Goal: Transaction & Acquisition: Book appointment/travel/reservation

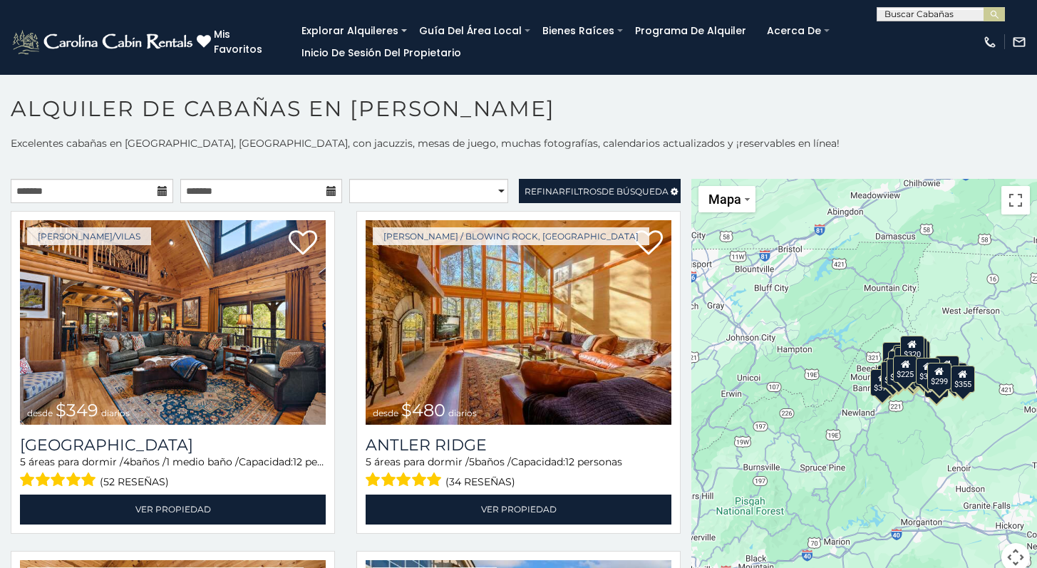
click at [809, 117] on h1 "Alquiler de cabañas en Boone" at bounding box center [518, 115] width 1037 height 41
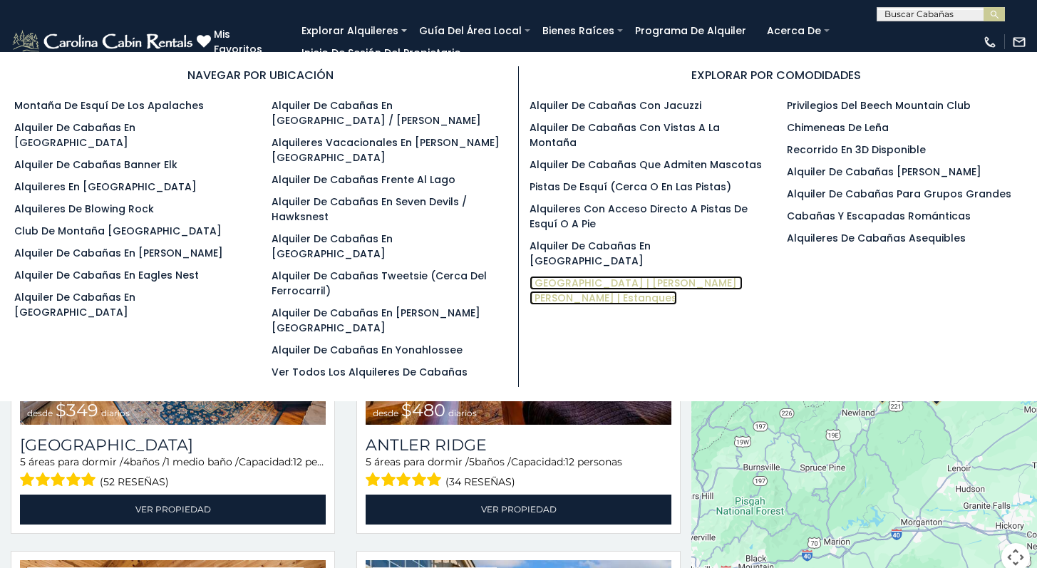
click at [550, 276] on font "Lagos | Ríos | Arroyos | Estanques" at bounding box center [635, 290] width 213 height 29
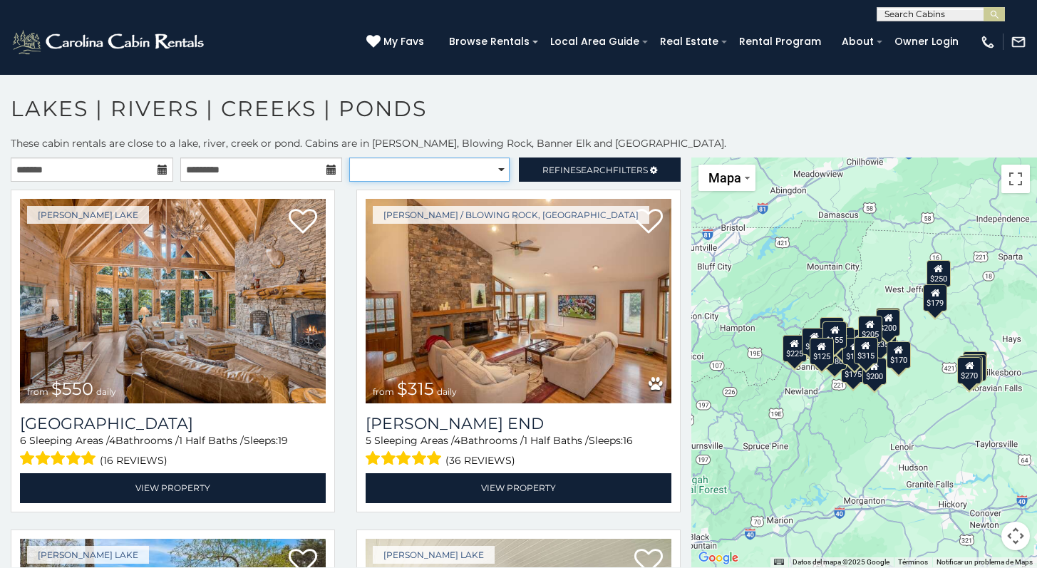
click at [455, 172] on select "**********" at bounding box center [429, 169] width 160 height 24
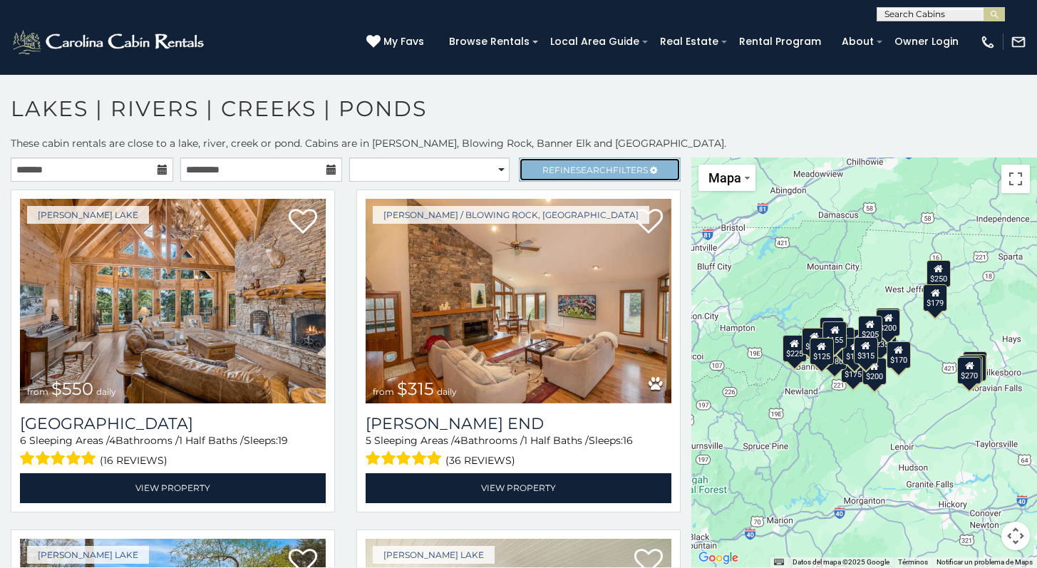
click at [636, 170] on span "Refine Search Filters" at bounding box center [594, 170] width 105 height 11
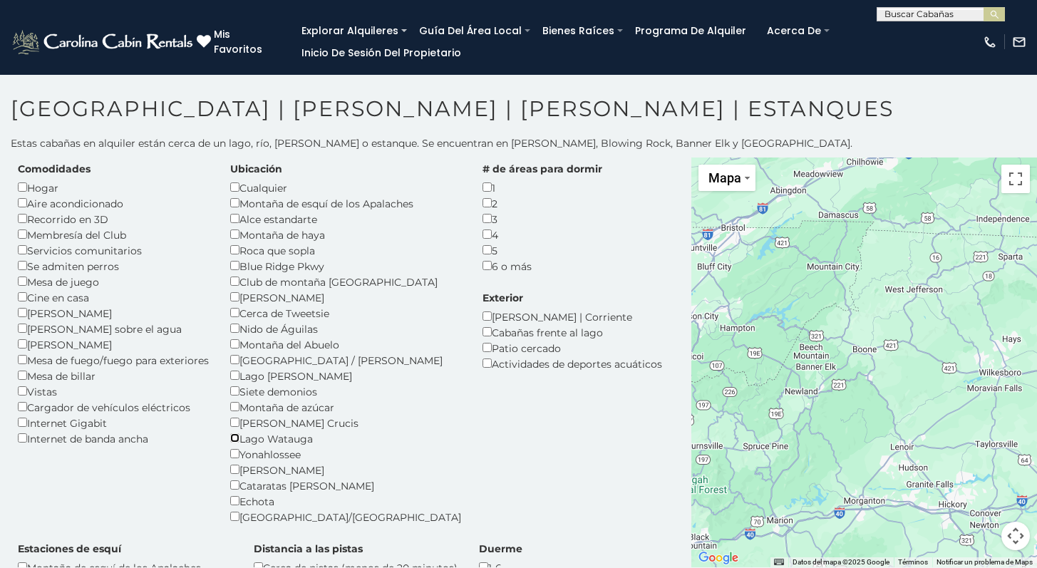
scroll to position [33, 0]
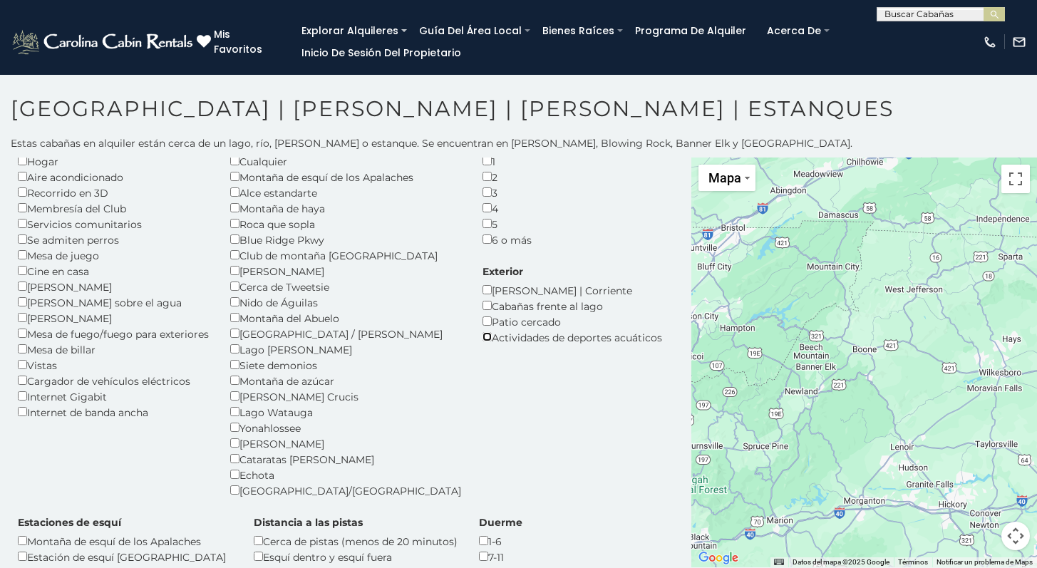
scroll to position [61, 0]
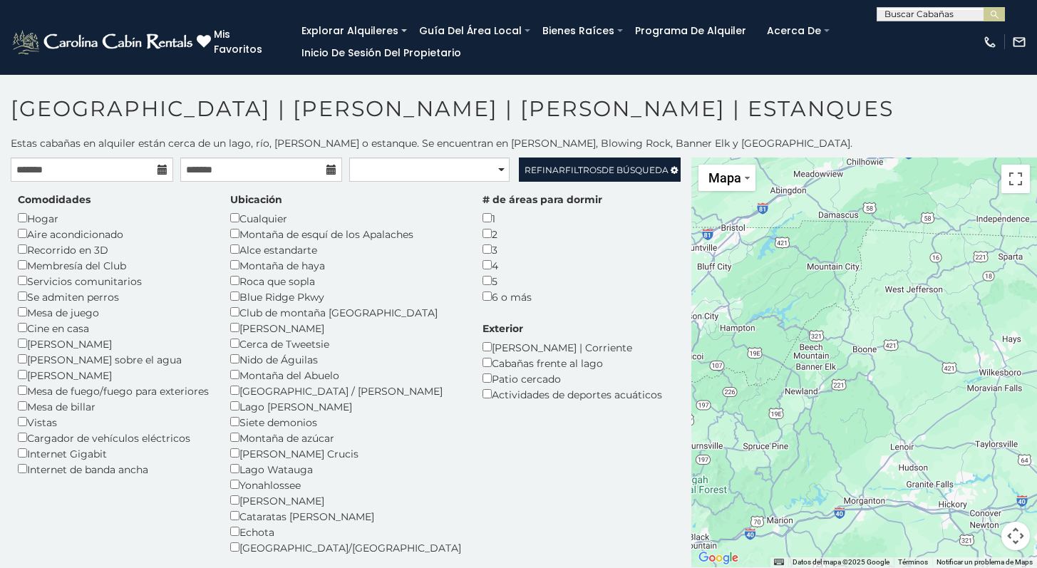
click at [161, 170] on icon at bounding box center [162, 170] width 10 height 10
click at [135, 170] on input "text" at bounding box center [92, 169] width 162 height 24
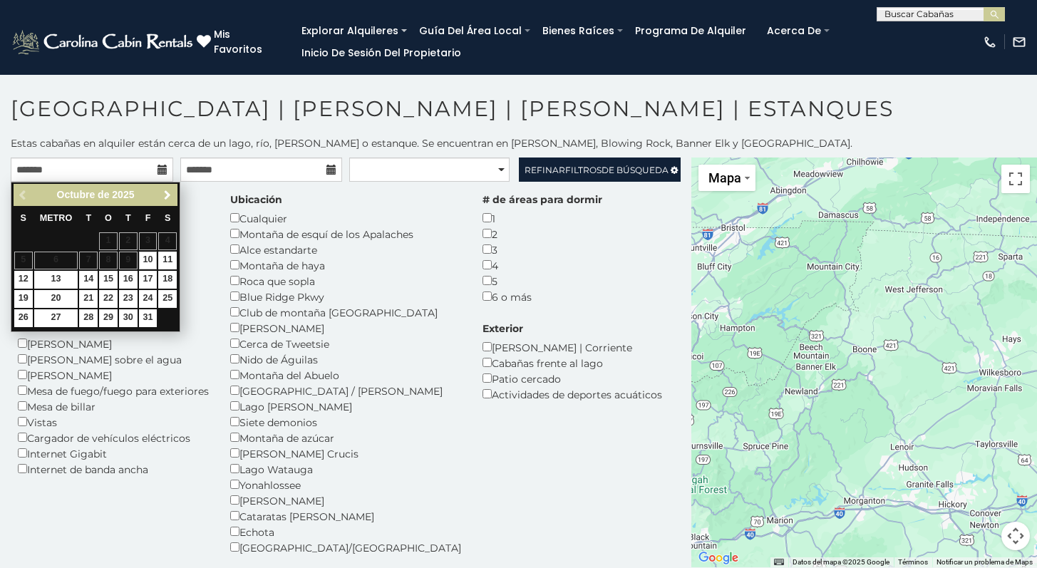
click at [164, 192] on span "Próximo" at bounding box center [167, 195] width 11 height 11
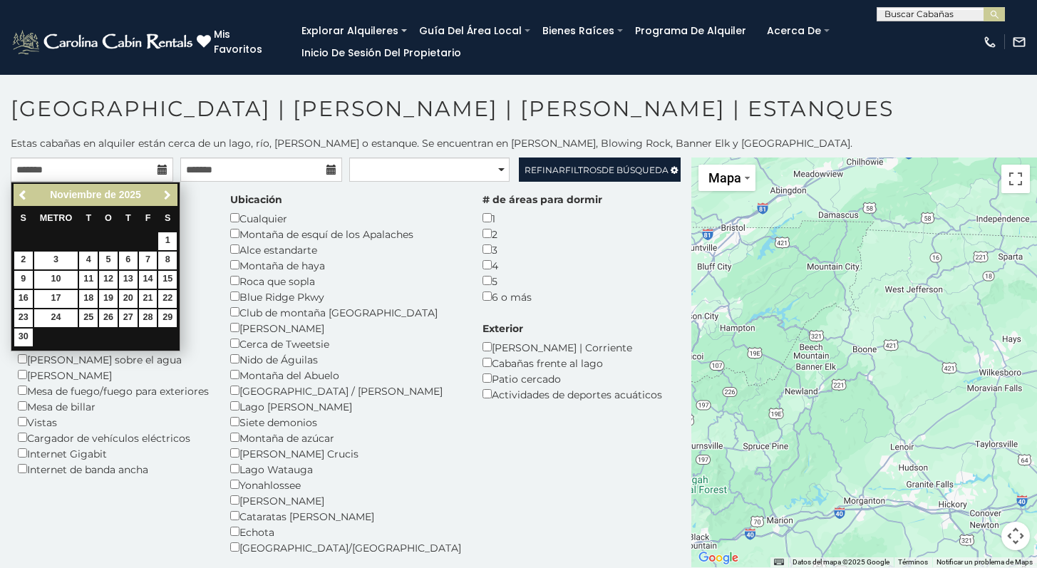
click at [164, 192] on span "Próximo" at bounding box center [167, 195] width 11 height 11
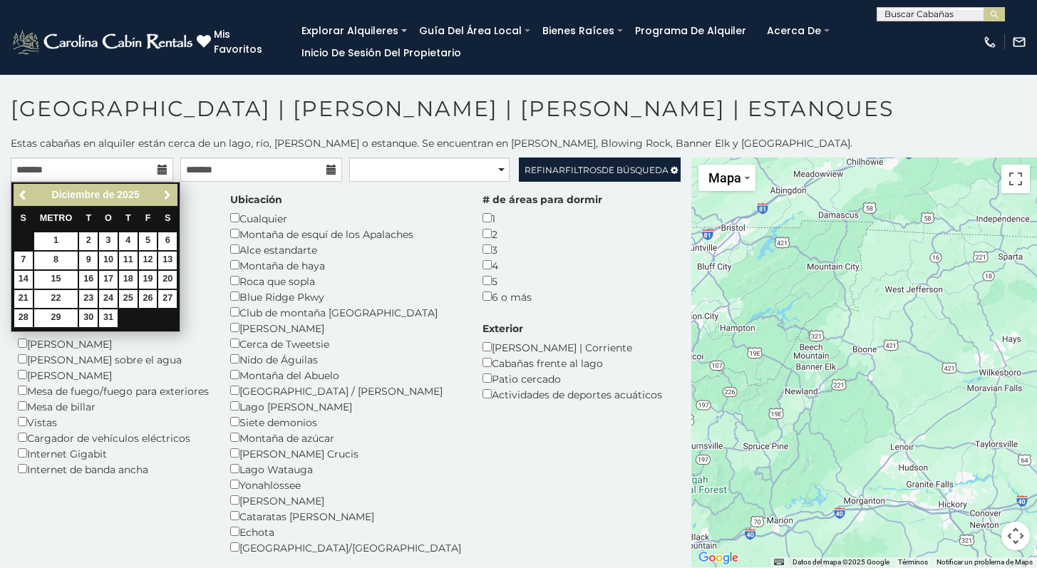
click at [164, 192] on span "Próximo" at bounding box center [167, 195] width 11 height 11
click at [145, 239] on font "2" at bounding box center [147, 240] width 5 height 10
type input "**********"
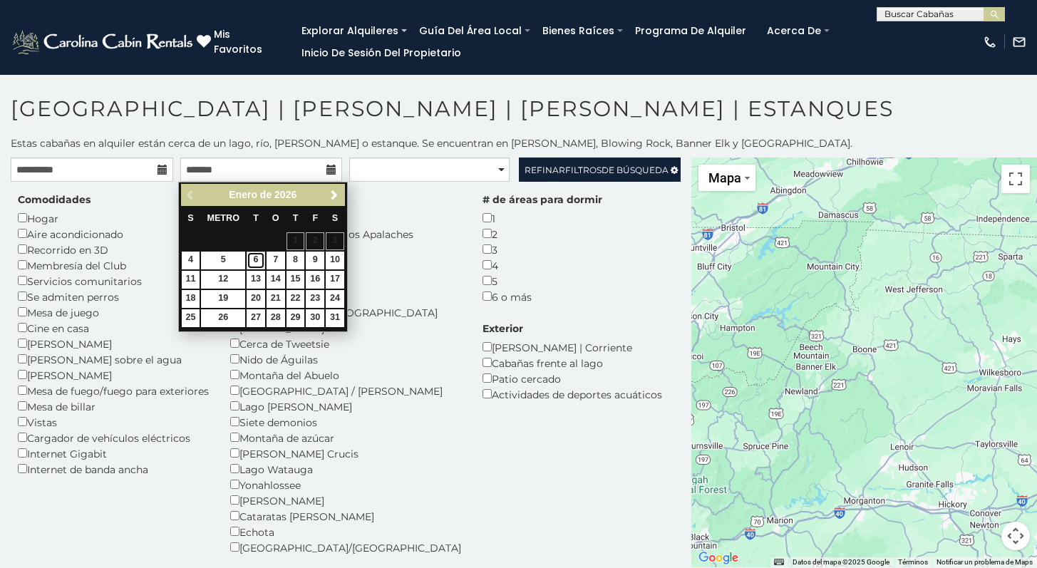
click at [255, 259] on font "6" at bounding box center [256, 259] width 5 height 10
type input "**********"
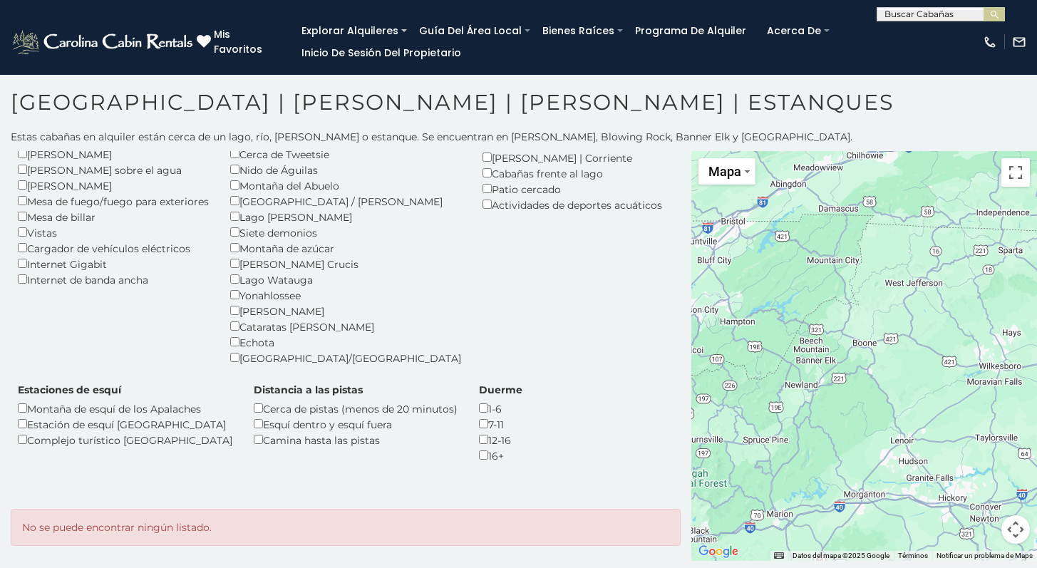
scroll to position [7, 0]
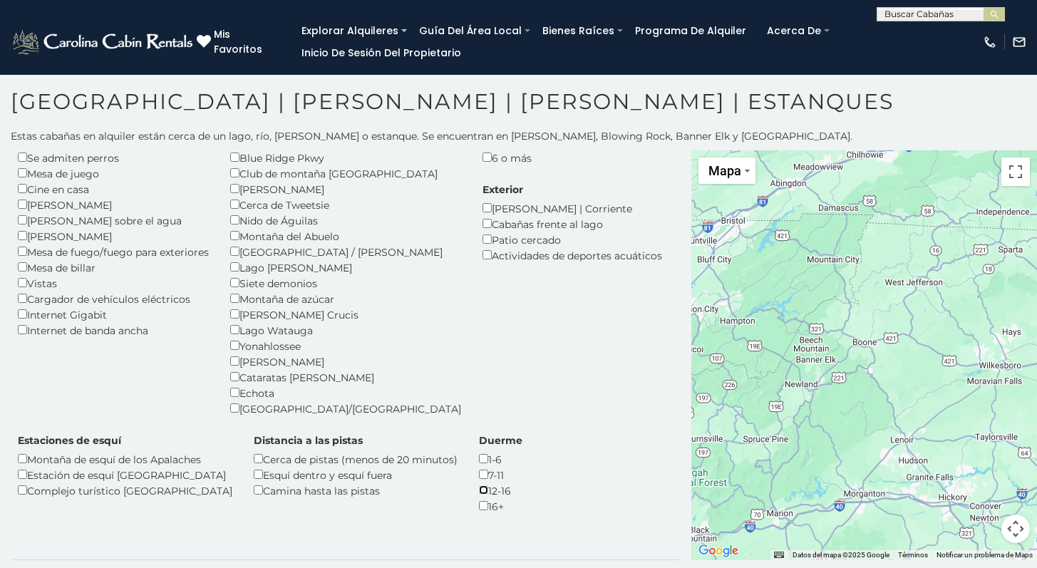
scroll to position [116, 0]
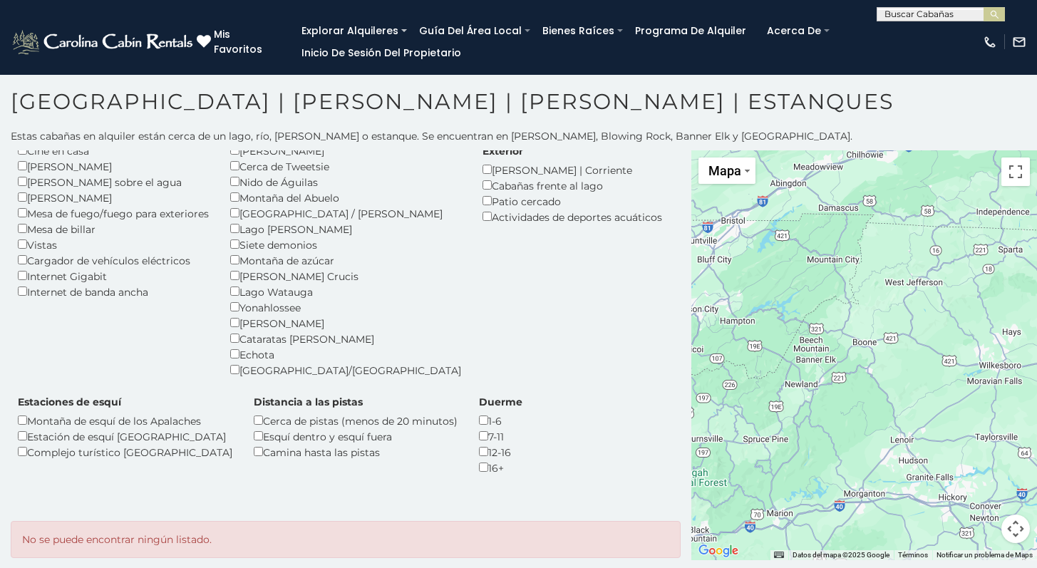
scroll to position [130, 0]
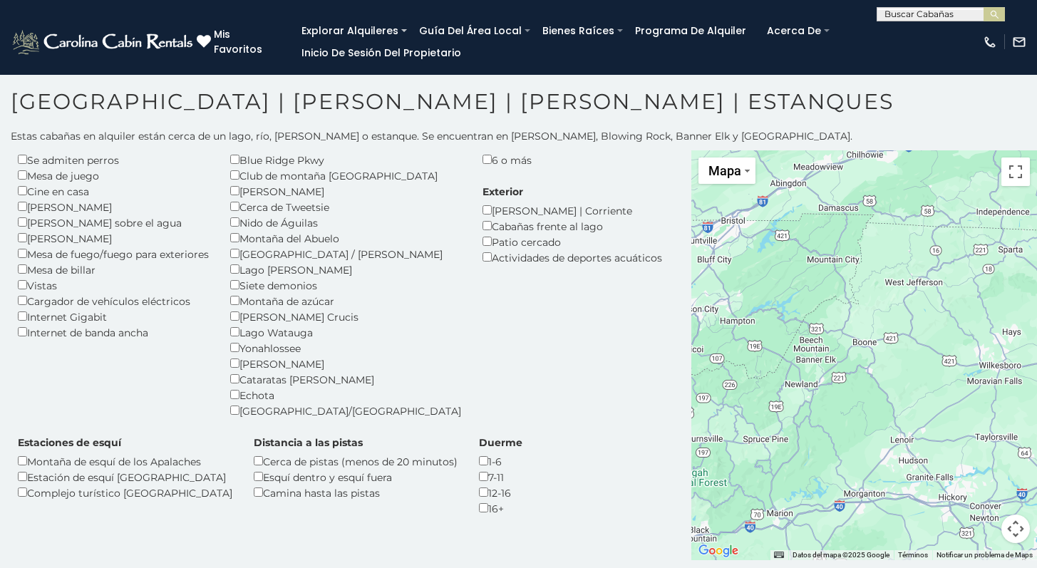
click at [472, 223] on div "Exterior Arroyo | Corriente Cabañas frente al lago Patio cercado Actividades de…" at bounding box center [572, 225] width 201 height 81
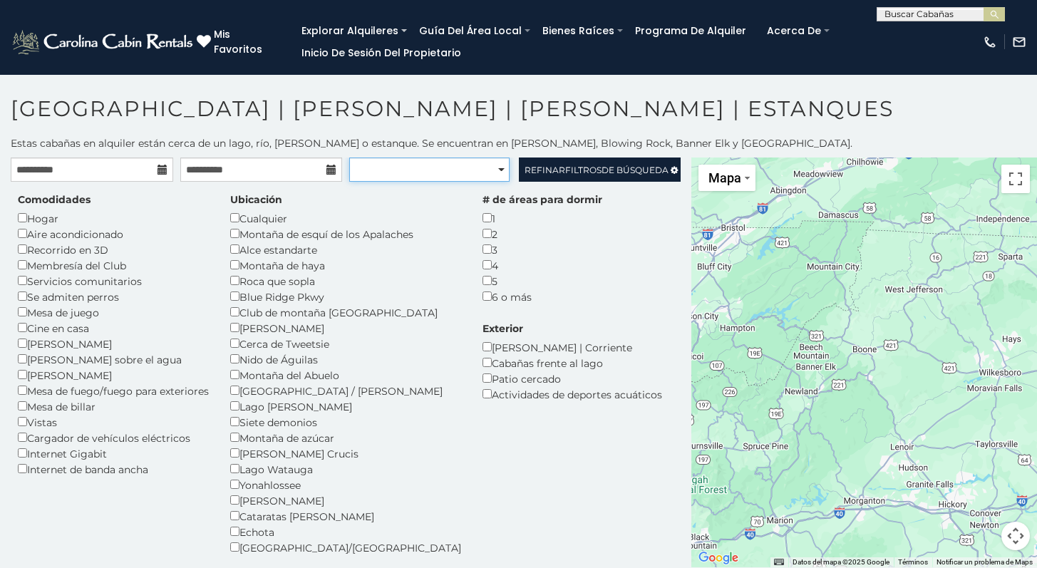
click at [452, 160] on select "**********" at bounding box center [429, 169] width 160 height 24
select select "**********"
click at [349, 157] on select "**********" at bounding box center [429, 169] width 160 height 24
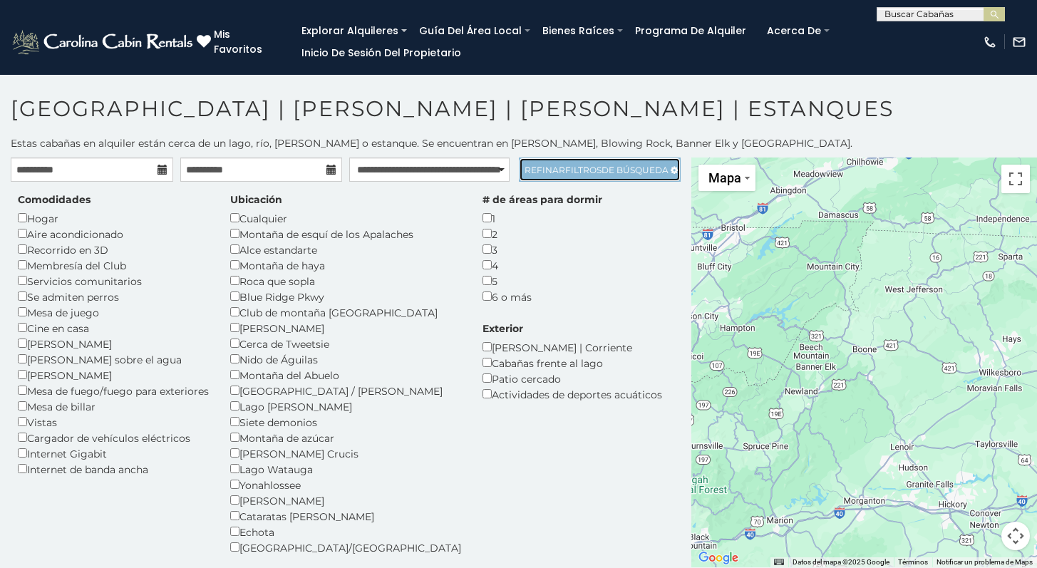
click at [549, 172] on font "Refinar" at bounding box center [544, 170] width 41 height 11
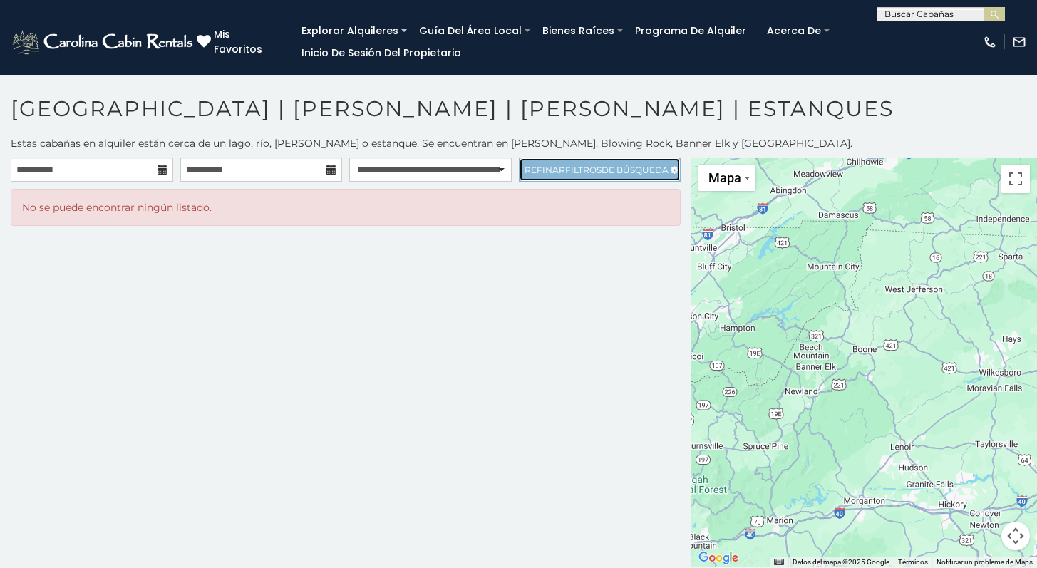
click at [678, 167] on icon at bounding box center [673, 170] width 7 height 9
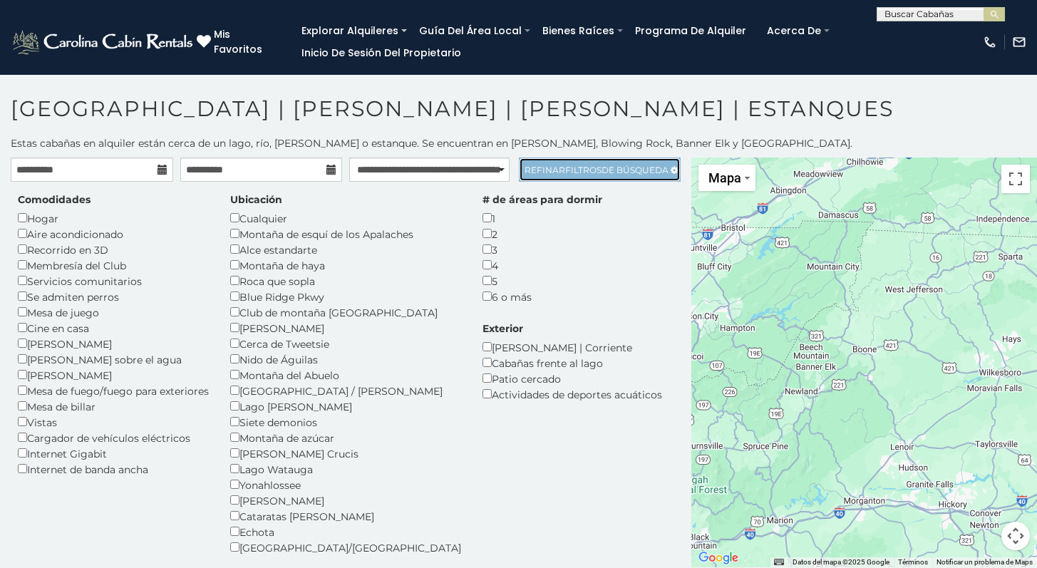
click at [552, 166] on font "Refinar" at bounding box center [544, 170] width 41 height 11
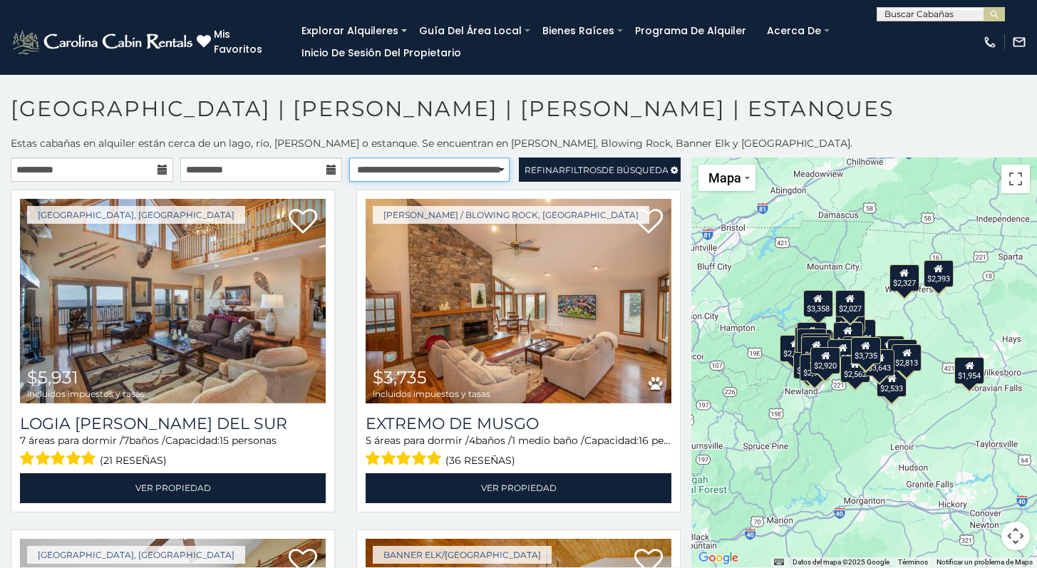
click at [487, 171] on select "**********" at bounding box center [429, 169] width 160 height 24
click at [349, 157] on select "**********" at bounding box center [429, 169] width 160 height 24
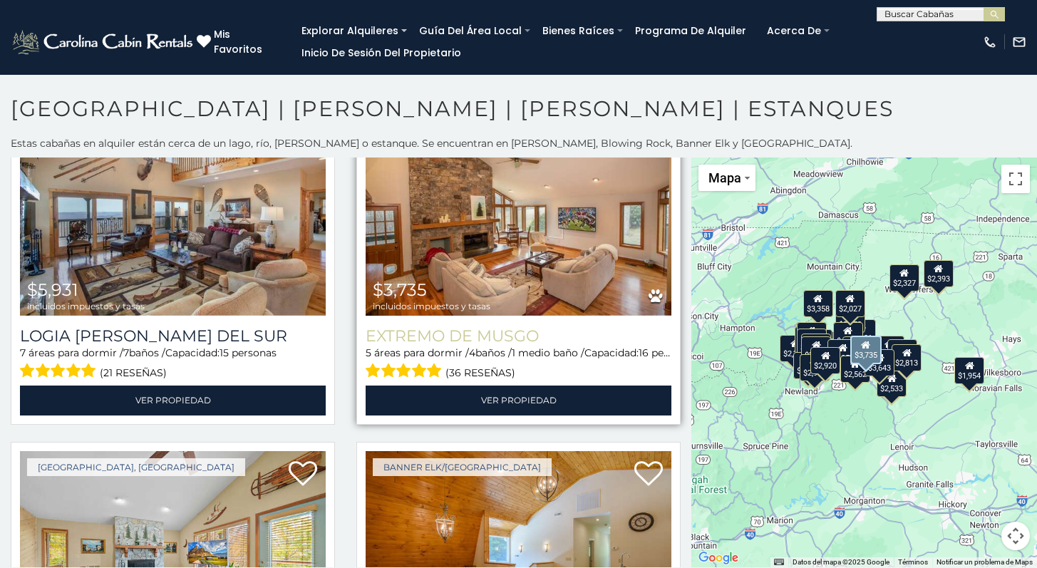
scroll to position [92, 0]
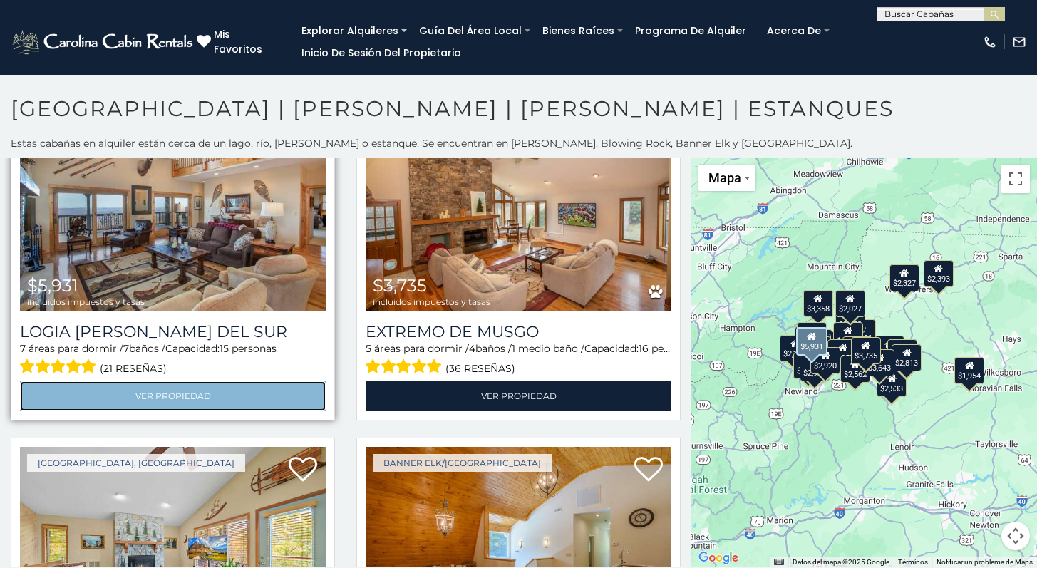
click at [210, 397] on link "Ver propiedad" at bounding box center [173, 395] width 306 height 29
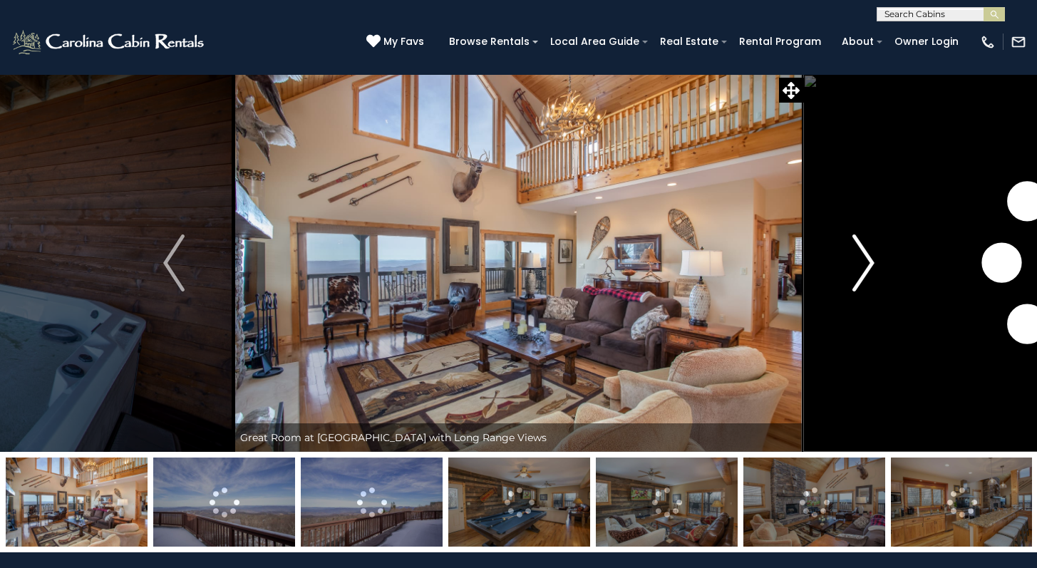
click at [868, 271] on img "Next" at bounding box center [862, 262] width 21 height 57
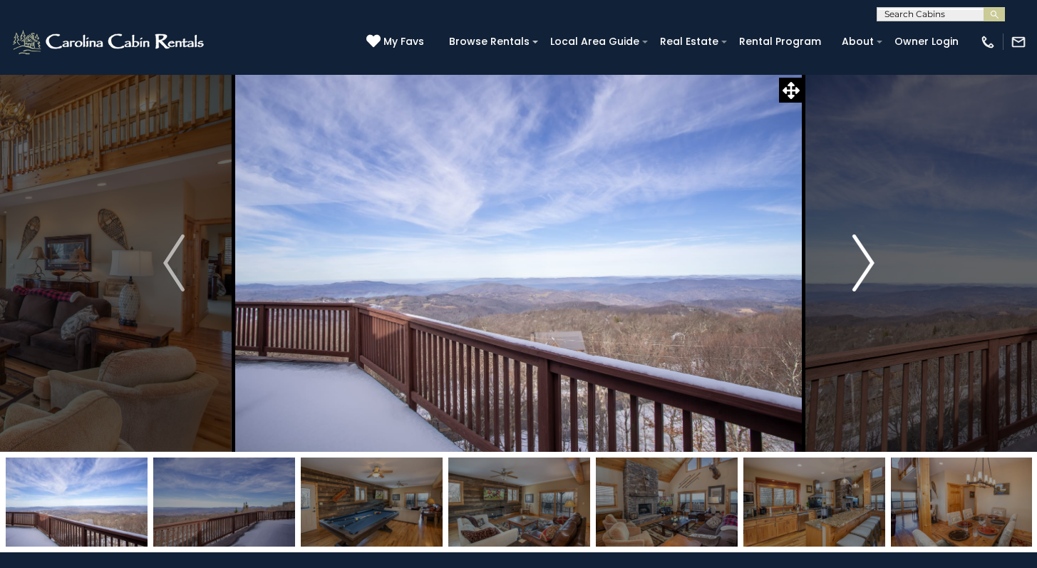
click at [867, 259] on img "Next" at bounding box center [862, 262] width 21 height 57
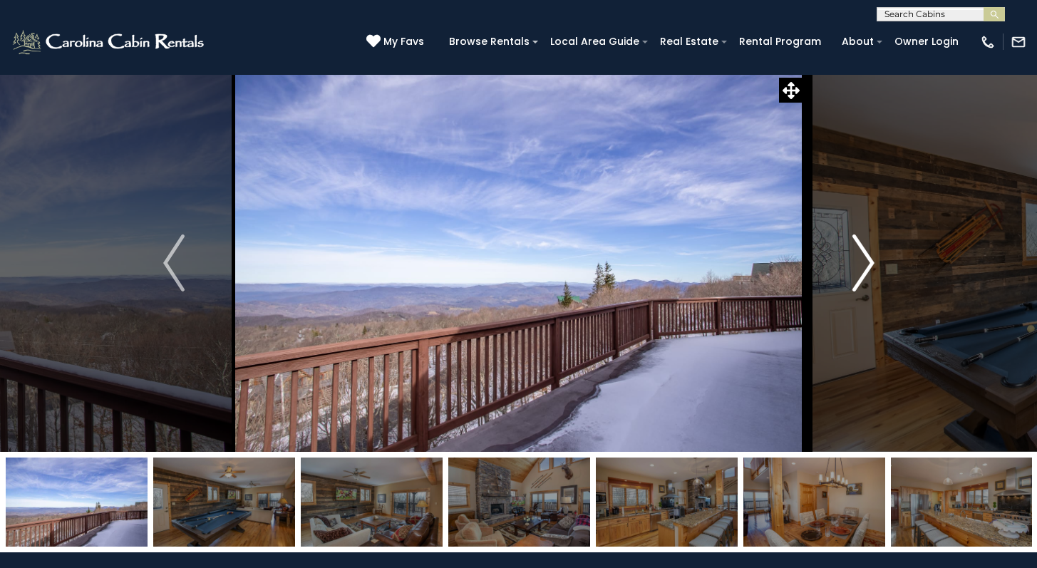
click at [867, 259] on img "Next" at bounding box center [862, 262] width 21 height 57
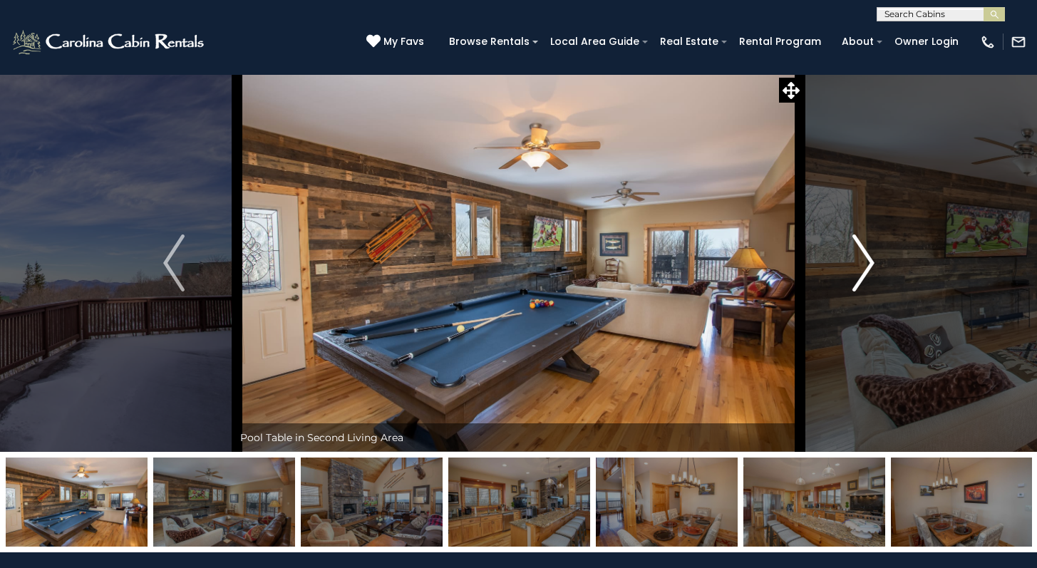
click at [867, 259] on img "Next" at bounding box center [862, 262] width 21 height 57
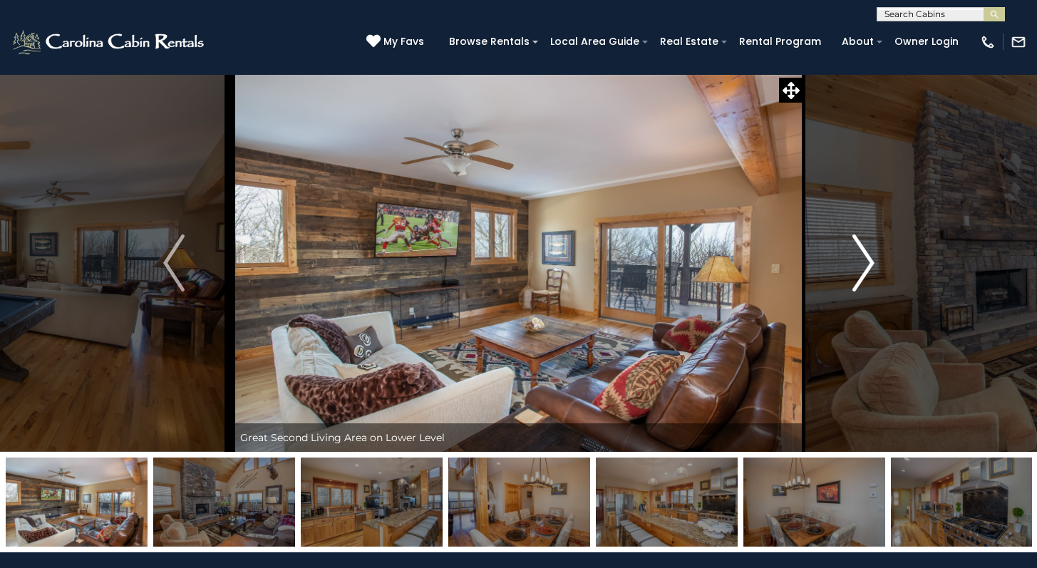
click at [867, 259] on img "Next" at bounding box center [862, 262] width 21 height 57
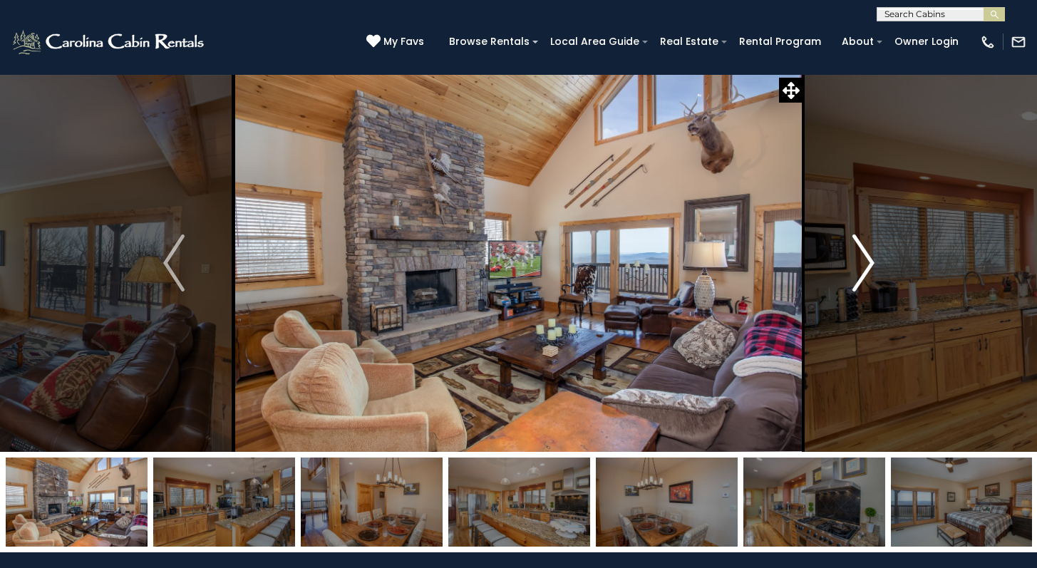
click at [867, 259] on img "Next" at bounding box center [862, 262] width 21 height 57
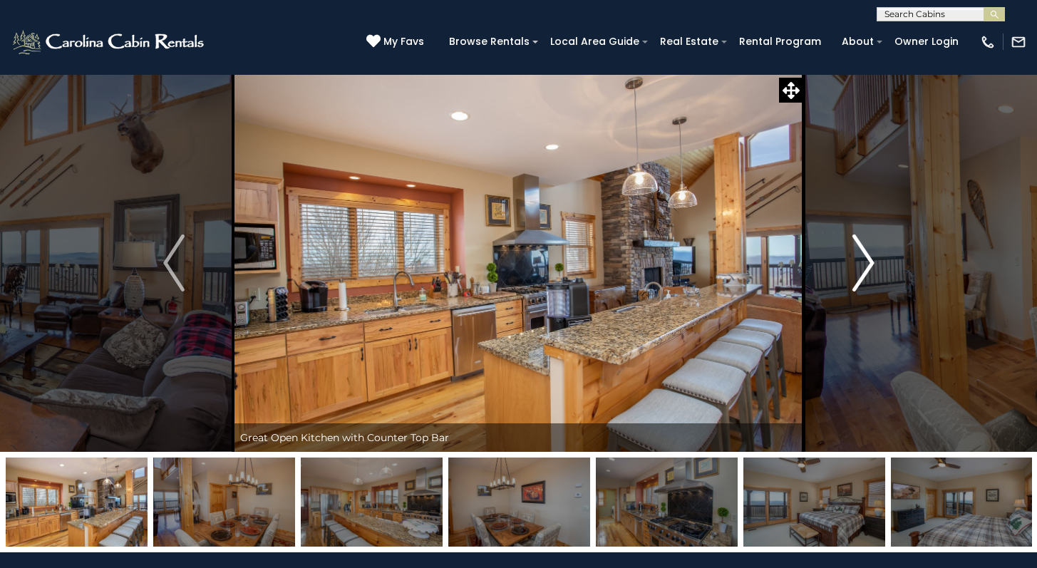
click at [867, 259] on img "Next" at bounding box center [862, 262] width 21 height 57
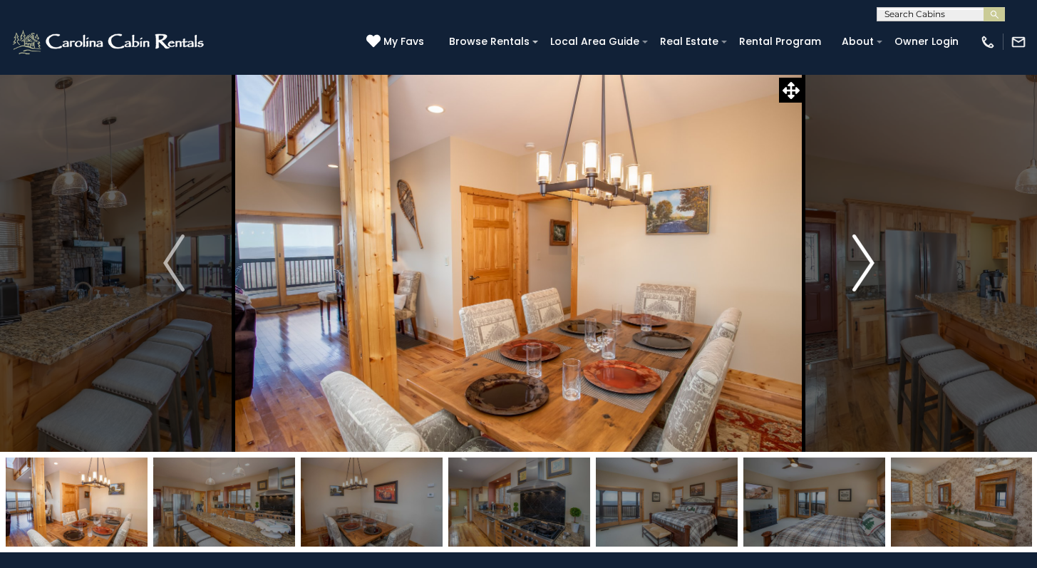
click at [867, 259] on img "Next" at bounding box center [862, 262] width 21 height 57
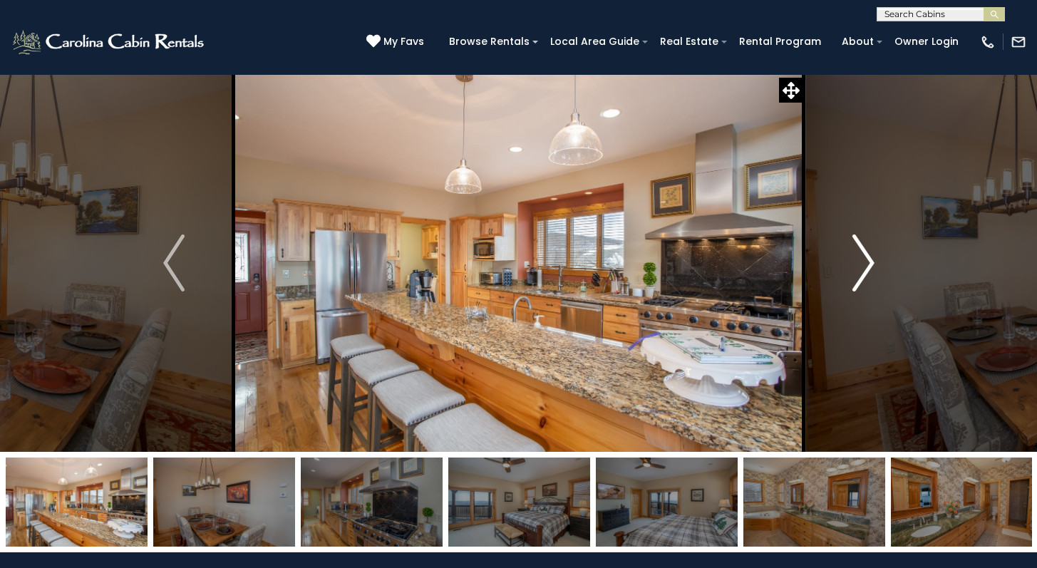
click at [867, 259] on img "Next" at bounding box center [862, 262] width 21 height 57
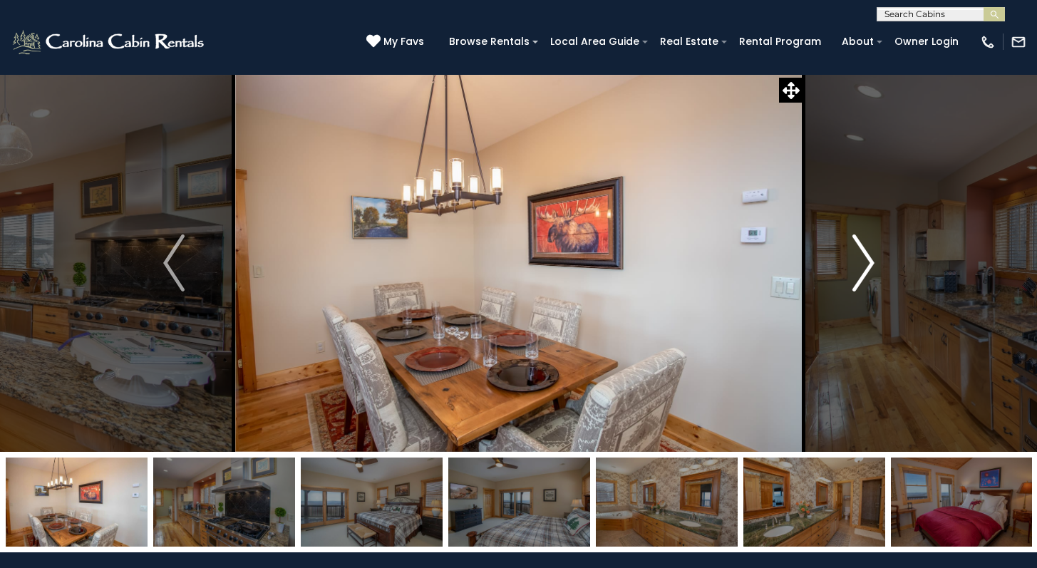
click at [867, 259] on img "Next" at bounding box center [862, 262] width 21 height 57
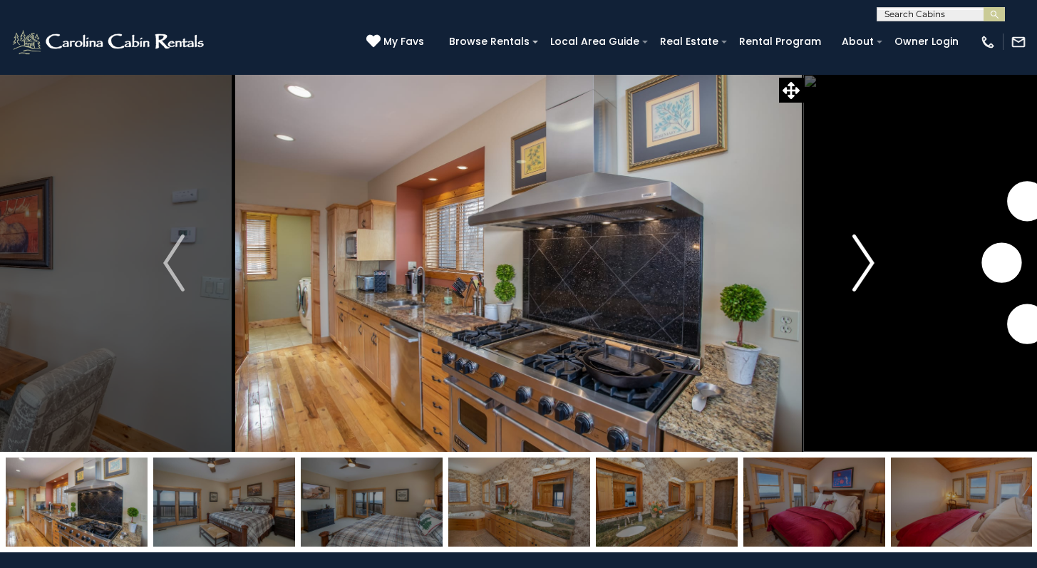
click at [867, 259] on img "Next" at bounding box center [862, 262] width 21 height 57
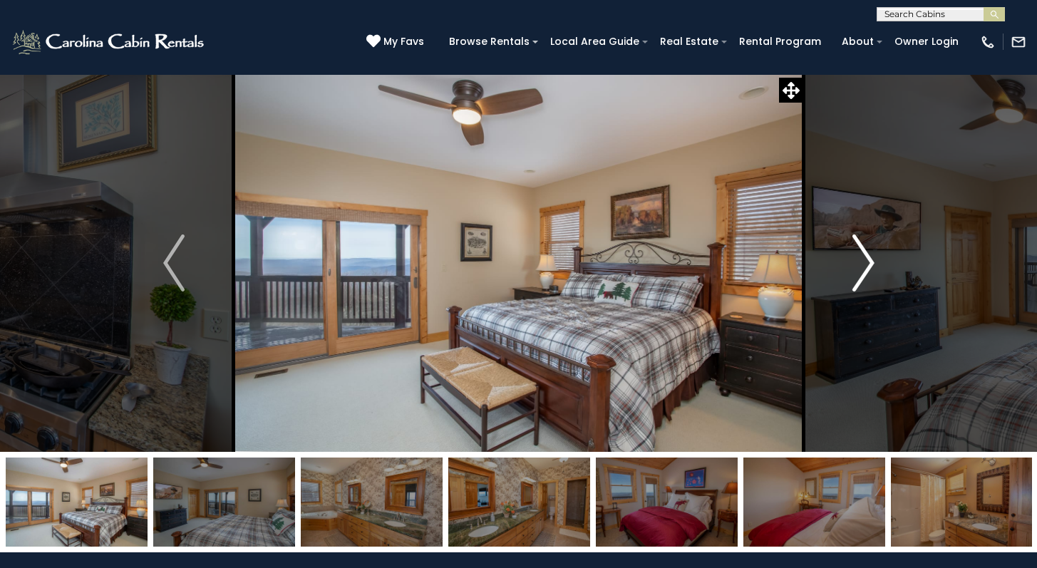
click at [867, 259] on img "Next" at bounding box center [862, 262] width 21 height 57
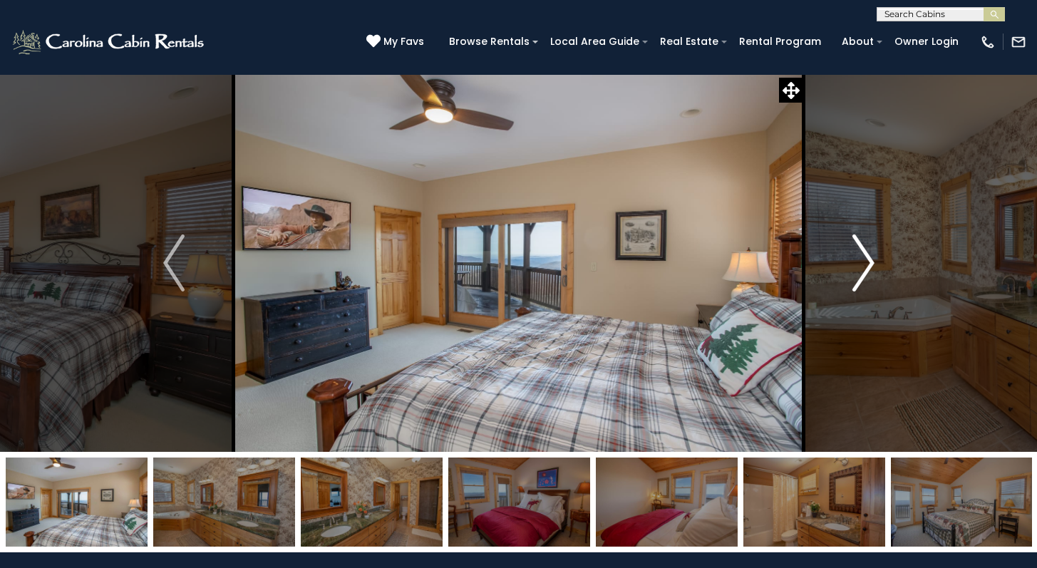
click at [867, 259] on img "Next" at bounding box center [862, 262] width 21 height 57
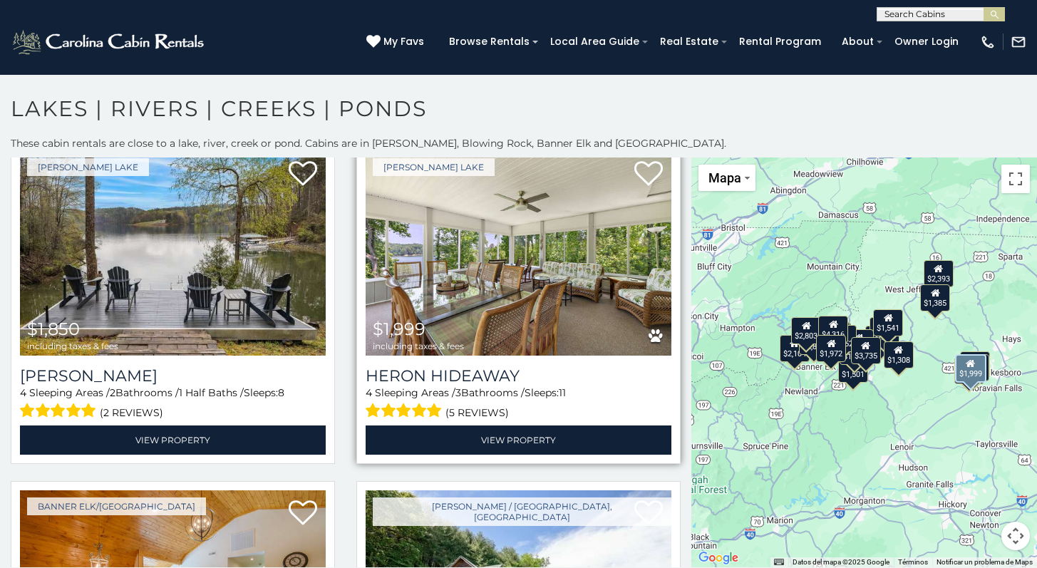
scroll to position [390, 0]
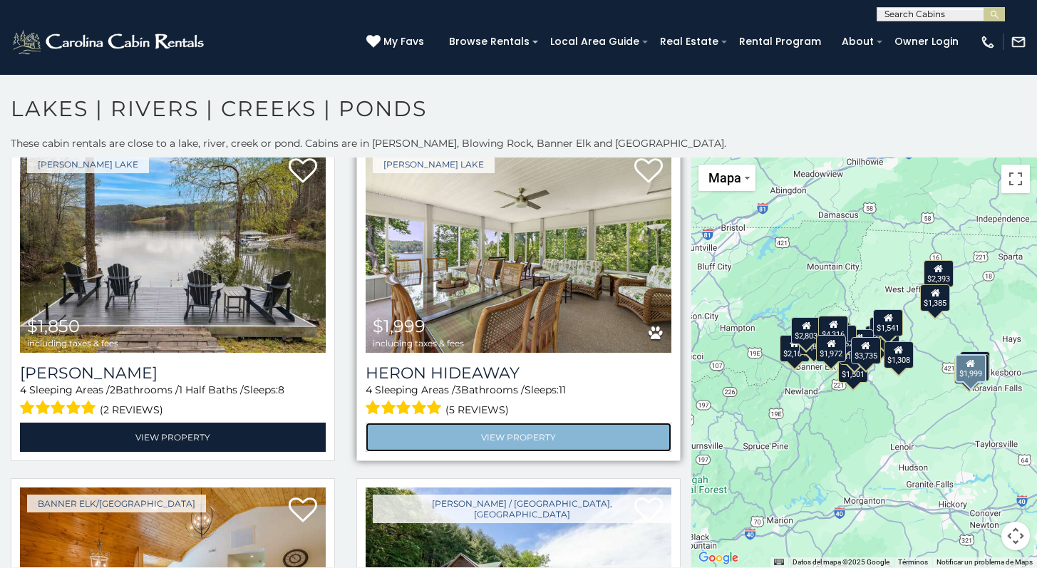
click at [499, 428] on link "View Property" at bounding box center [518, 436] width 306 height 29
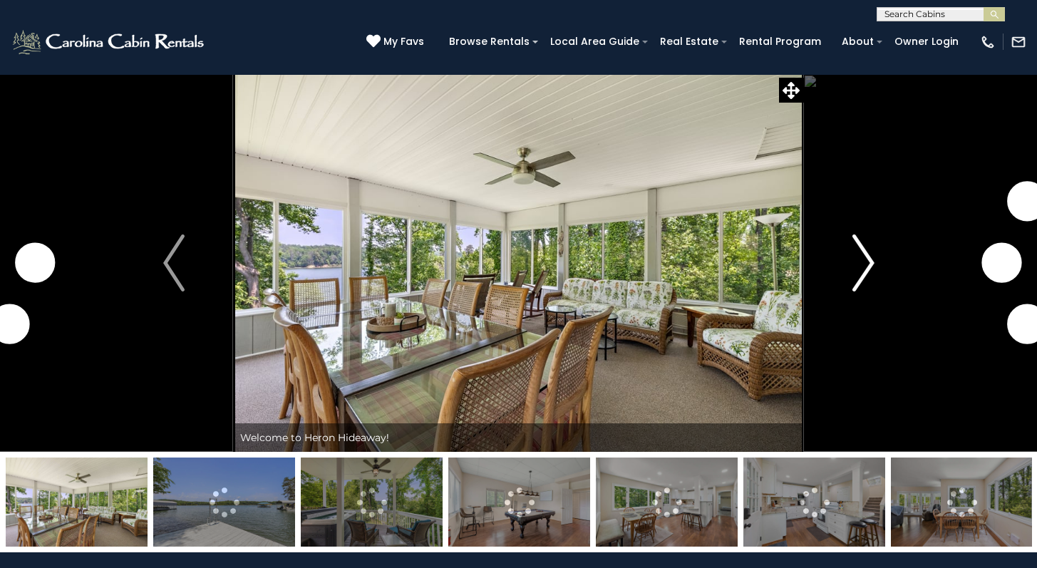
click at [856, 256] on img "Next" at bounding box center [862, 262] width 21 height 57
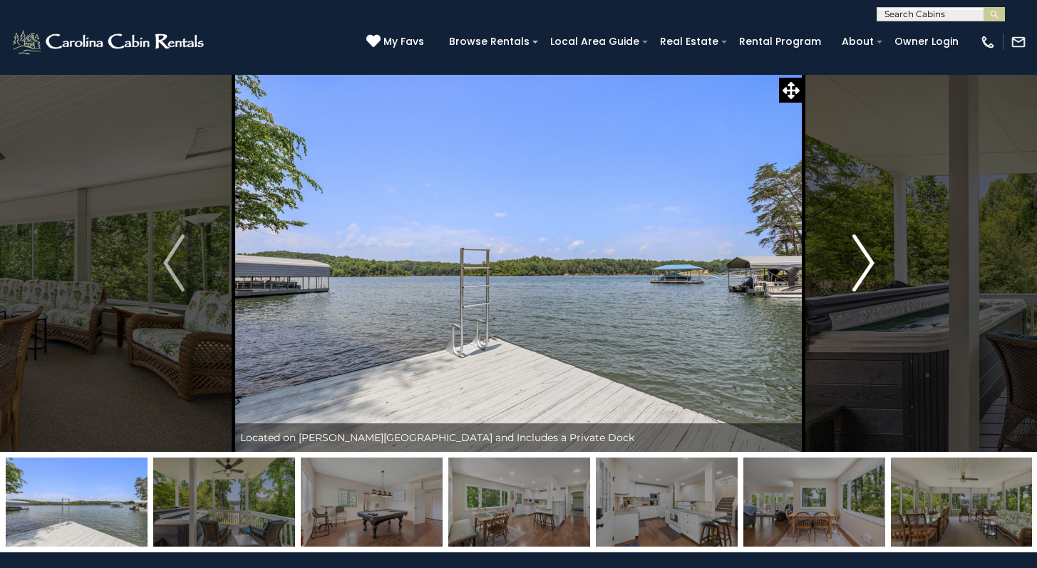
click at [856, 256] on img "Next" at bounding box center [862, 262] width 21 height 57
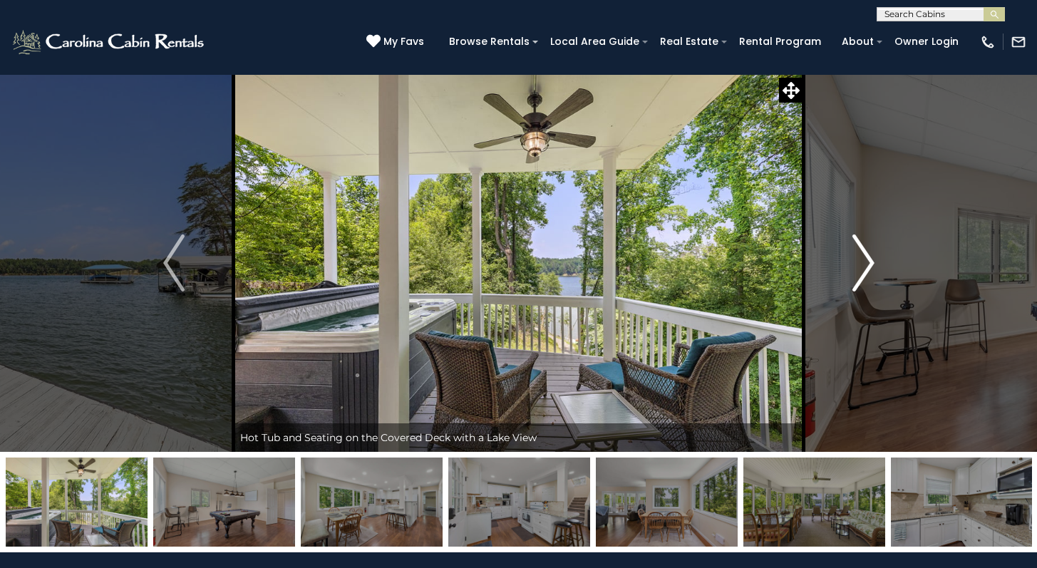
click at [856, 256] on img "Next" at bounding box center [862, 262] width 21 height 57
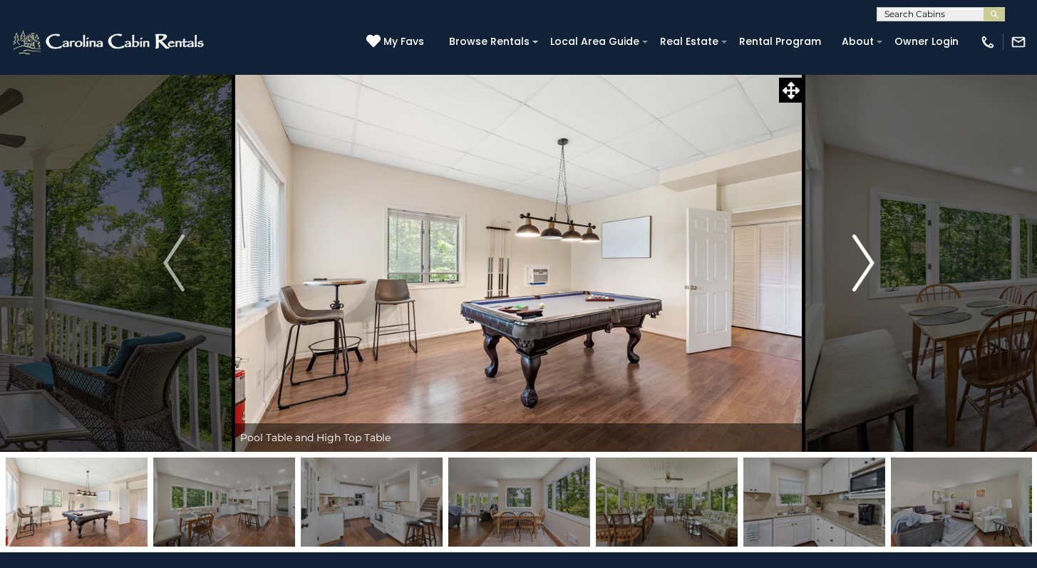
click at [856, 256] on img "Next" at bounding box center [862, 262] width 21 height 57
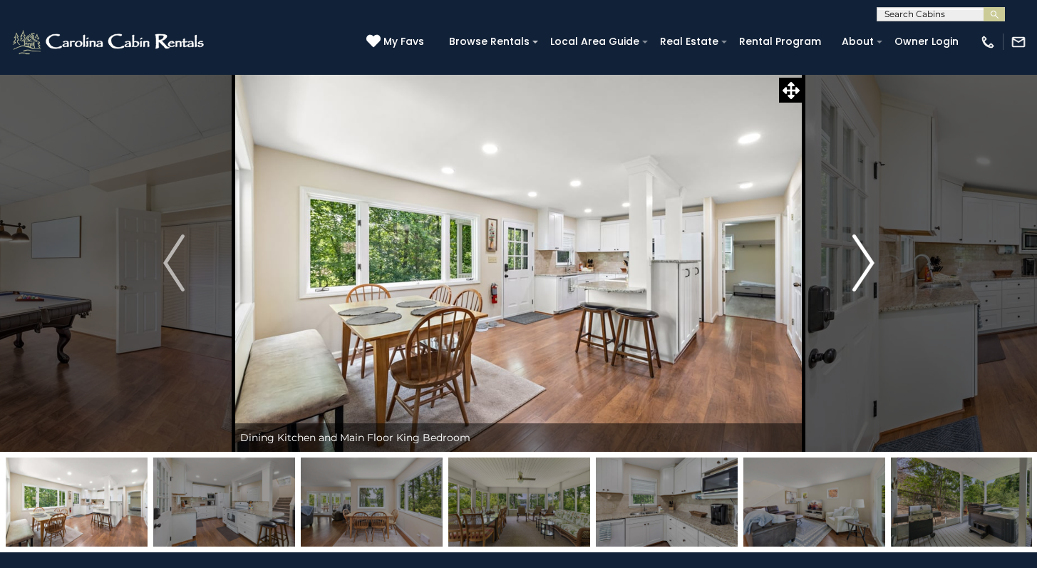
click at [856, 256] on img "Next" at bounding box center [862, 262] width 21 height 57
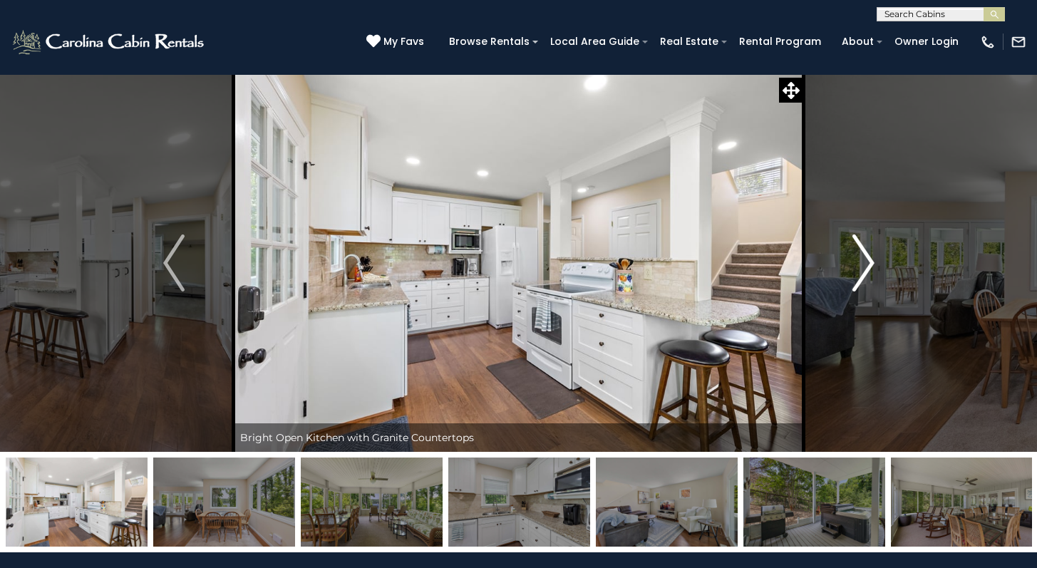
click at [856, 256] on img "Next" at bounding box center [862, 262] width 21 height 57
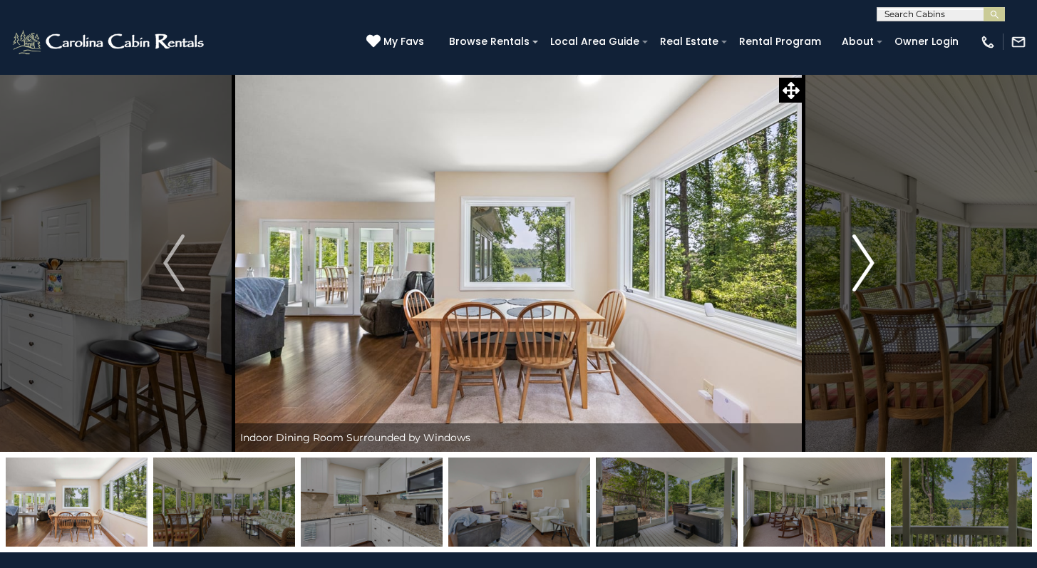
click at [856, 256] on img "Next" at bounding box center [862, 262] width 21 height 57
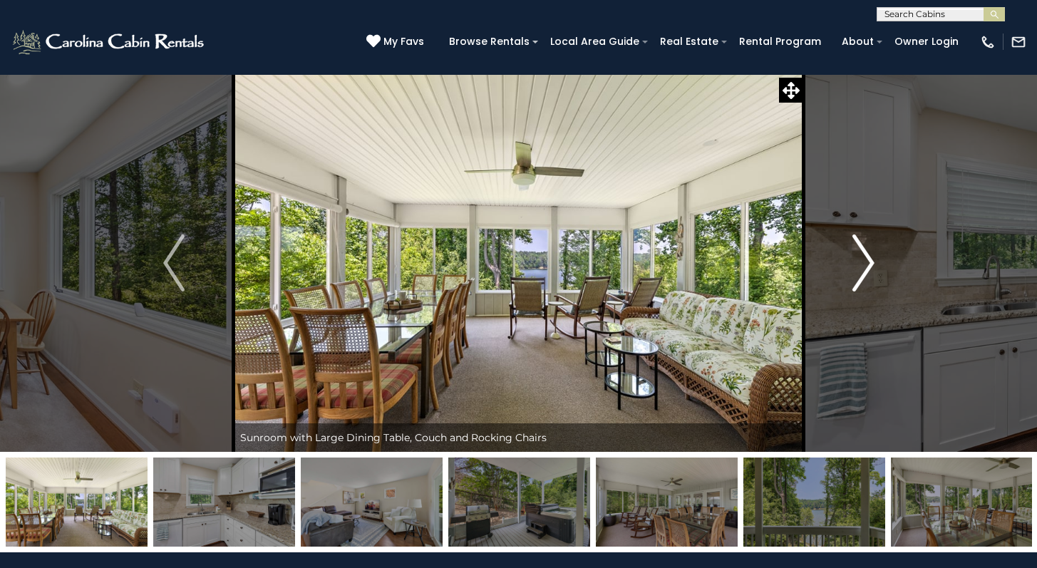
click at [856, 256] on img "Next" at bounding box center [862, 262] width 21 height 57
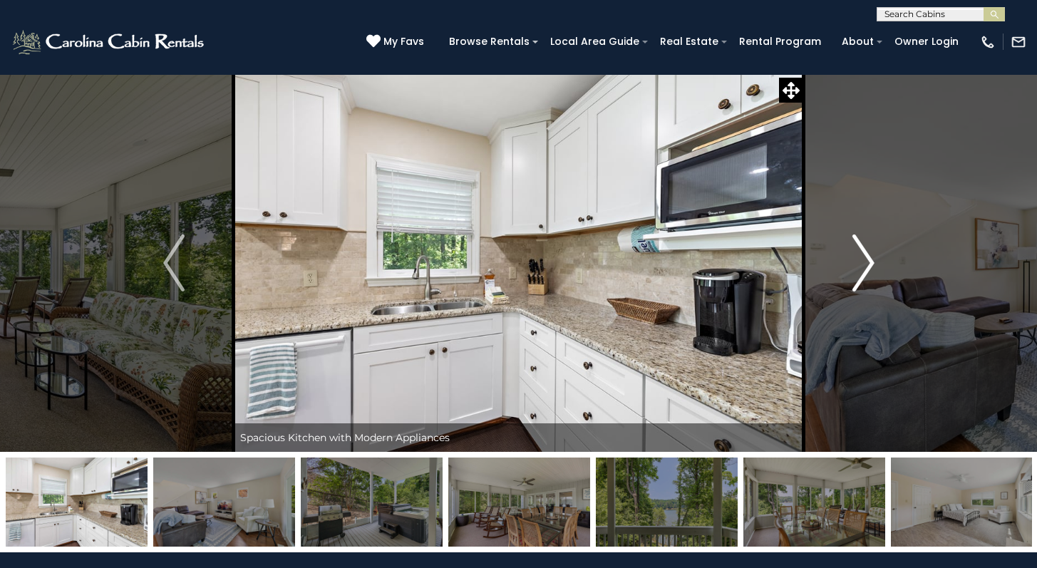
click at [856, 256] on img "Next" at bounding box center [862, 262] width 21 height 57
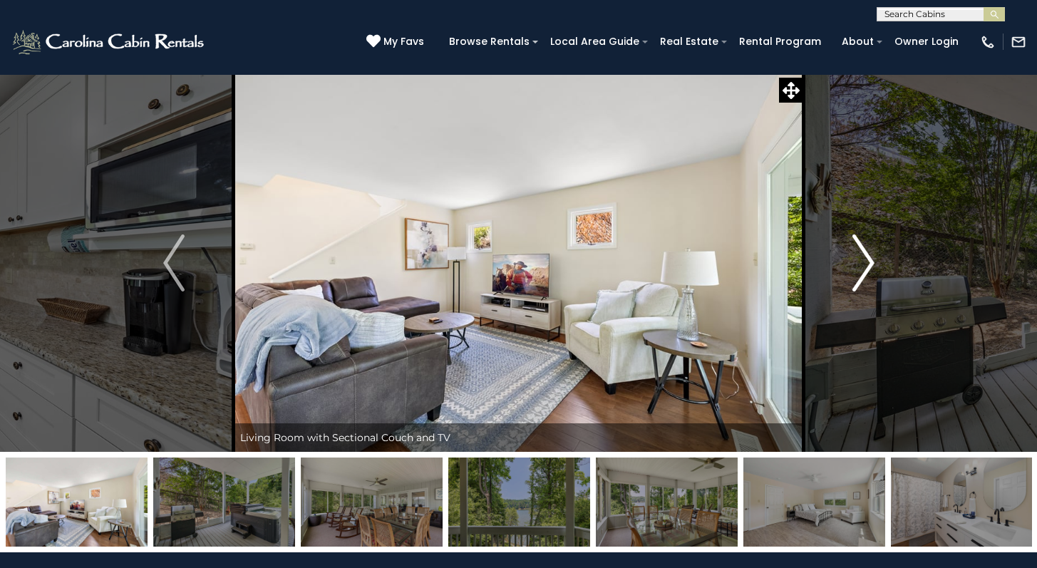
click at [856, 256] on img "Next" at bounding box center [862, 262] width 21 height 57
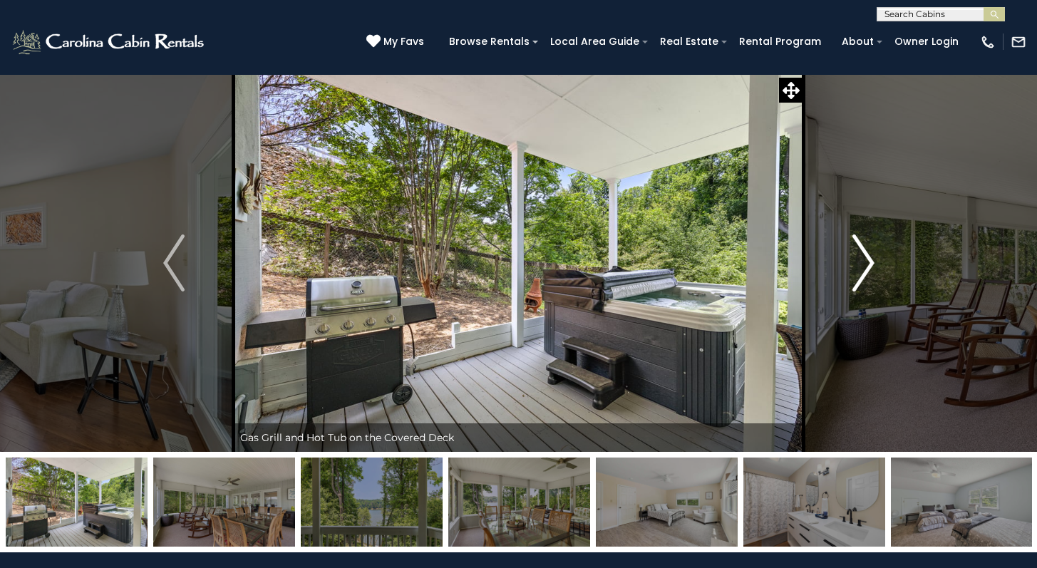
click at [856, 256] on img "Next" at bounding box center [862, 262] width 21 height 57
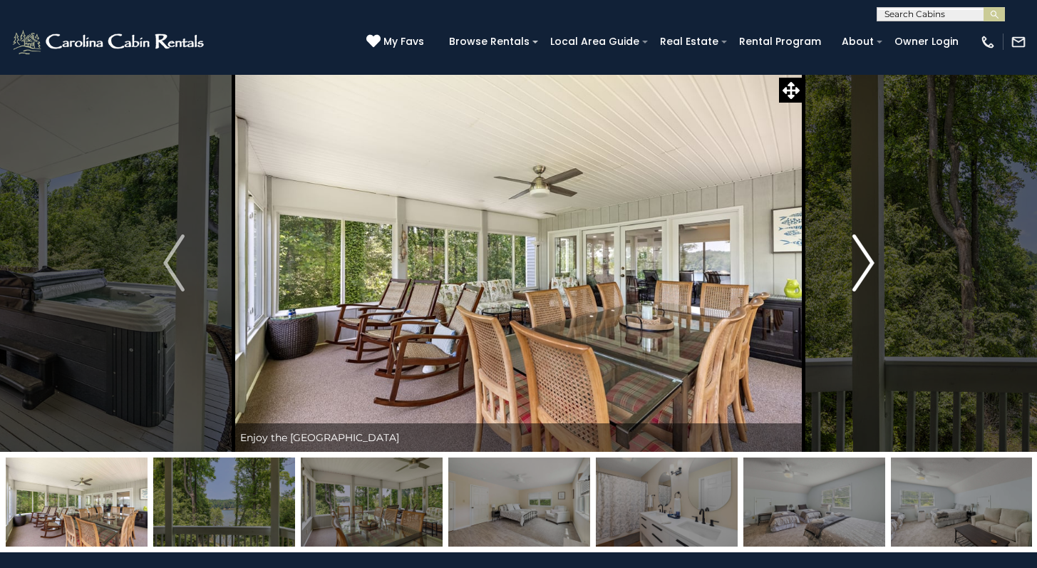
click at [856, 256] on img "Next" at bounding box center [862, 262] width 21 height 57
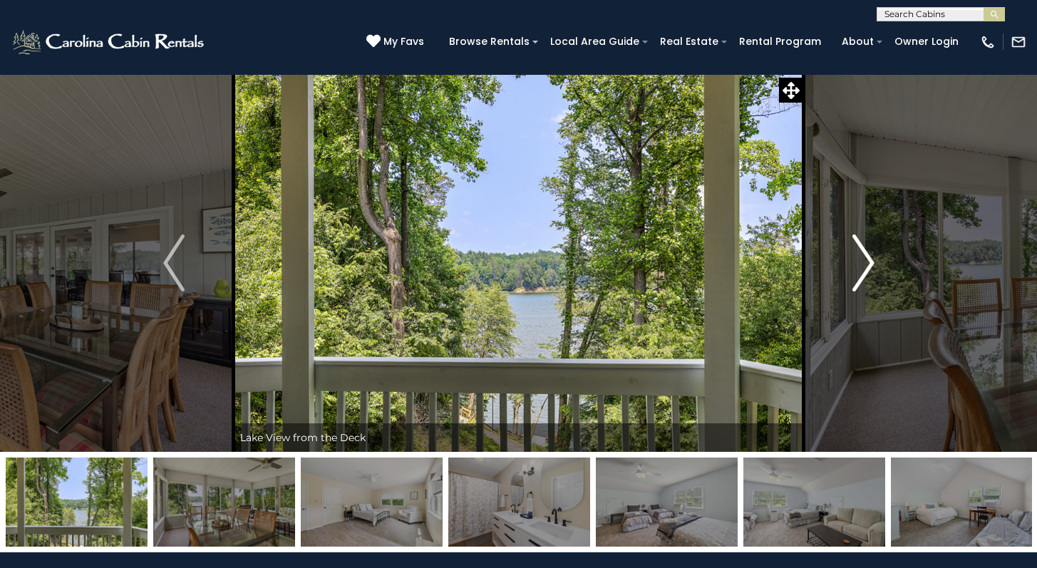
click at [856, 256] on img "Next" at bounding box center [862, 262] width 21 height 57
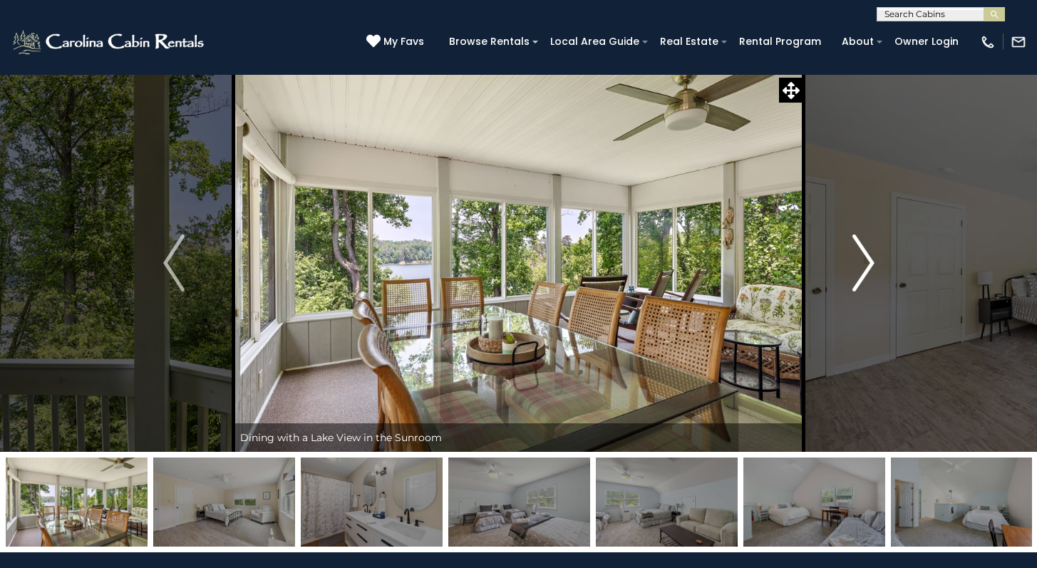
click at [856, 256] on img "Next" at bounding box center [862, 262] width 21 height 57
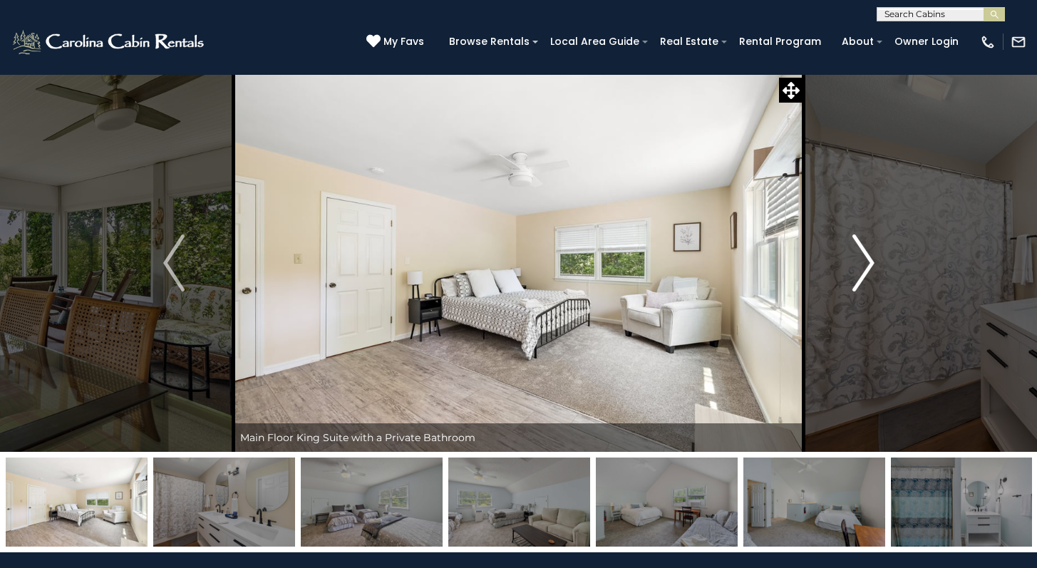
click at [856, 252] on img "Next" at bounding box center [862, 262] width 21 height 57
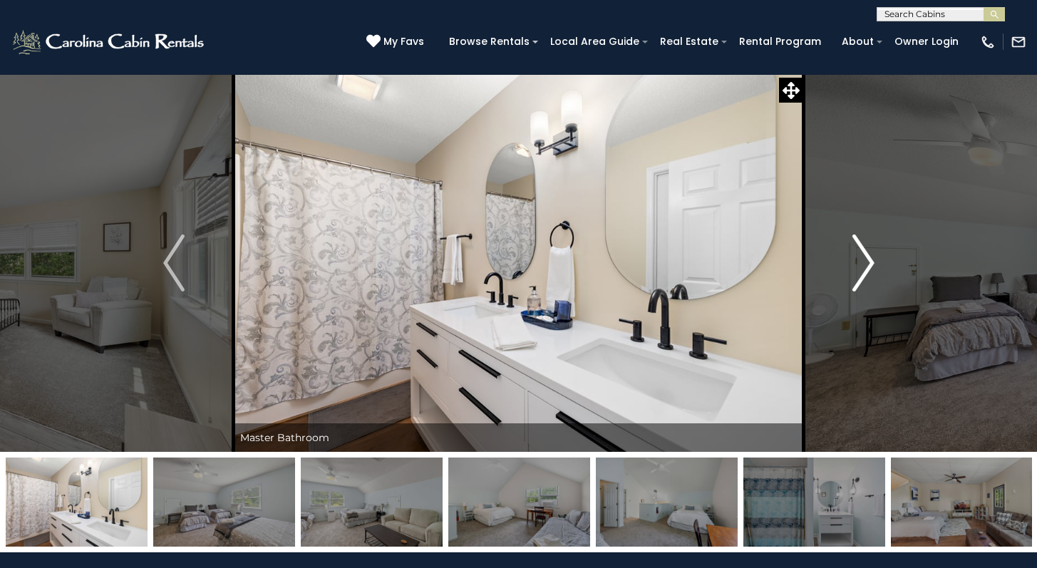
click at [856, 252] on img "Next" at bounding box center [862, 262] width 21 height 57
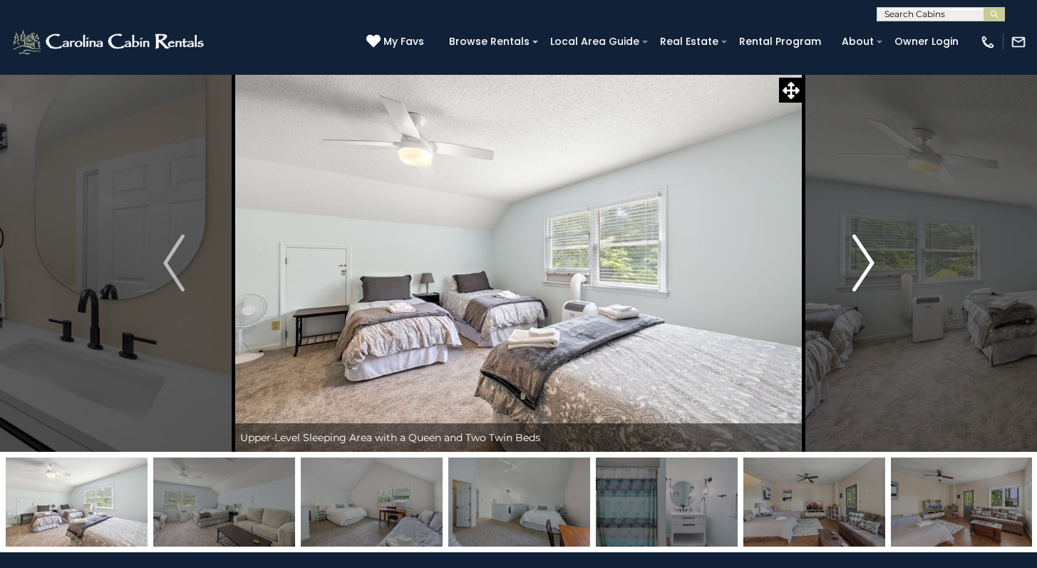
click at [856, 252] on img "Next" at bounding box center [862, 262] width 21 height 57
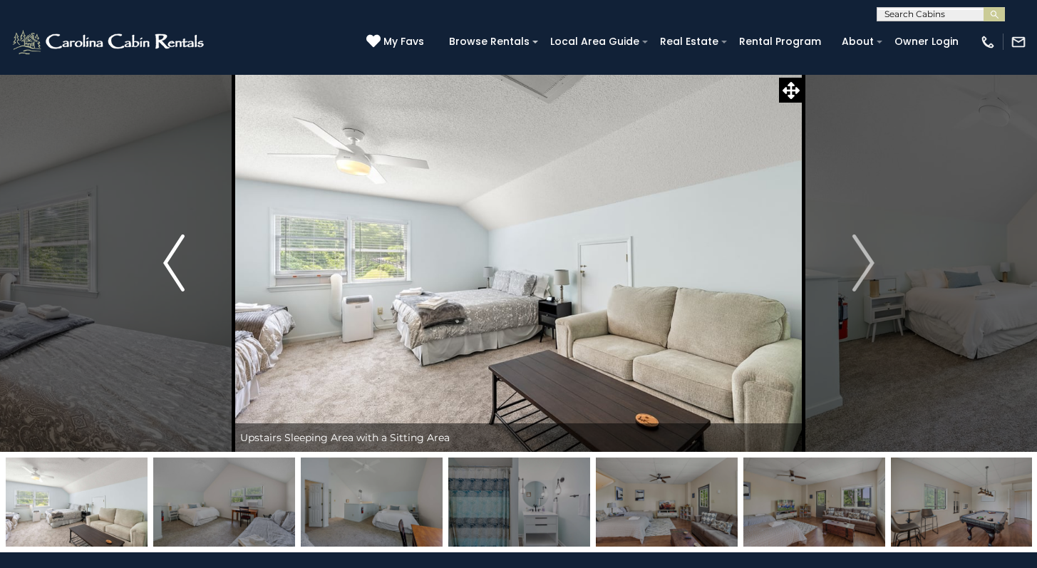
click at [175, 247] on img "Previous" at bounding box center [173, 262] width 21 height 57
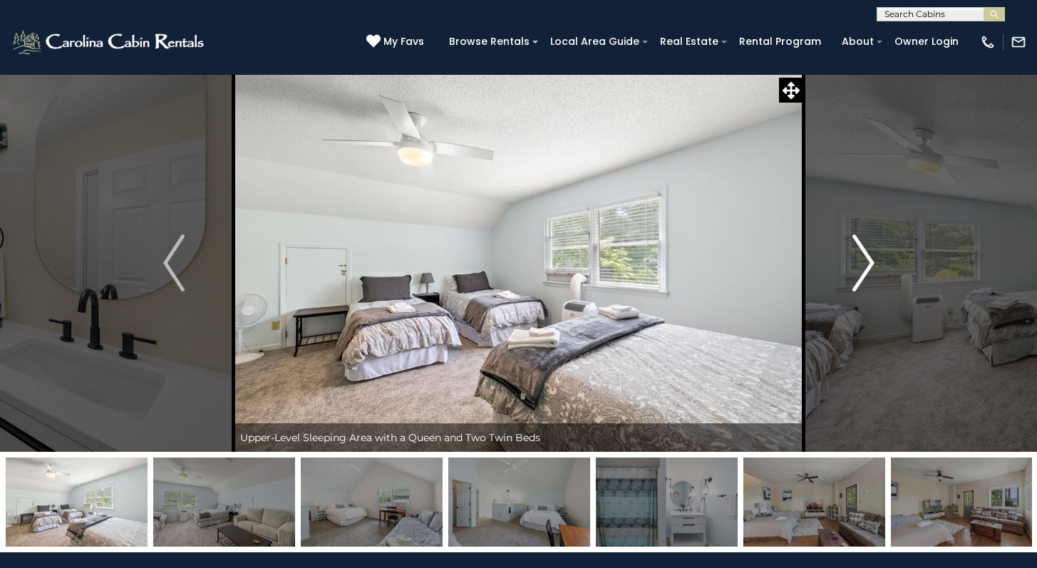
click at [861, 263] on img "Next" at bounding box center [862, 262] width 21 height 57
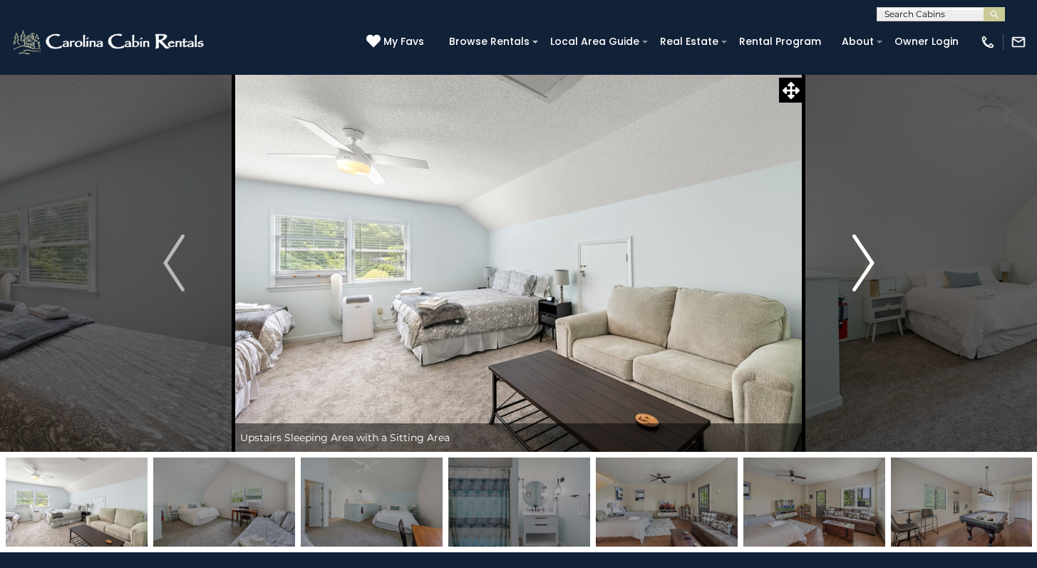
click at [861, 263] on img "Next" at bounding box center [862, 262] width 21 height 57
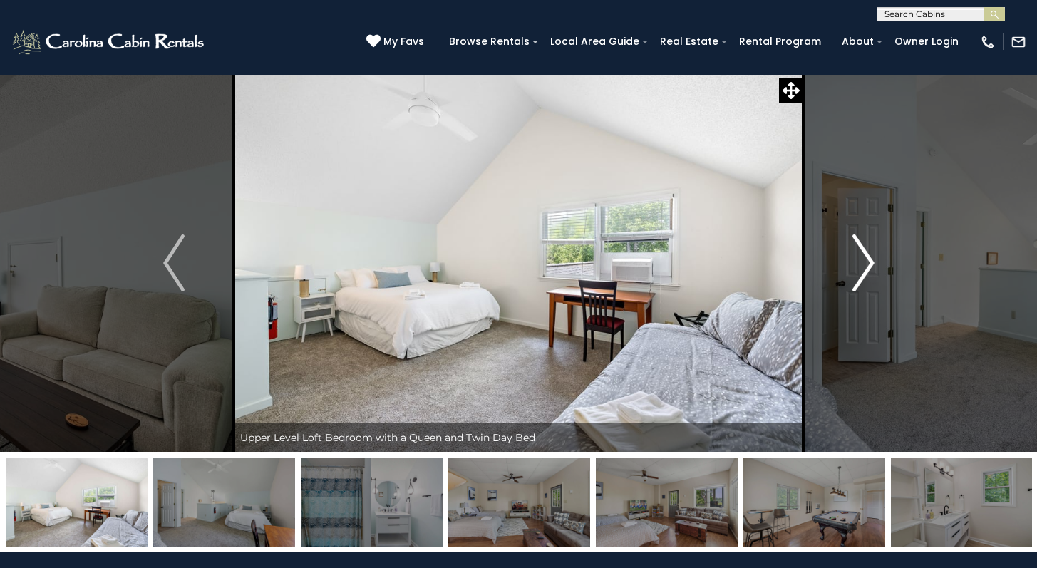
click at [861, 263] on img "Next" at bounding box center [862, 262] width 21 height 57
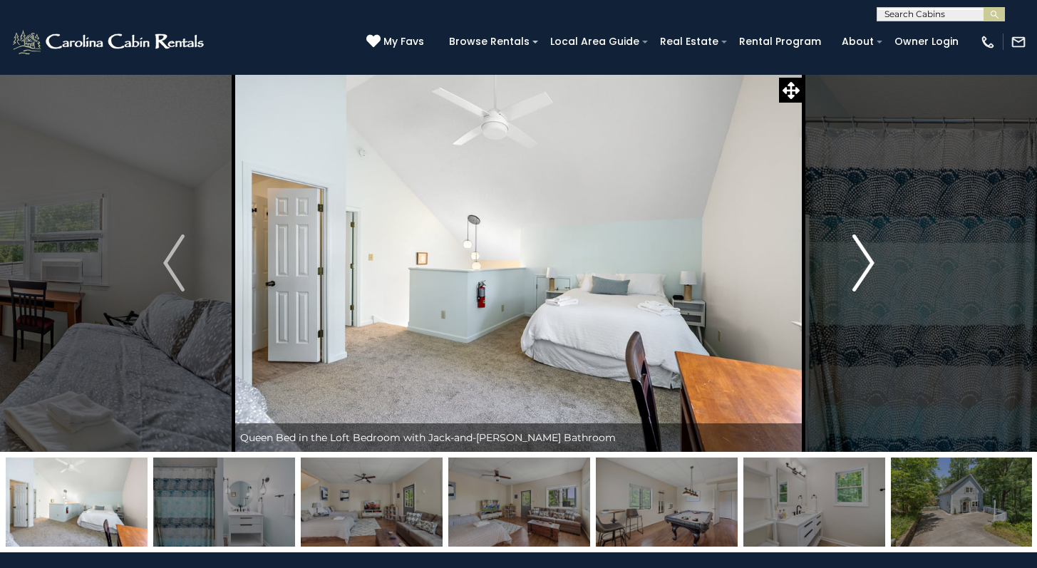
click at [861, 263] on img "Next" at bounding box center [862, 262] width 21 height 57
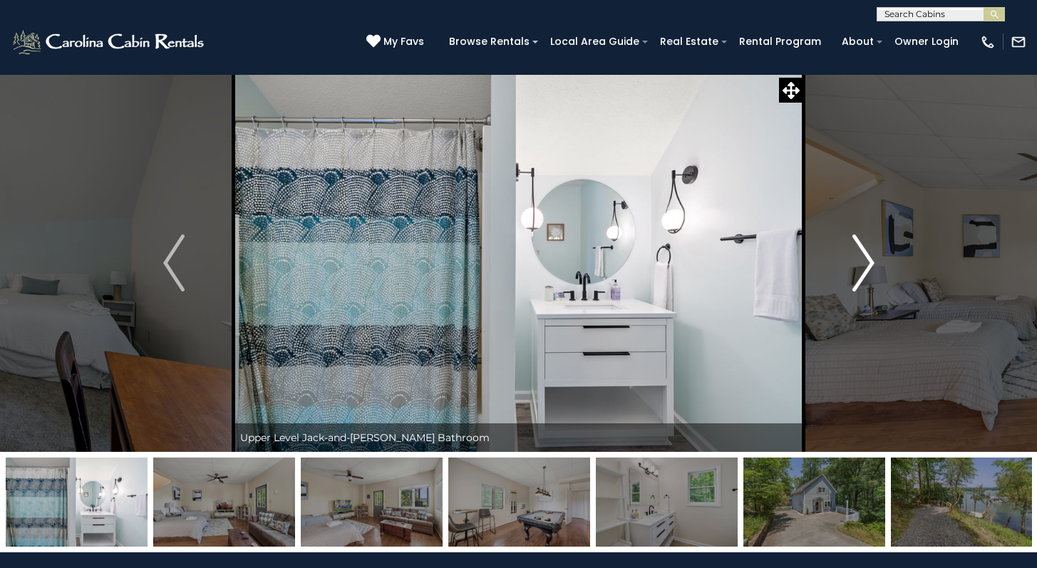
click at [861, 263] on img "Next" at bounding box center [862, 262] width 21 height 57
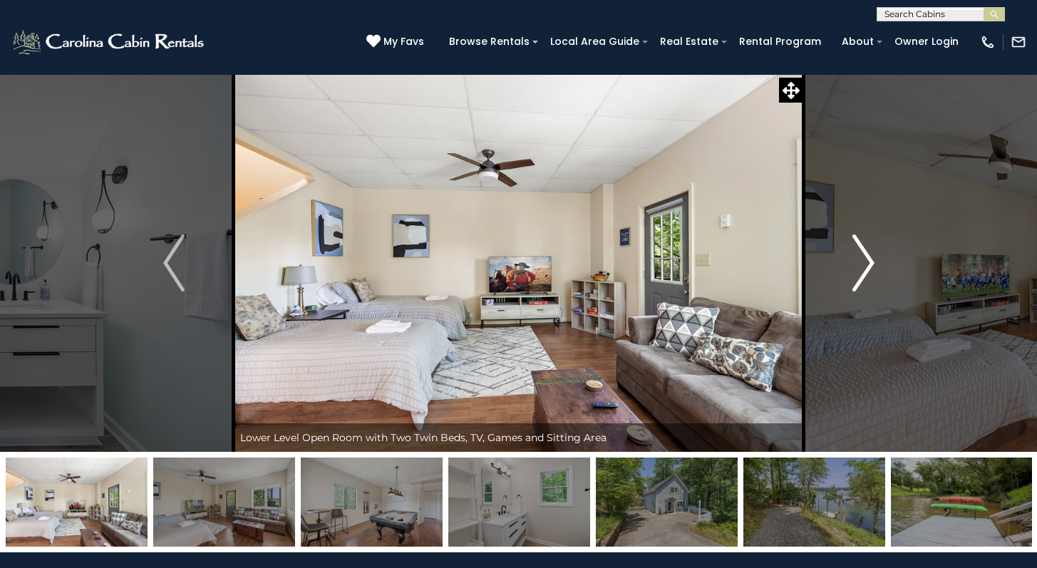
click at [861, 263] on img "Next" at bounding box center [862, 262] width 21 height 57
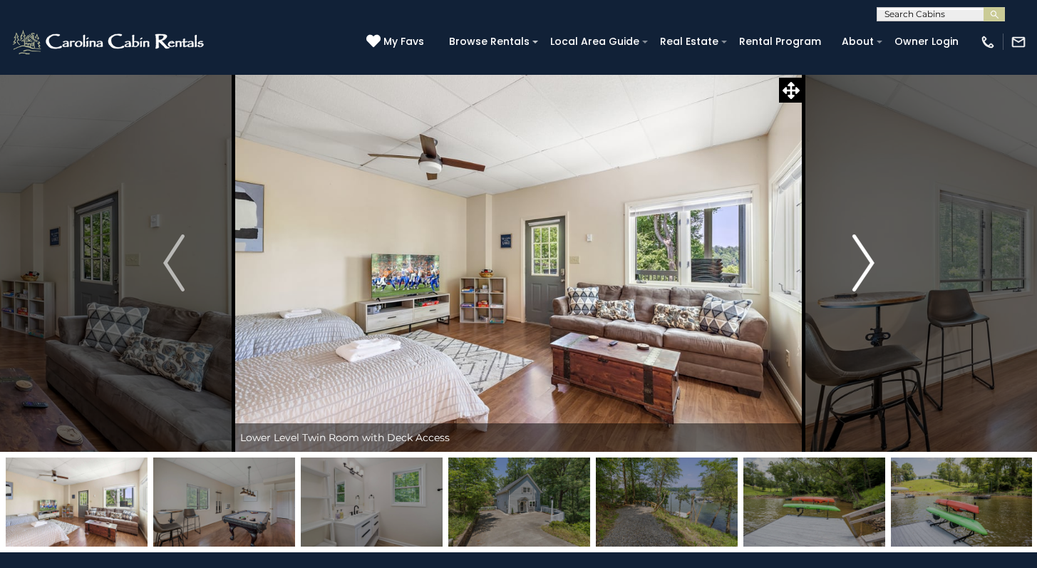
click at [861, 263] on img "Next" at bounding box center [862, 262] width 21 height 57
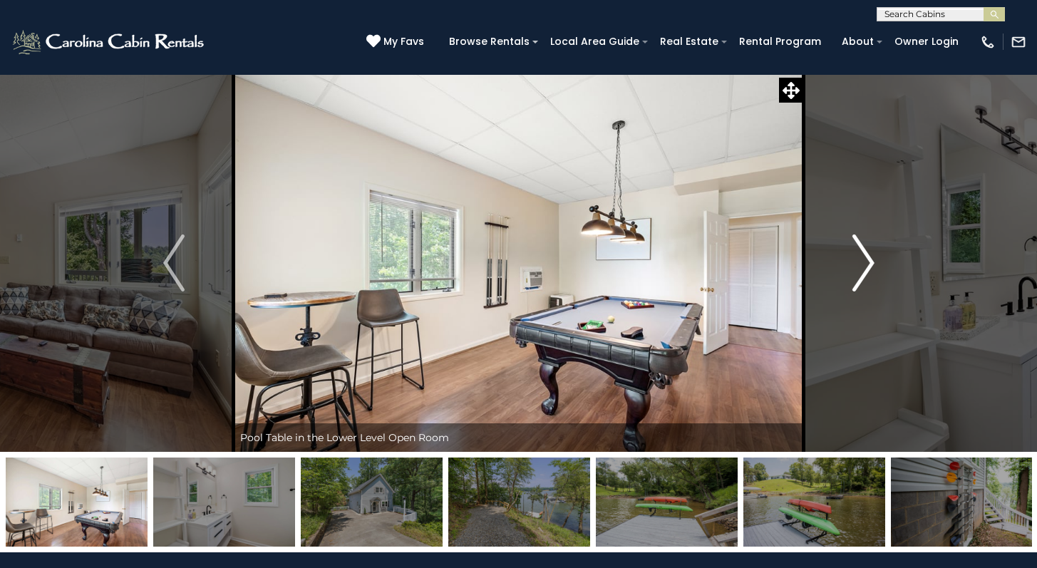
click at [856, 269] on img "Next" at bounding box center [862, 262] width 21 height 57
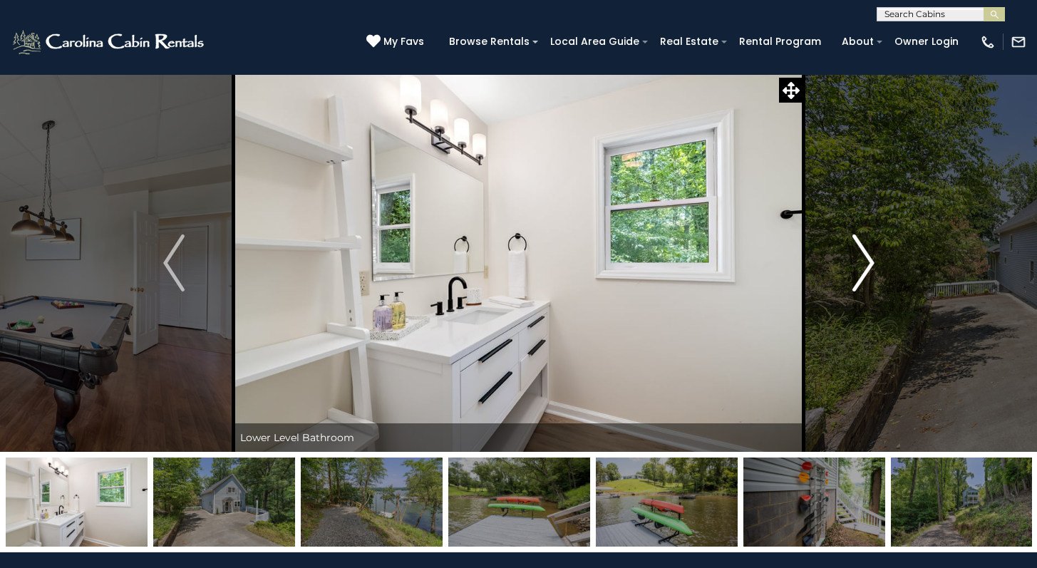
click at [856, 269] on img "Next" at bounding box center [862, 262] width 21 height 57
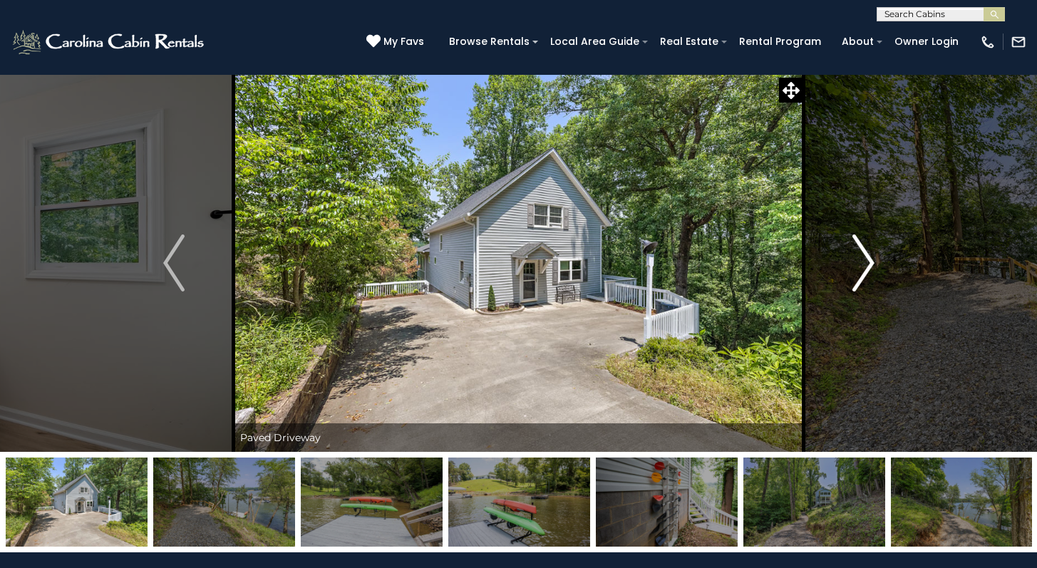
click at [861, 271] on img "Next" at bounding box center [862, 262] width 21 height 57
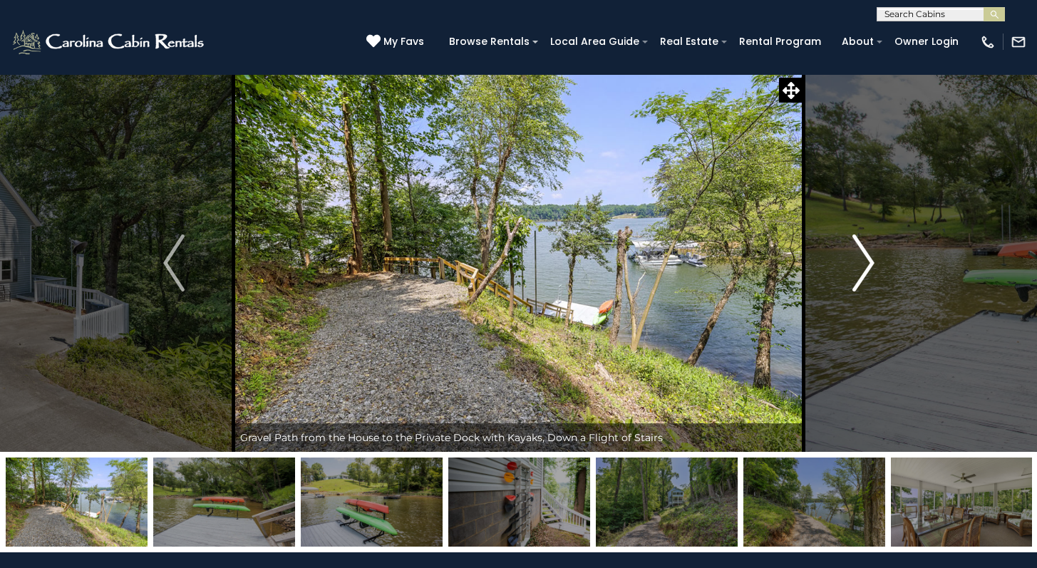
click at [861, 271] on img "Next" at bounding box center [862, 262] width 21 height 57
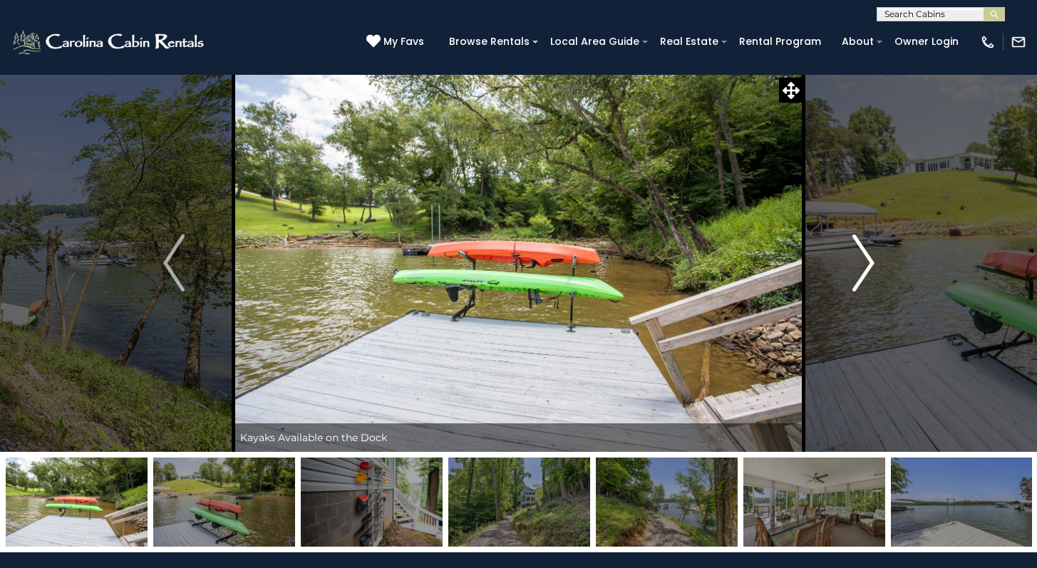
click at [861, 271] on img "Next" at bounding box center [862, 262] width 21 height 57
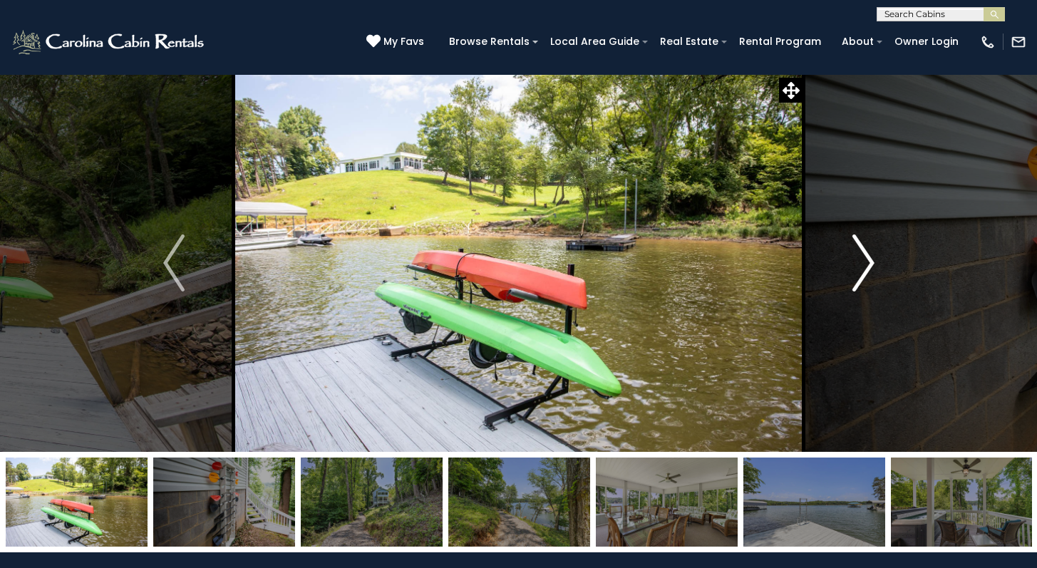
click at [861, 271] on img "Next" at bounding box center [862, 262] width 21 height 57
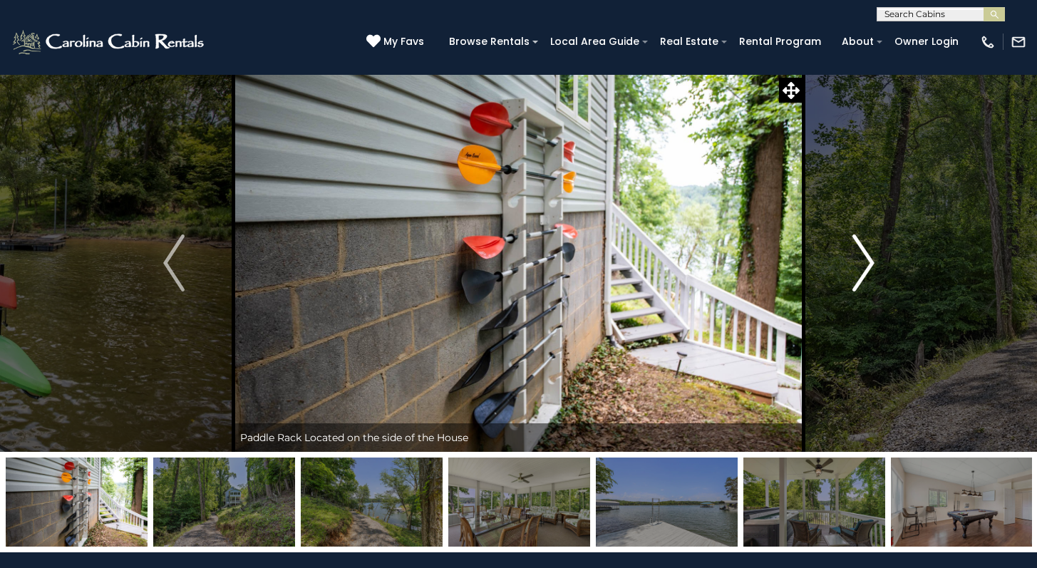
click at [861, 271] on img "Next" at bounding box center [862, 262] width 21 height 57
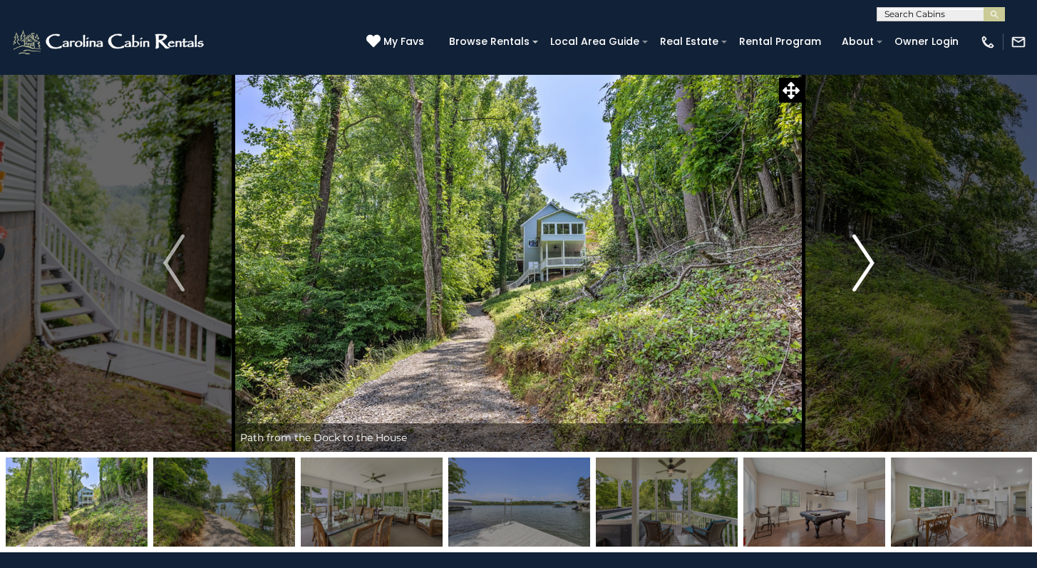
click at [861, 271] on img "Next" at bounding box center [862, 262] width 21 height 57
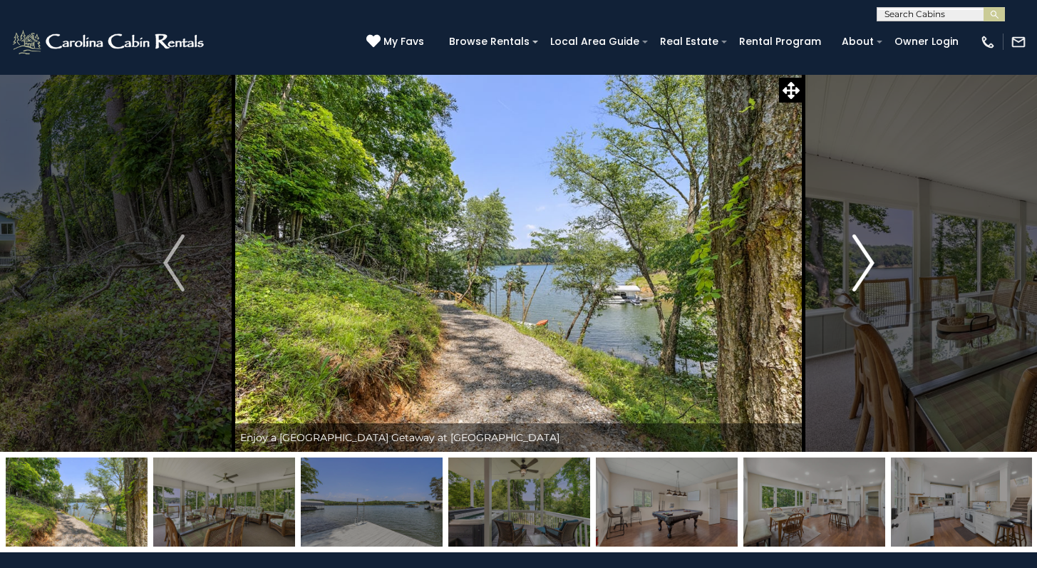
click at [861, 271] on img "Next" at bounding box center [862, 262] width 21 height 57
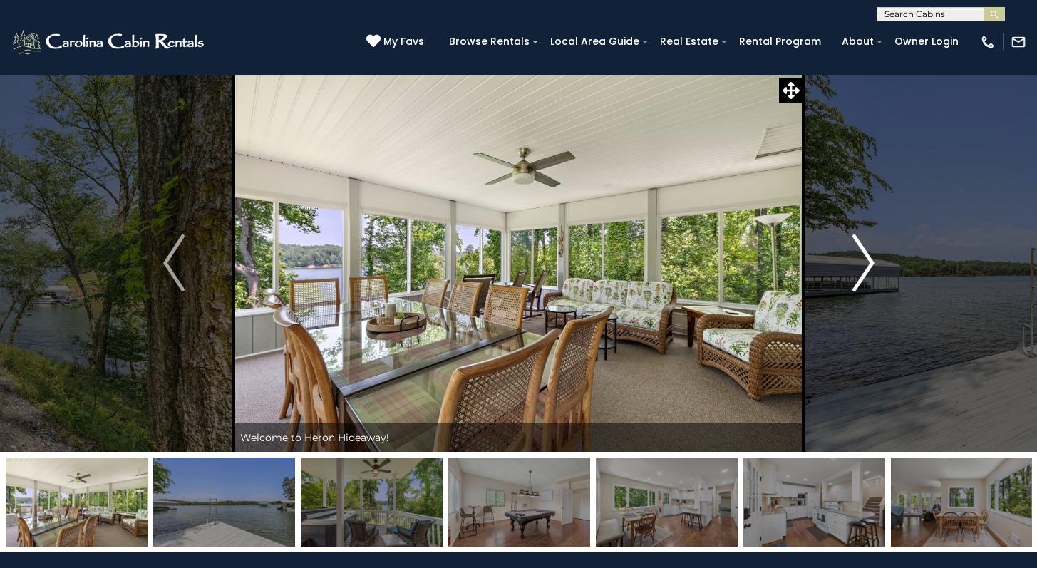
click at [861, 271] on img "Next" at bounding box center [862, 262] width 21 height 57
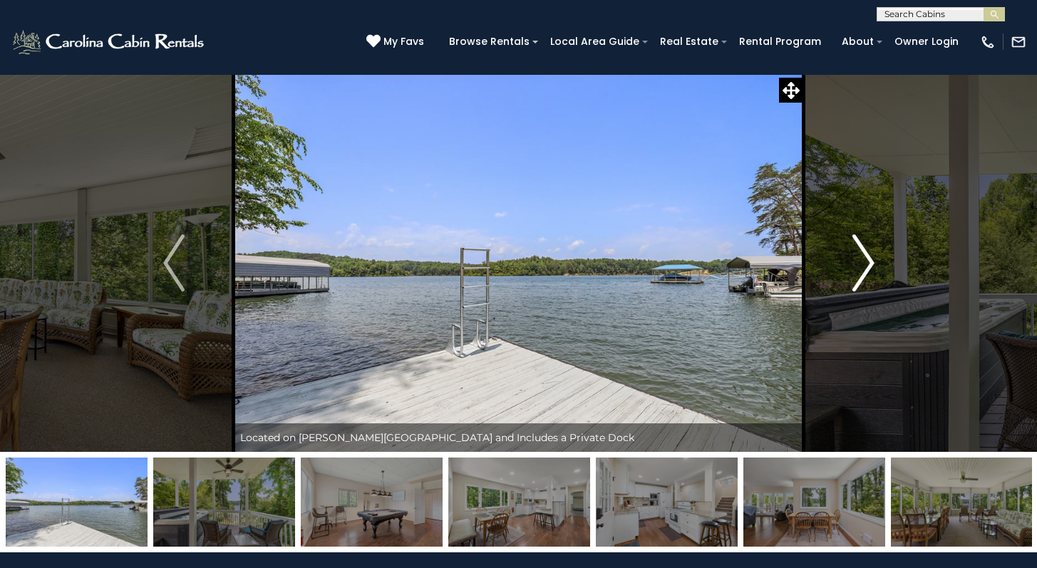
click at [861, 271] on img "Next" at bounding box center [862, 262] width 21 height 57
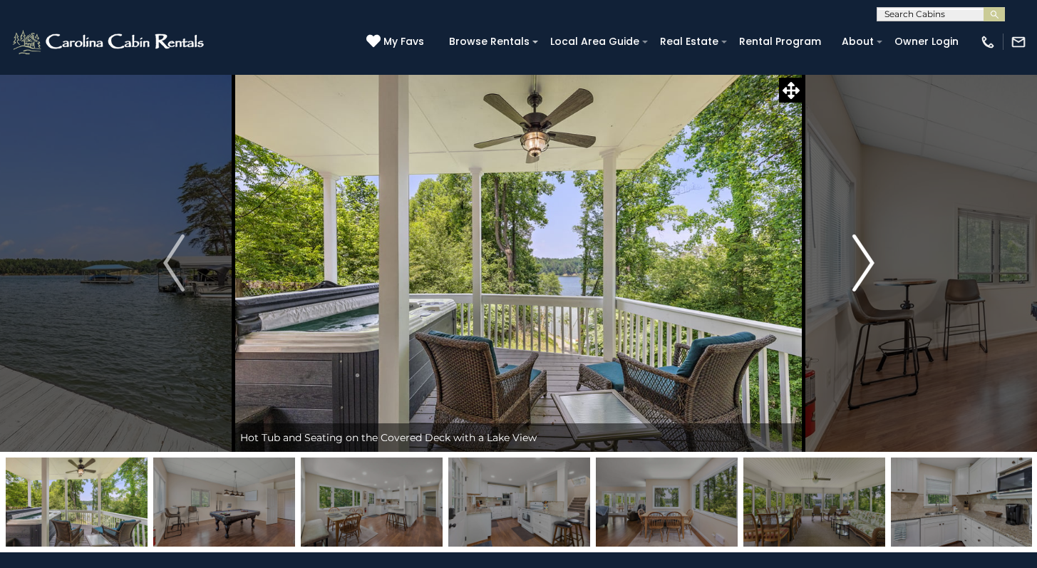
click at [861, 271] on img "Next" at bounding box center [862, 262] width 21 height 57
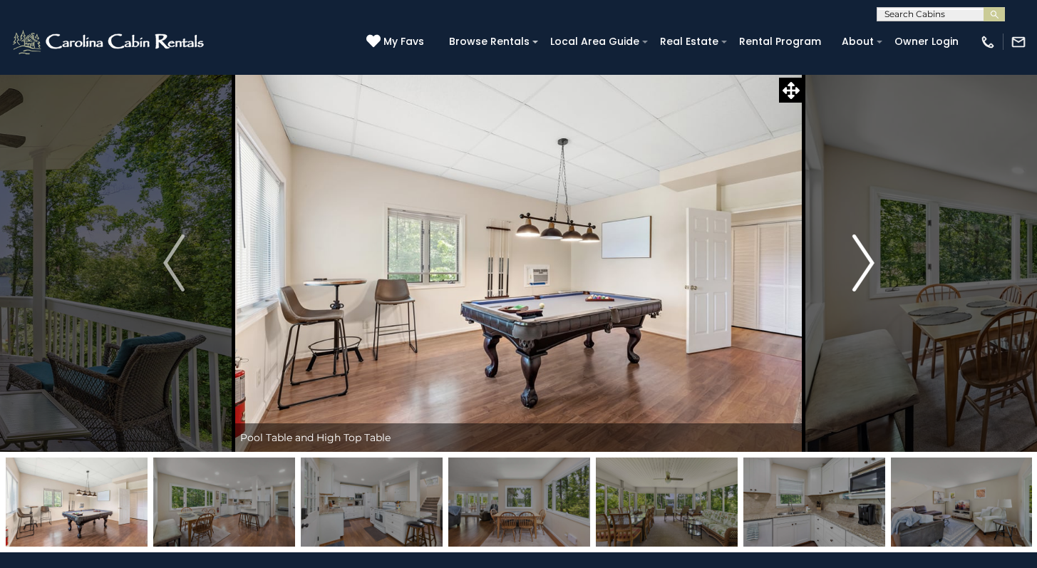
click at [861, 271] on img "Next" at bounding box center [862, 262] width 21 height 57
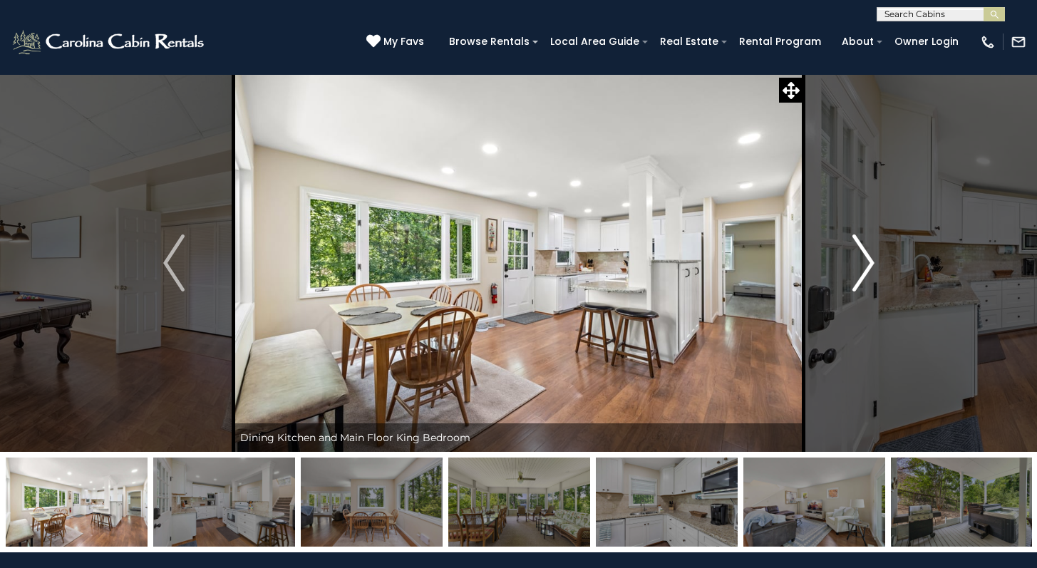
click at [861, 271] on img "Next" at bounding box center [862, 262] width 21 height 57
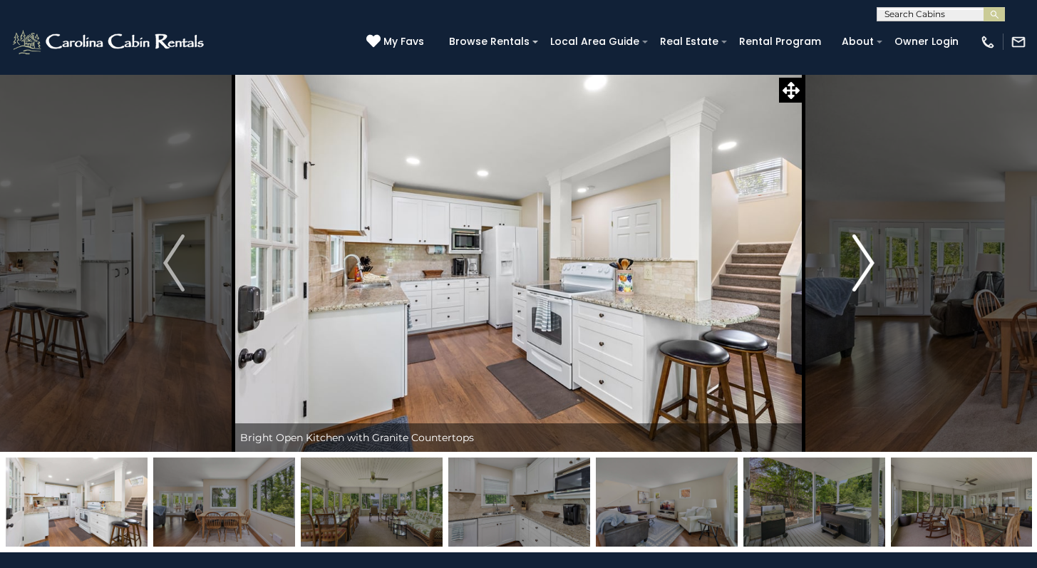
click at [861, 271] on img "Next" at bounding box center [862, 262] width 21 height 57
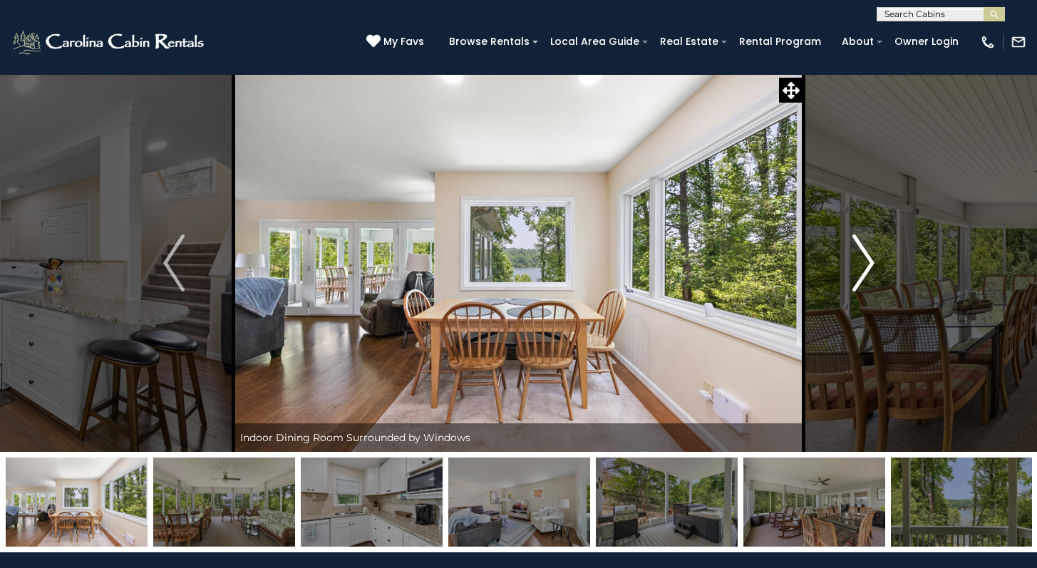
click at [861, 271] on img "Next" at bounding box center [862, 262] width 21 height 57
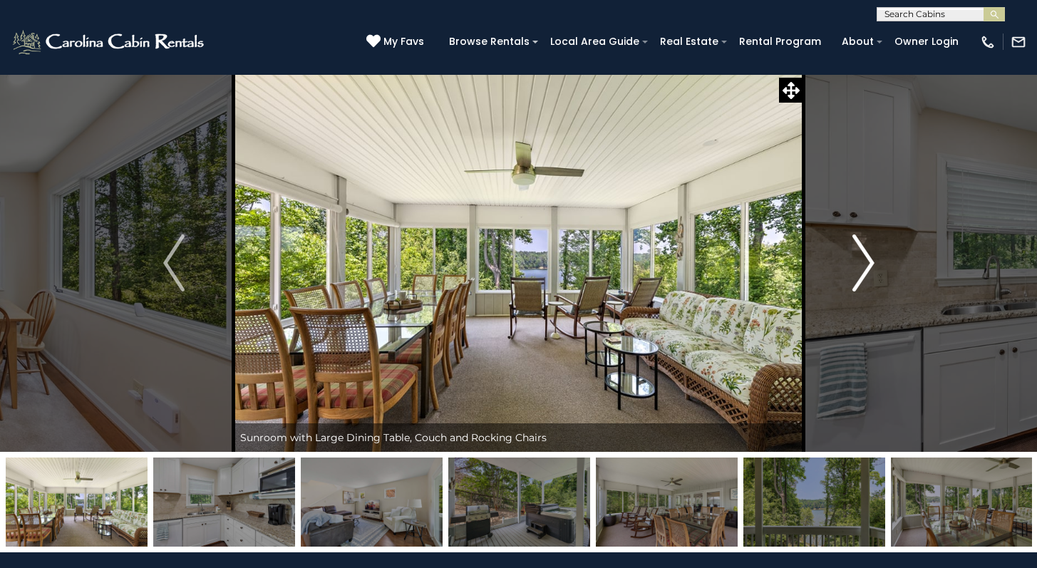
click at [861, 271] on img "Next" at bounding box center [862, 262] width 21 height 57
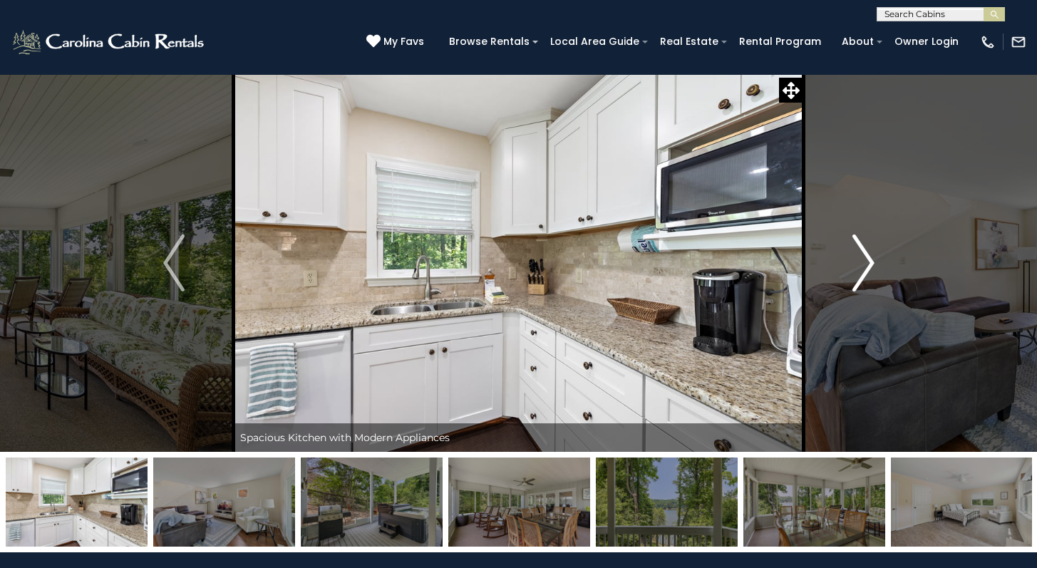
click at [860, 261] on img "Next" at bounding box center [862, 262] width 21 height 57
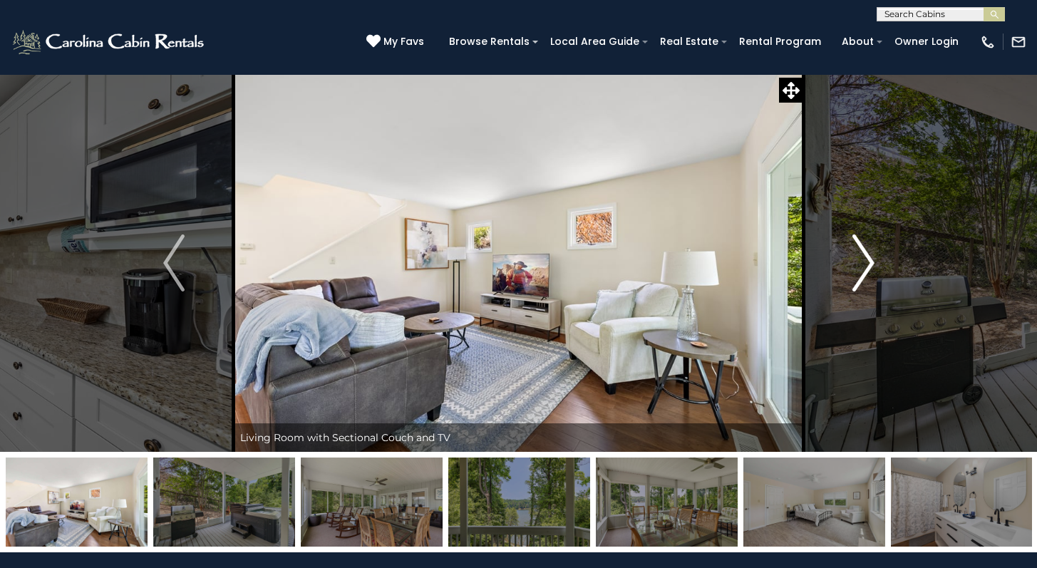
click at [860, 261] on img "Next" at bounding box center [862, 262] width 21 height 57
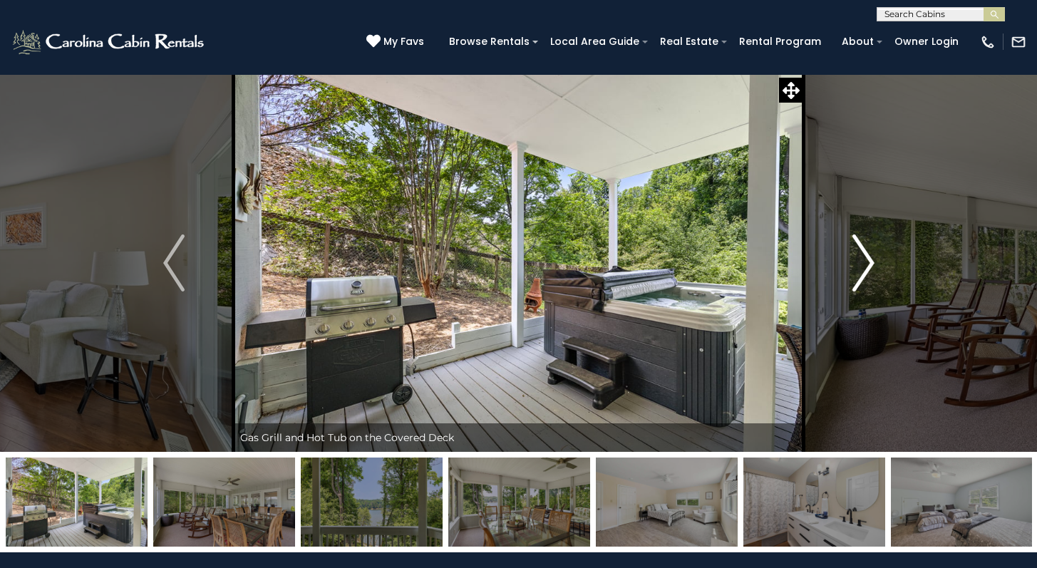
click at [860, 261] on img "Next" at bounding box center [862, 262] width 21 height 57
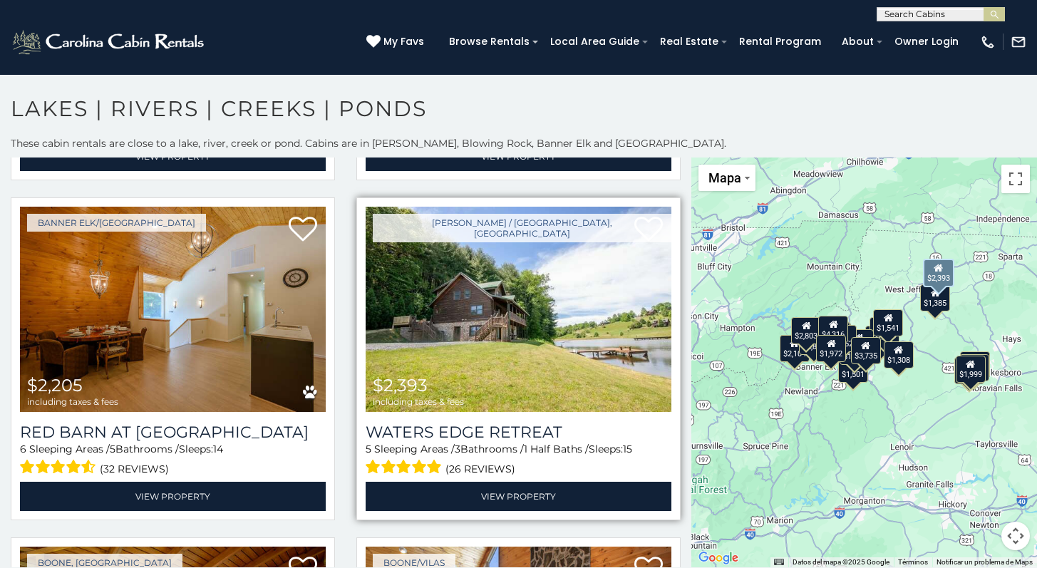
scroll to position [674, 0]
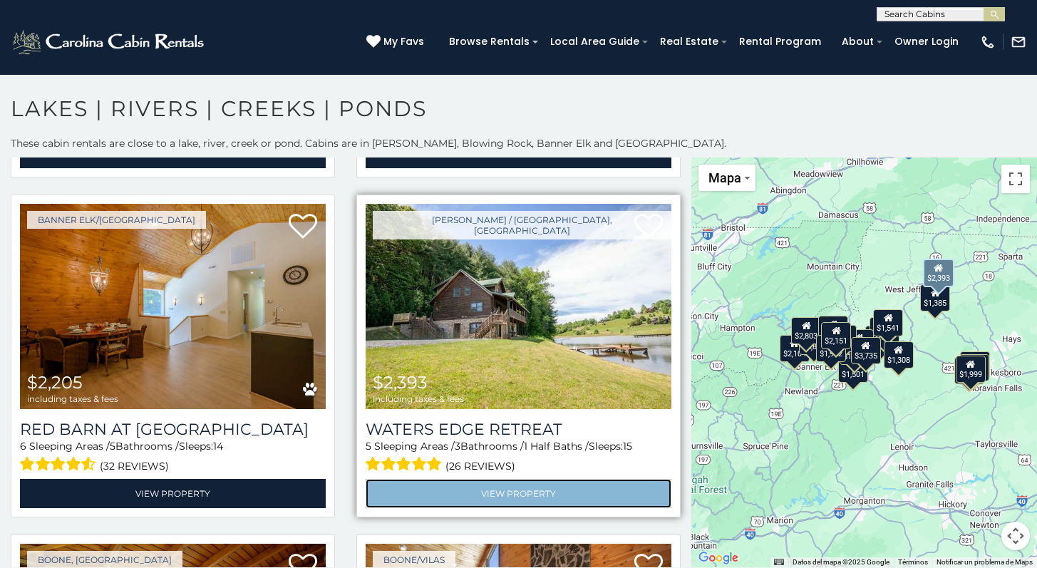
click at [517, 489] on link "View Property" at bounding box center [518, 493] width 306 height 29
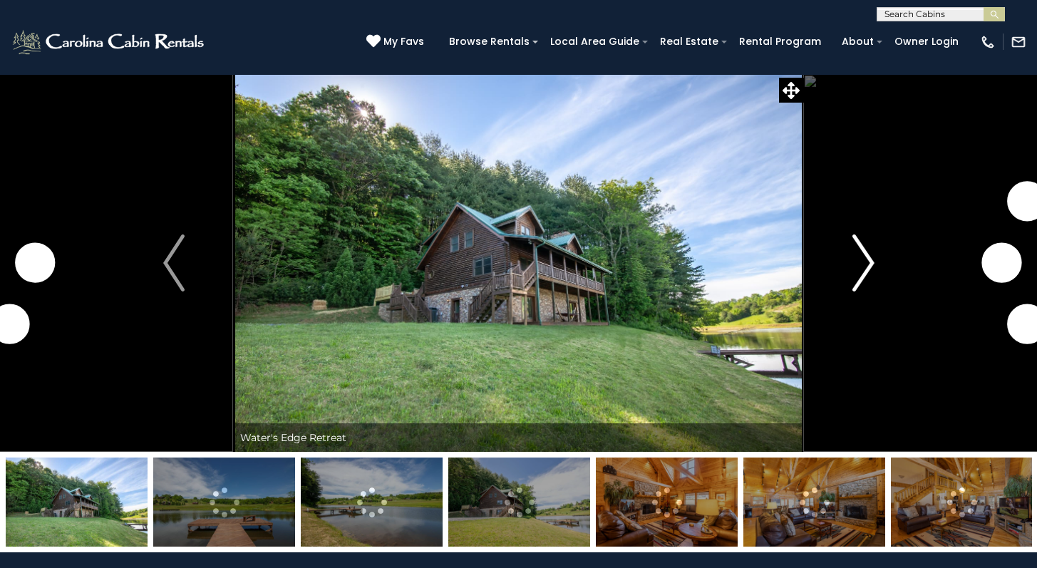
click at [864, 259] on img "Next" at bounding box center [862, 262] width 21 height 57
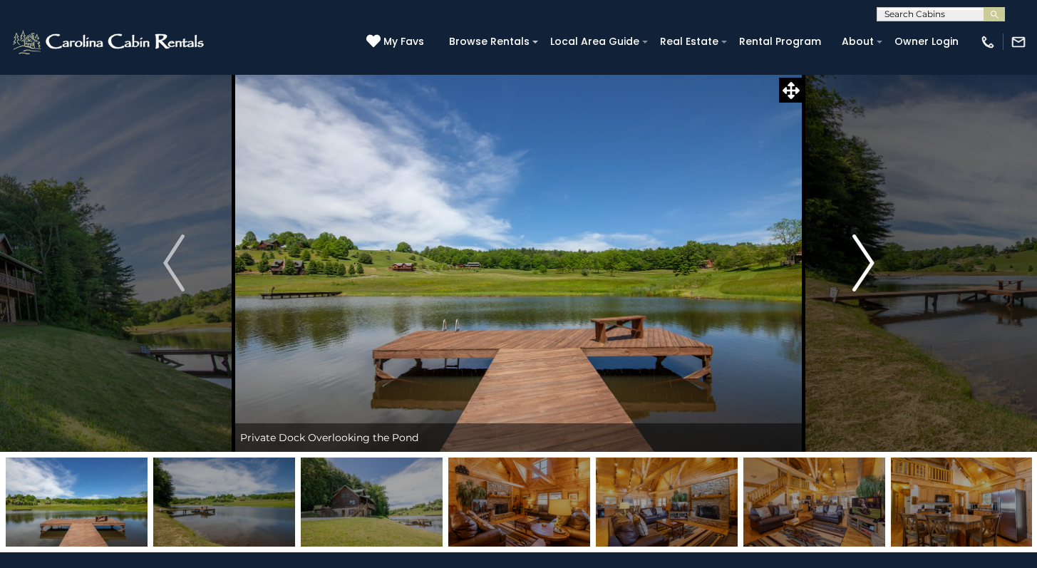
click at [864, 259] on img "Next" at bounding box center [862, 262] width 21 height 57
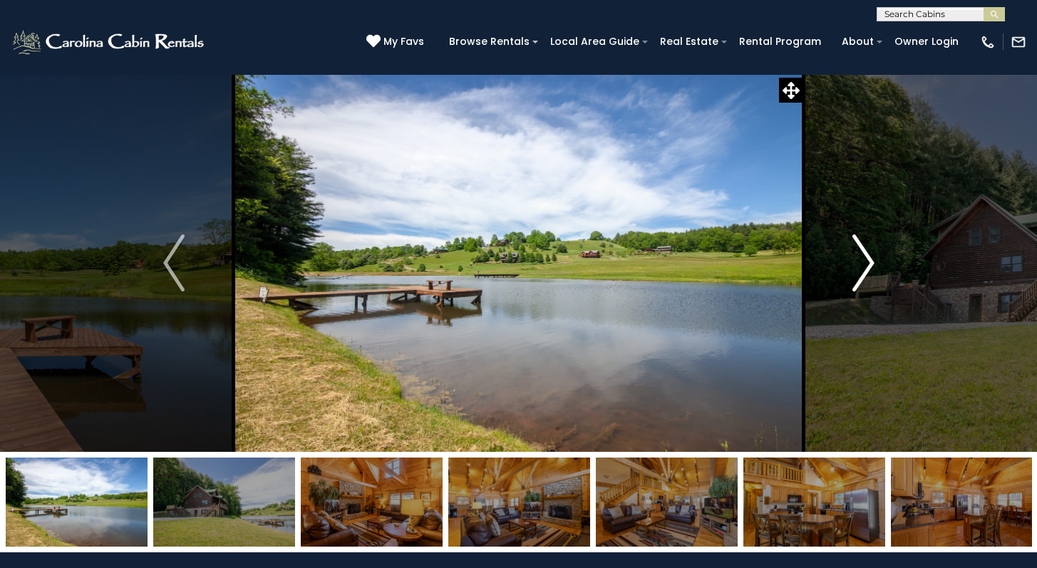
click at [864, 259] on img "Next" at bounding box center [862, 262] width 21 height 57
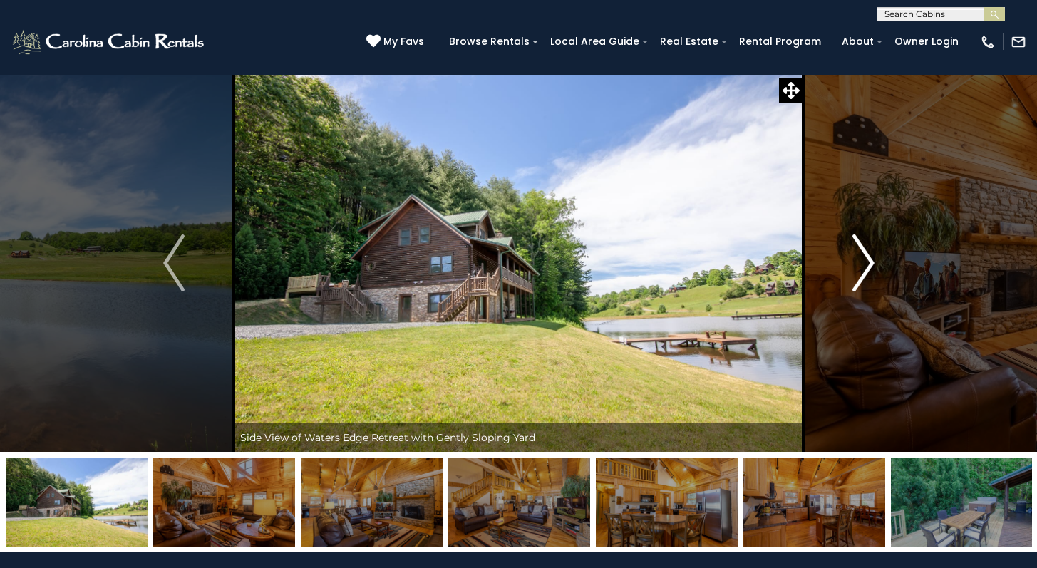
click at [864, 259] on img "Next" at bounding box center [862, 262] width 21 height 57
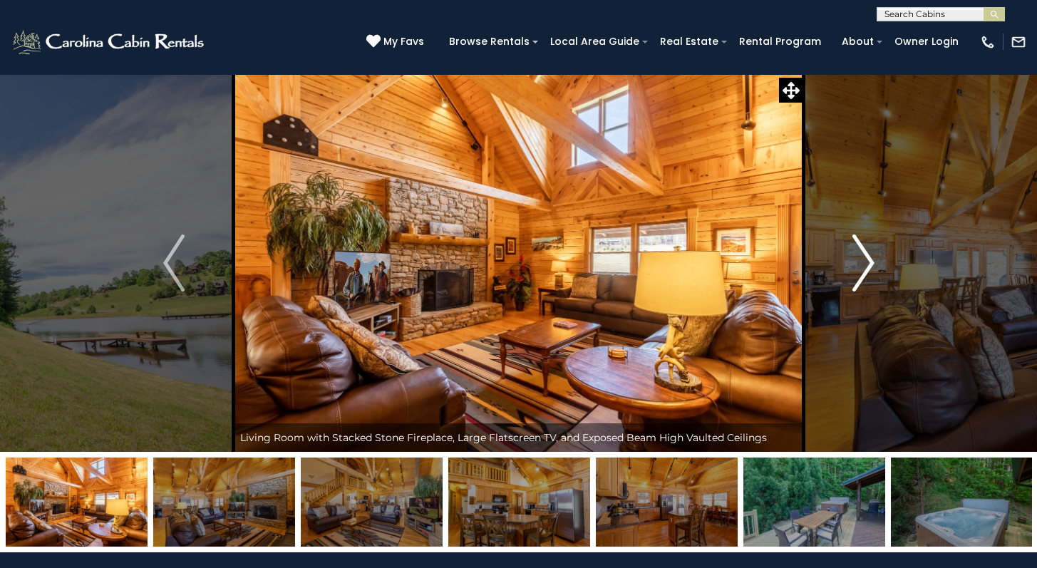
click at [864, 259] on img "Next" at bounding box center [862, 262] width 21 height 57
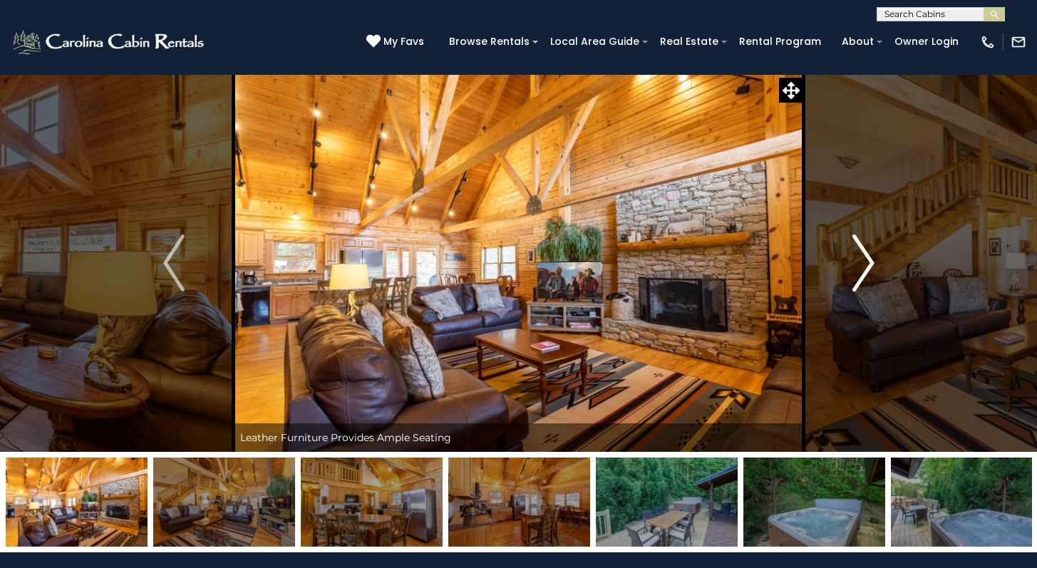
click at [864, 259] on img "Next" at bounding box center [862, 262] width 21 height 57
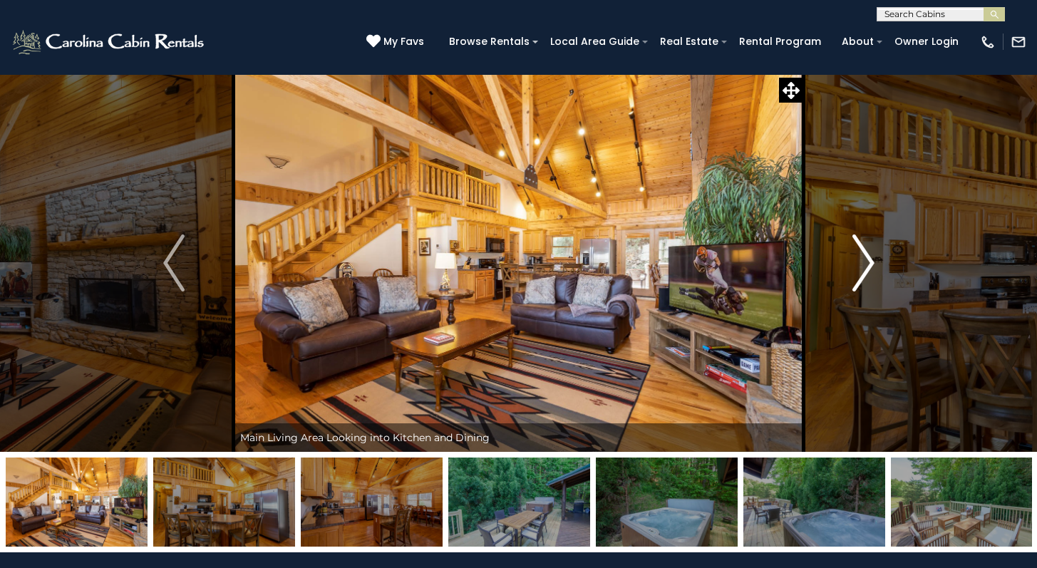
click at [864, 259] on img "Next" at bounding box center [862, 262] width 21 height 57
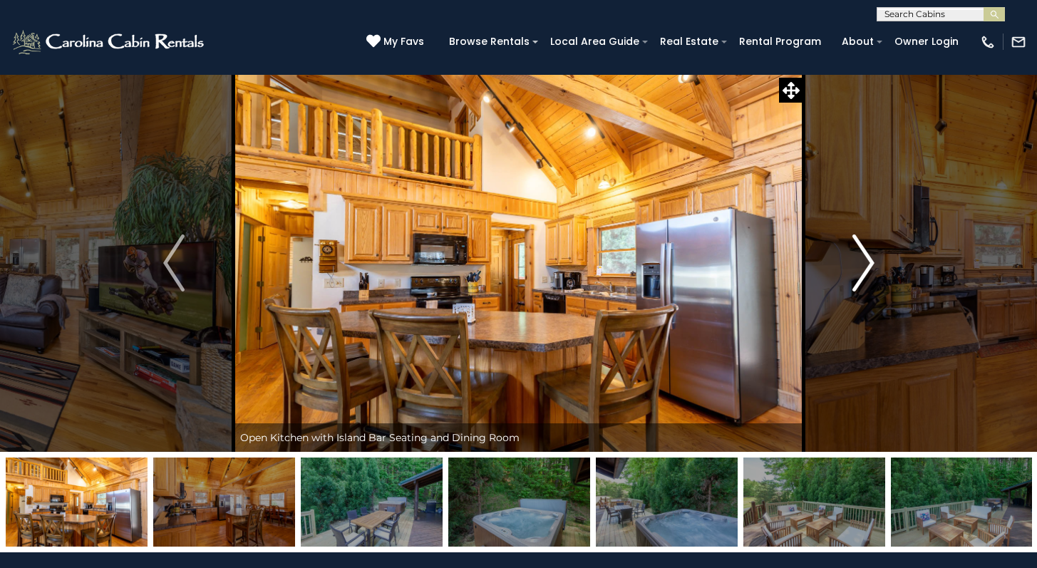
click at [864, 259] on img "Next" at bounding box center [862, 262] width 21 height 57
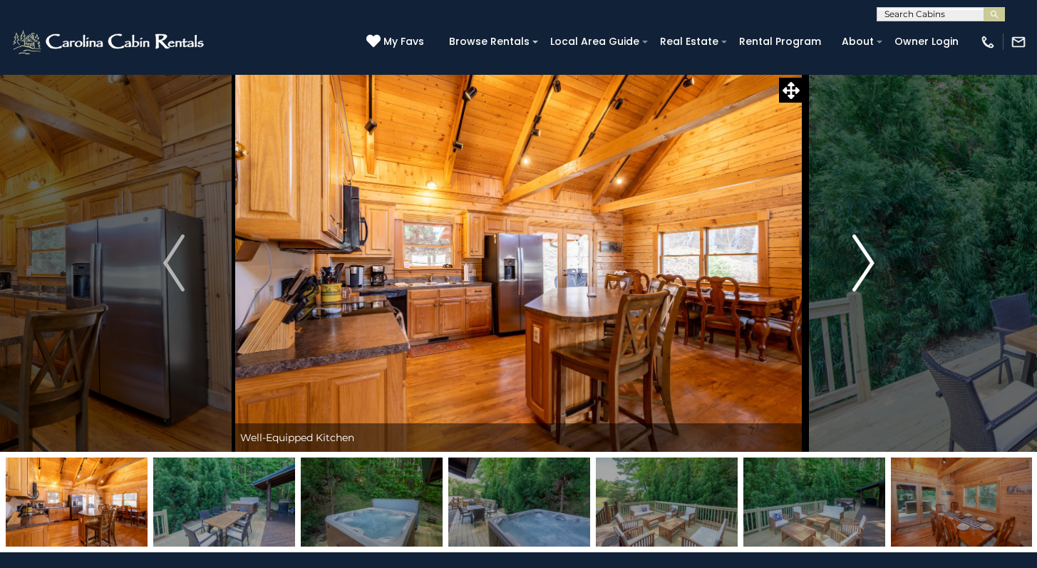
click at [864, 259] on img "Next" at bounding box center [862, 262] width 21 height 57
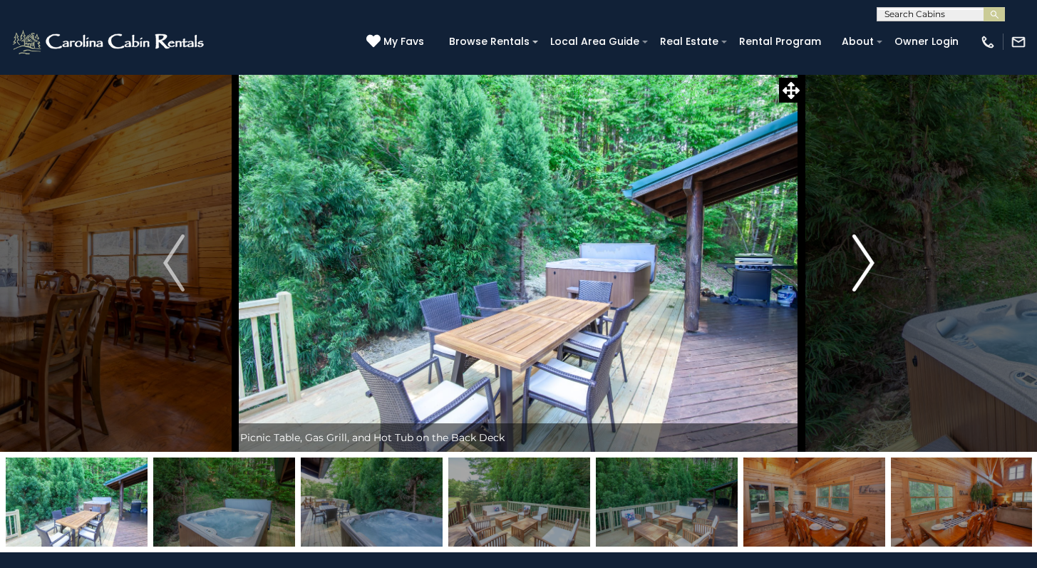
click at [864, 259] on img "Next" at bounding box center [862, 262] width 21 height 57
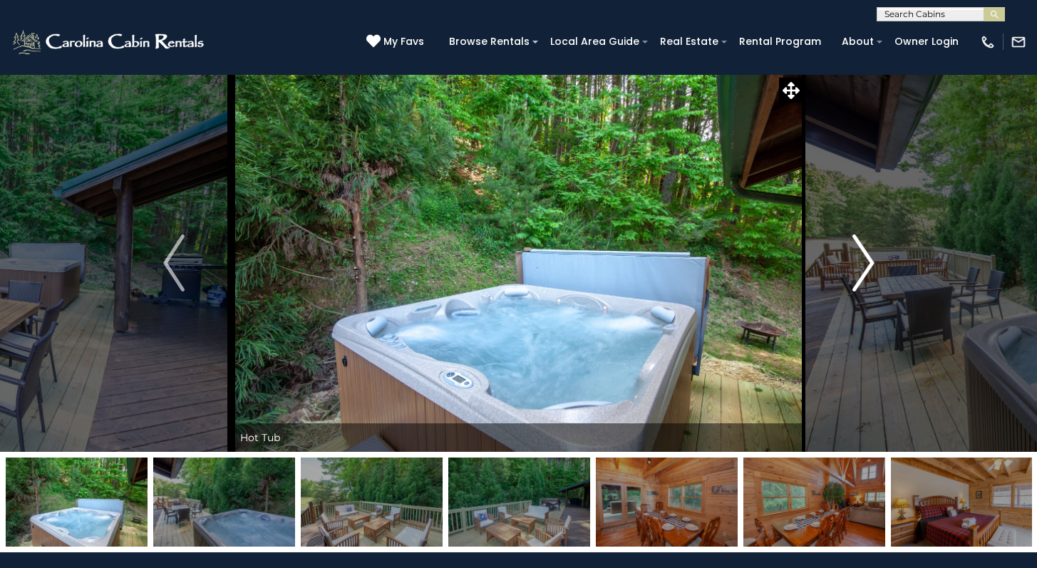
click at [864, 259] on img "Next" at bounding box center [862, 262] width 21 height 57
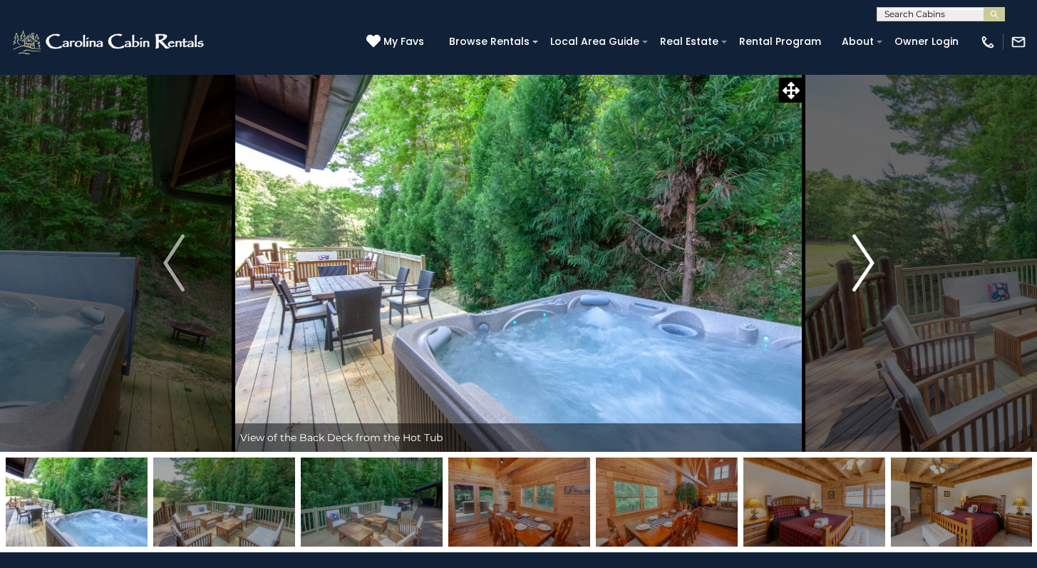
click at [864, 259] on img "Next" at bounding box center [862, 262] width 21 height 57
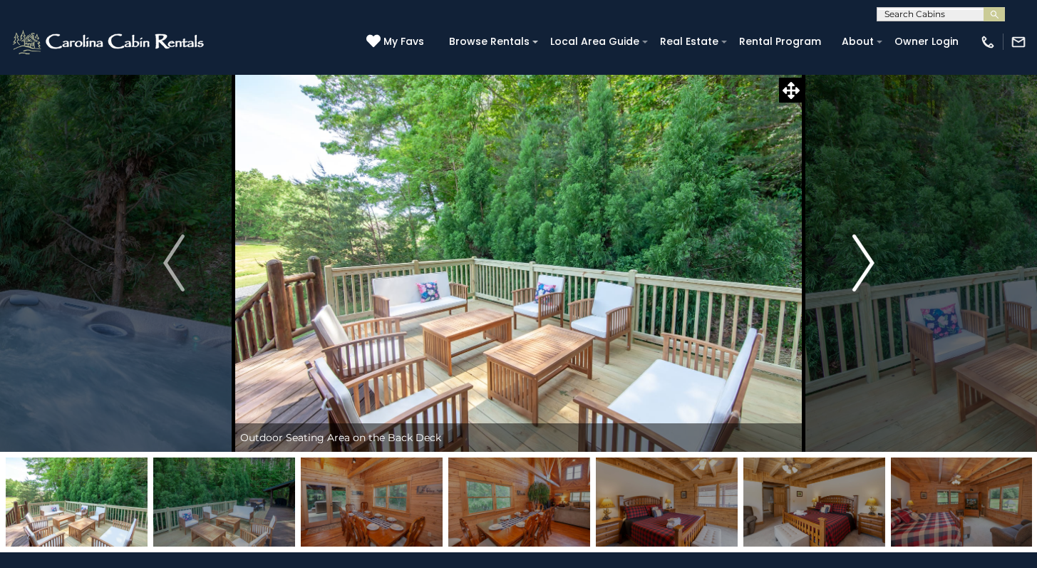
click at [864, 259] on img "Next" at bounding box center [862, 262] width 21 height 57
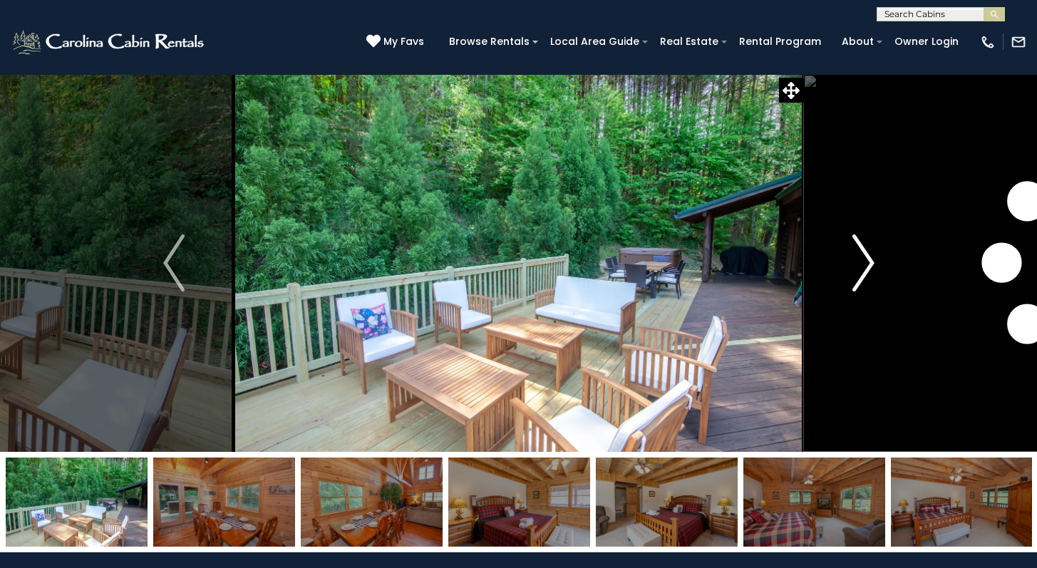
click at [864, 259] on img "Next" at bounding box center [862, 262] width 21 height 57
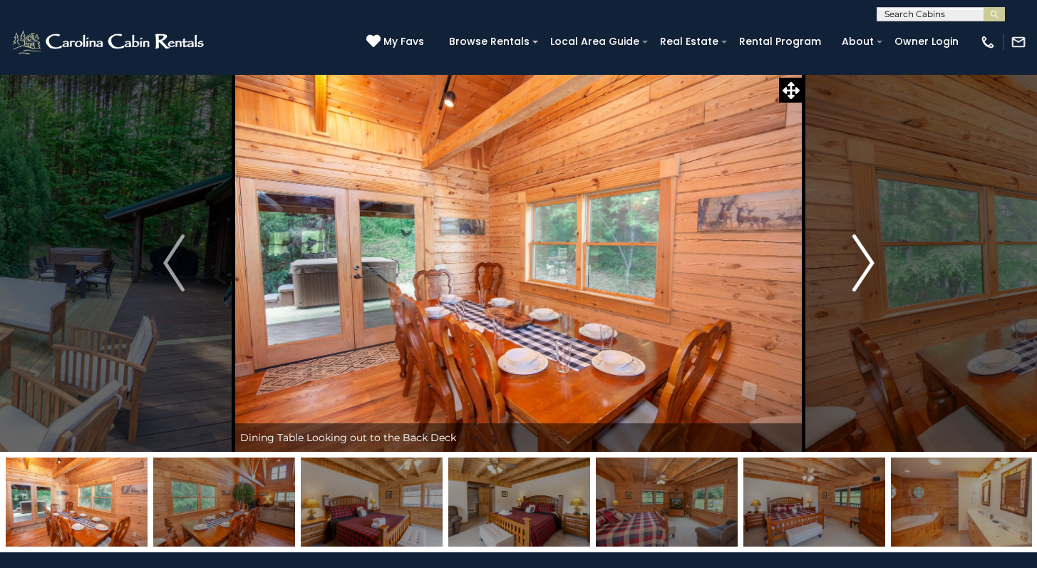
click at [864, 259] on img "Next" at bounding box center [862, 262] width 21 height 57
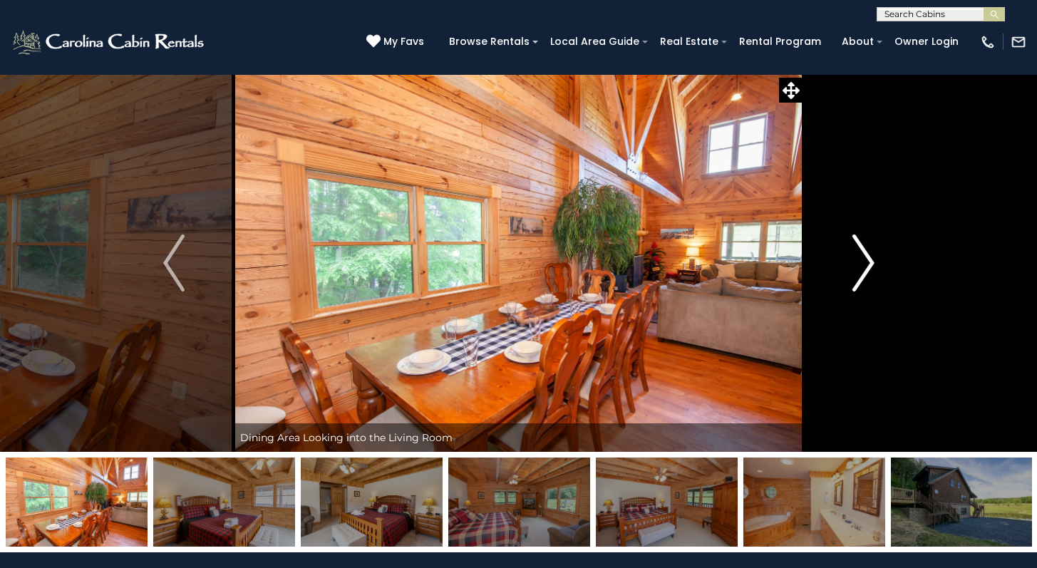
click at [864, 259] on img "Next" at bounding box center [862, 262] width 21 height 57
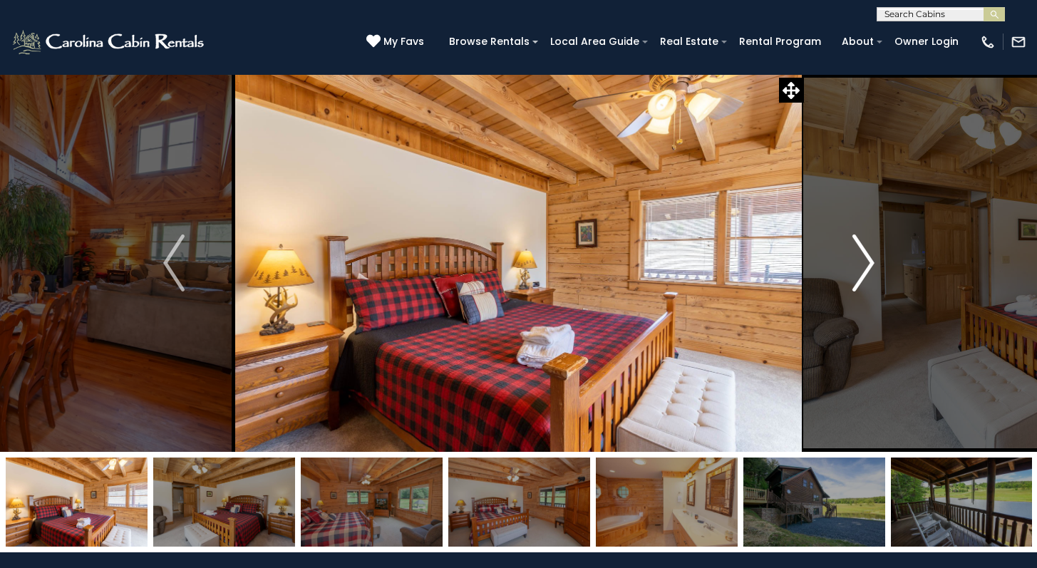
click at [864, 259] on img "Next" at bounding box center [862, 262] width 21 height 57
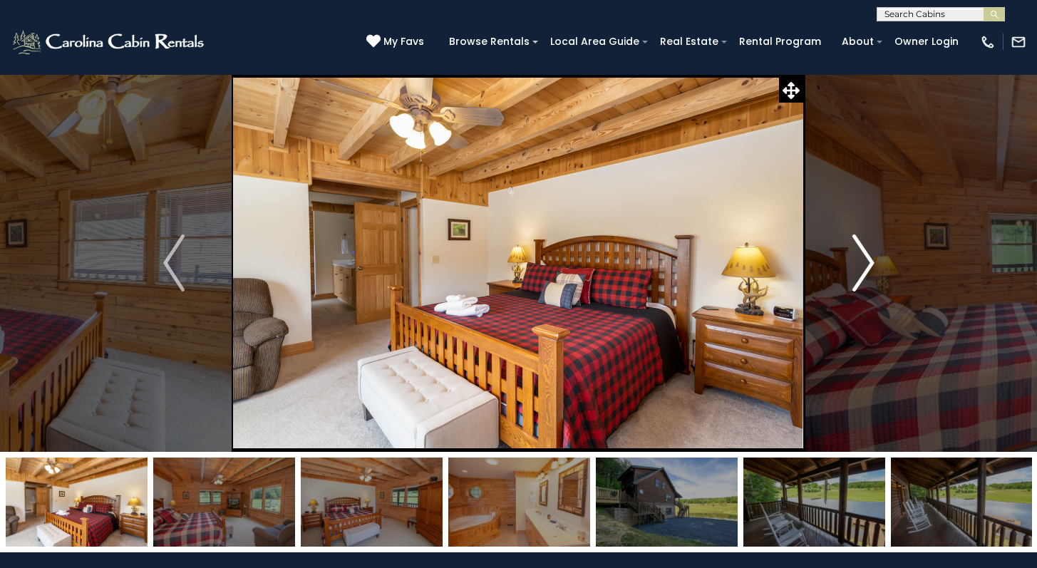
click at [864, 259] on img "Next" at bounding box center [862, 262] width 21 height 57
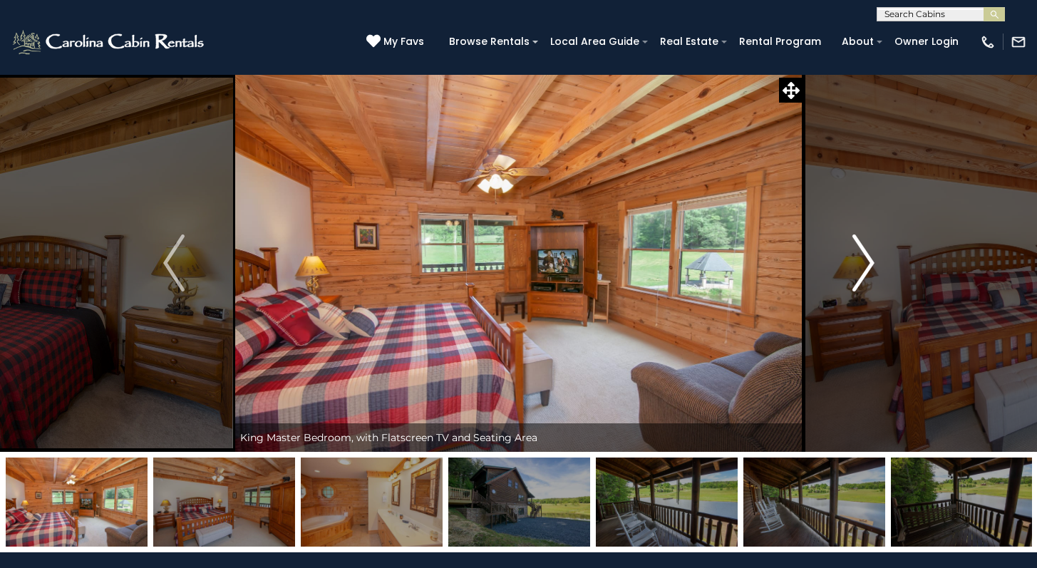
click at [864, 256] on img "Next" at bounding box center [862, 262] width 21 height 57
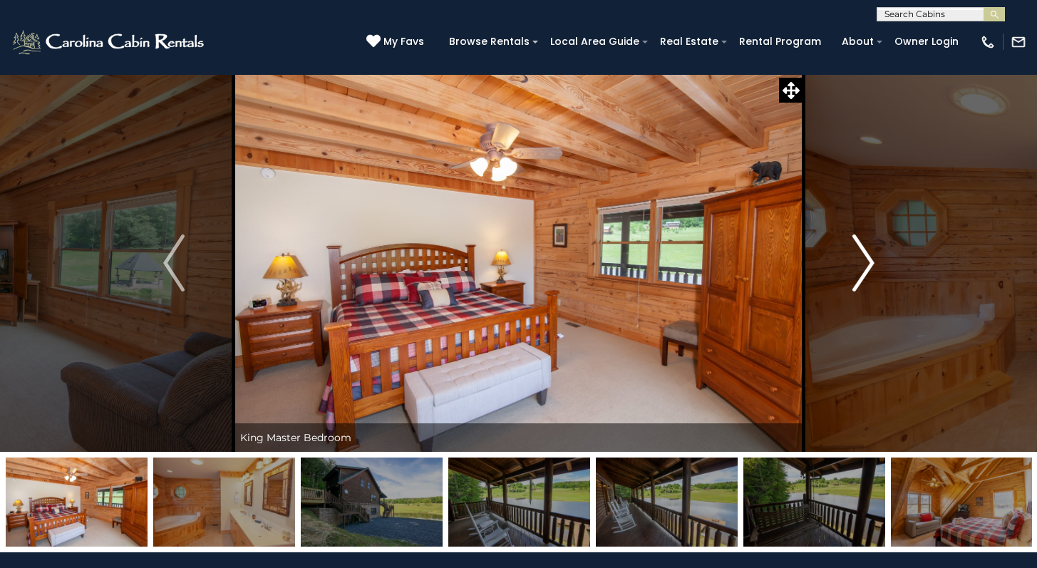
click at [864, 256] on img "Next" at bounding box center [862, 262] width 21 height 57
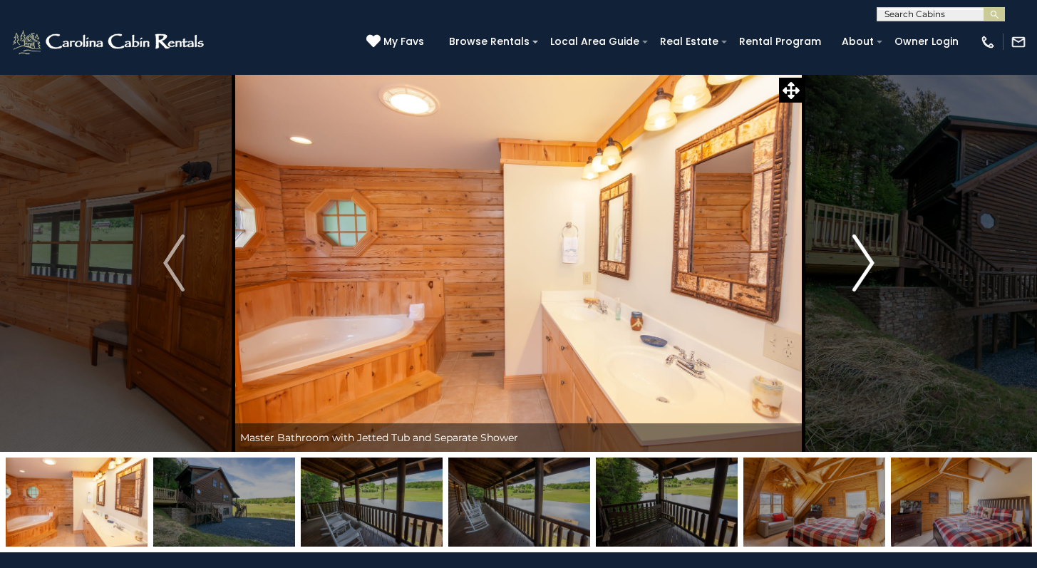
click at [864, 256] on img "Next" at bounding box center [862, 262] width 21 height 57
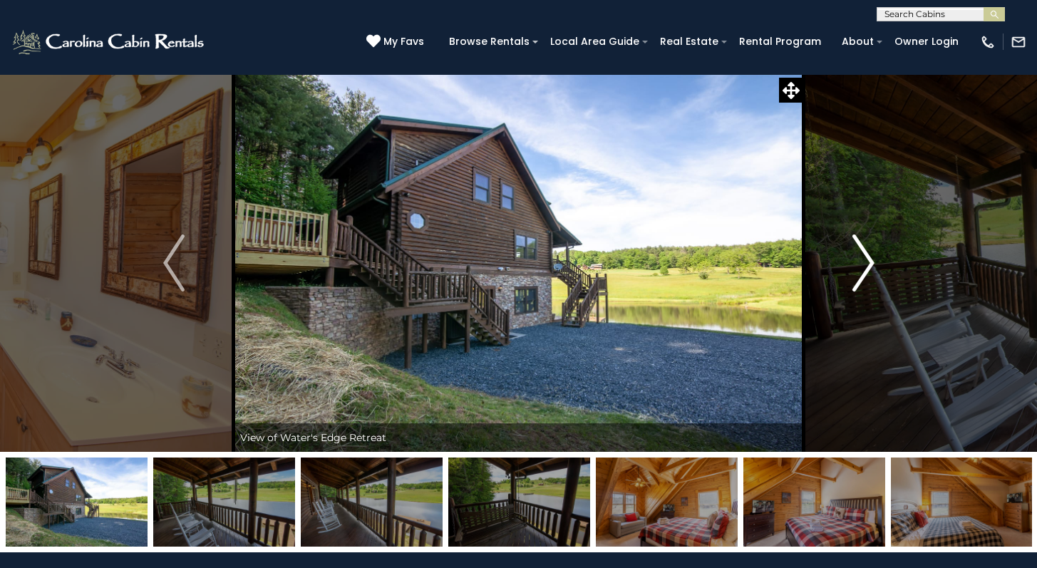
click at [864, 256] on img "Next" at bounding box center [862, 262] width 21 height 57
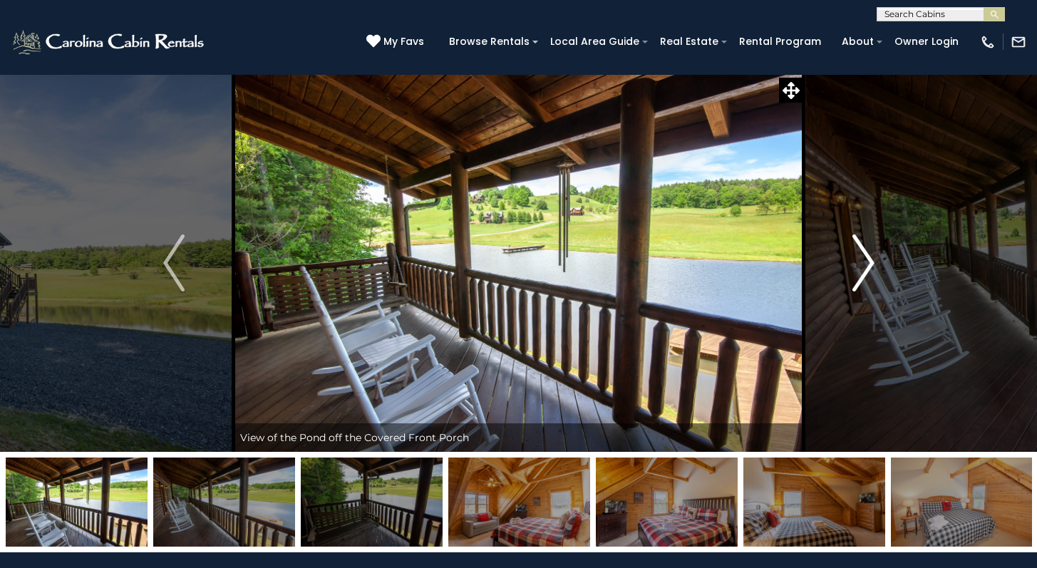
click at [864, 256] on img "Next" at bounding box center [862, 262] width 21 height 57
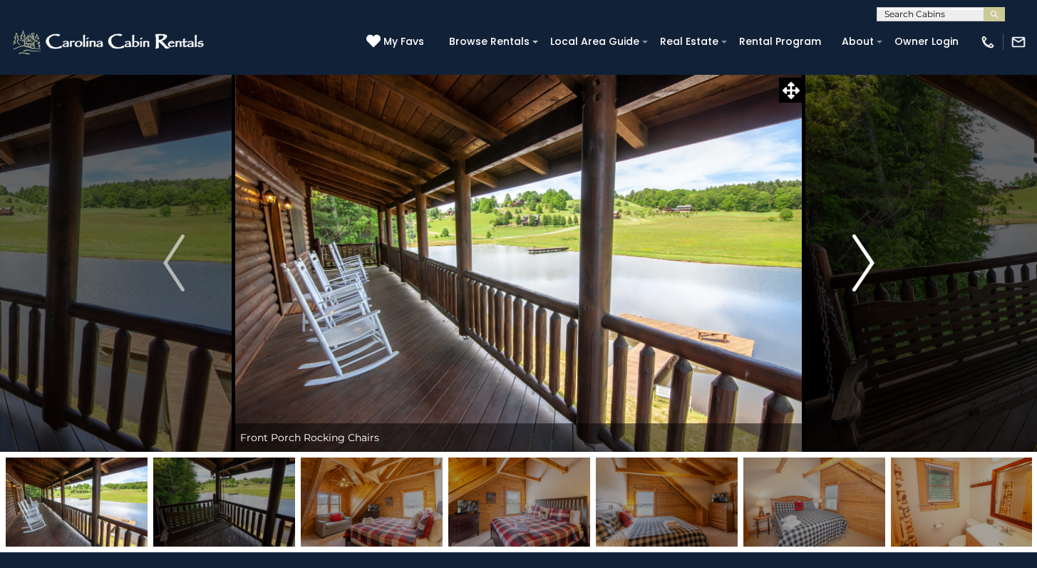
click at [864, 256] on img "Next" at bounding box center [862, 262] width 21 height 57
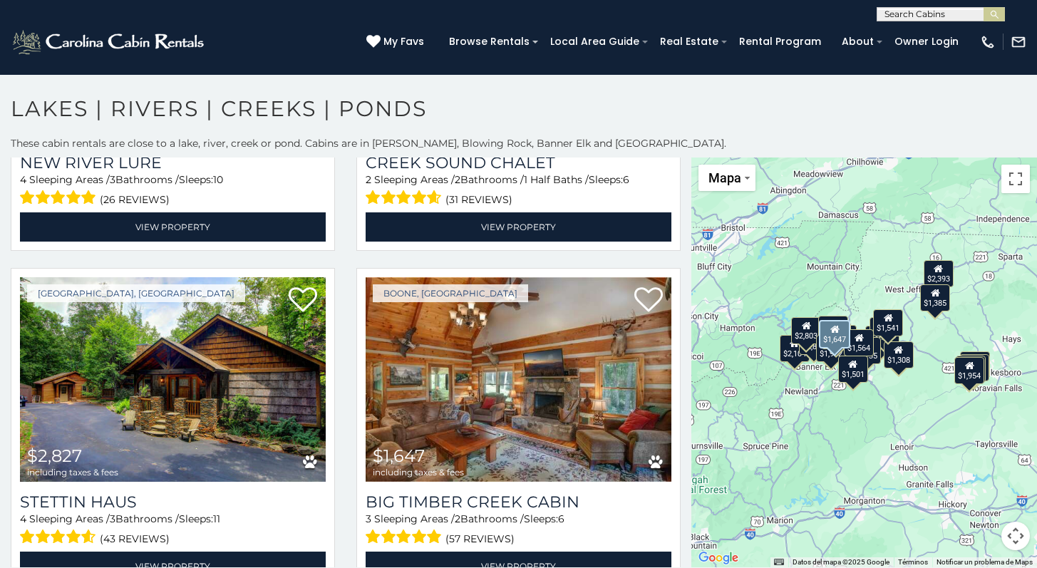
scroll to position [2309, 0]
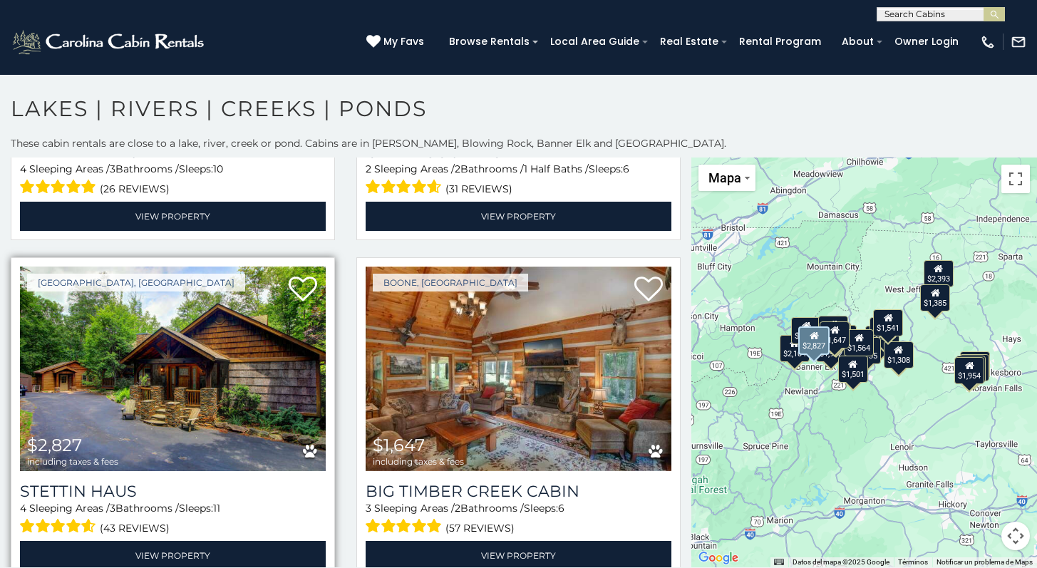
click at [275, 362] on img at bounding box center [173, 368] width 306 height 204
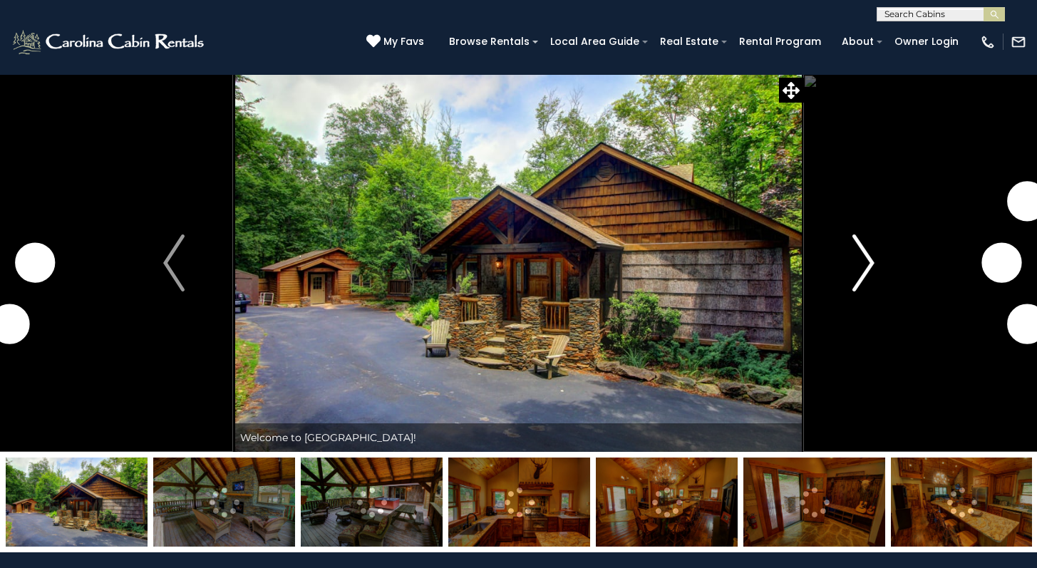
click at [860, 256] on img "Next" at bounding box center [862, 262] width 21 height 57
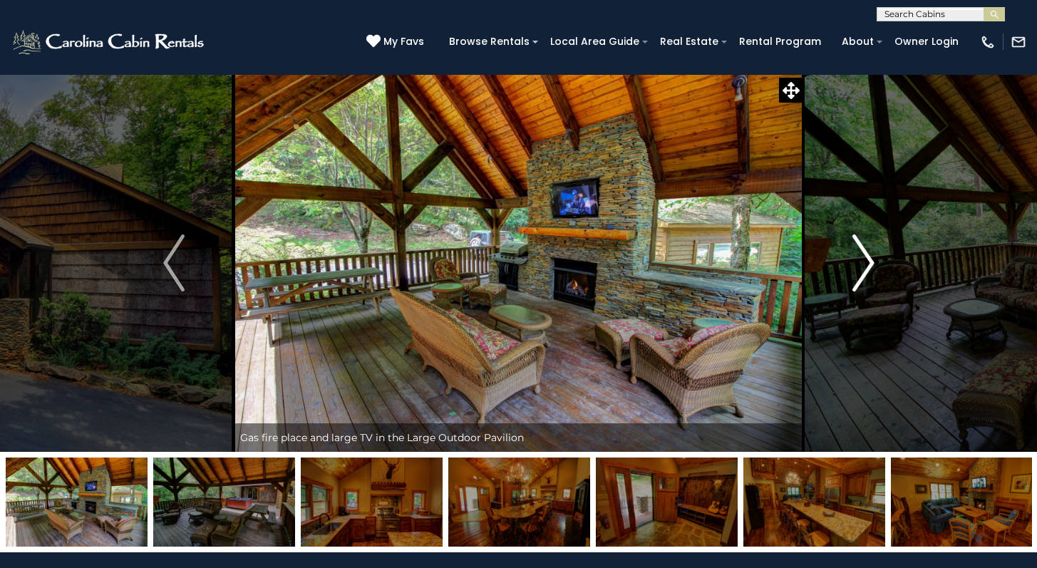
click at [860, 256] on img "Next" at bounding box center [862, 262] width 21 height 57
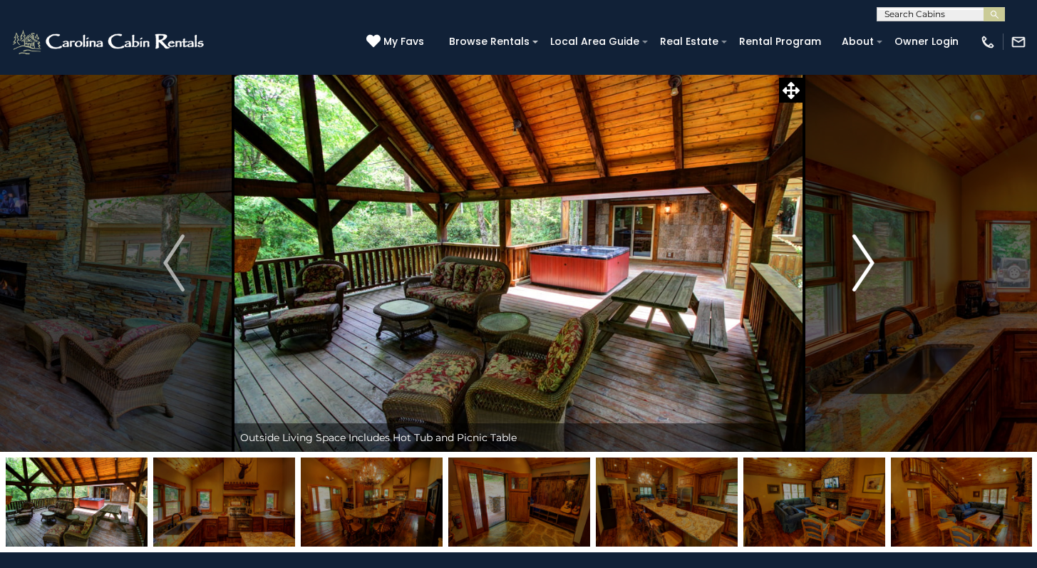
click at [860, 256] on img "Next" at bounding box center [862, 262] width 21 height 57
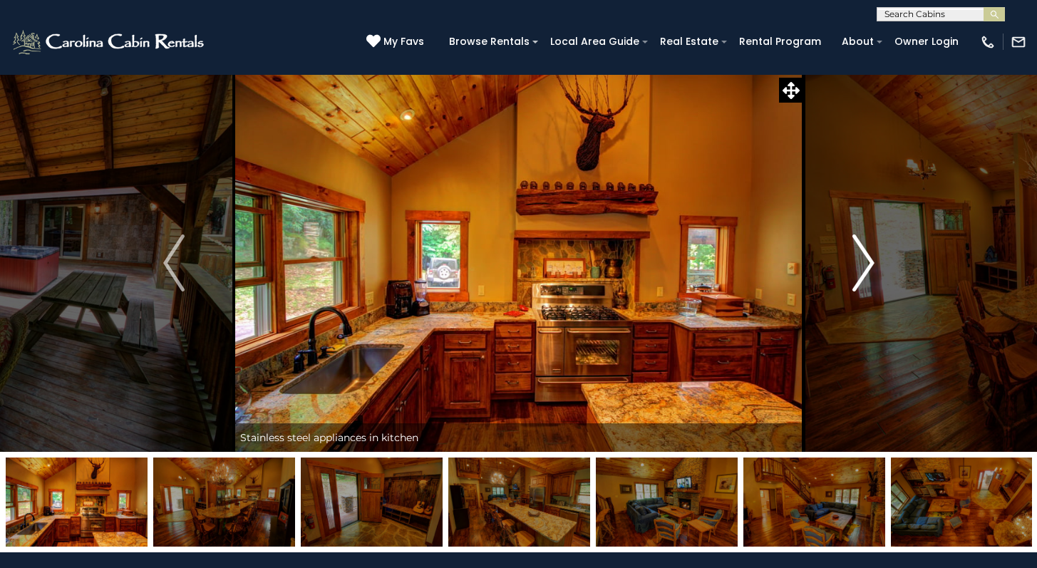
click at [860, 256] on img "Next" at bounding box center [862, 262] width 21 height 57
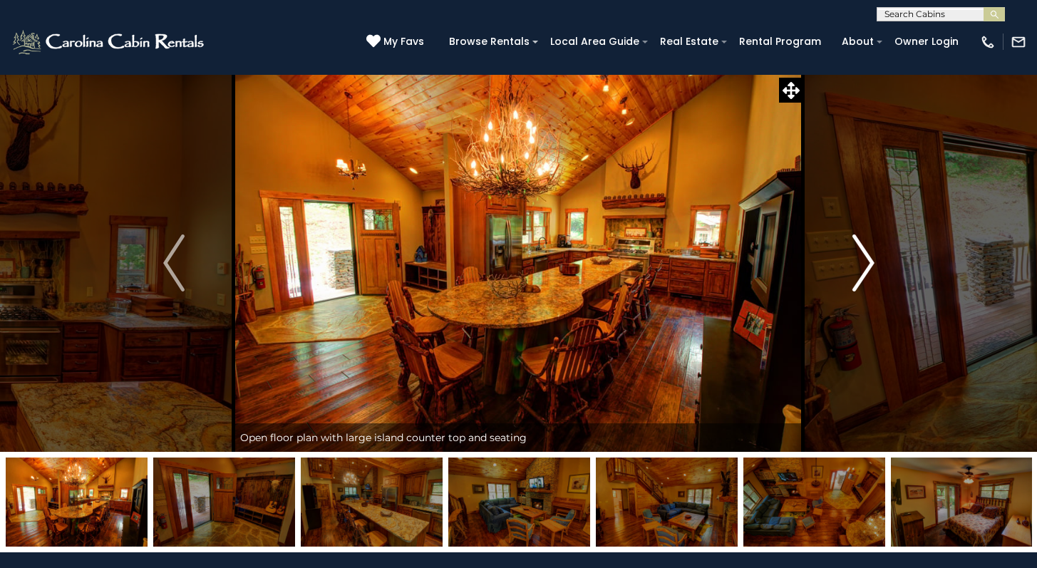
click at [860, 256] on img "Next" at bounding box center [862, 262] width 21 height 57
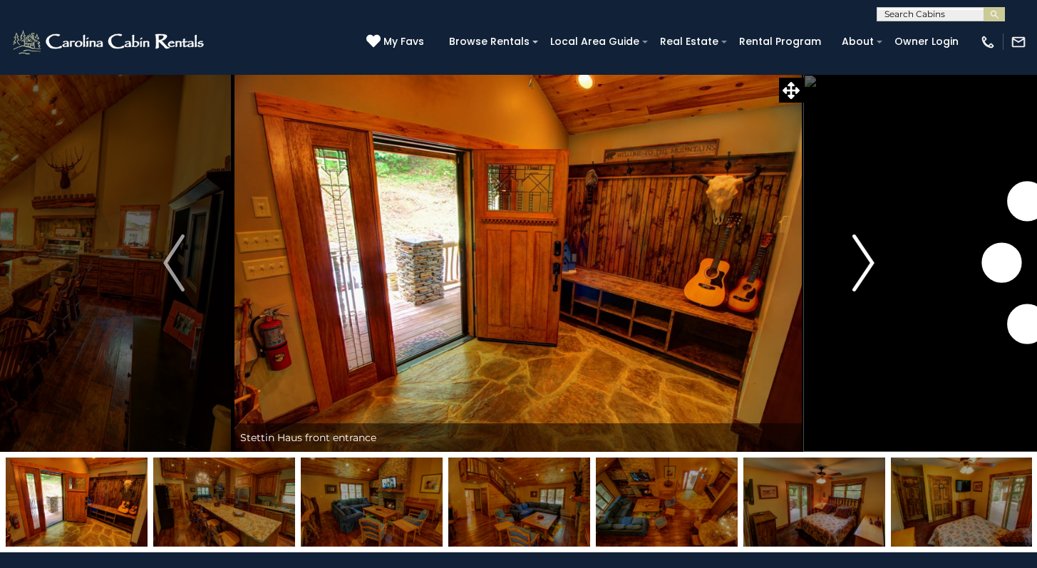
click at [860, 256] on img "Next" at bounding box center [862, 262] width 21 height 57
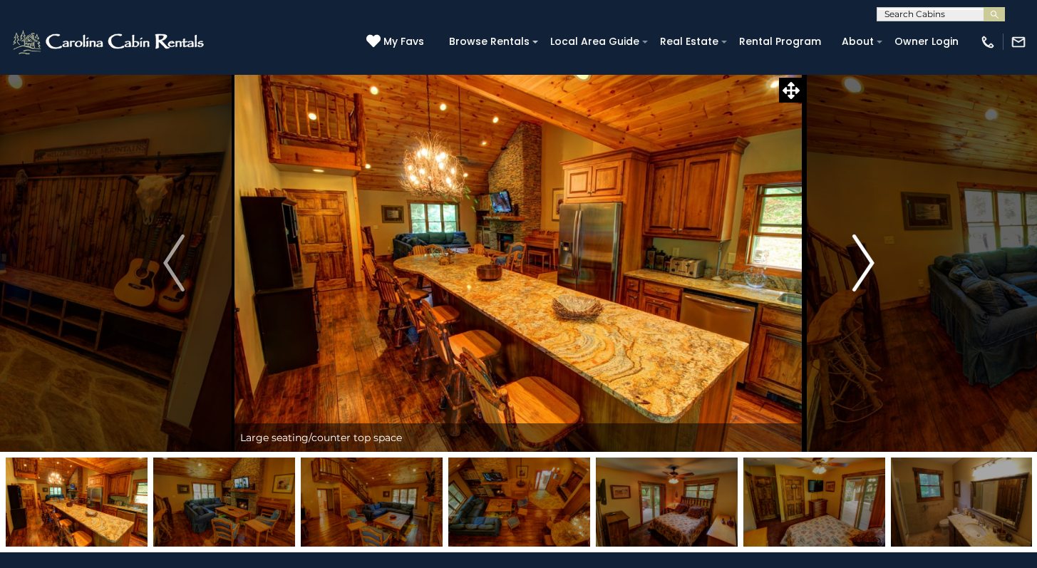
click at [860, 256] on img "Next" at bounding box center [862, 262] width 21 height 57
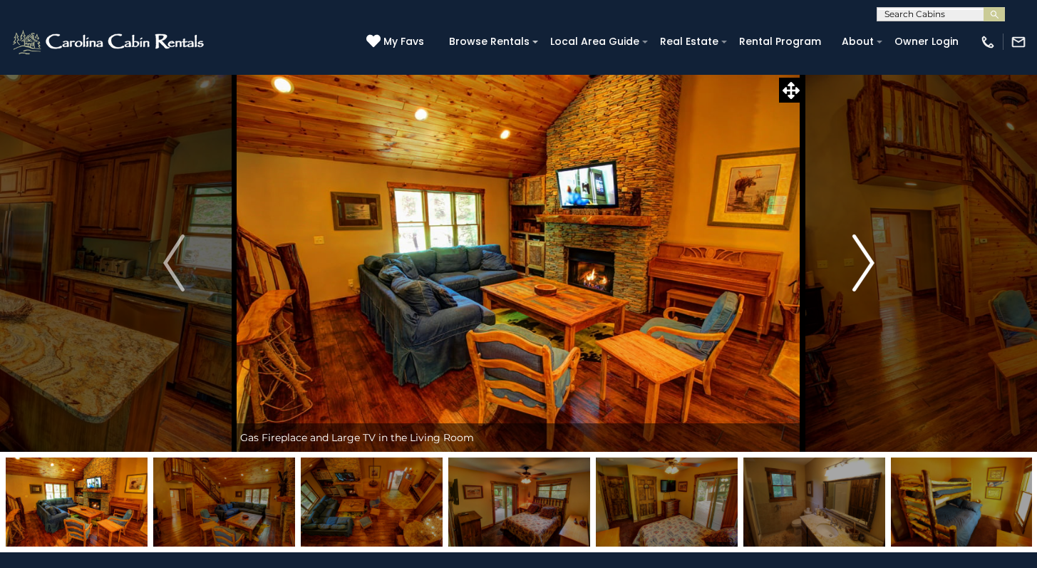
click at [860, 256] on img "Next" at bounding box center [862, 262] width 21 height 57
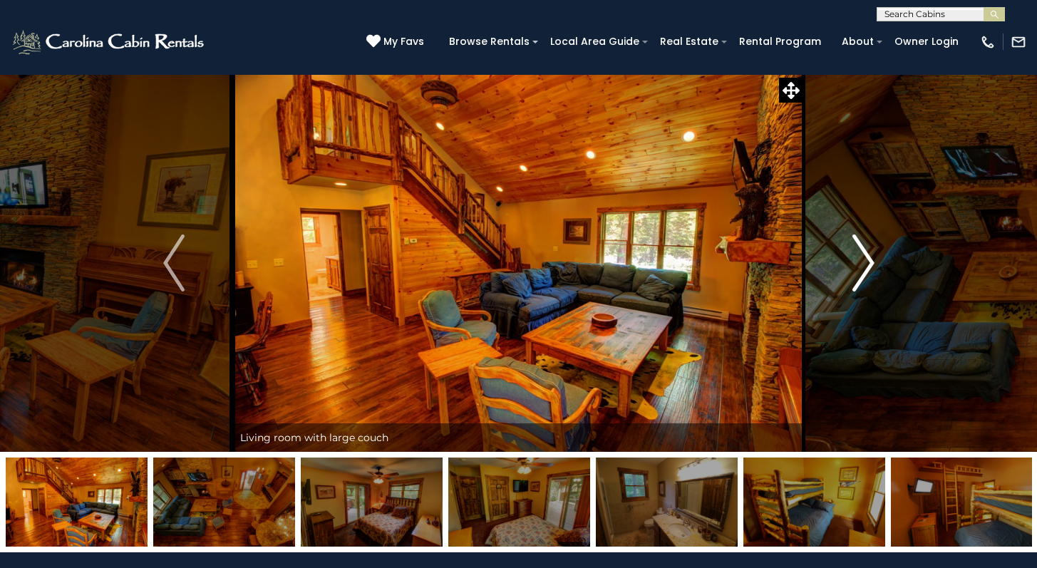
click at [860, 256] on img "Next" at bounding box center [862, 262] width 21 height 57
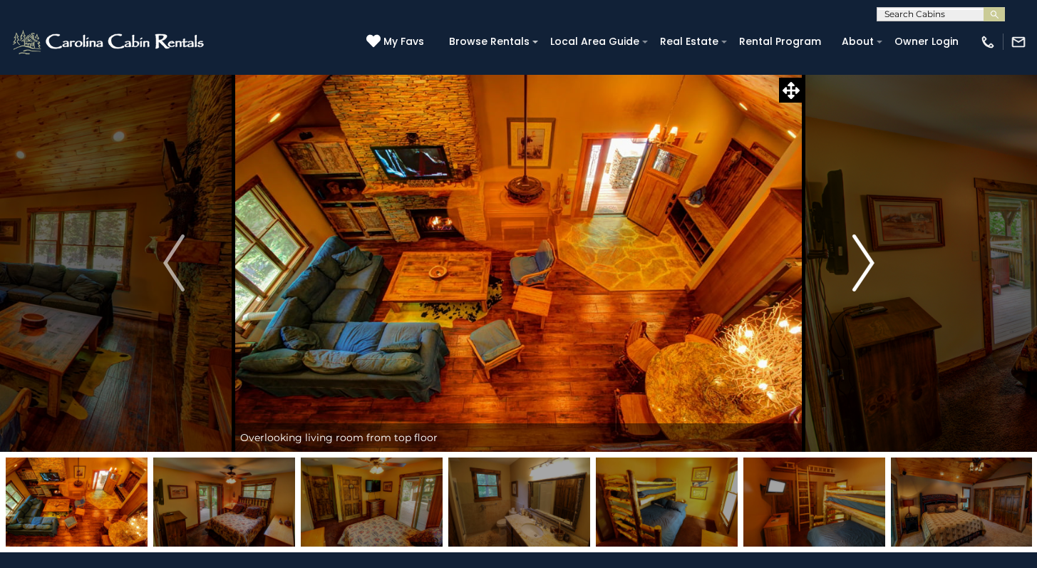
click at [860, 256] on img "Next" at bounding box center [862, 262] width 21 height 57
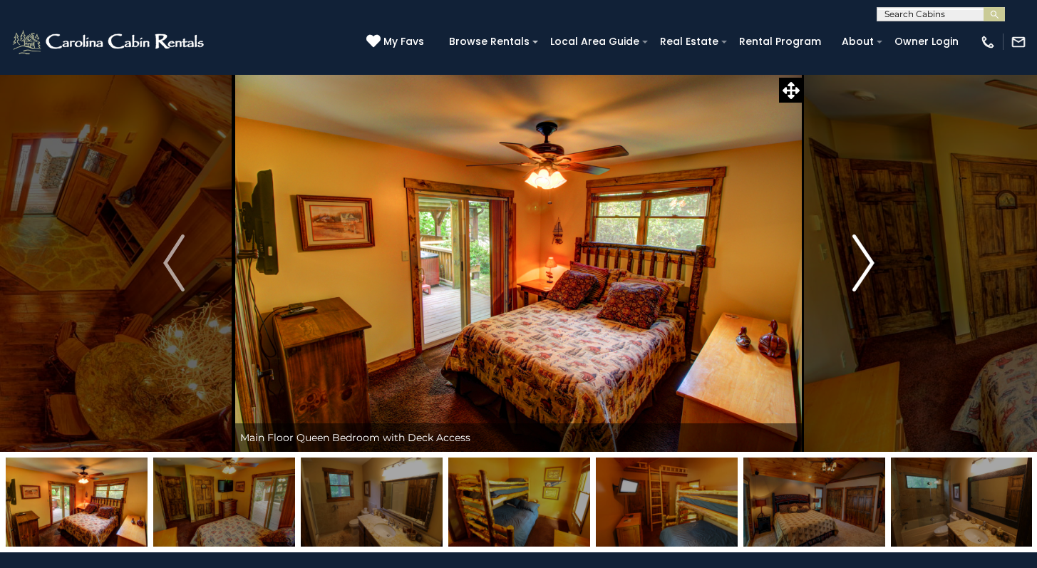
click at [860, 256] on img "Next" at bounding box center [862, 262] width 21 height 57
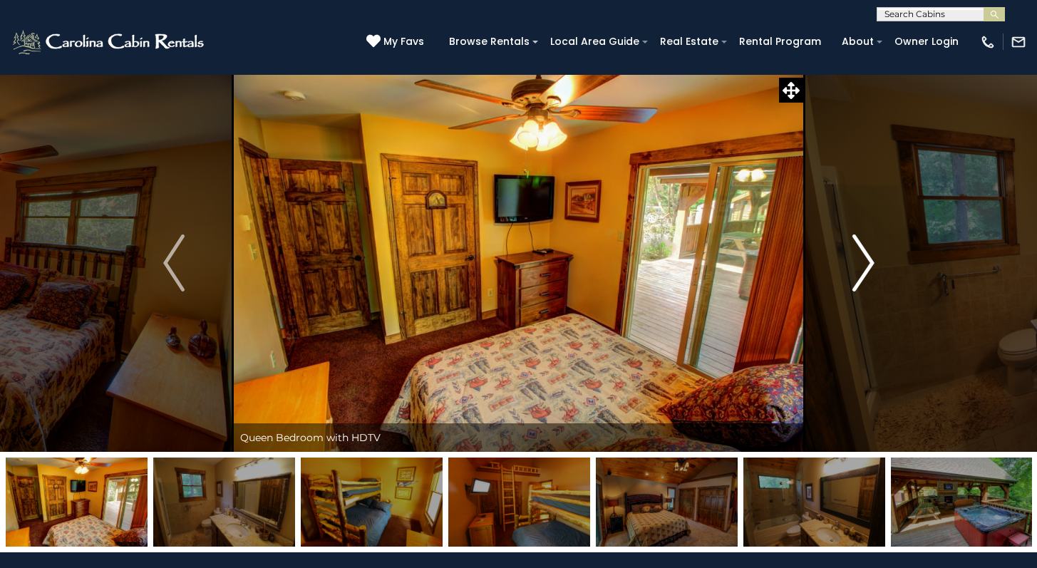
click at [860, 256] on img "Next" at bounding box center [862, 262] width 21 height 57
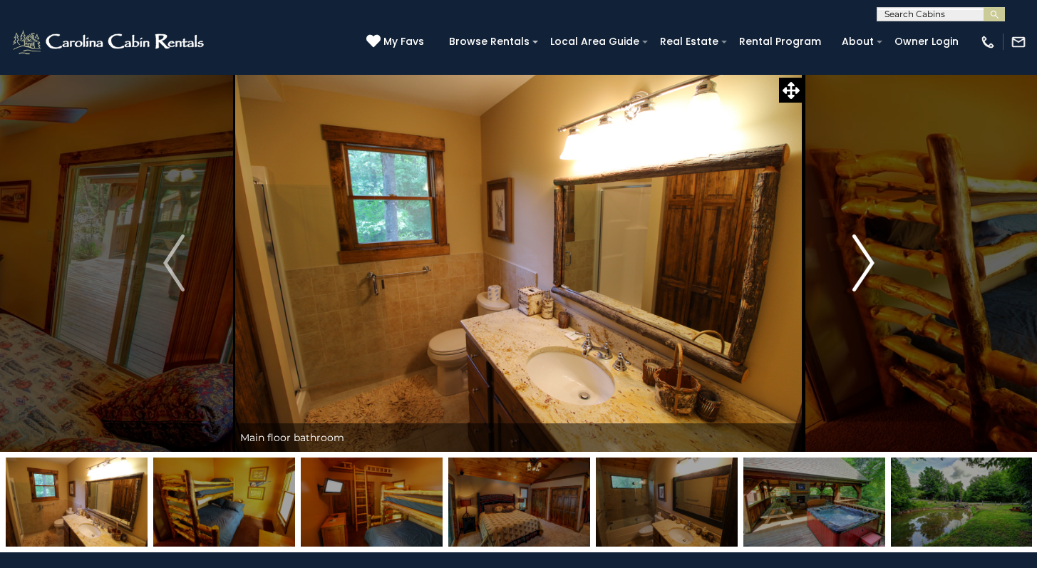
click at [860, 256] on img "Next" at bounding box center [862, 262] width 21 height 57
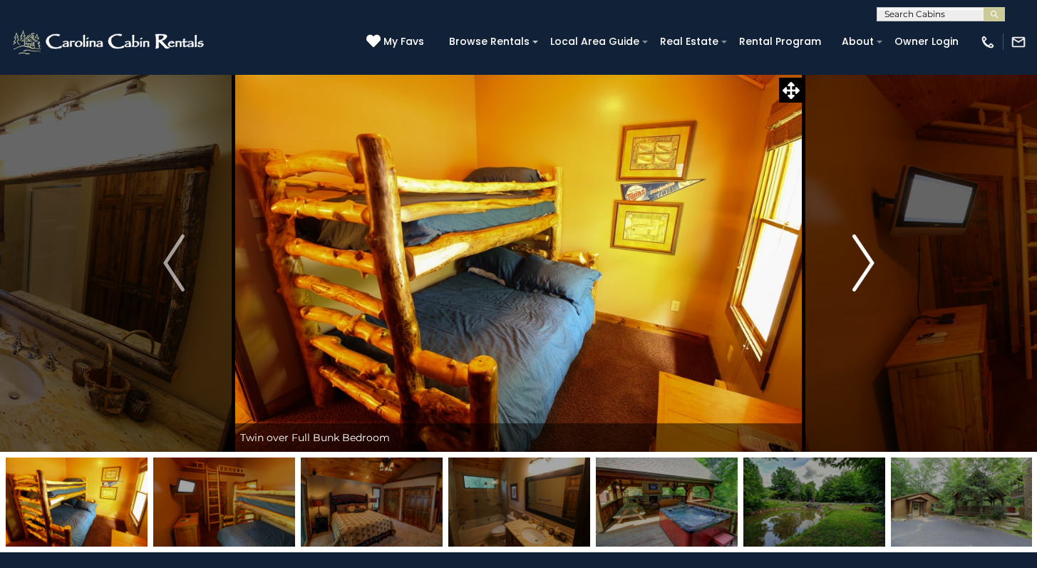
click at [860, 256] on img "Next" at bounding box center [862, 262] width 21 height 57
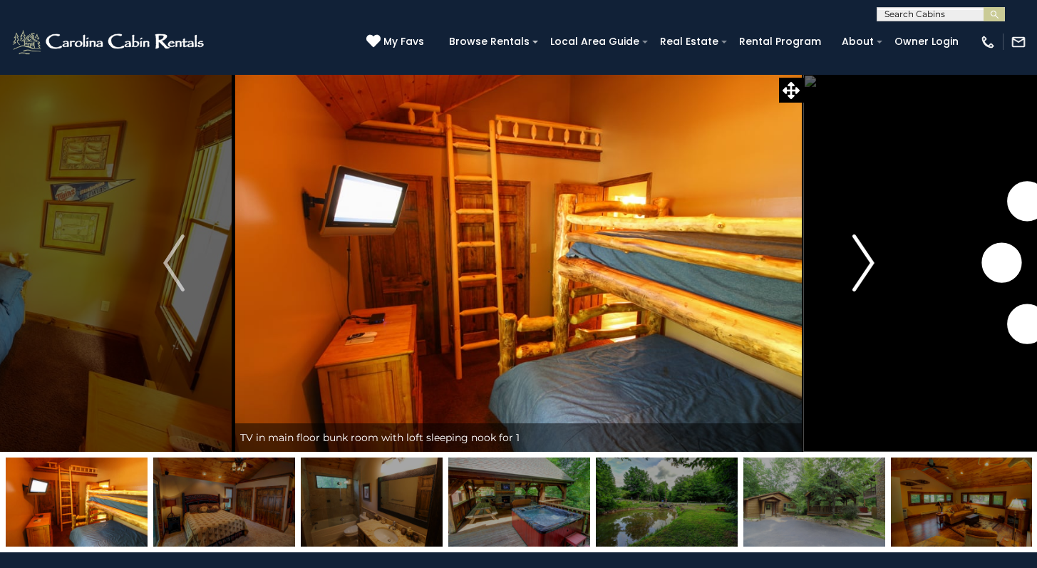
click at [860, 256] on img "Next" at bounding box center [862, 262] width 21 height 57
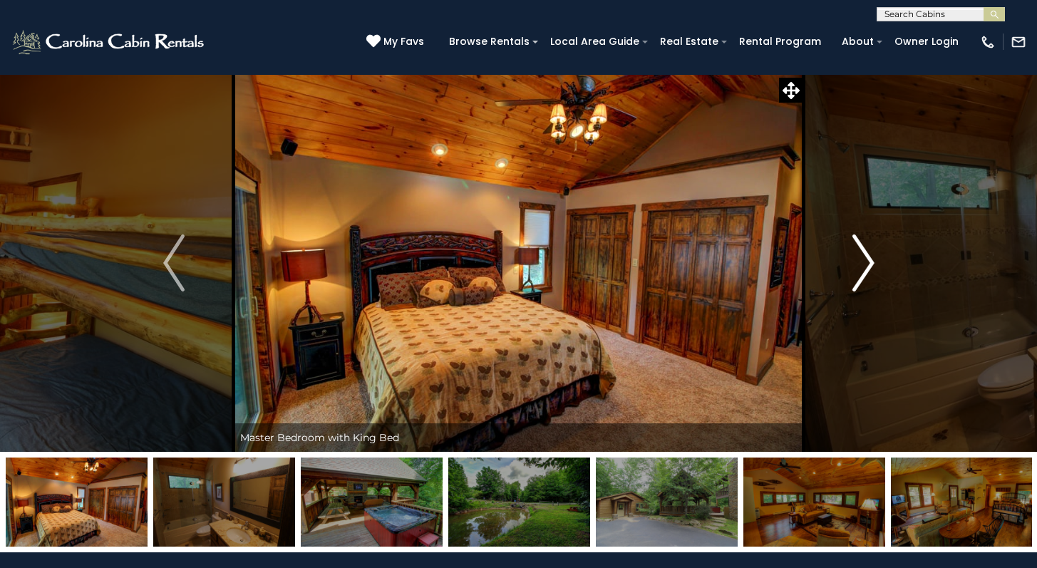
click at [860, 256] on img "Next" at bounding box center [862, 262] width 21 height 57
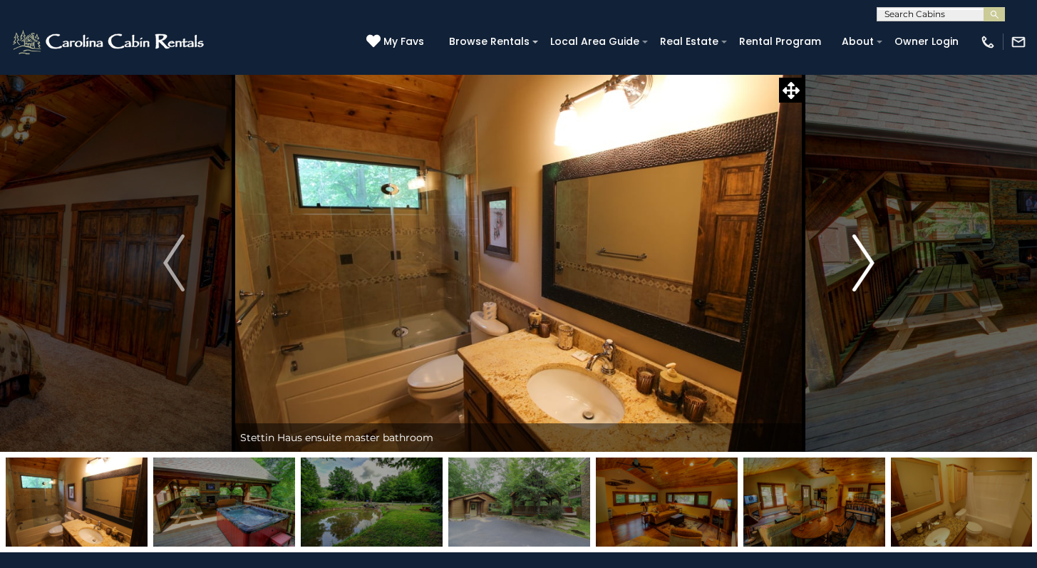
click at [860, 256] on img "Next" at bounding box center [862, 262] width 21 height 57
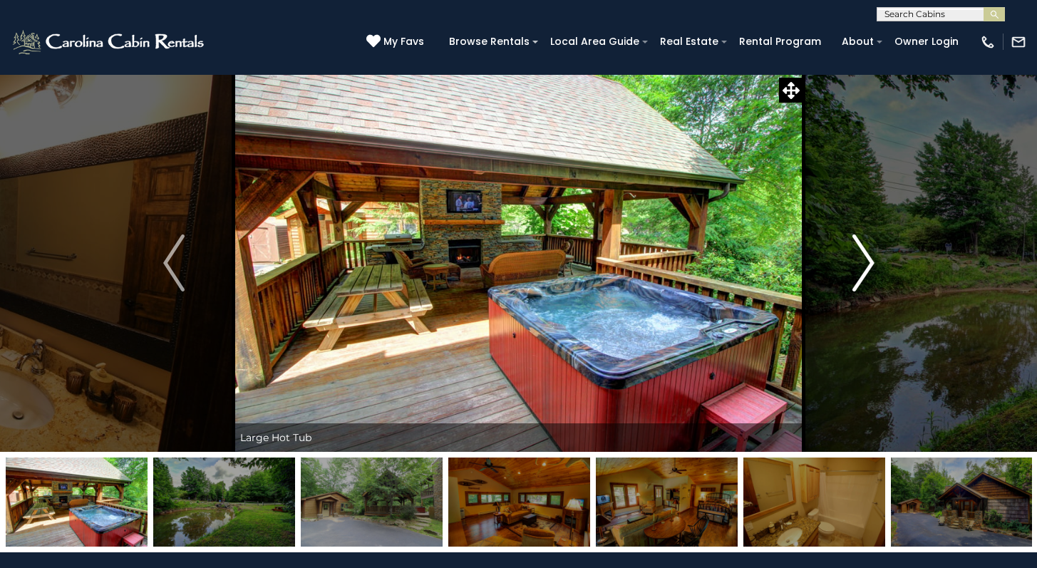
click at [860, 256] on img "Next" at bounding box center [862, 262] width 21 height 57
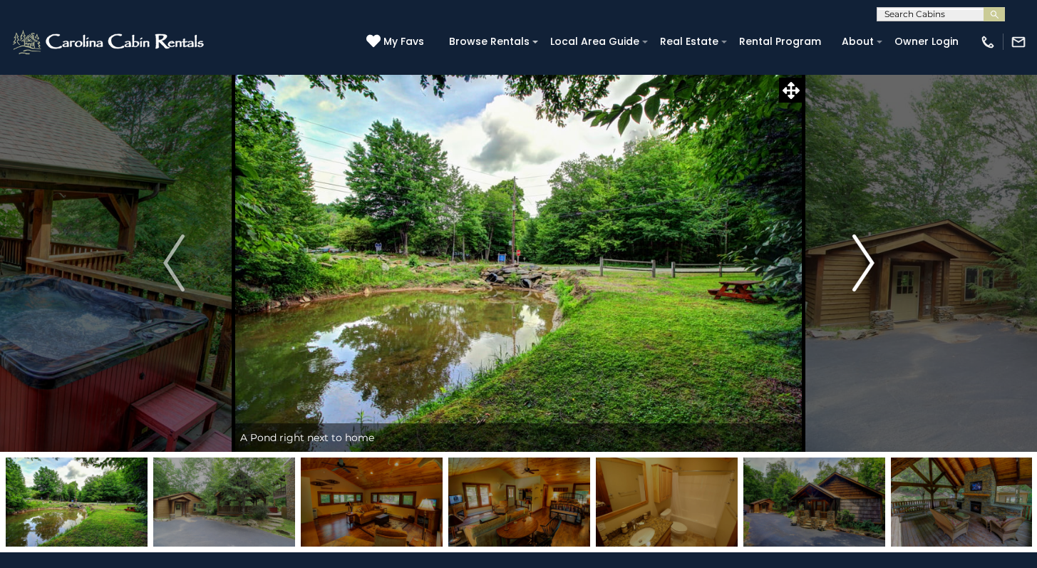
click at [860, 256] on img "Next" at bounding box center [862, 262] width 21 height 57
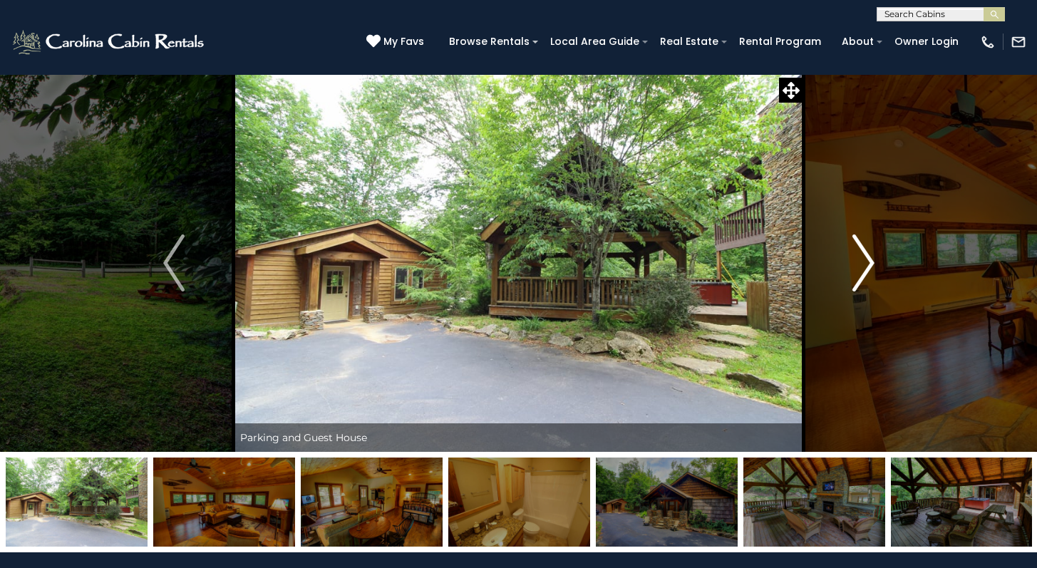
click at [860, 256] on img "Next" at bounding box center [862, 262] width 21 height 57
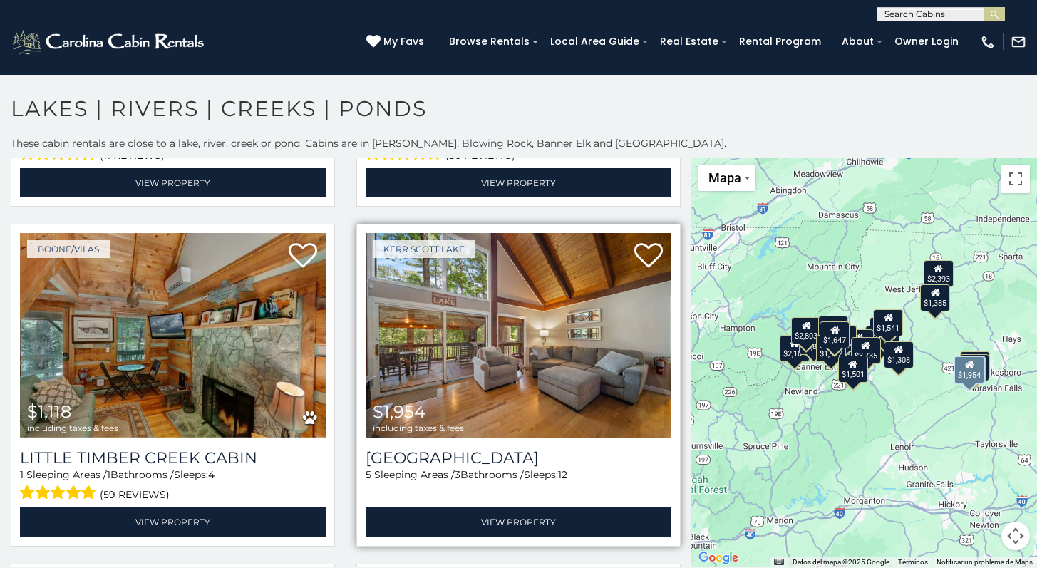
scroll to position [3024, 0]
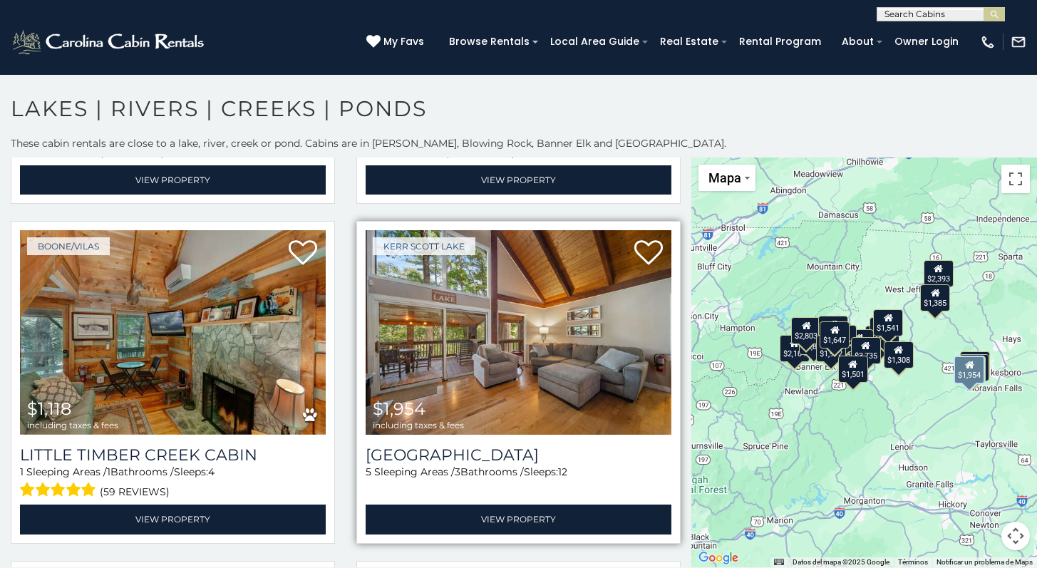
click at [554, 308] on img at bounding box center [518, 332] width 306 height 204
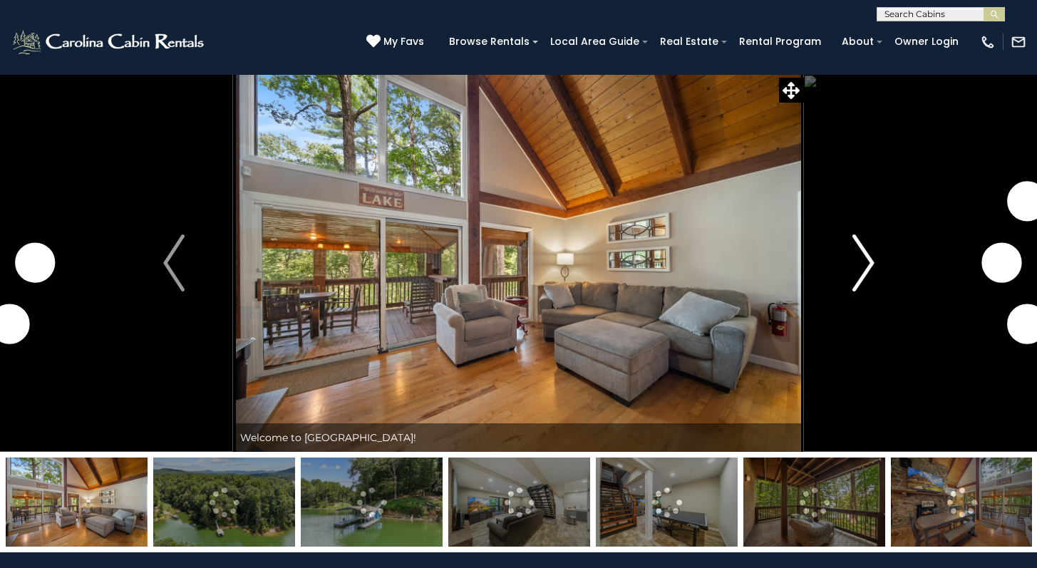
click at [867, 266] on img "Next" at bounding box center [862, 262] width 21 height 57
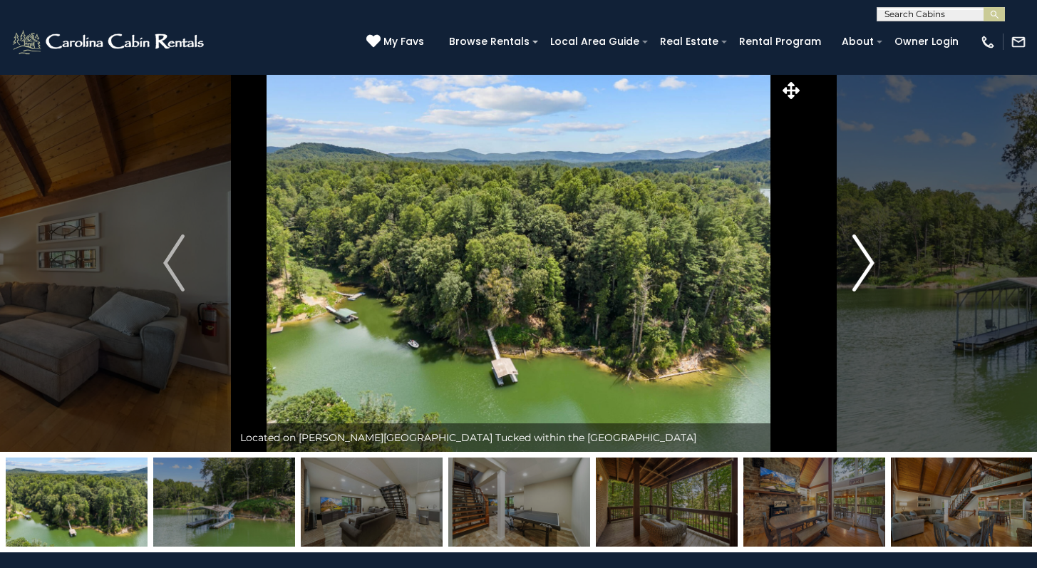
click at [867, 266] on img "Next" at bounding box center [862, 262] width 21 height 57
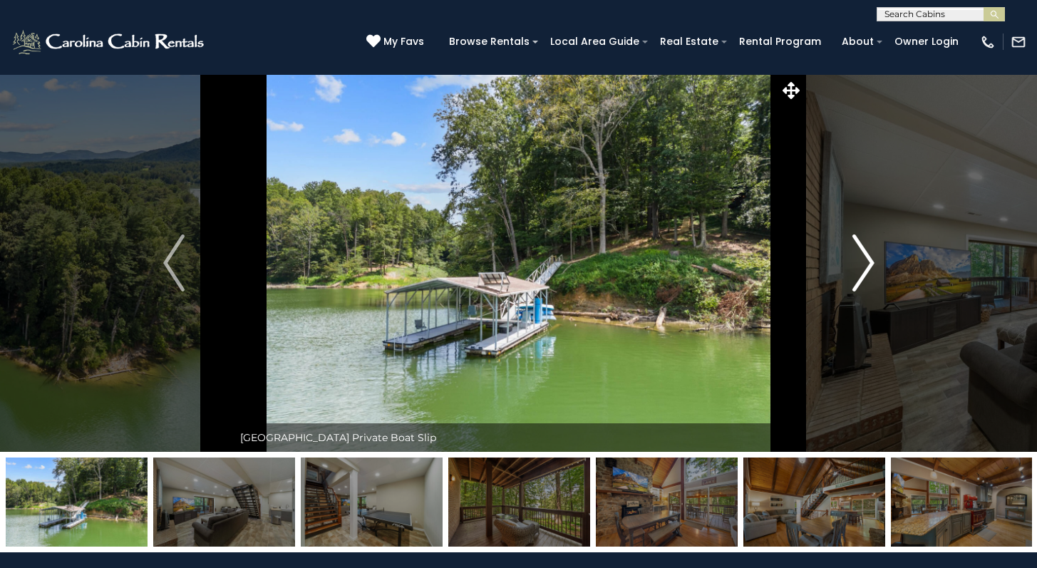
click at [867, 266] on img "Next" at bounding box center [862, 262] width 21 height 57
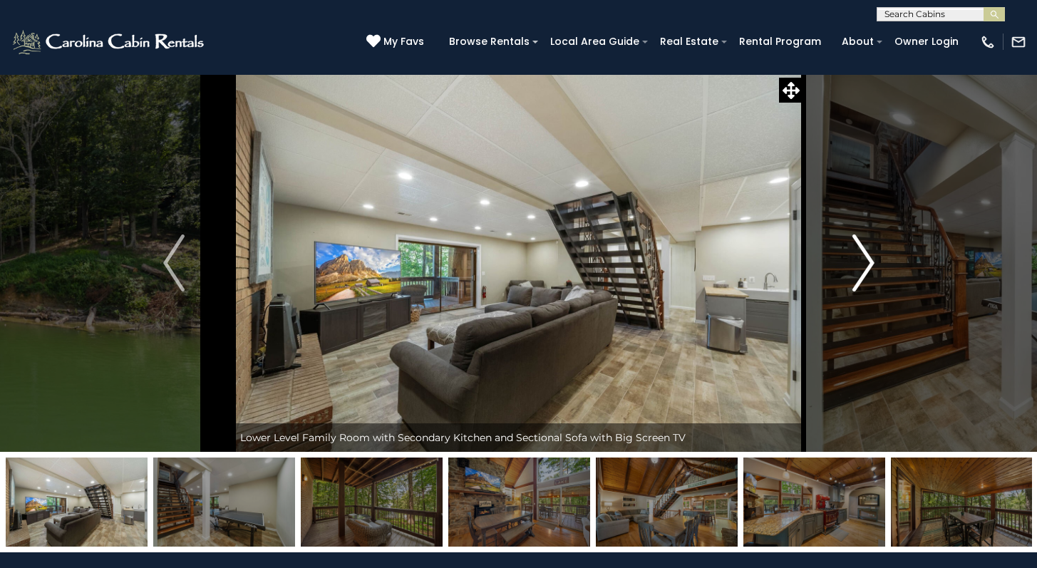
click at [867, 266] on img "Next" at bounding box center [862, 262] width 21 height 57
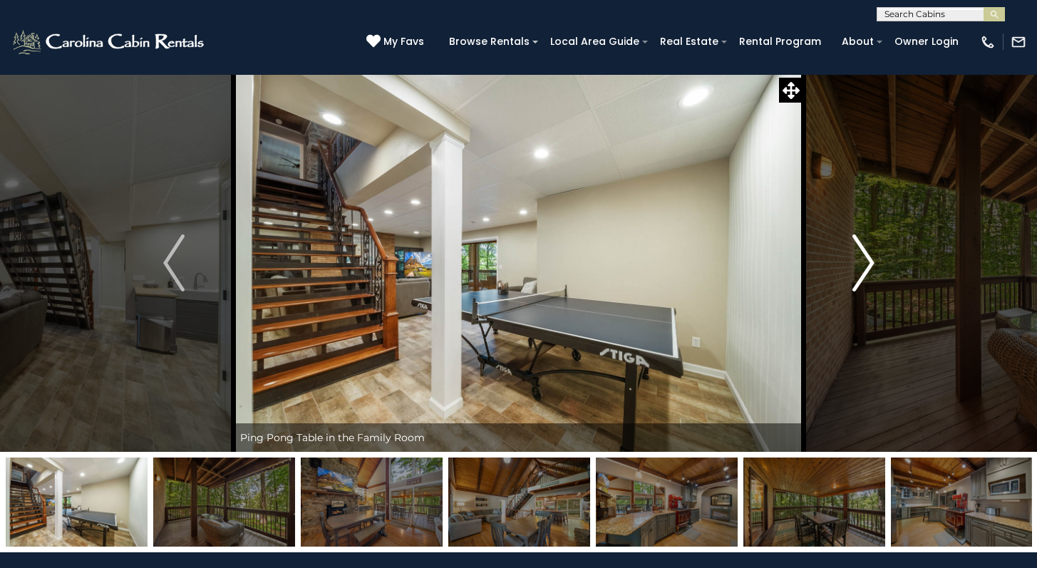
click at [867, 266] on img "Next" at bounding box center [862, 262] width 21 height 57
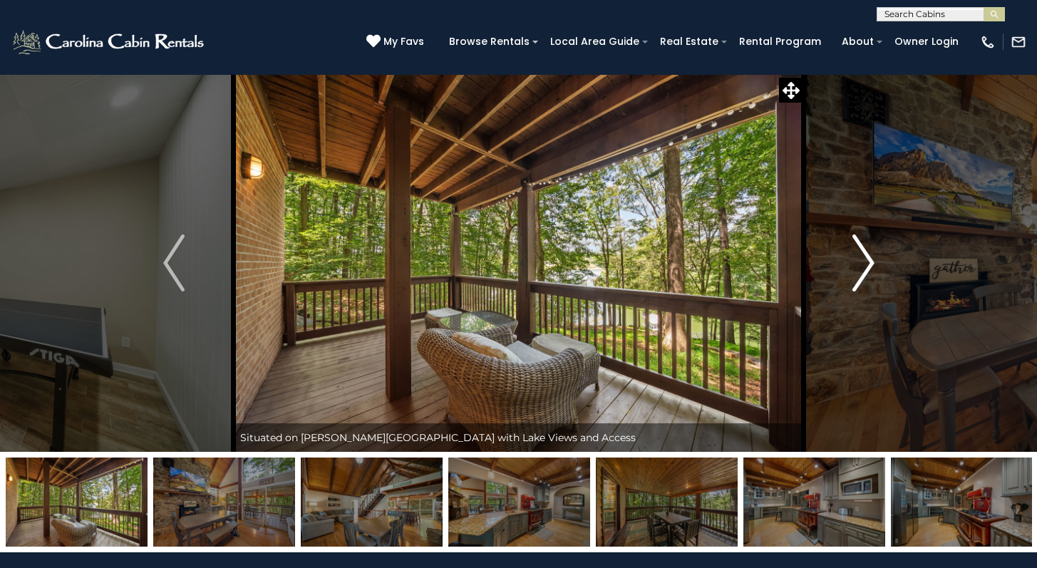
click at [867, 266] on img "Next" at bounding box center [862, 262] width 21 height 57
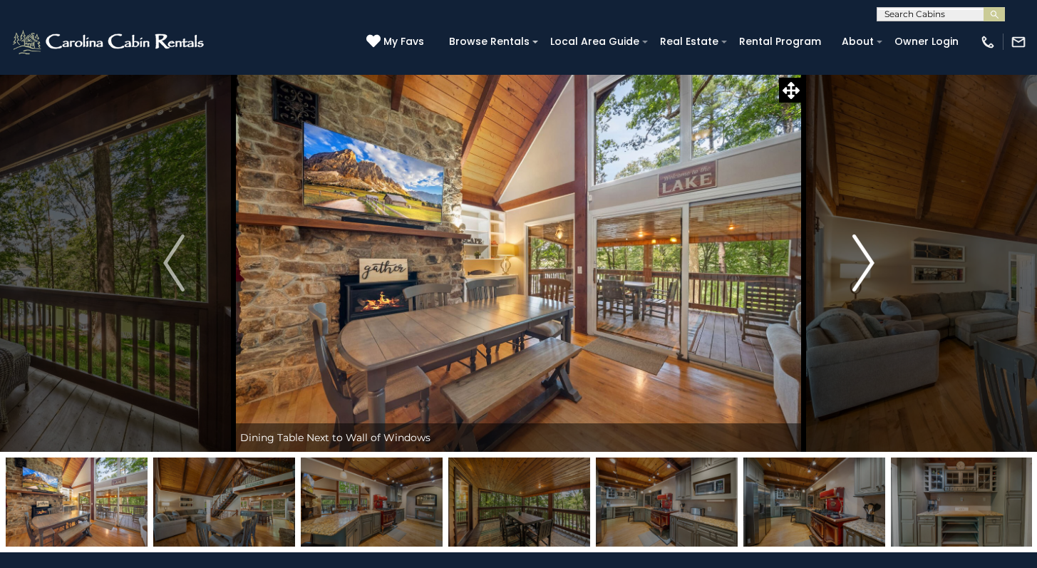
click at [867, 266] on img "Next" at bounding box center [862, 262] width 21 height 57
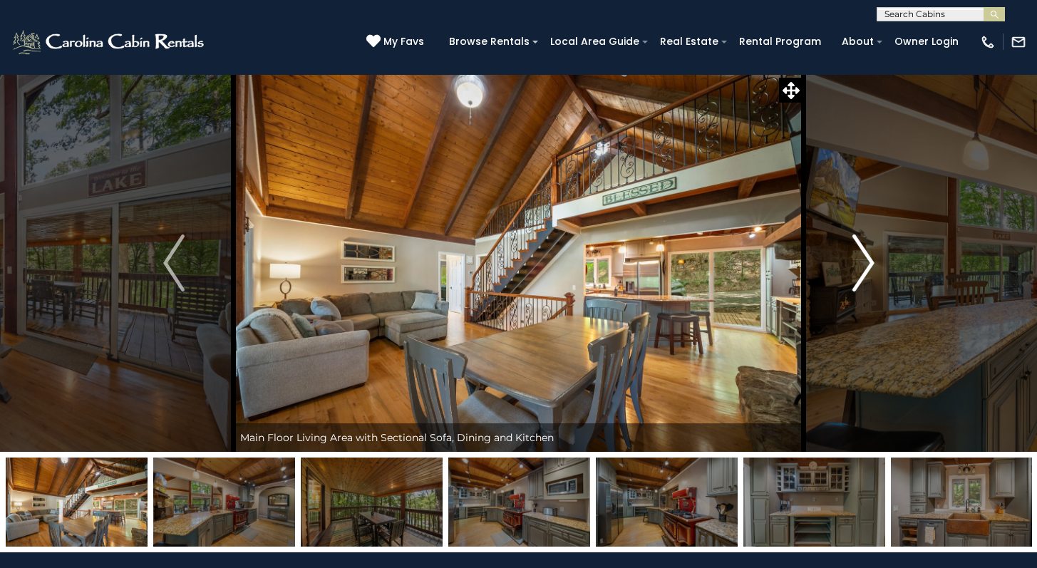
click at [867, 266] on img "Next" at bounding box center [862, 262] width 21 height 57
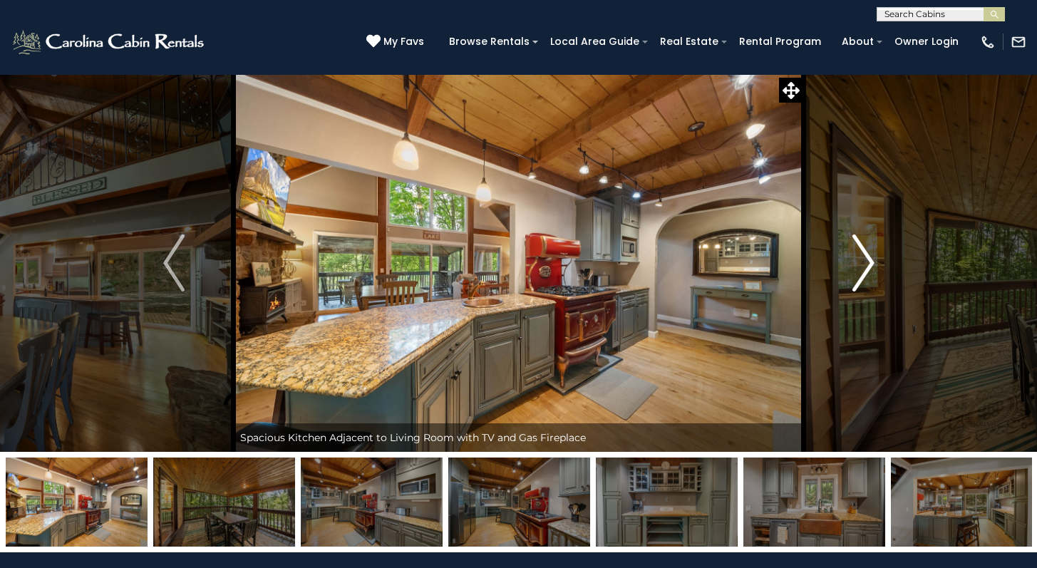
click at [867, 266] on img "Next" at bounding box center [862, 262] width 21 height 57
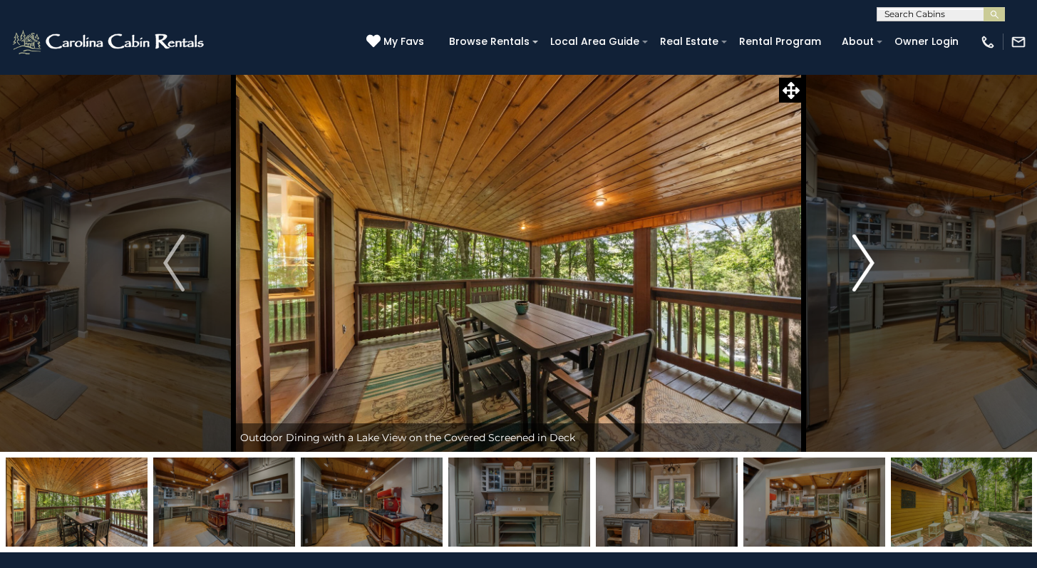
click at [867, 266] on img "Next" at bounding box center [862, 262] width 21 height 57
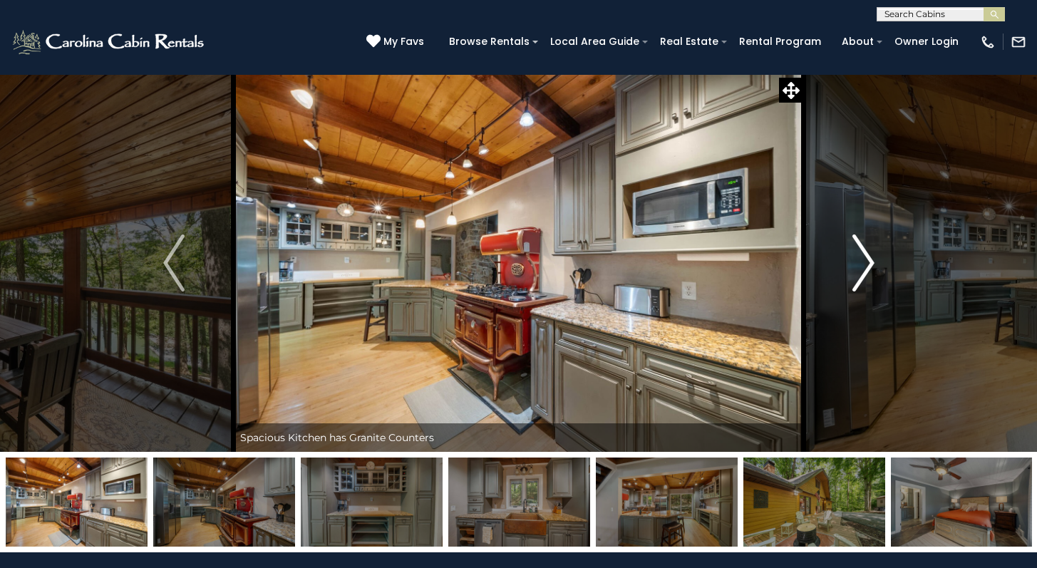
click at [867, 266] on img "Next" at bounding box center [862, 262] width 21 height 57
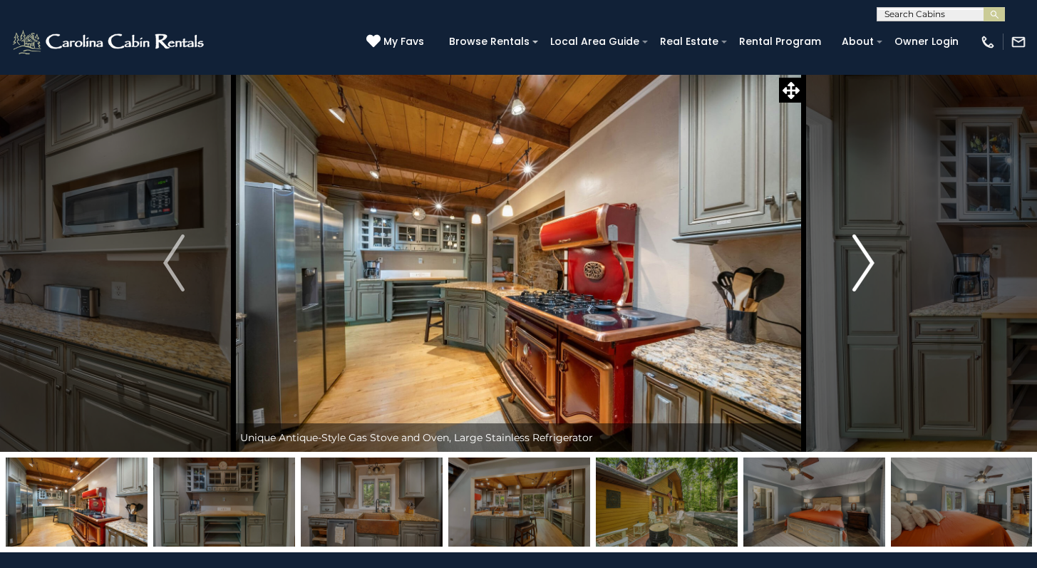
click at [867, 266] on img "Next" at bounding box center [862, 262] width 21 height 57
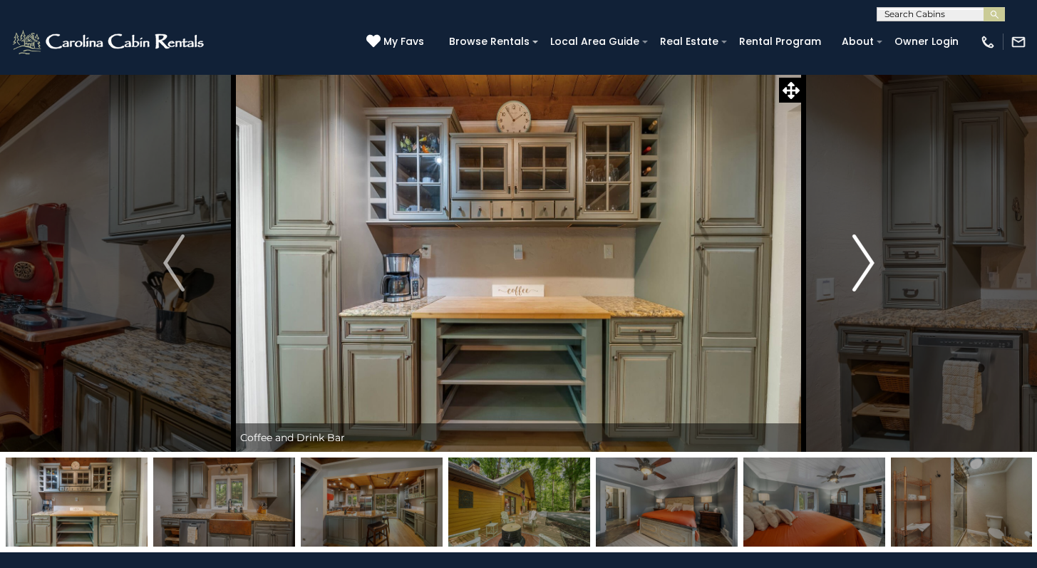
click at [867, 266] on img "Next" at bounding box center [862, 262] width 21 height 57
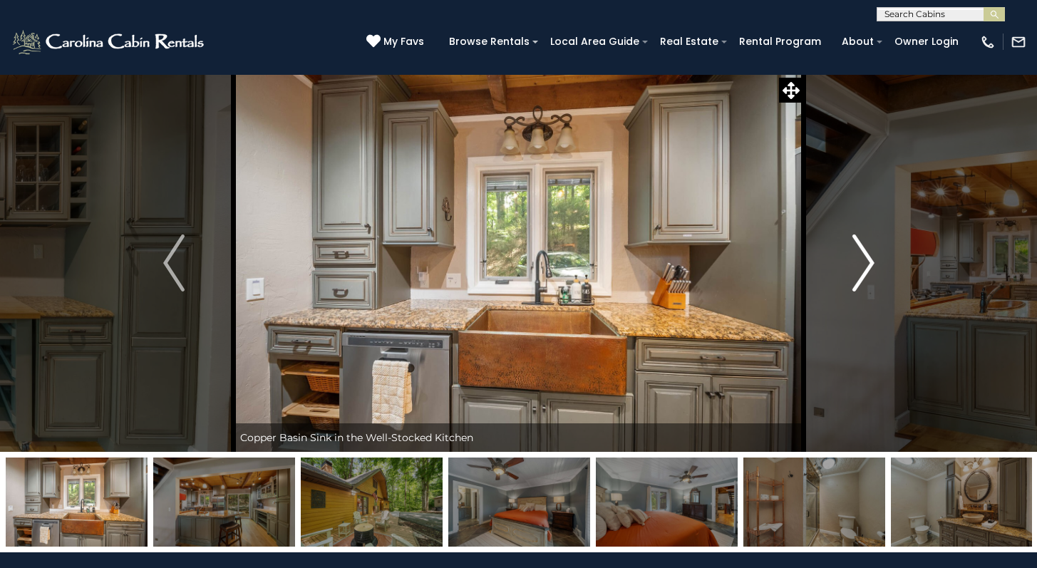
click at [867, 266] on img "Next" at bounding box center [862, 262] width 21 height 57
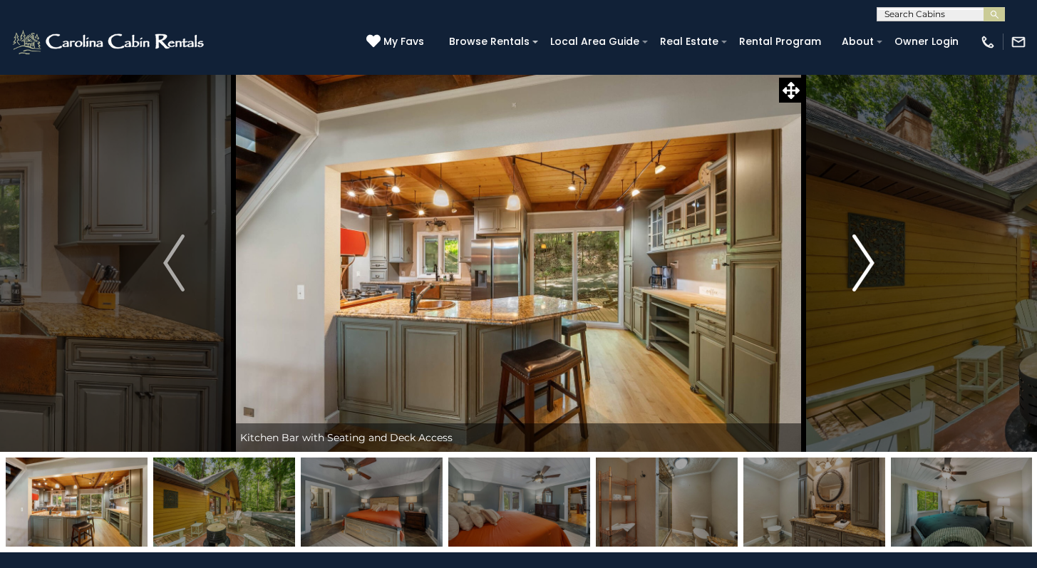
click at [867, 266] on img "Next" at bounding box center [862, 262] width 21 height 57
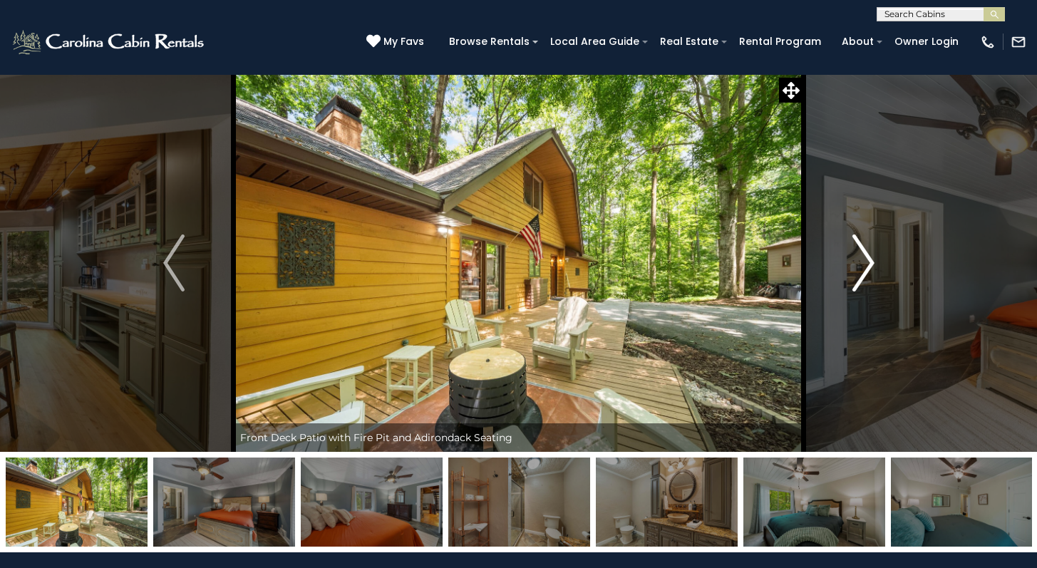
click at [867, 266] on img "Next" at bounding box center [862, 262] width 21 height 57
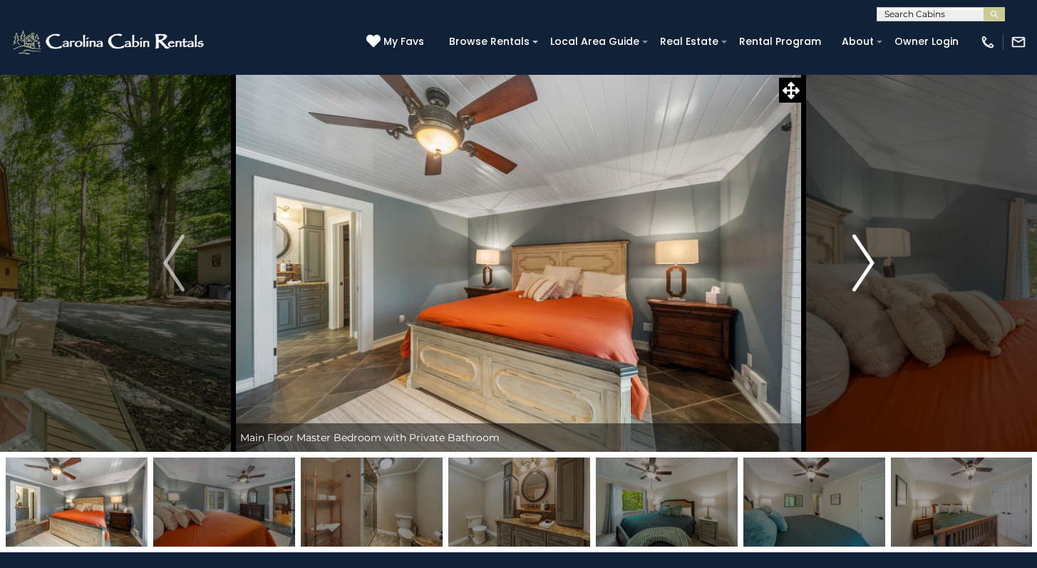
click at [867, 266] on img "Next" at bounding box center [862, 262] width 21 height 57
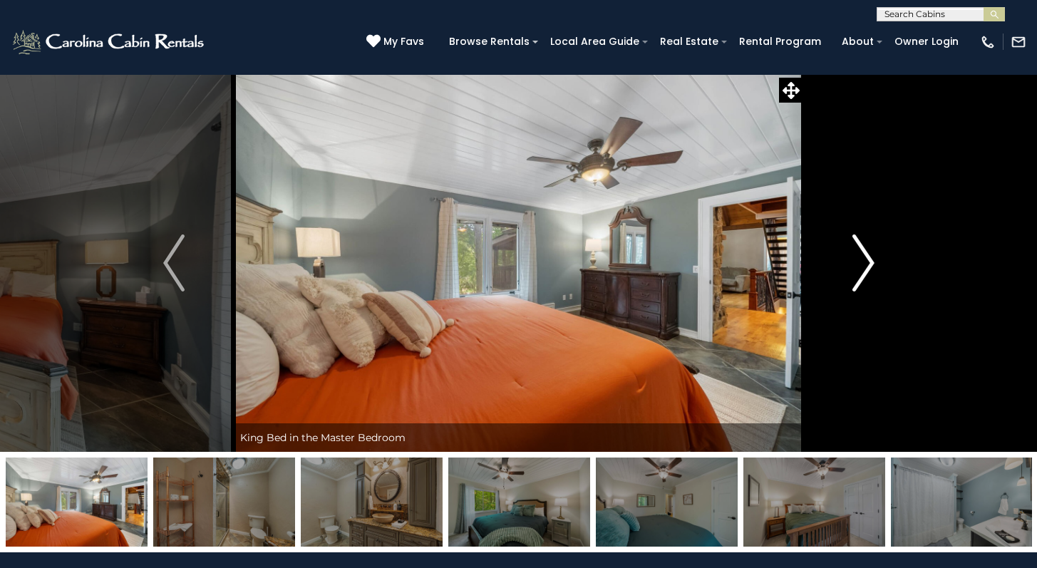
click at [867, 266] on img "Next" at bounding box center [862, 262] width 21 height 57
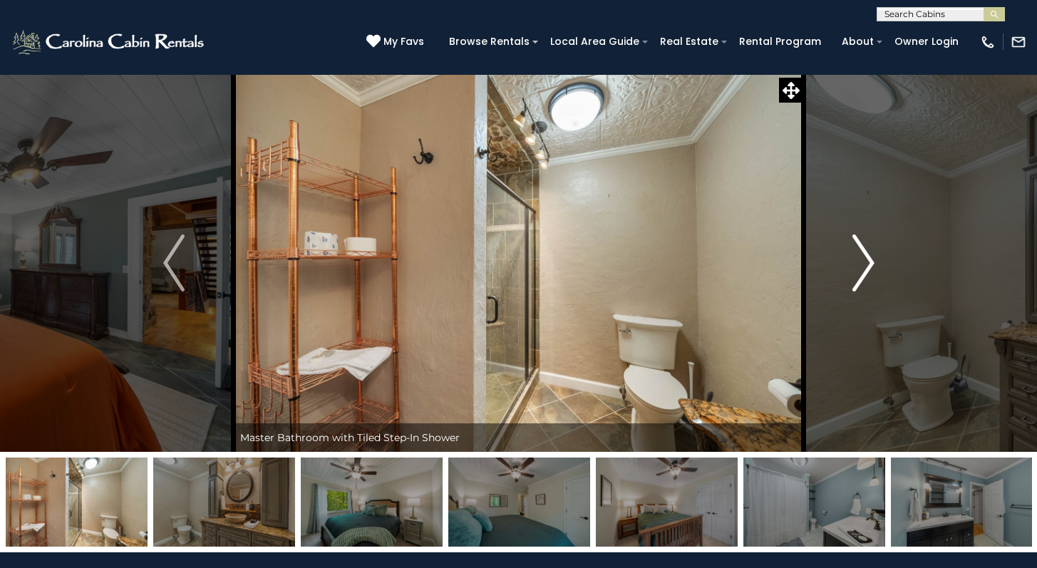
click at [867, 266] on img "Next" at bounding box center [862, 262] width 21 height 57
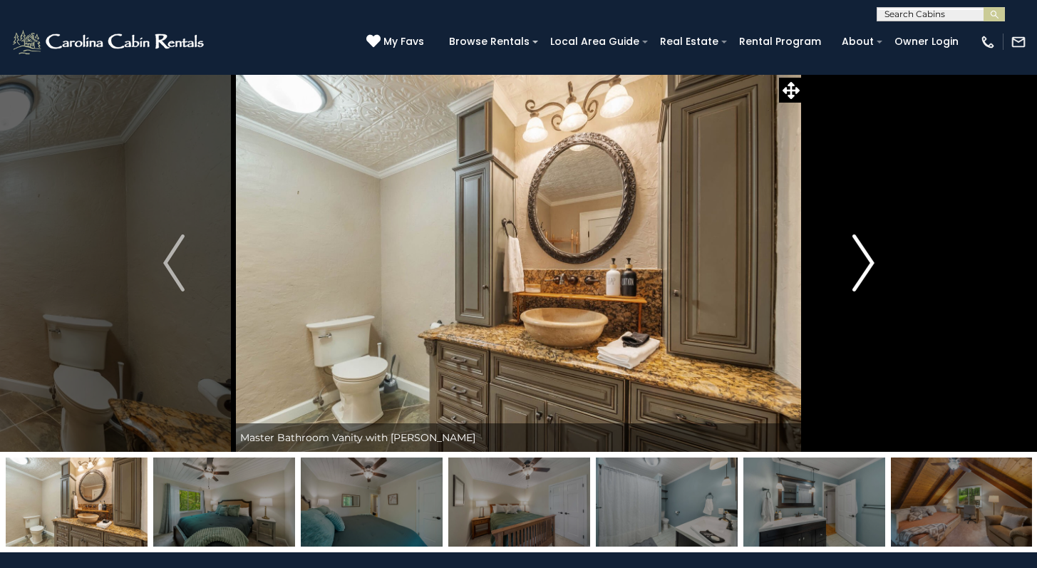
click at [867, 266] on img "Next" at bounding box center [862, 262] width 21 height 57
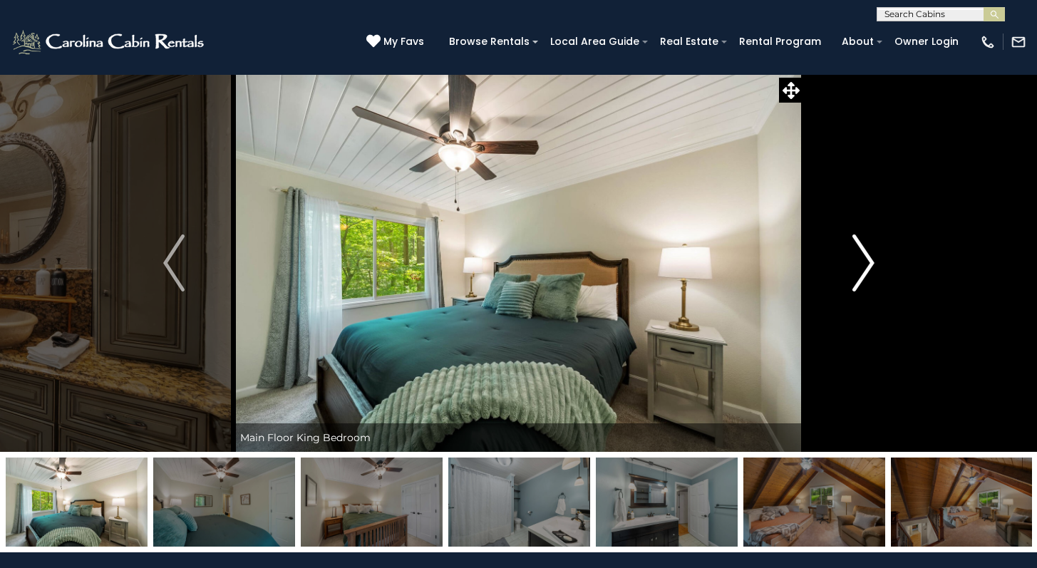
click at [867, 266] on img "Next" at bounding box center [862, 262] width 21 height 57
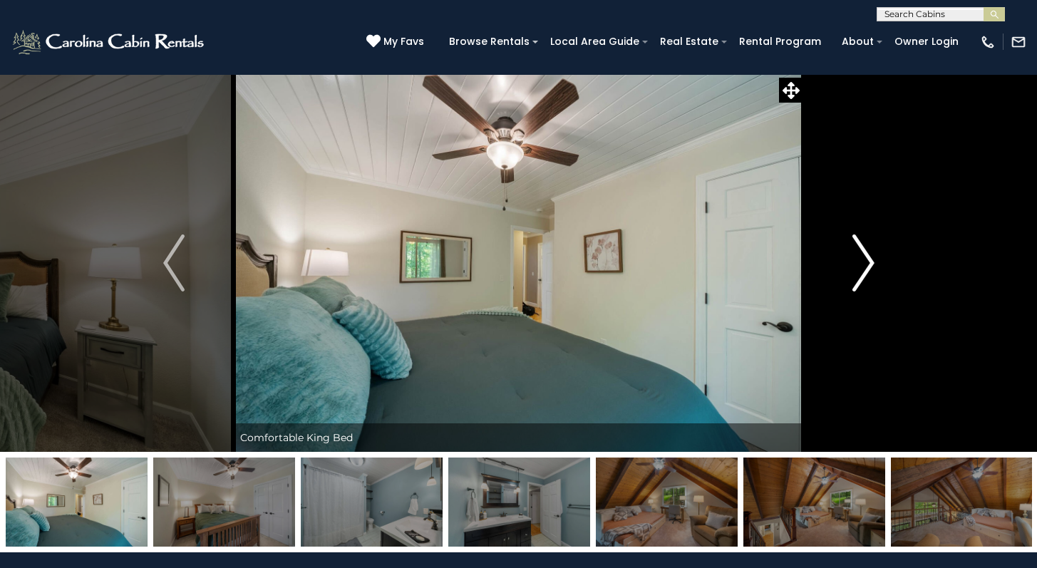
click at [867, 266] on img "Next" at bounding box center [862, 262] width 21 height 57
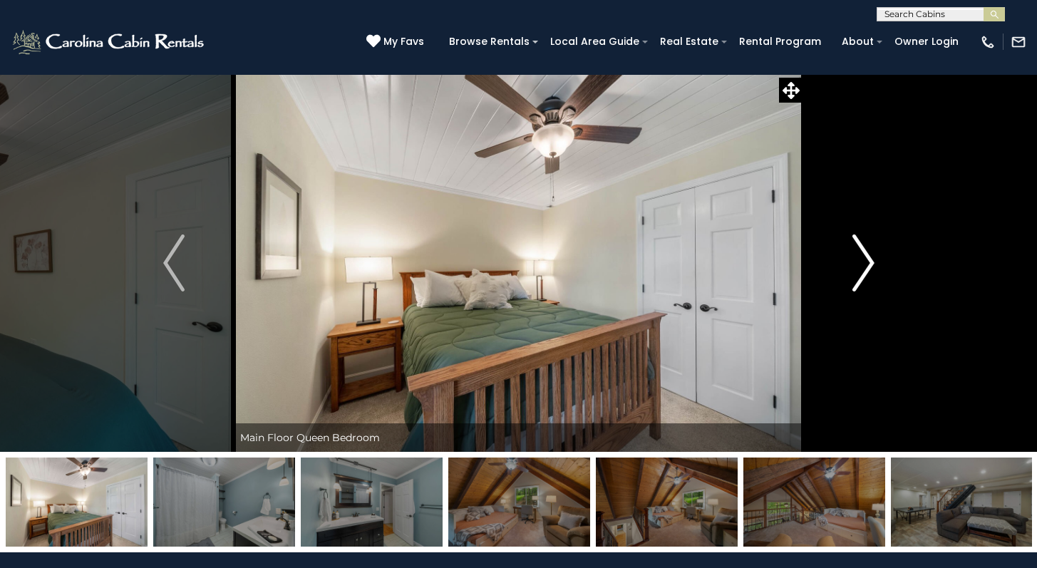
click at [867, 266] on img "Next" at bounding box center [862, 262] width 21 height 57
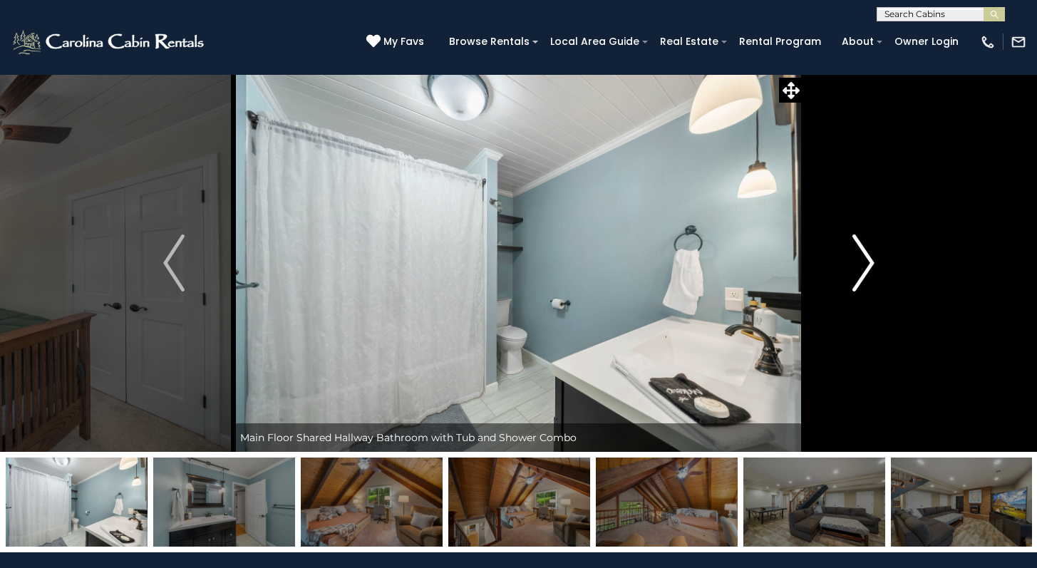
click at [867, 266] on img "Next" at bounding box center [862, 262] width 21 height 57
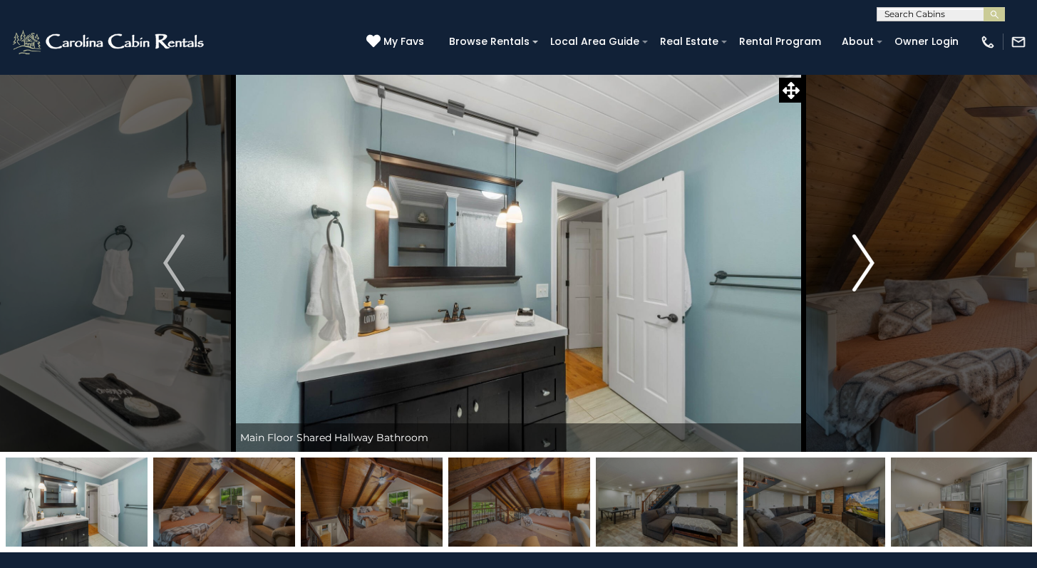
click at [867, 266] on img "Next" at bounding box center [862, 262] width 21 height 57
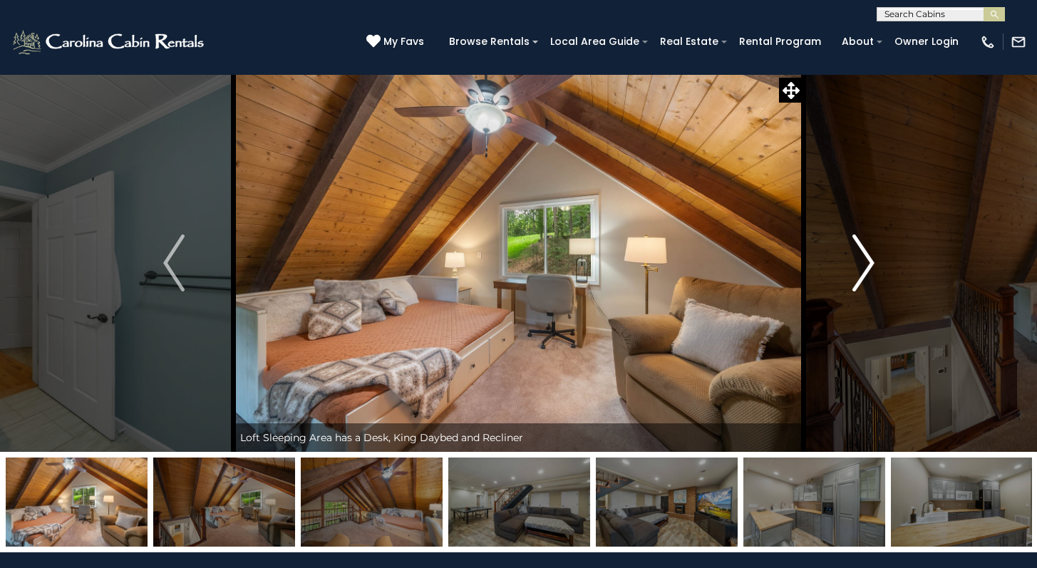
click at [867, 266] on img "Next" at bounding box center [862, 262] width 21 height 57
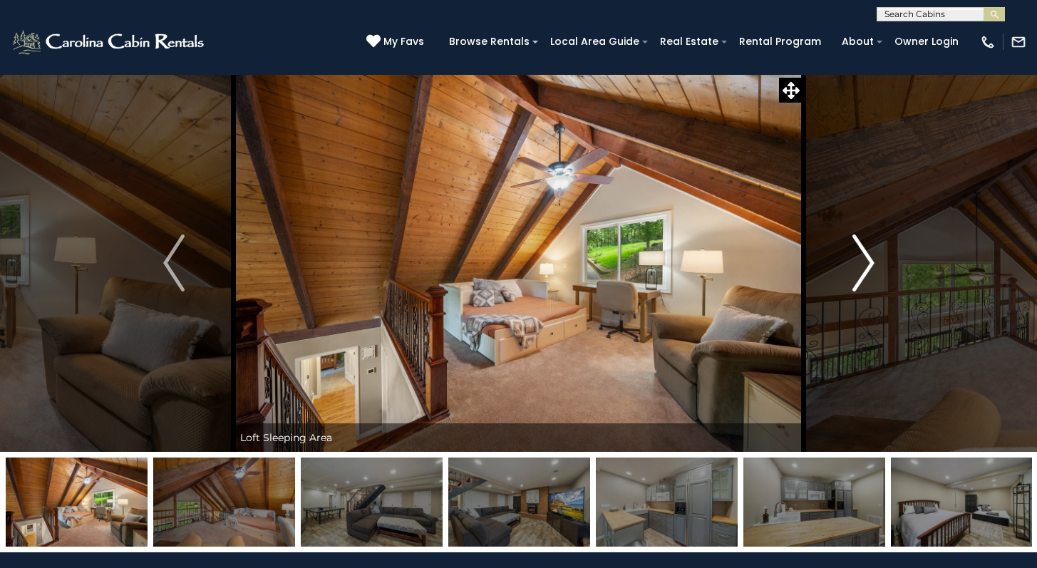
click at [867, 266] on img "Next" at bounding box center [862, 262] width 21 height 57
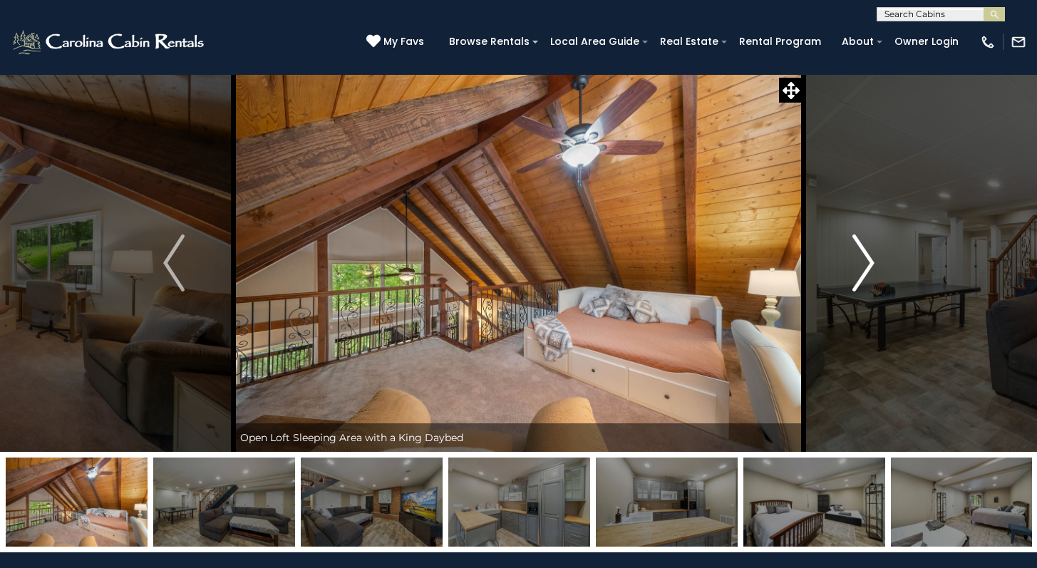
click at [867, 266] on img "Next" at bounding box center [862, 262] width 21 height 57
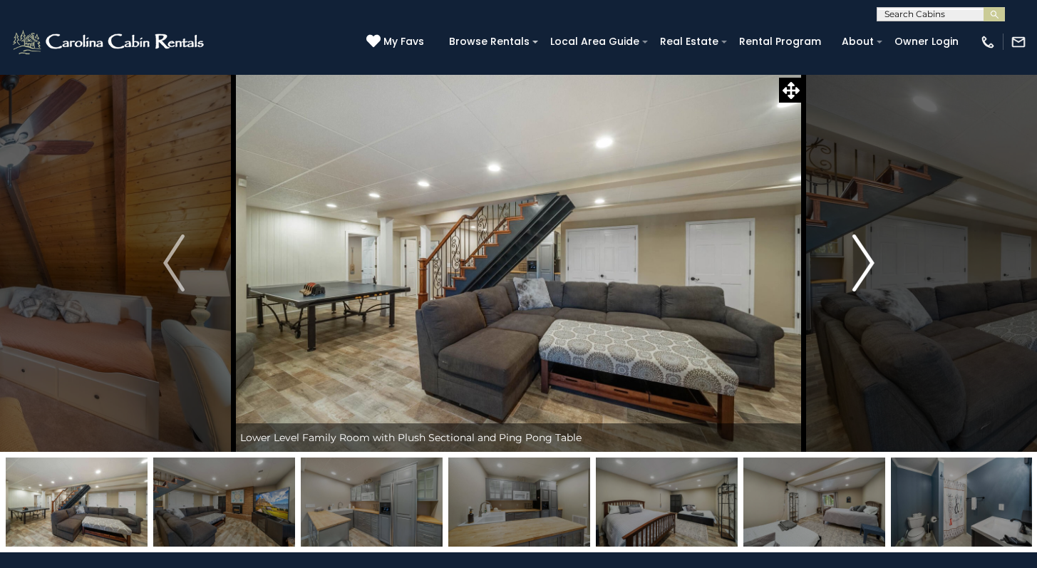
click at [864, 265] on img "Next" at bounding box center [862, 262] width 21 height 57
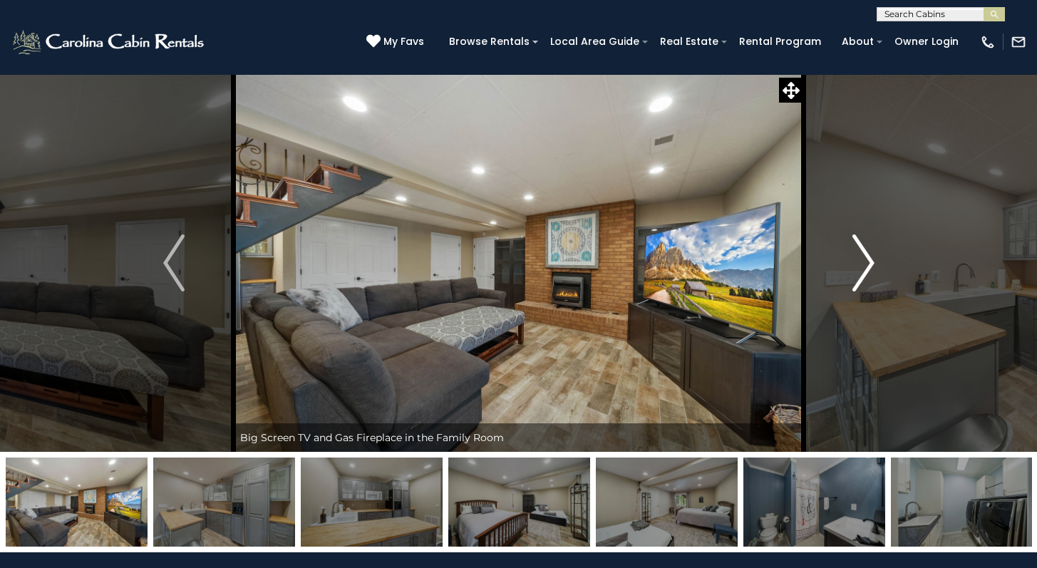
click at [864, 265] on img "Next" at bounding box center [862, 262] width 21 height 57
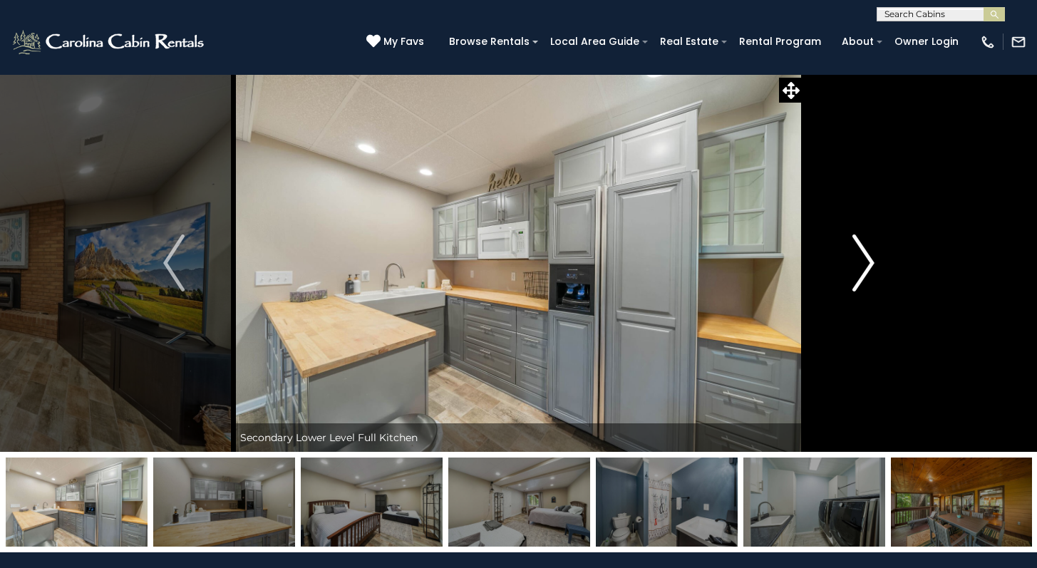
click at [864, 265] on img "Next" at bounding box center [862, 262] width 21 height 57
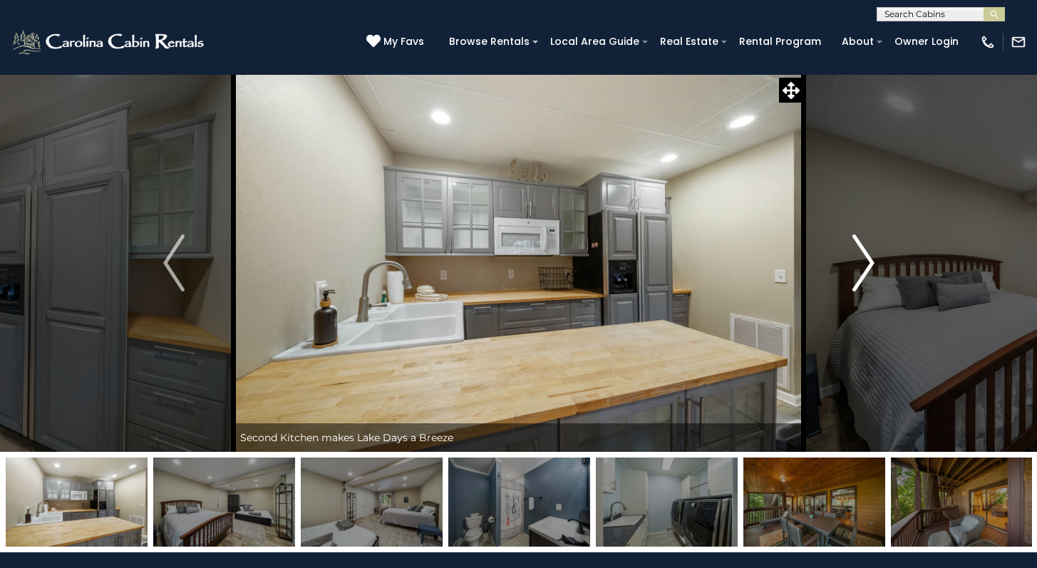
click at [864, 265] on img "Next" at bounding box center [862, 262] width 21 height 57
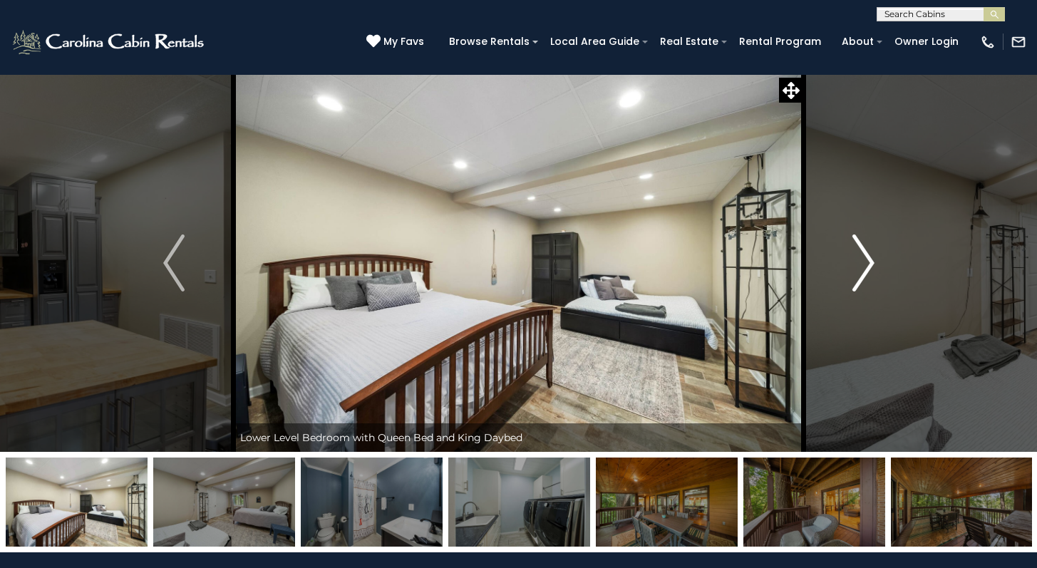
click at [864, 265] on img "Next" at bounding box center [862, 262] width 21 height 57
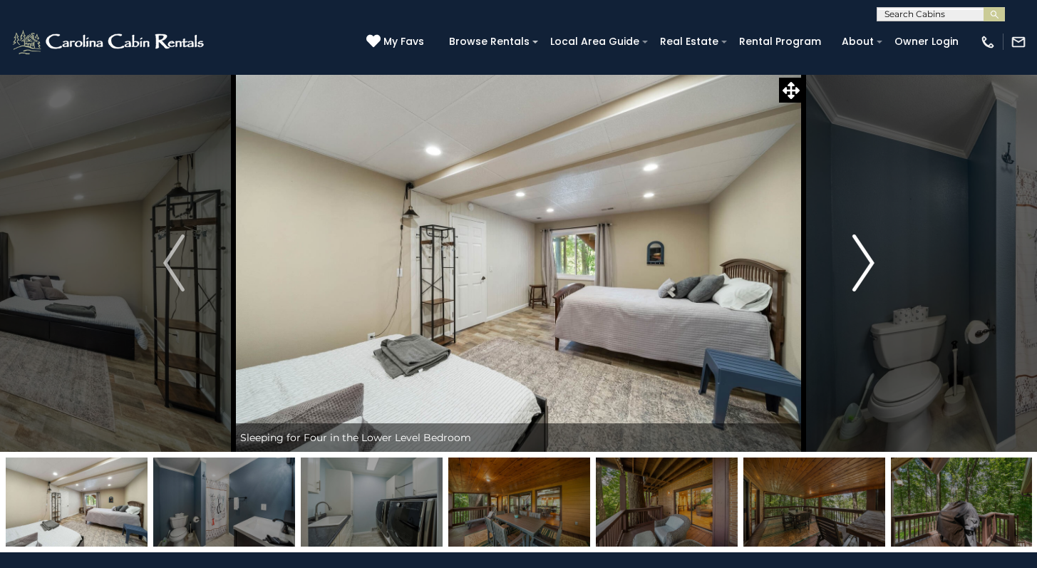
click at [864, 265] on img "Next" at bounding box center [862, 262] width 21 height 57
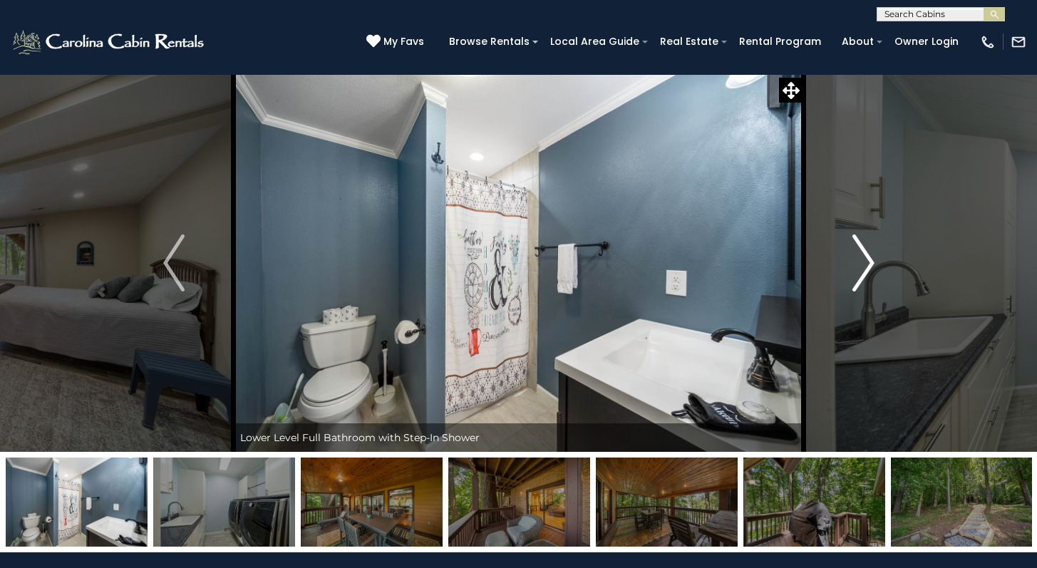
click at [864, 265] on img "Next" at bounding box center [862, 262] width 21 height 57
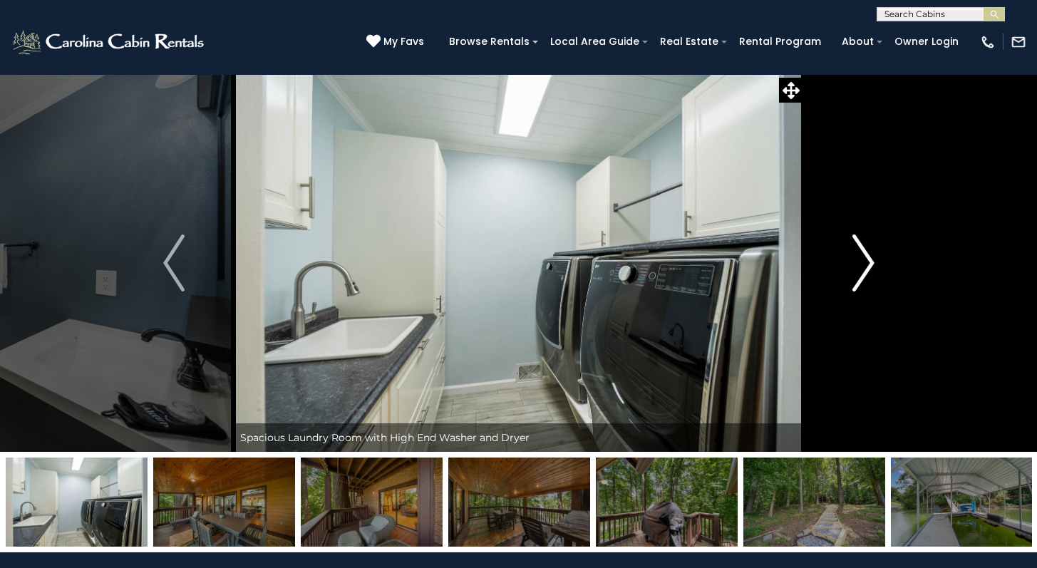
click at [864, 265] on img "Next" at bounding box center [862, 262] width 21 height 57
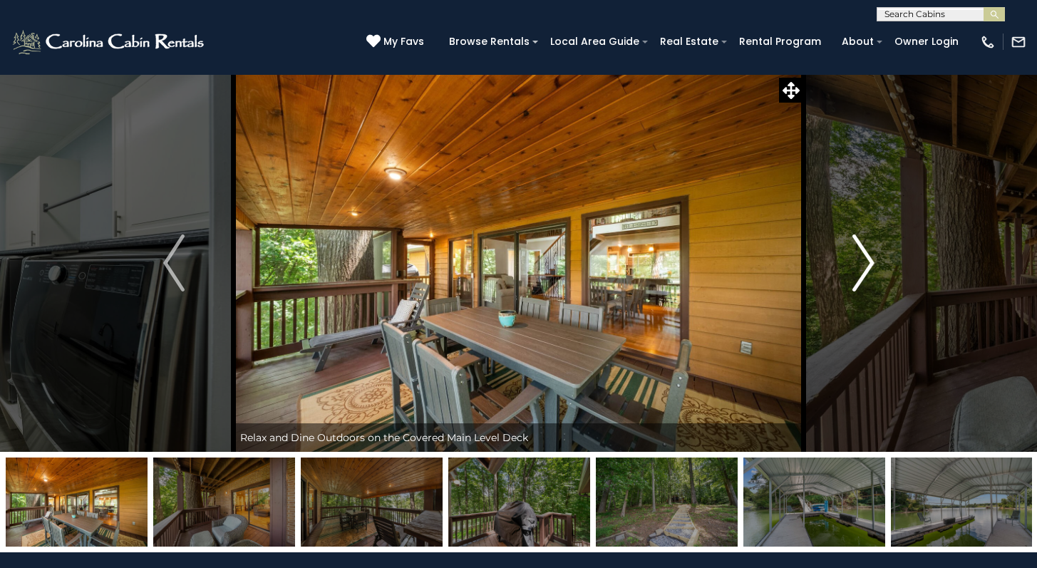
click at [864, 265] on img "Next" at bounding box center [862, 262] width 21 height 57
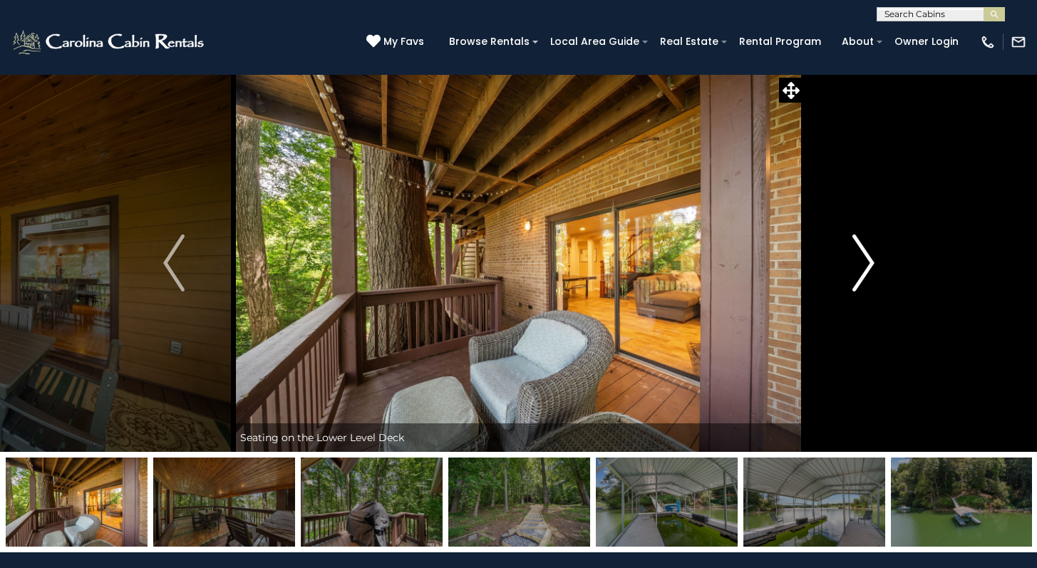
click at [864, 265] on img "Next" at bounding box center [862, 262] width 21 height 57
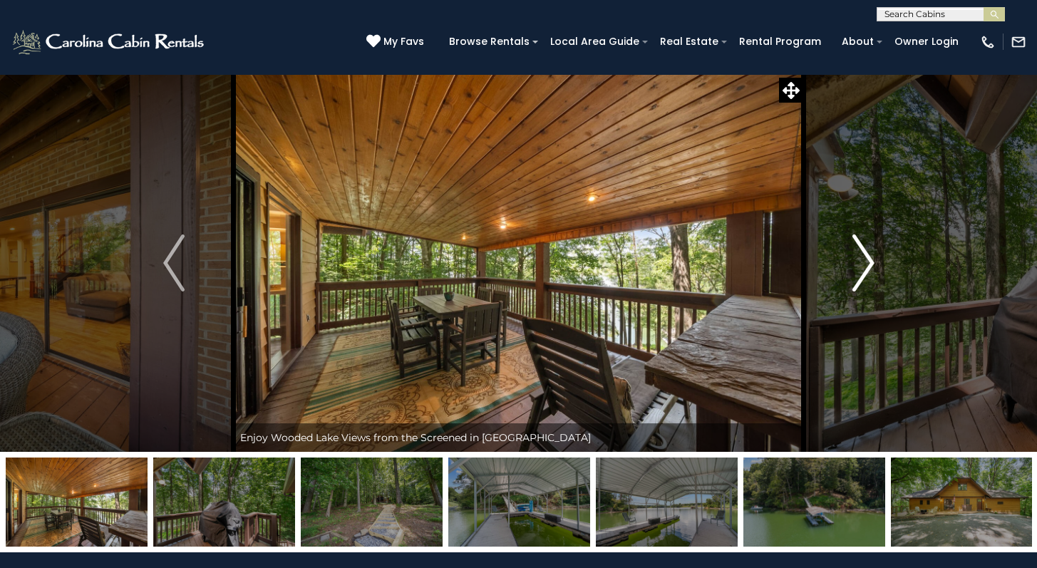
click at [864, 265] on img "Next" at bounding box center [862, 262] width 21 height 57
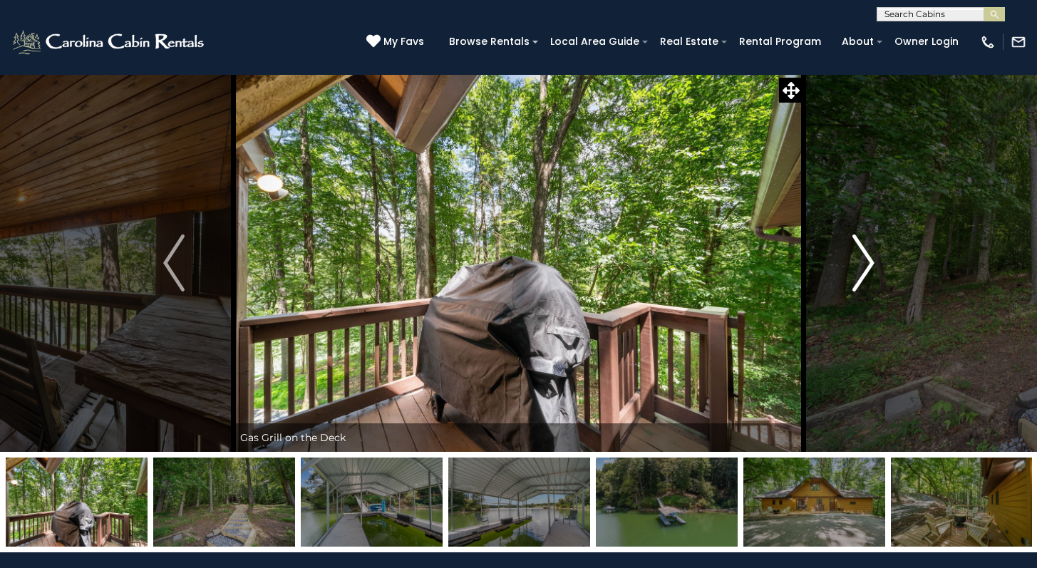
click at [864, 265] on img "Next" at bounding box center [862, 262] width 21 height 57
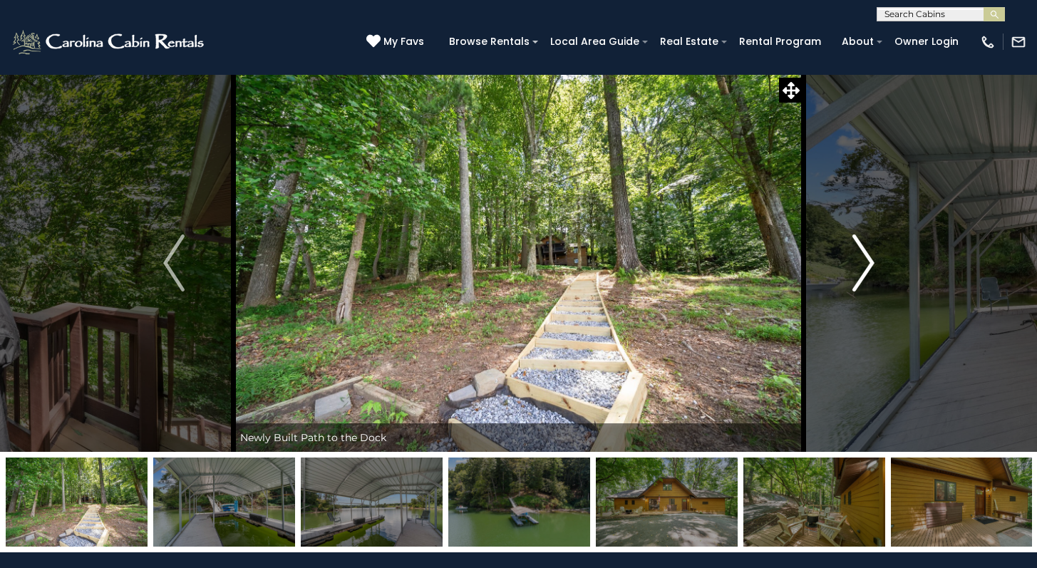
click at [864, 265] on img "Next" at bounding box center [862, 262] width 21 height 57
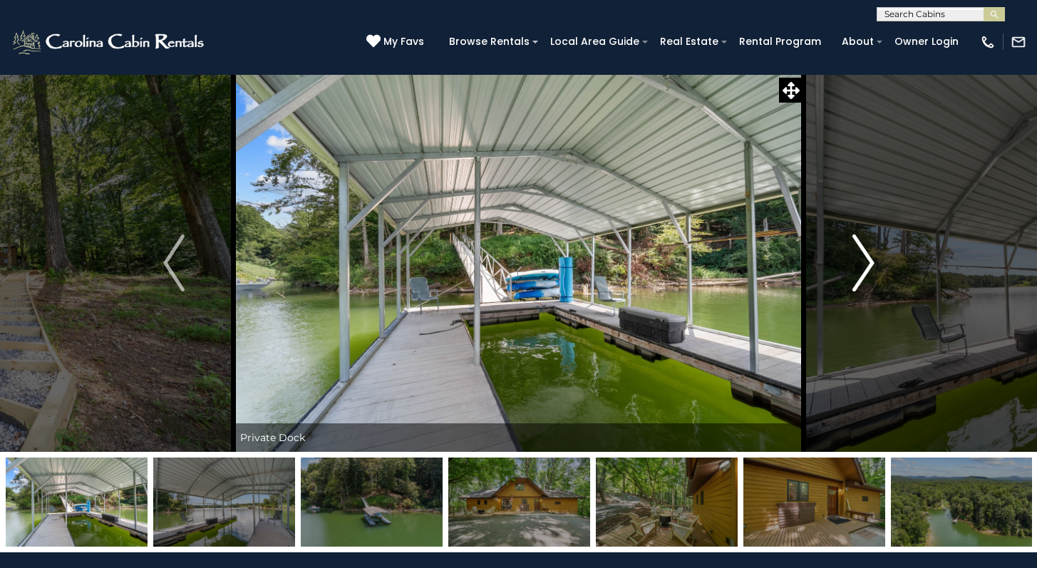
click at [864, 265] on img "Next" at bounding box center [862, 262] width 21 height 57
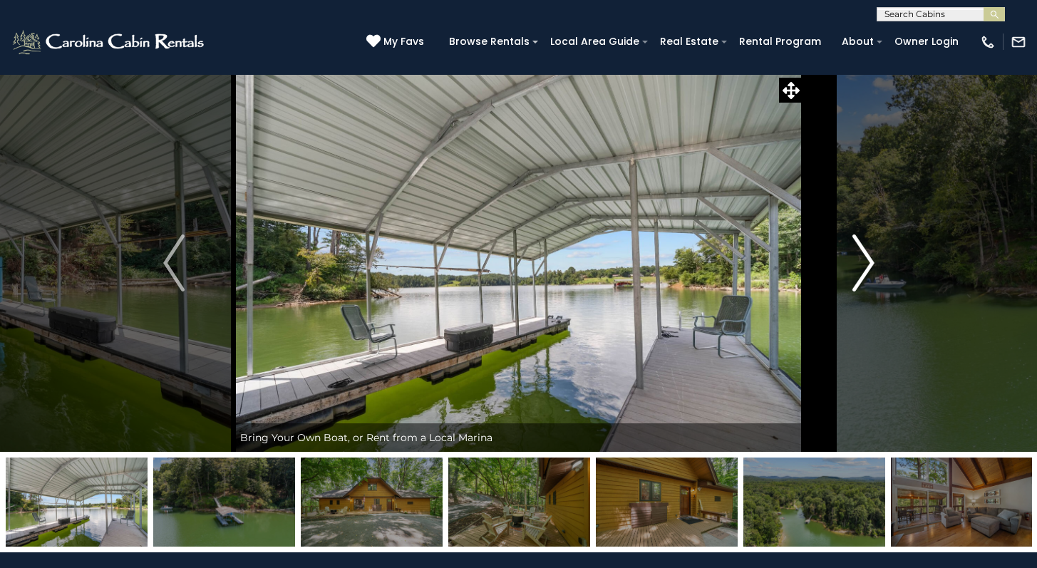
click at [864, 265] on img "Next" at bounding box center [862, 262] width 21 height 57
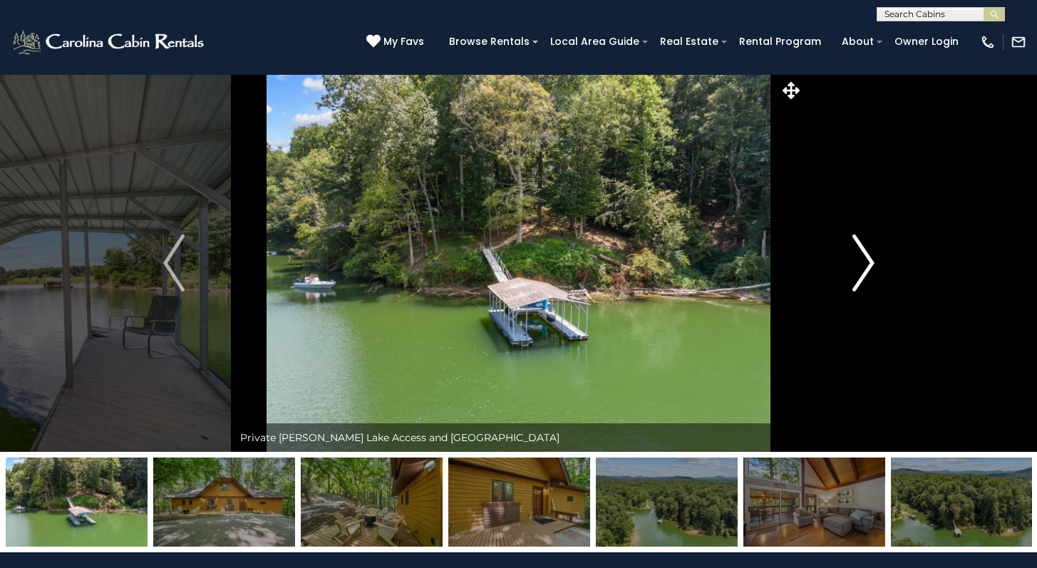
click at [864, 265] on img "Next" at bounding box center [862, 262] width 21 height 57
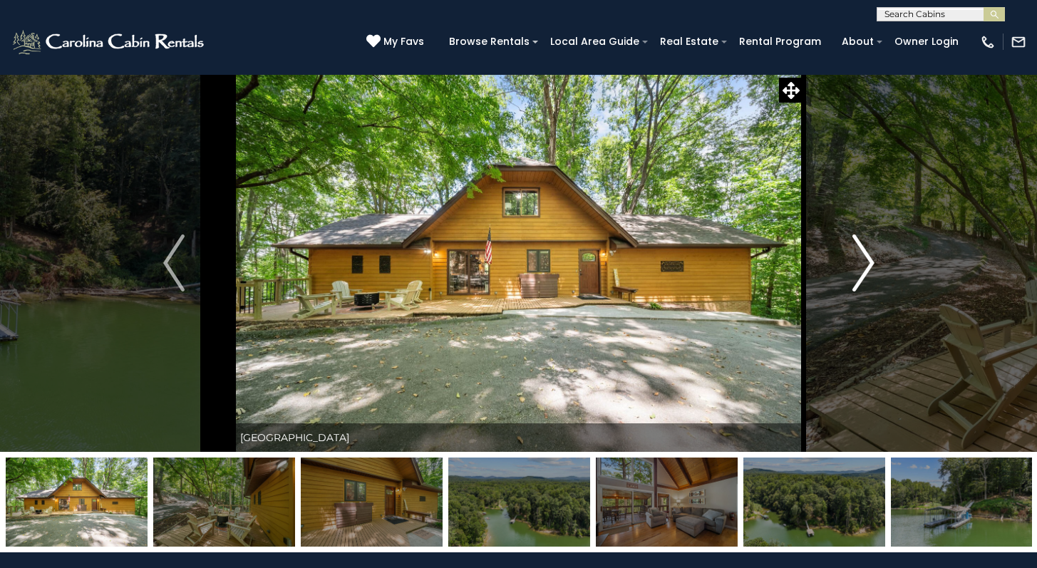
click at [864, 265] on img "Next" at bounding box center [862, 262] width 21 height 57
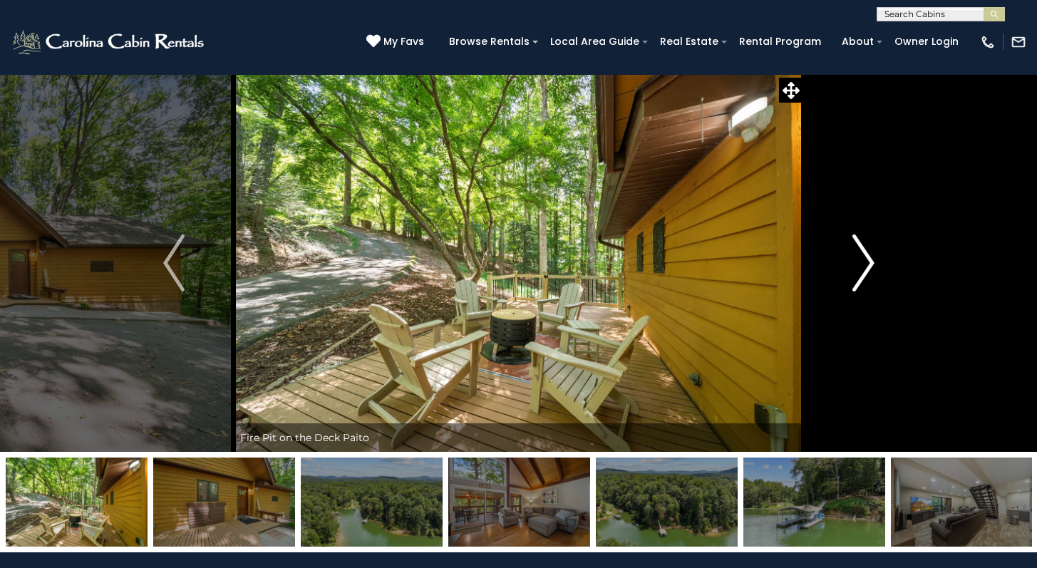
click at [864, 265] on img "Next" at bounding box center [862, 262] width 21 height 57
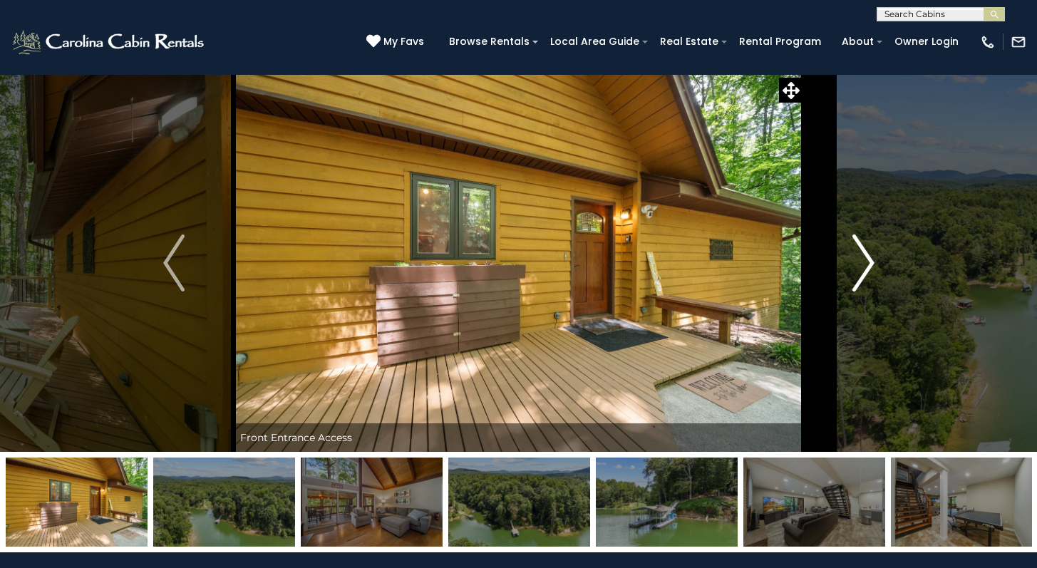
click at [864, 265] on img "Next" at bounding box center [862, 262] width 21 height 57
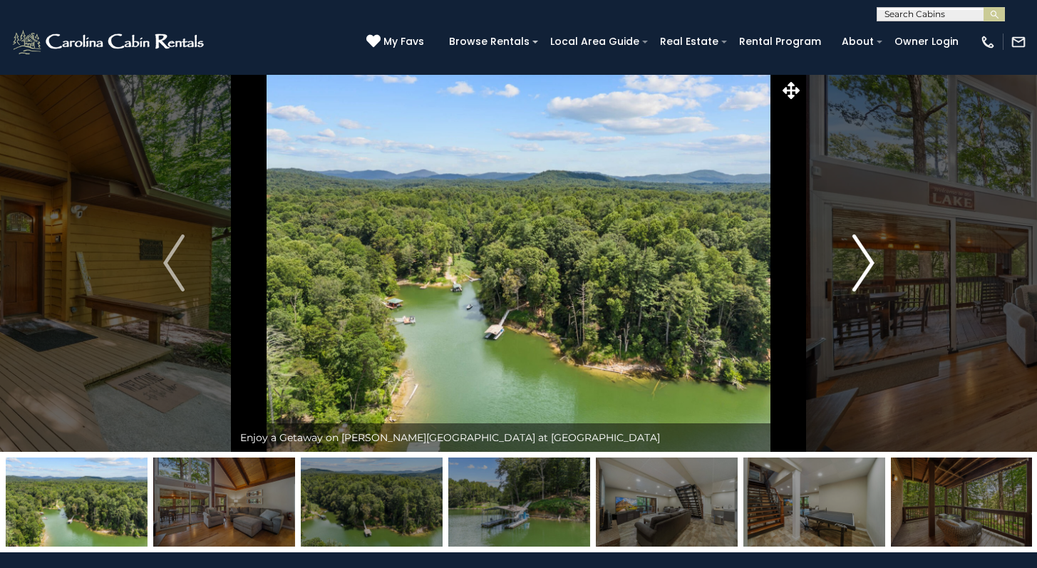
click at [864, 265] on img "Next" at bounding box center [862, 262] width 21 height 57
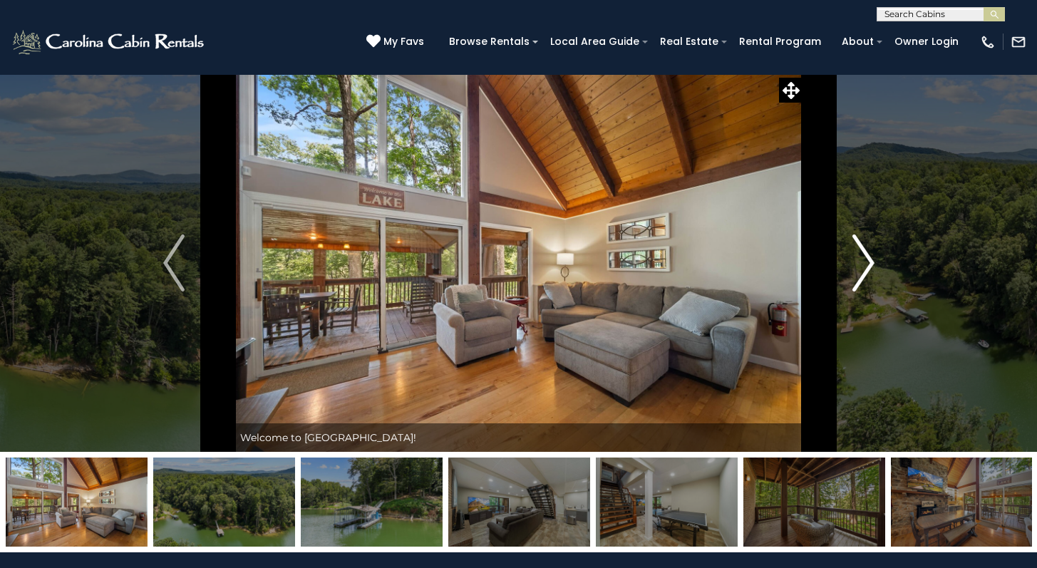
click at [861, 262] on img "Next" at bounding box center [862, 262] width 21 height 57
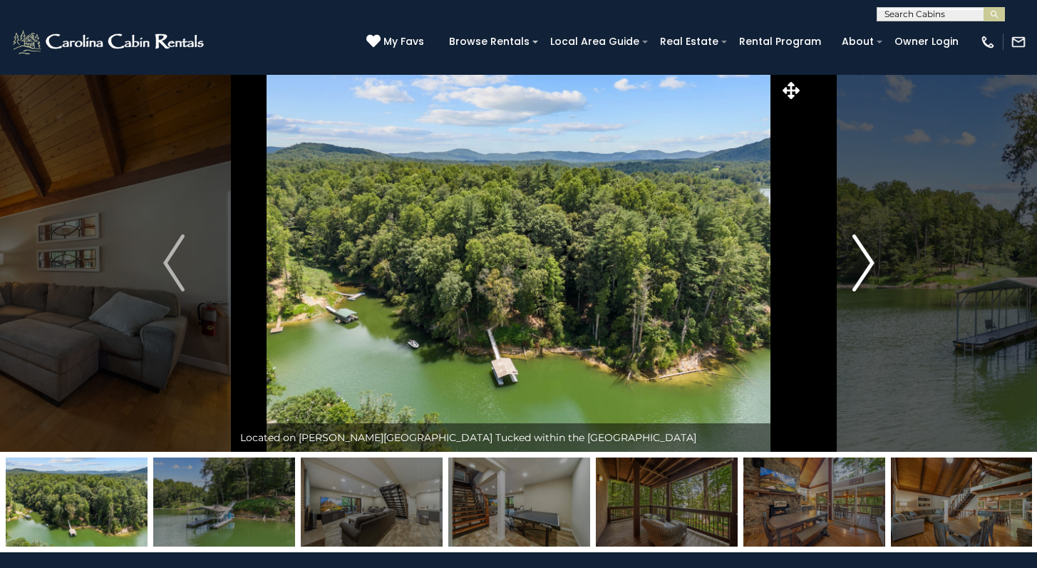
click at [861, 262] on img "Next" at bounding box center [862, 262] width 21 height 57
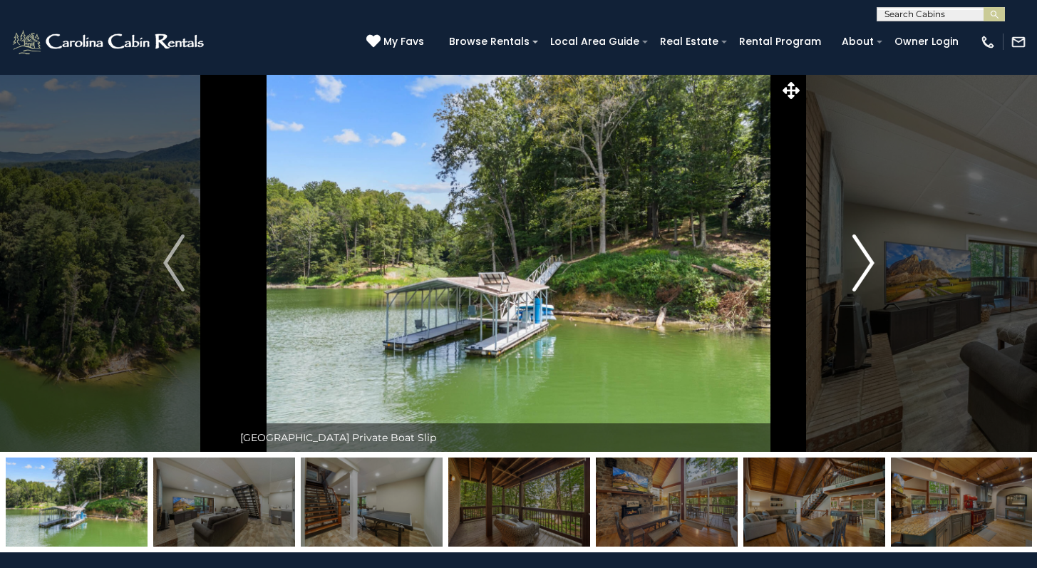
click at [861, 262] on img "Next" at bounding box center [862, 262] width 21 height 57
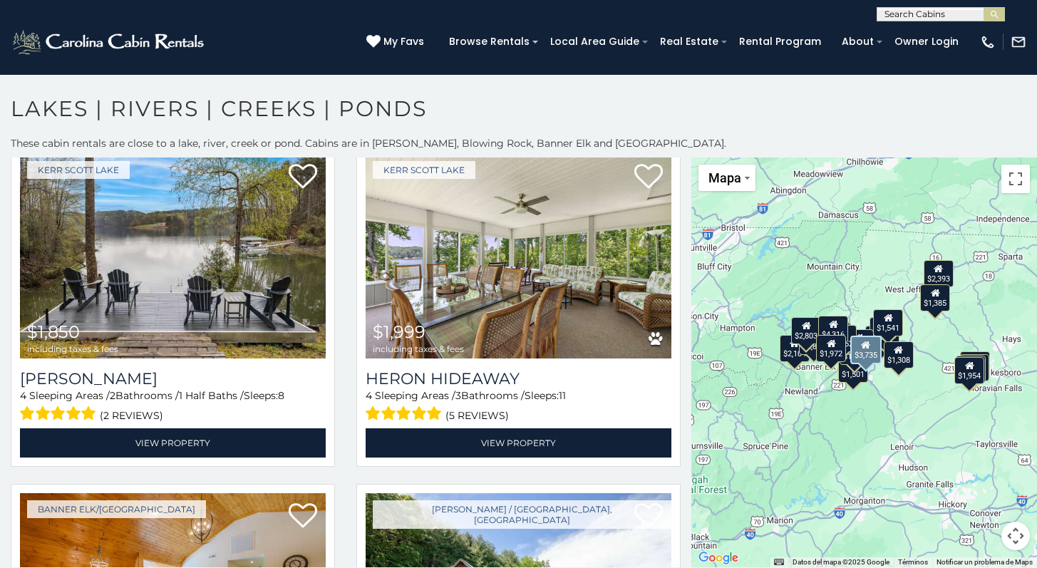
scroll to position [330, 0]
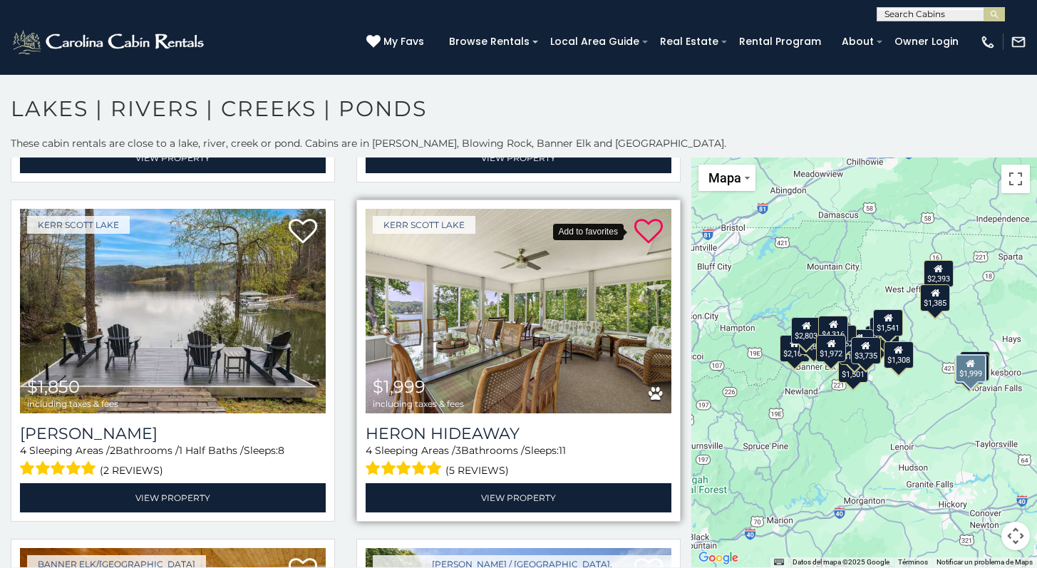
click at [638, 229] on icon at bounding box center [648, 231] width 28 height 28
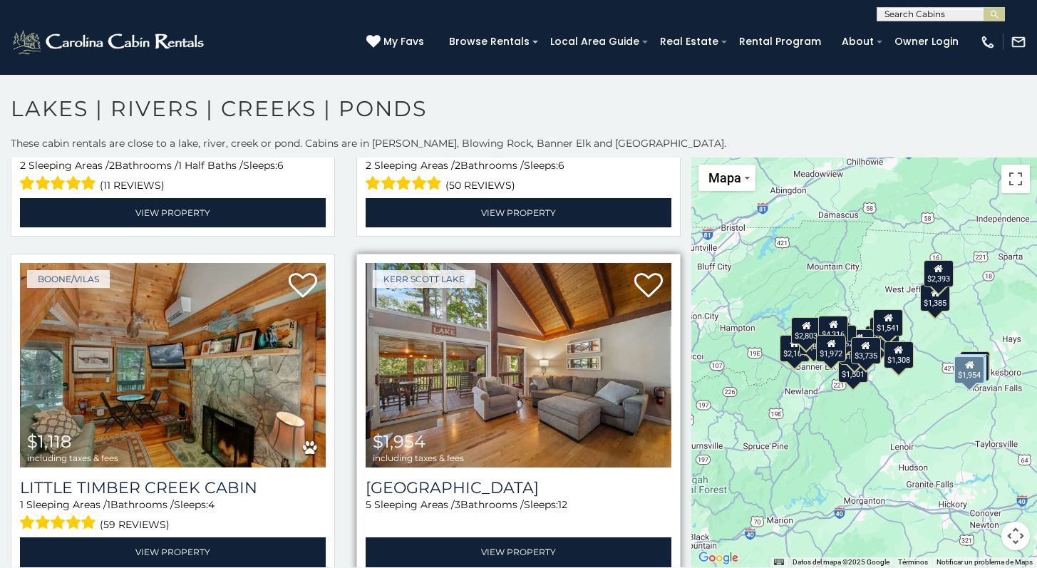
scroll to position [2991, 0]
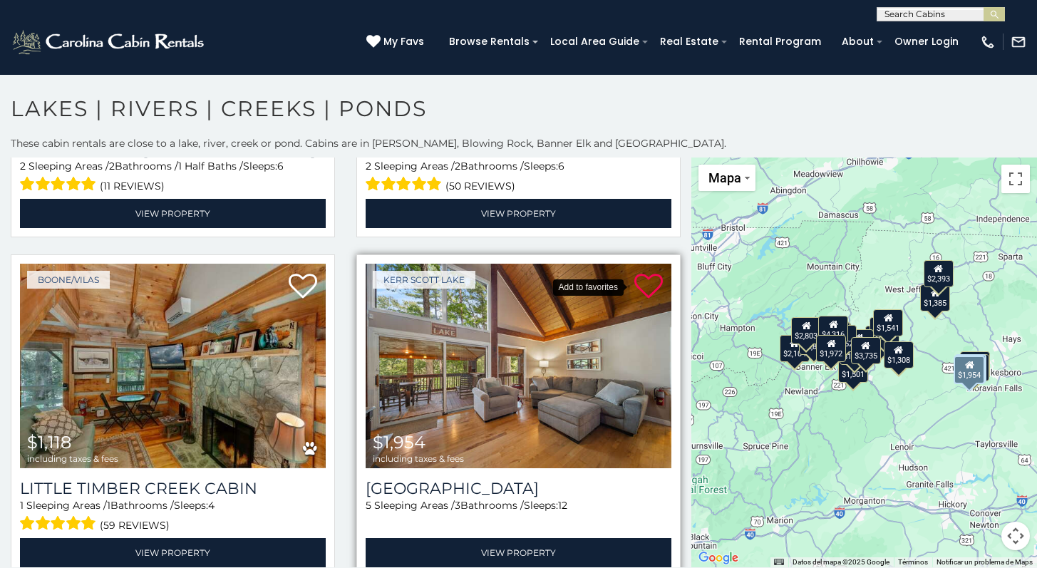
click at [639, 272] on icon at bounding box center [648, 286] width 28 height 28
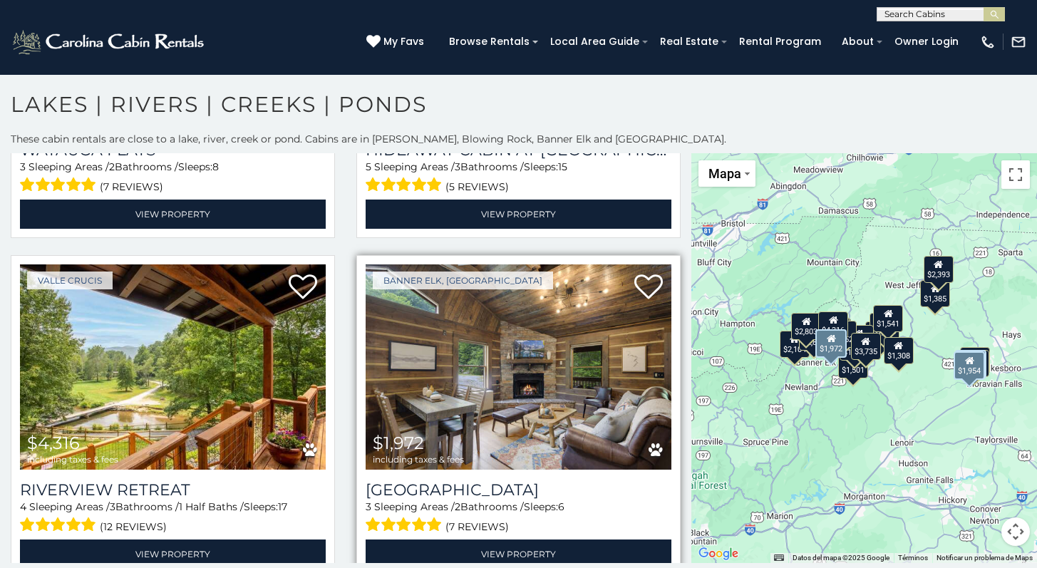
scroll to position [7, 0]
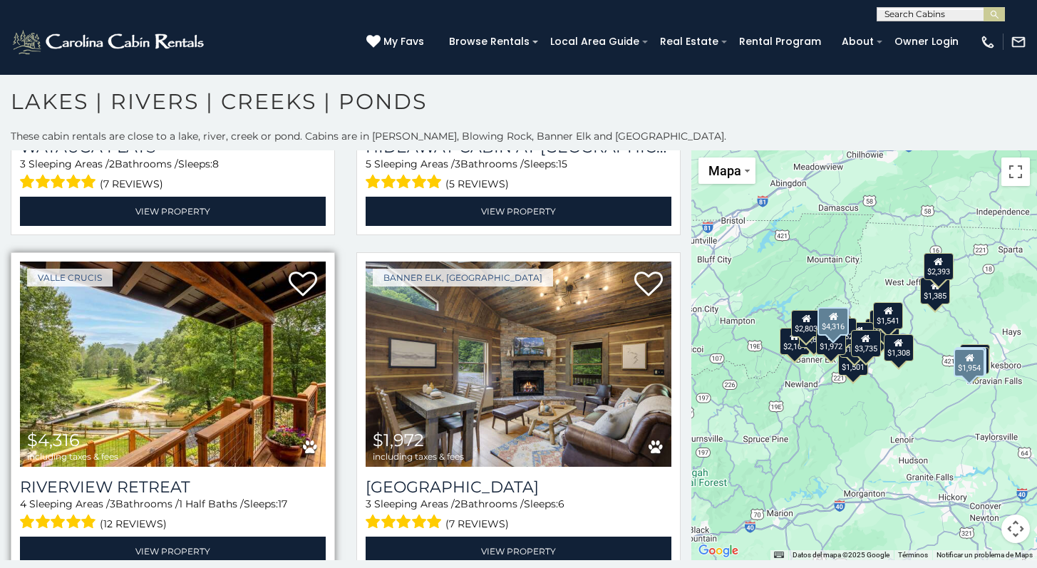
click at [236, 319] on img at bounding box center [173, 363] width 306 height 204
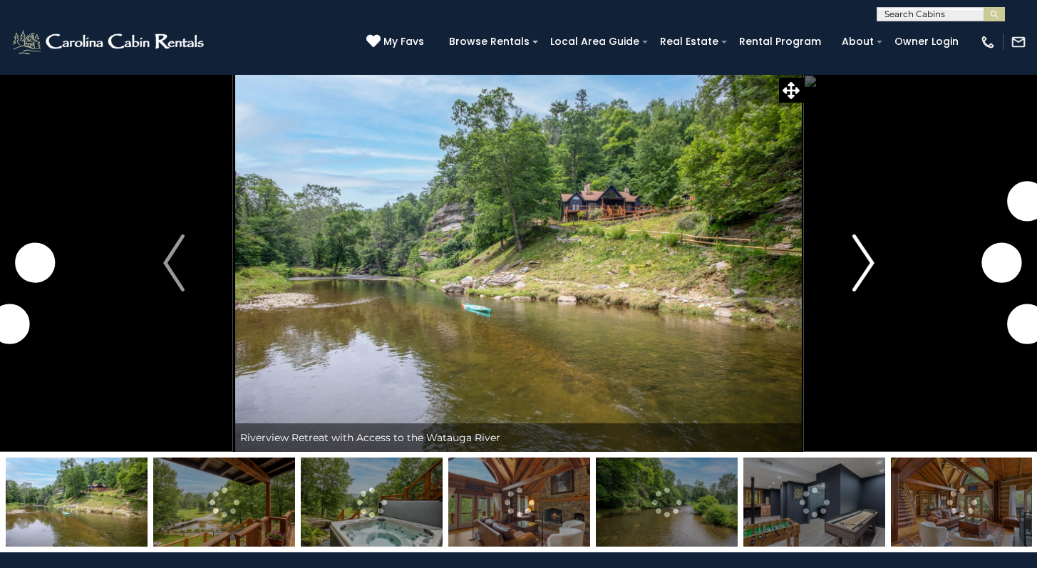
click at [854, 266] on img "Next" at bounding box center [862, 262] width 21 height 57
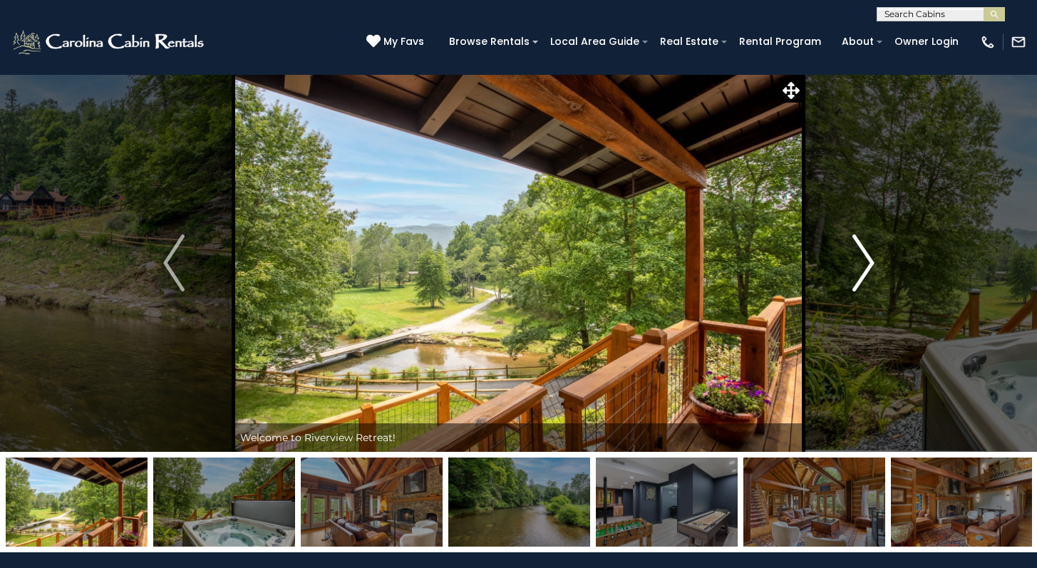
click at [854, 266] on img "Next" at bounding box center [862, 262] width 21 height 57
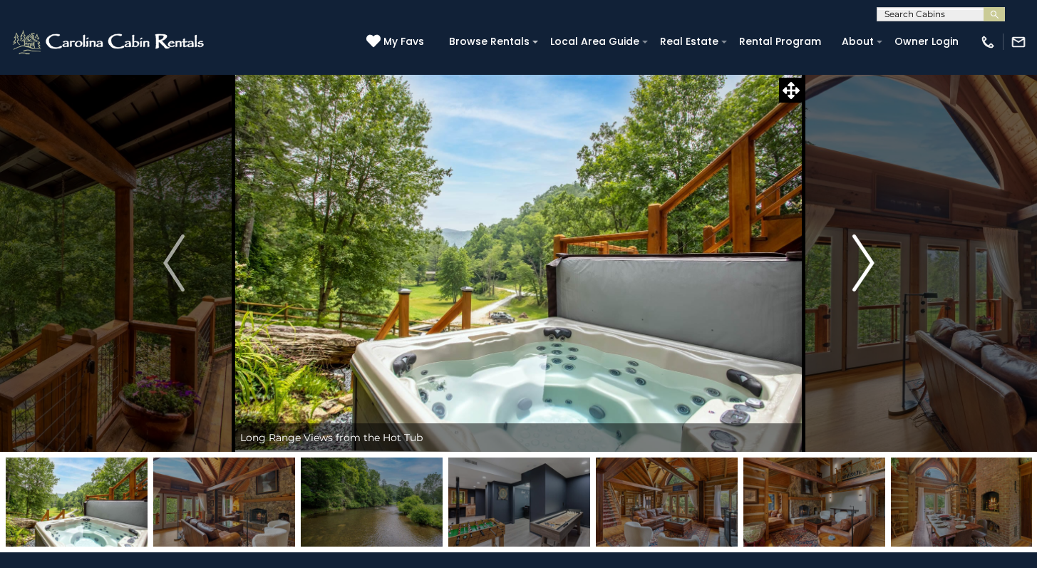
click at [854, 266] on img "Next" at bounding box center [862, 262] width 21 height 57
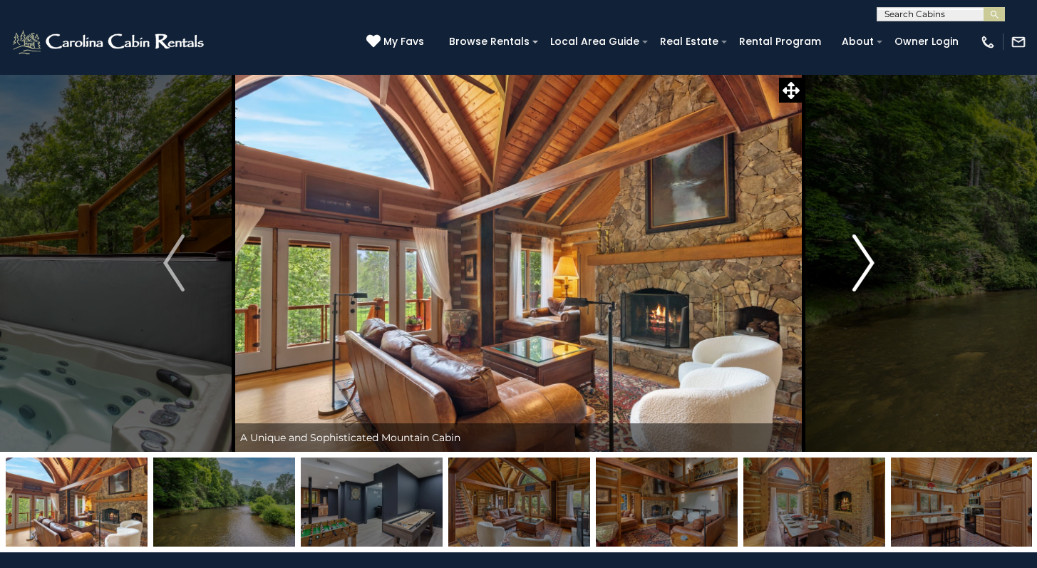
click at [854, 266] on img "Next" at bounding box center [862, 262] width 21 height 57
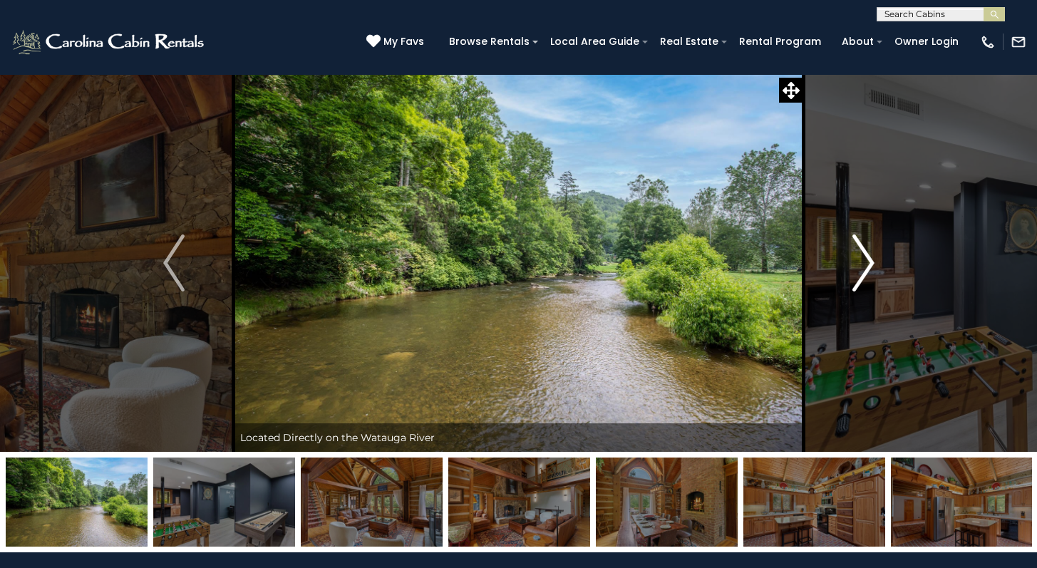
click at [854, 266] on img "Next" at bounding box center [862, 262] width 21 height 57
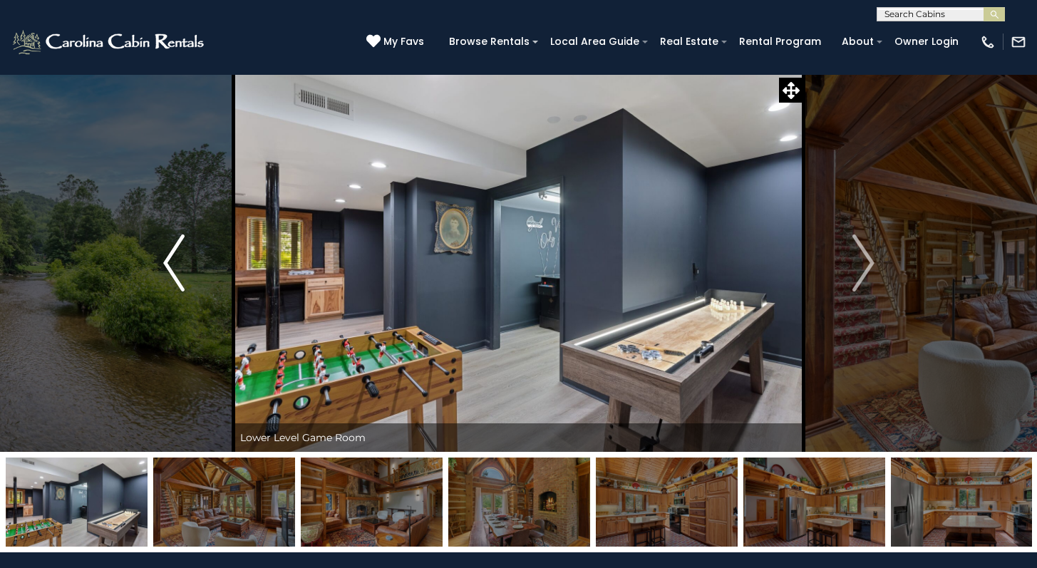
click at [183, 264] on img "Previous" at bounding box center [173, 262] width 21 height 57
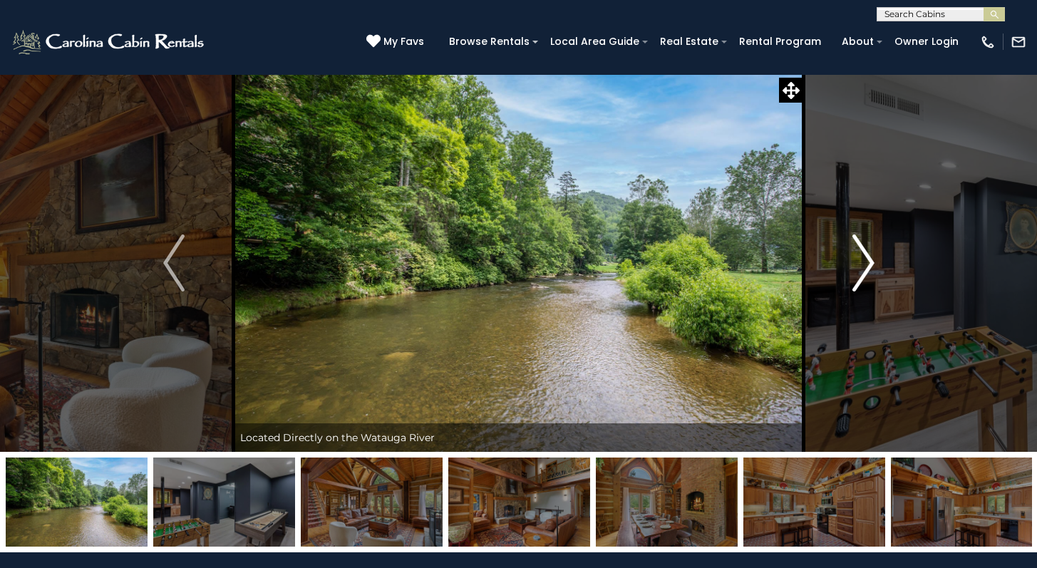
click at [868, 267] on img "Next" at bounding box center [862, 262] width 21 height 57
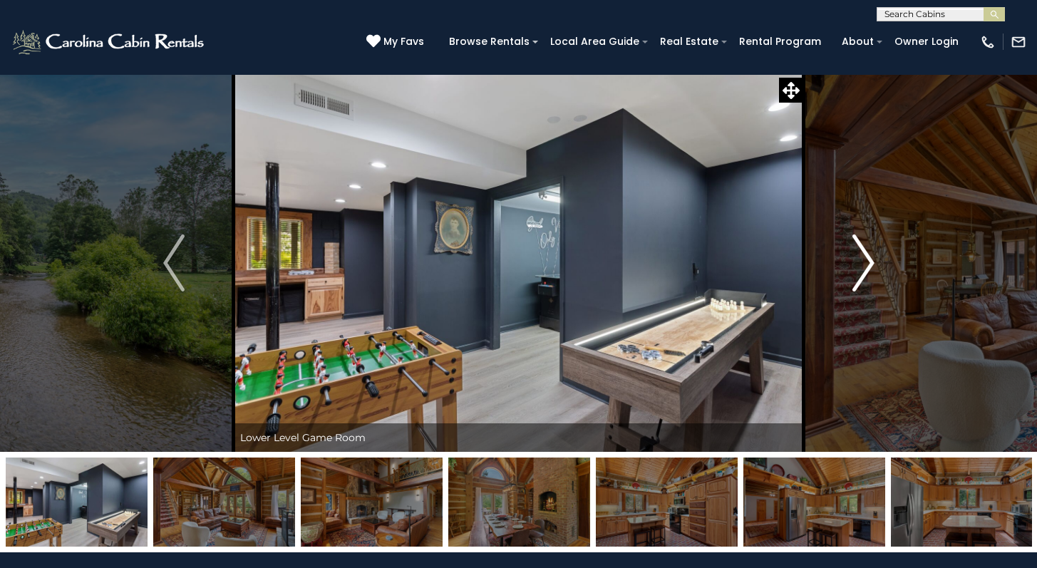
click at [868, 267] on img "Next" at bounding box center [862, 262] width 21 height 57
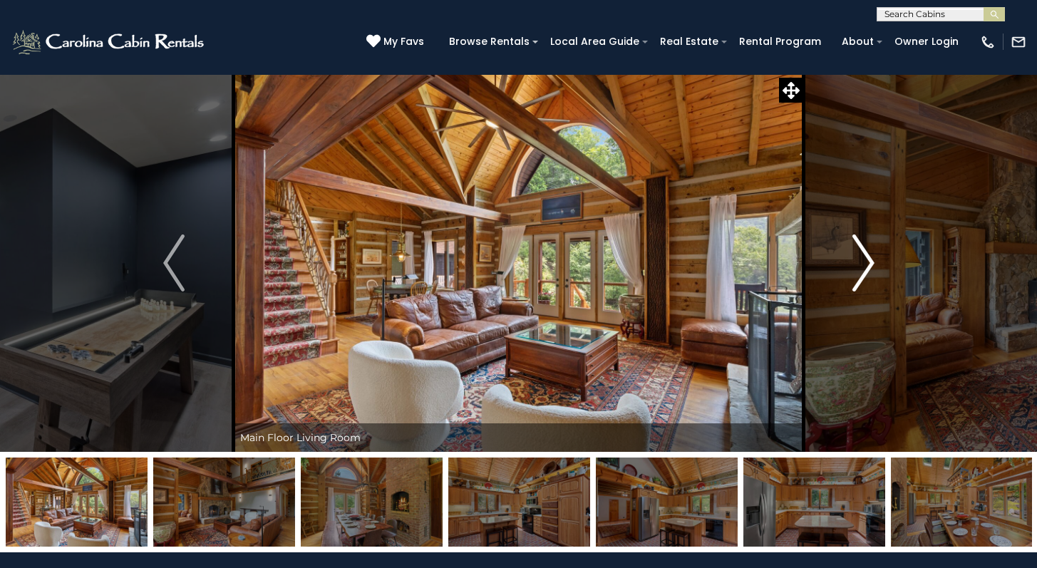
click at [867, 267] on img "Next" at bounding box center [862, 262] width 21 height 57
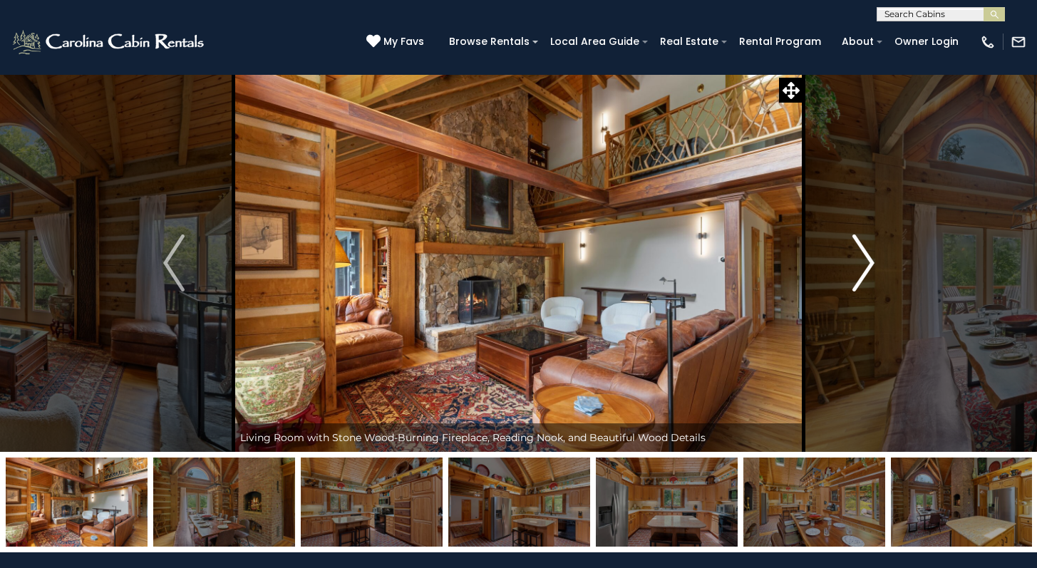
click at [867, 267] on img "Next" at bounding box center [862, 262] width 21 height 57
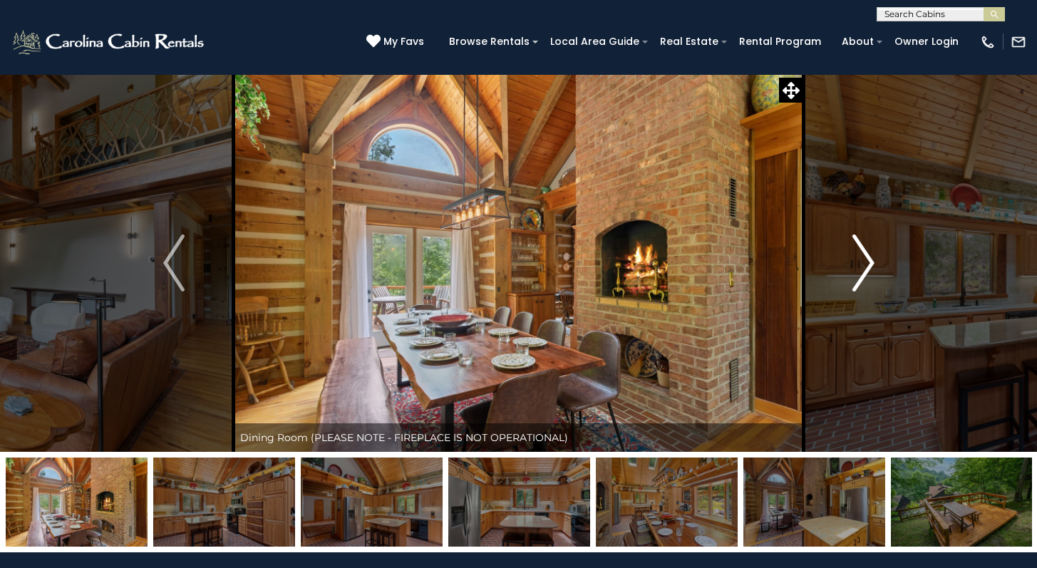
click at [867, 267] on img "Next" at bounding box center [862, 262] width 21 height 57
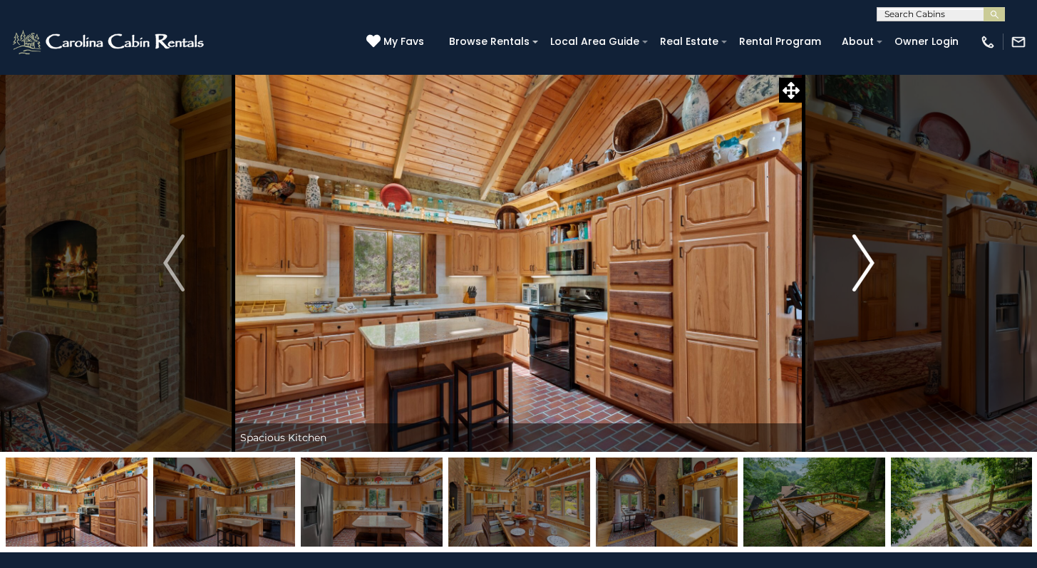
click at [867, 267] on img "Next" at bounding box center [862, 262] width 21 height 57
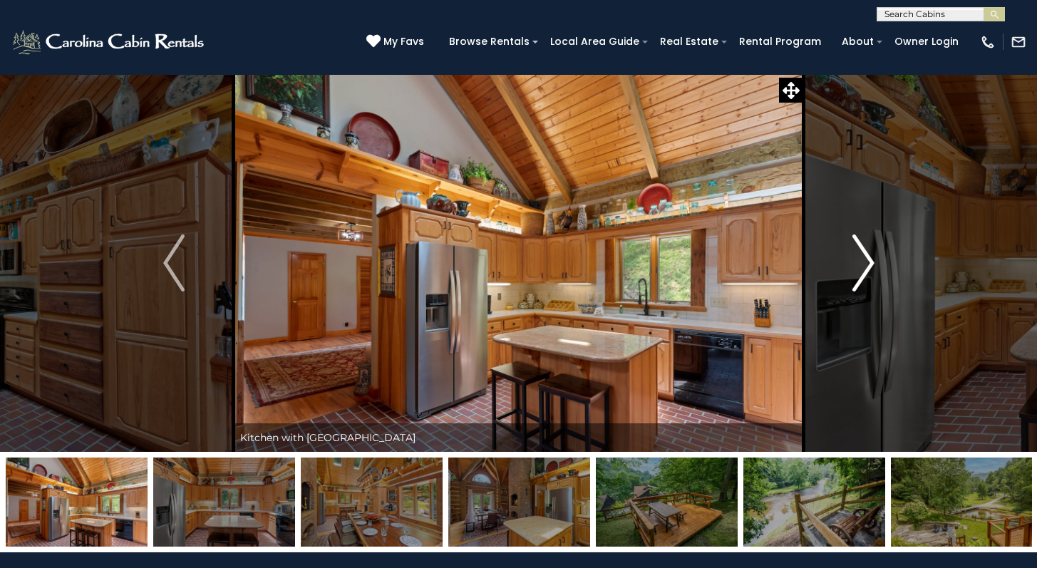
click at [867, 267] on img "Next" at bounding box center [862, 262] width 21 height 57
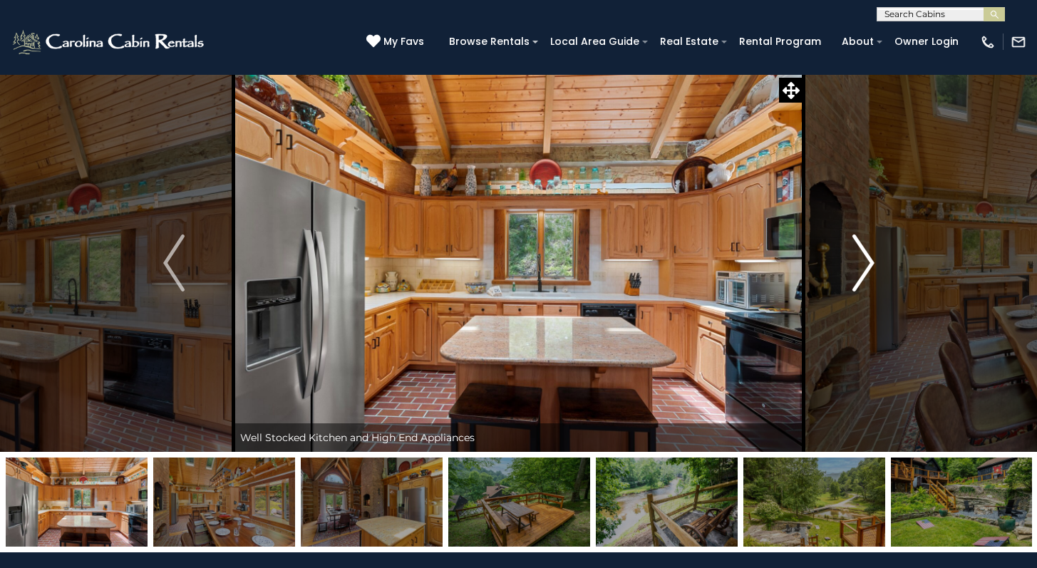
click at [867, 266] on img "Next" at bounding box center [862, 262] width 21 height 57
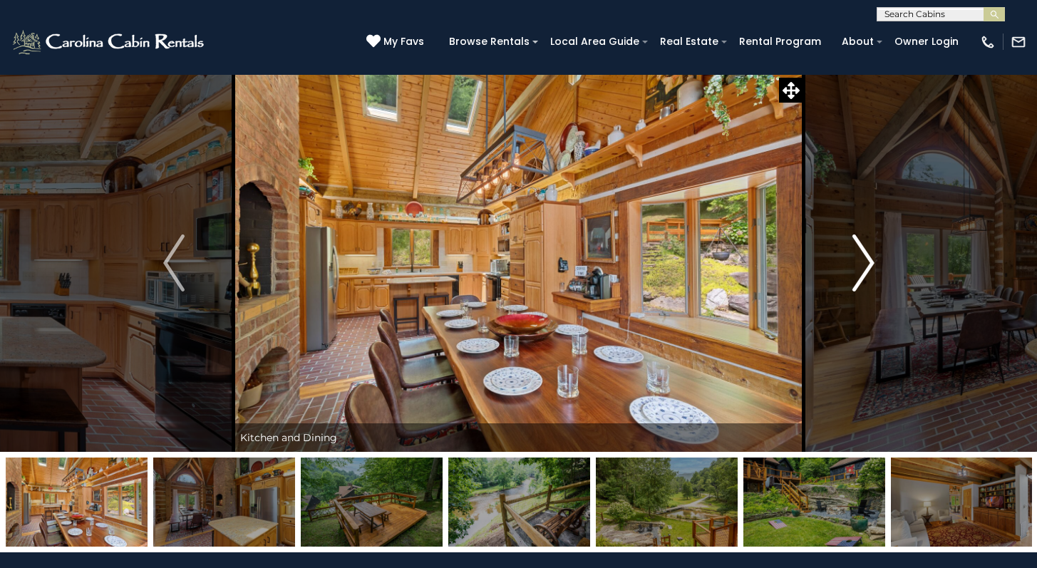
click at [867, 266] on img "Next" at bounding box center [862, 262] width 21 height 57
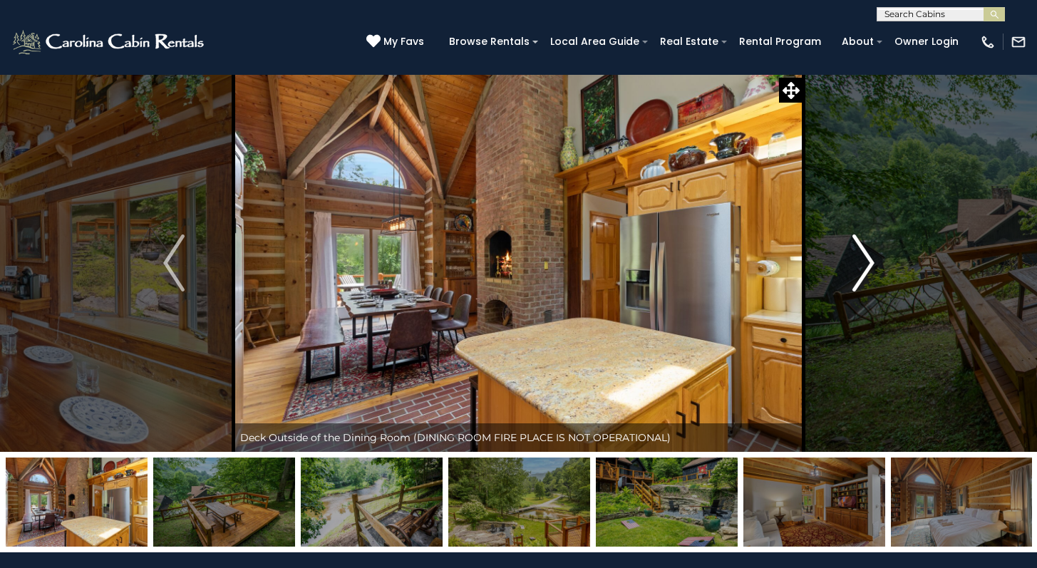
click at [867, 266] on img "Next" at bounding box center [862, 262] width 21 height 57
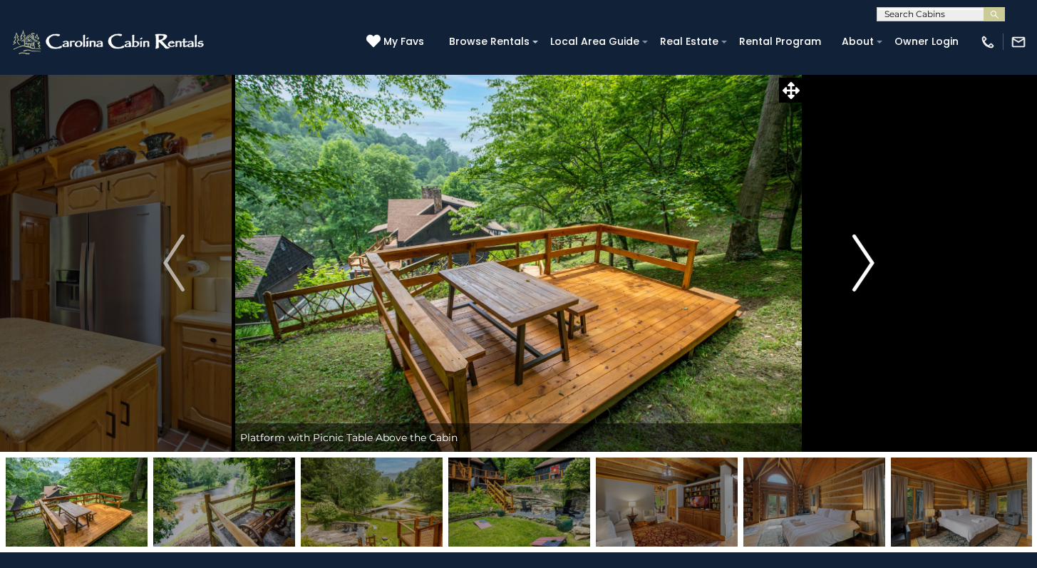
click at [867, 266] on img "Next" at bounding box center [862, 262] width 21 height 57
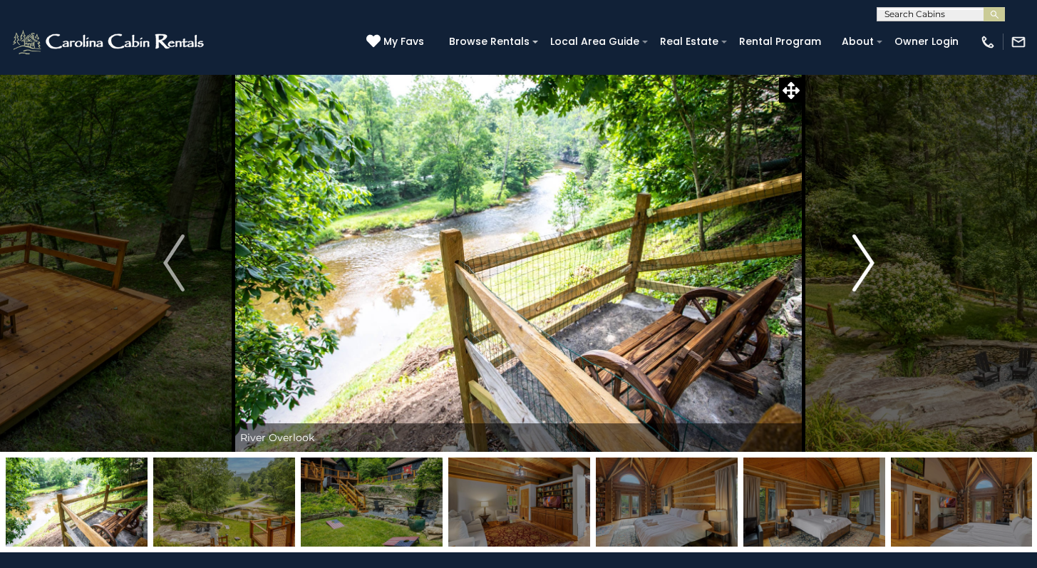
click at [867, 266] on img "Next" at bounding box center [862, 262] width 21 height 57
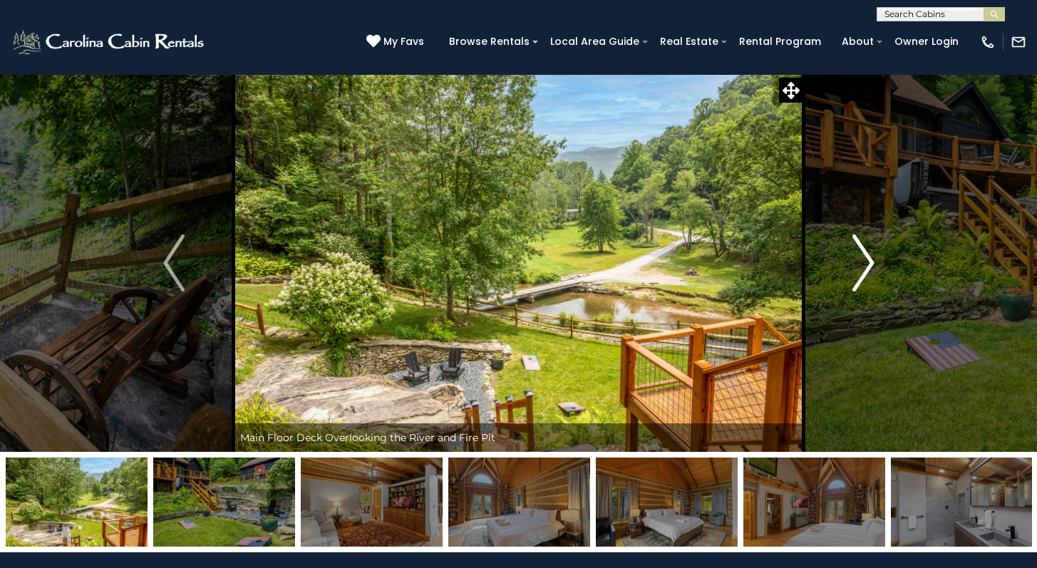
click at [867, 266] on img "Next" at bounding box center [862, 262] width 21 height 57
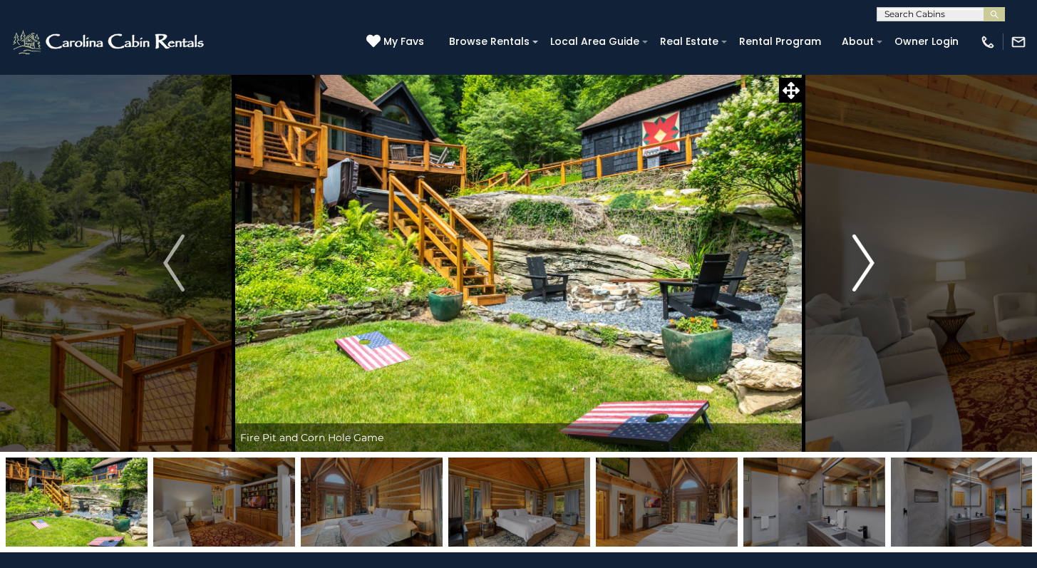
click at [867, 266] on img "Next" at bounding box center [862, 262] width 21 height 57
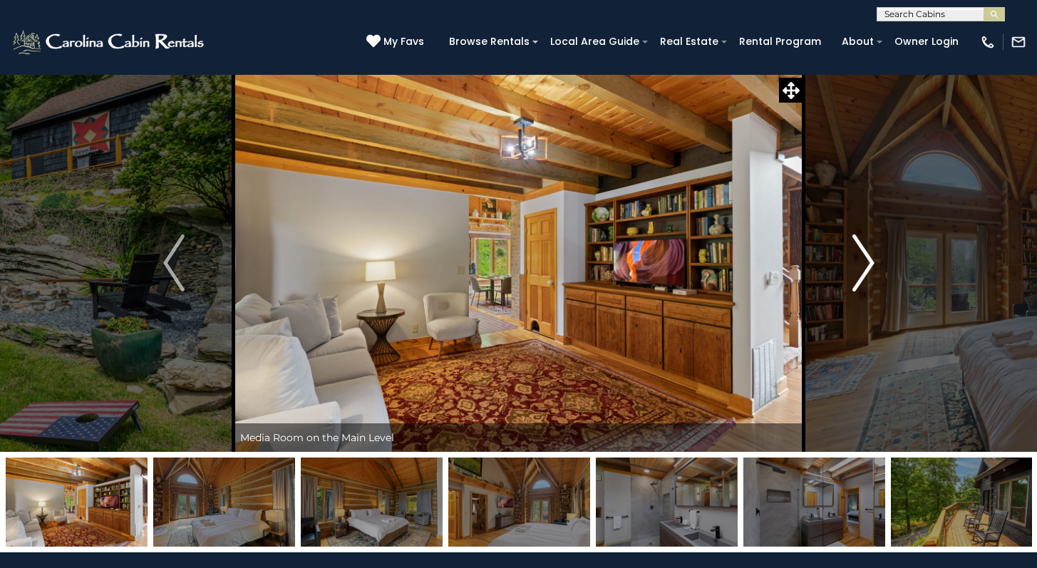
click at [867, 266] on img "Next" at bounding box center [862, 262] width 21 height 57
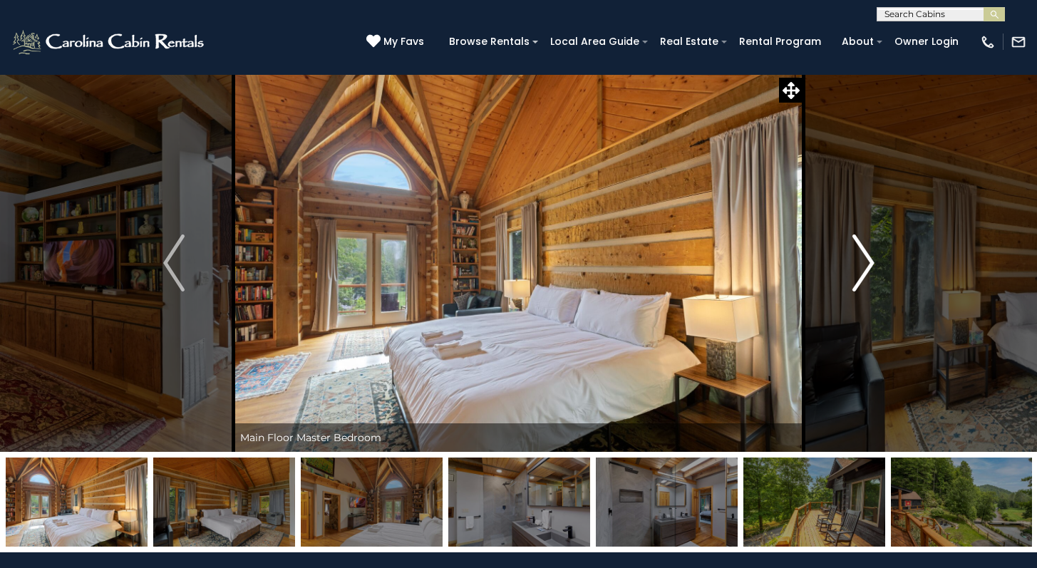
click at [867, 266] on img "Next" at bounding box center [862, 262] width 21 height 57
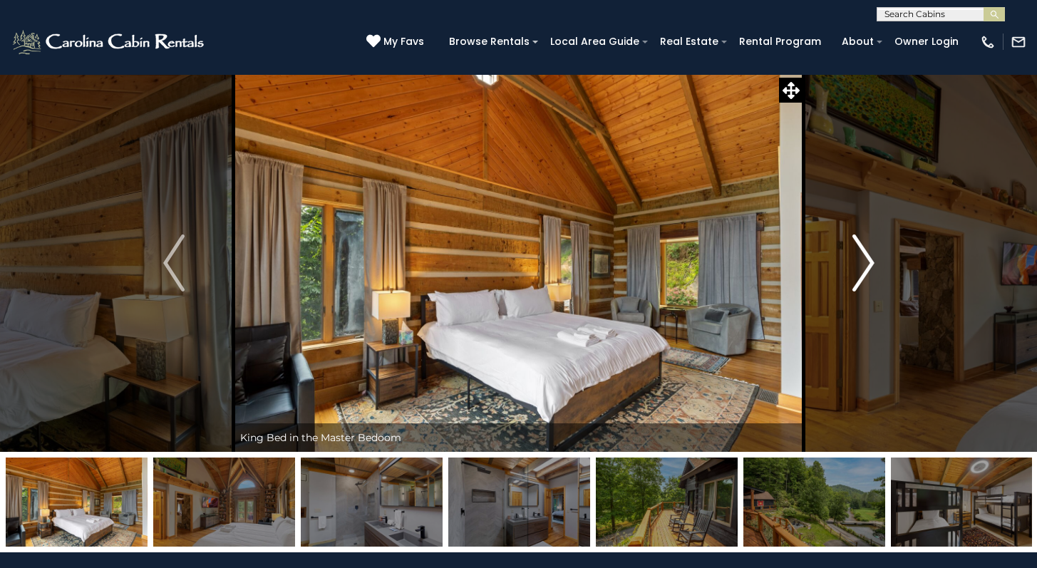
click at [867, 266] on img "Next" at bounding box center [862, 262] width 21 height 57
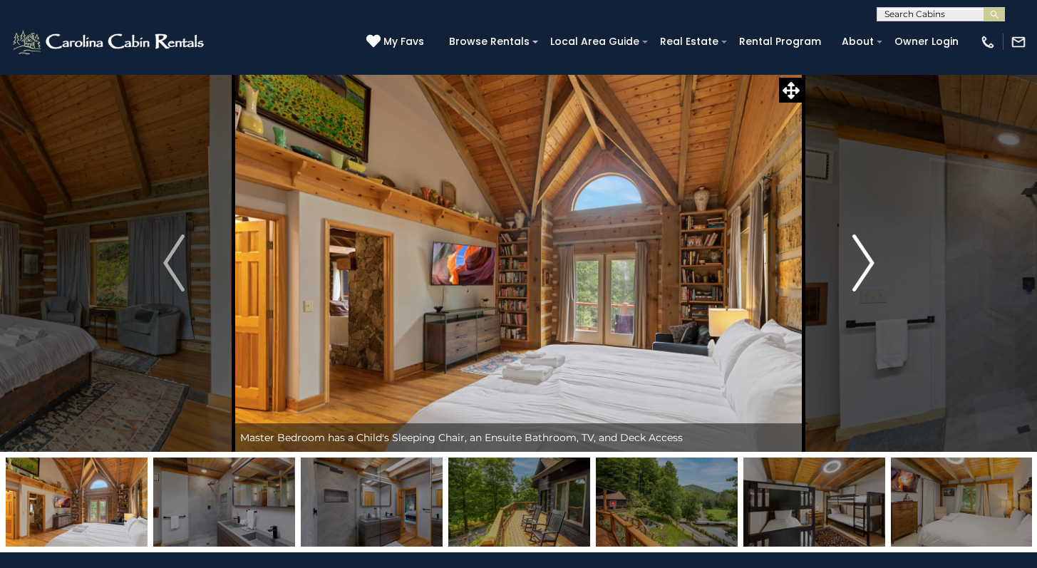
click at [867, 267] on img "Next" at bounding box center [862, 262] width 21 height 57
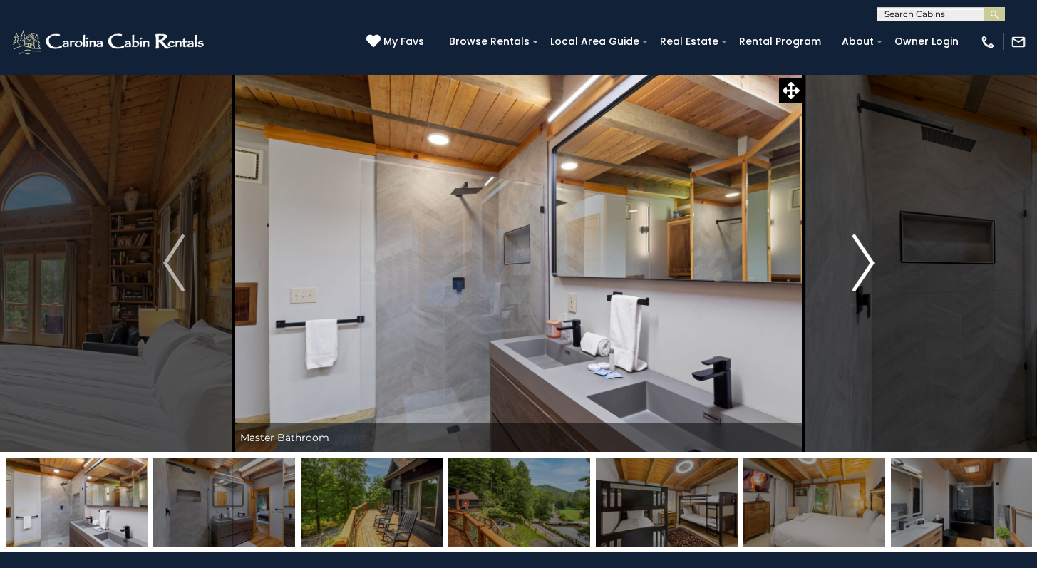
click at [867, 267] on img "Next" at bounding box center [862, 262] width 21 height 57
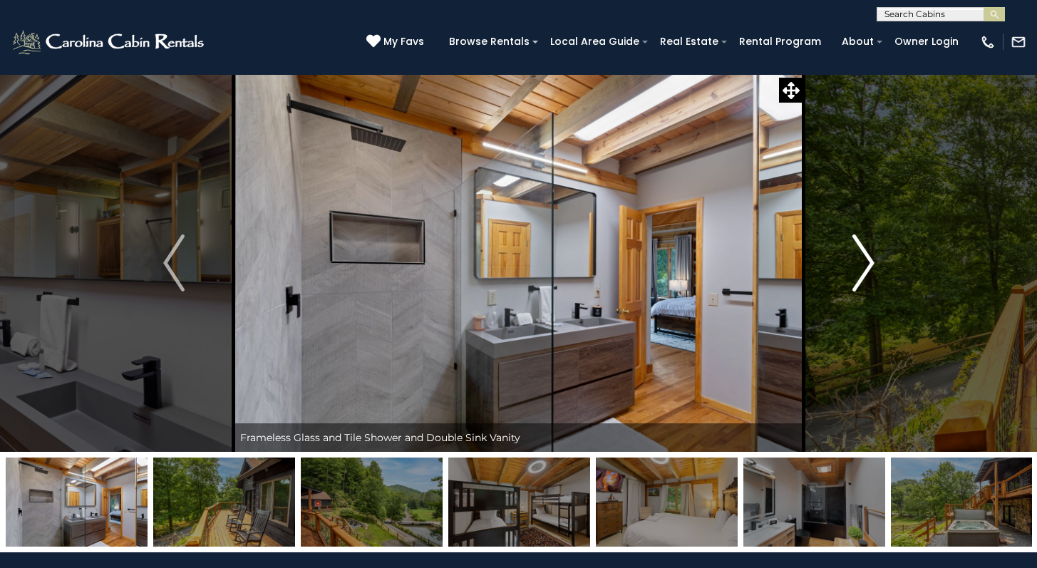
click at [867, 267] on img "Next" at bounding box center [862, 262] width 21 height 57
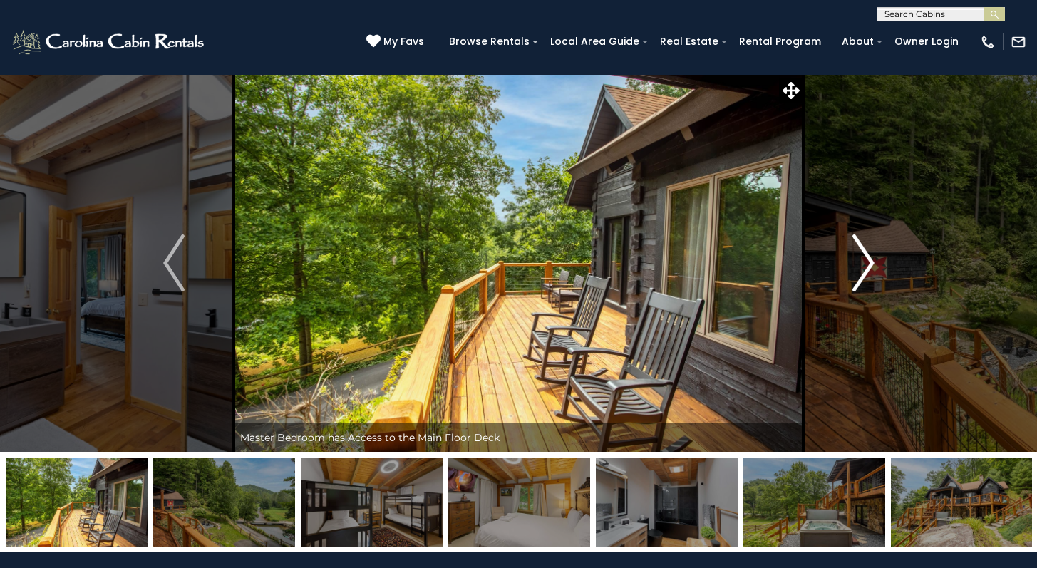
click at [866, 266] on img "Next" at bounding box center [862, 262] width 21 height 57
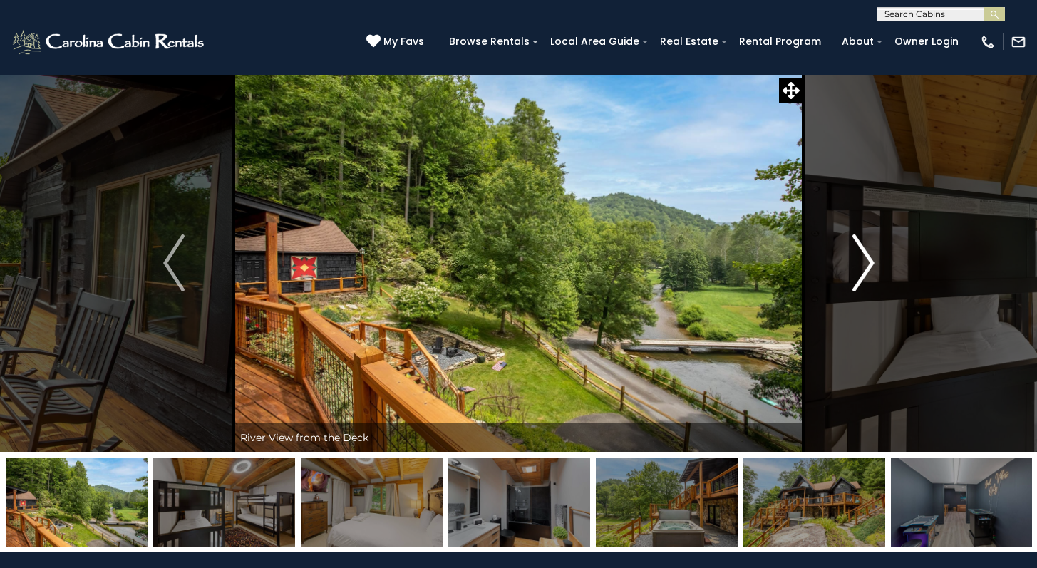
click at [866, 266] on img "Next" at bounding box center [862, 262] width 21 height 57
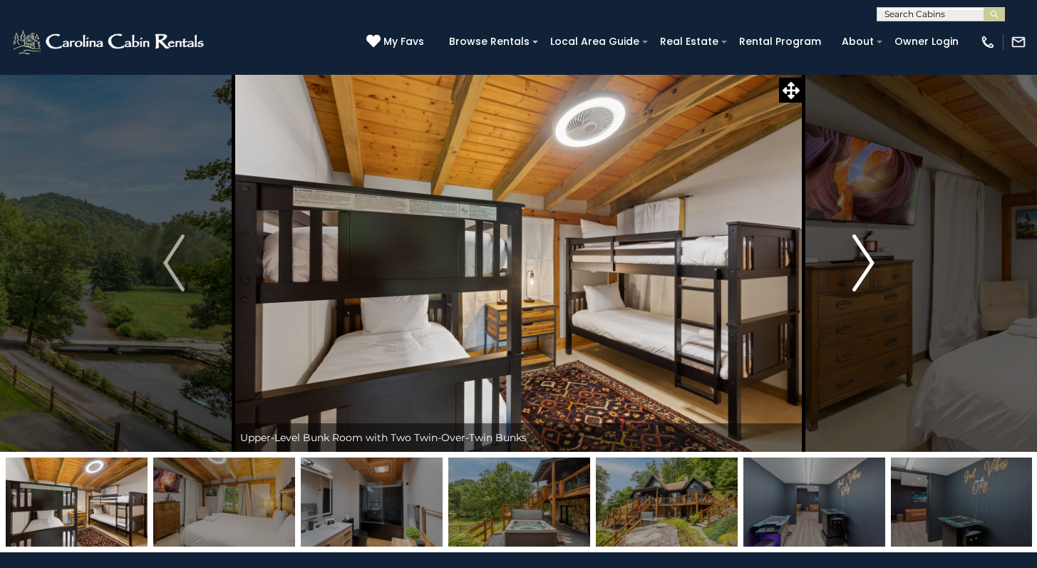
click at [866, 266] on img "Next" at bounding box center [862, 262] width 21 height 57
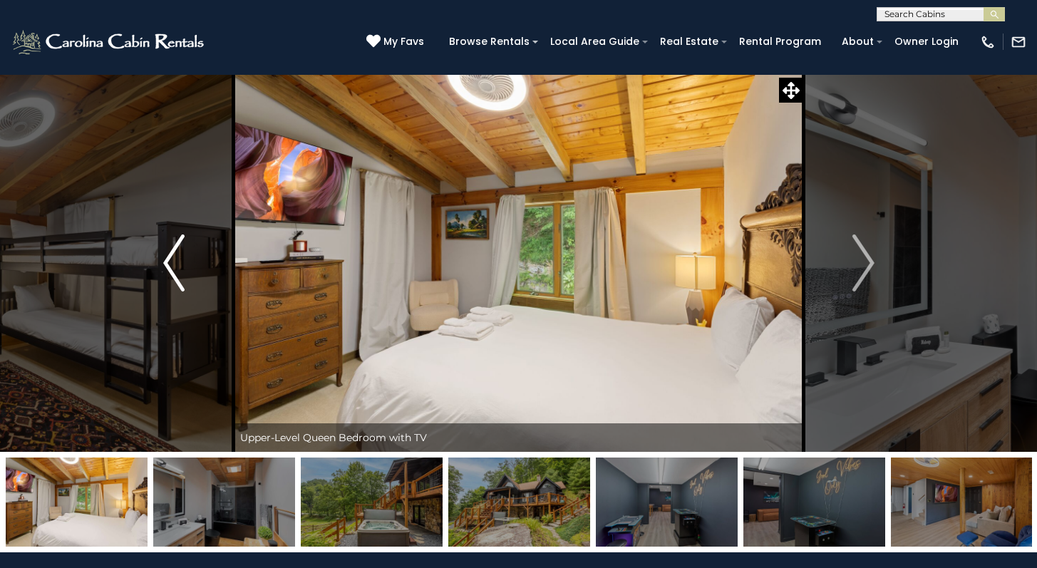
click at [157, 251] on button "Previous" at bounding box center [173, 263] width 119 height 378
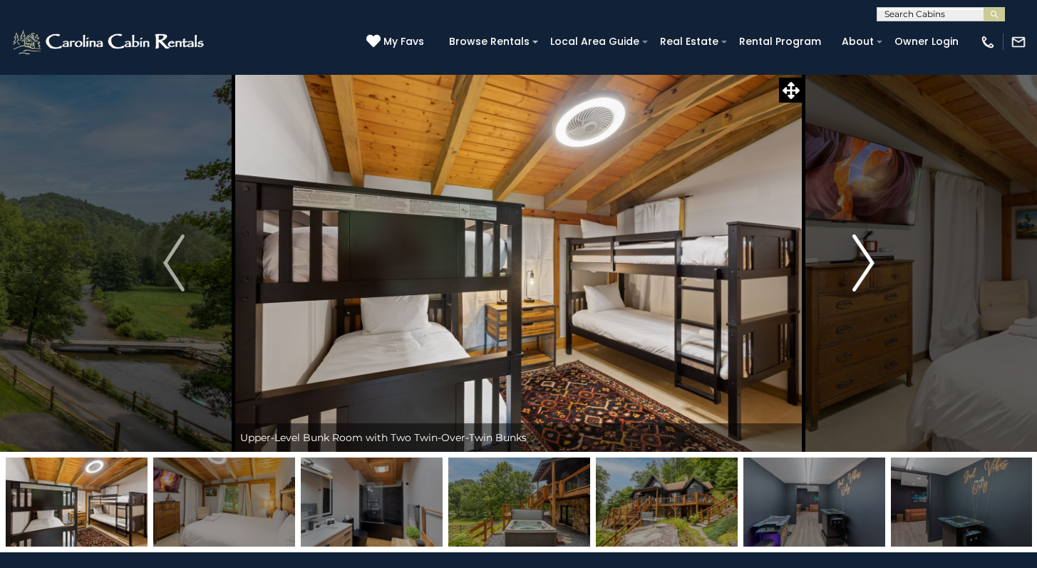
click at [861, 264] on img "Next" at bounding box center [862, 262] width 21 height 57
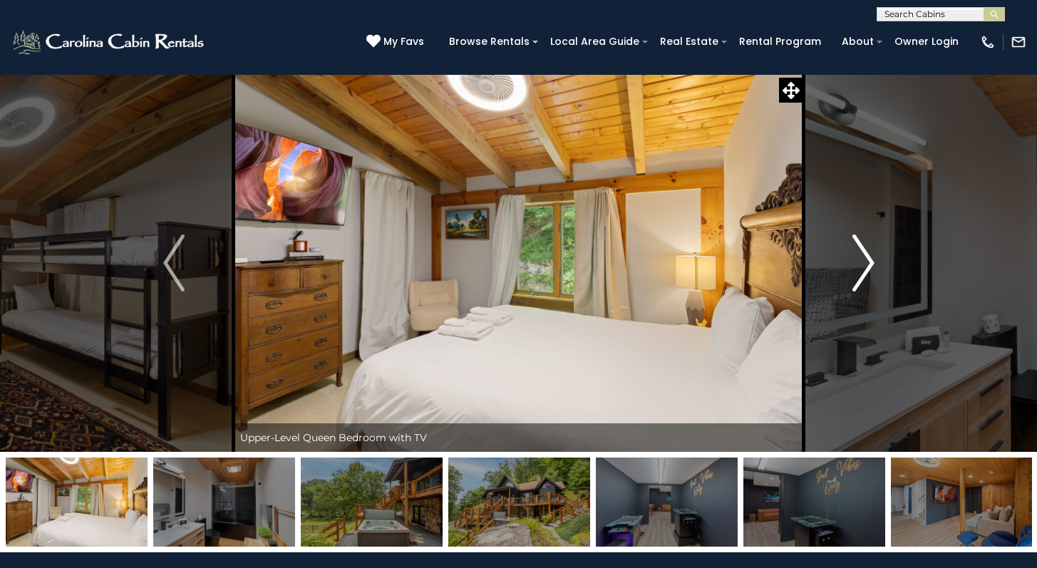
click at [862, 265] on img "Next" at bounding box center [862, 262] width 21 height 57
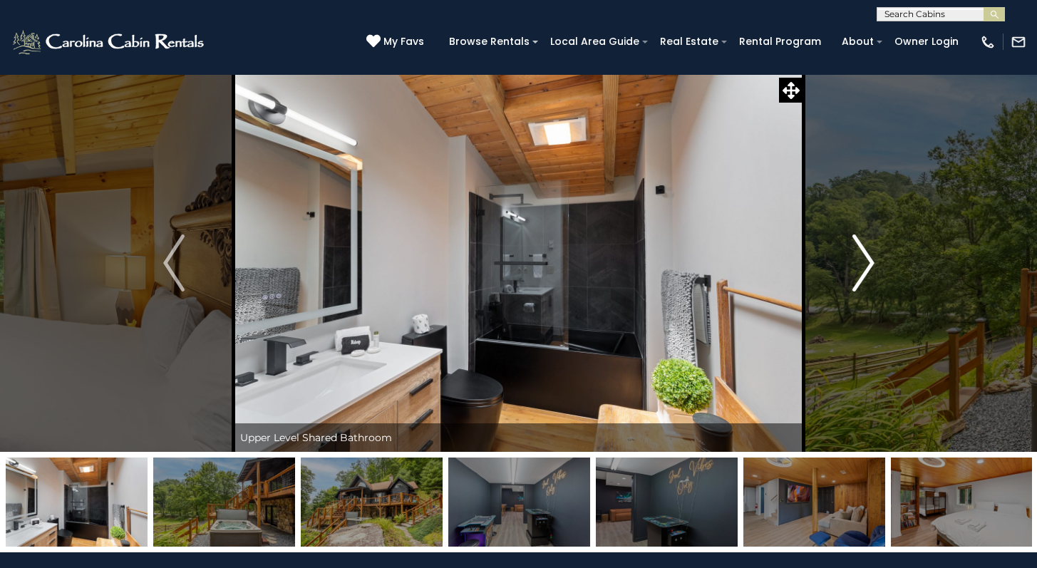
click at [862, 265] on img "Next" at bounding box center [862, 262] width 21 height 57
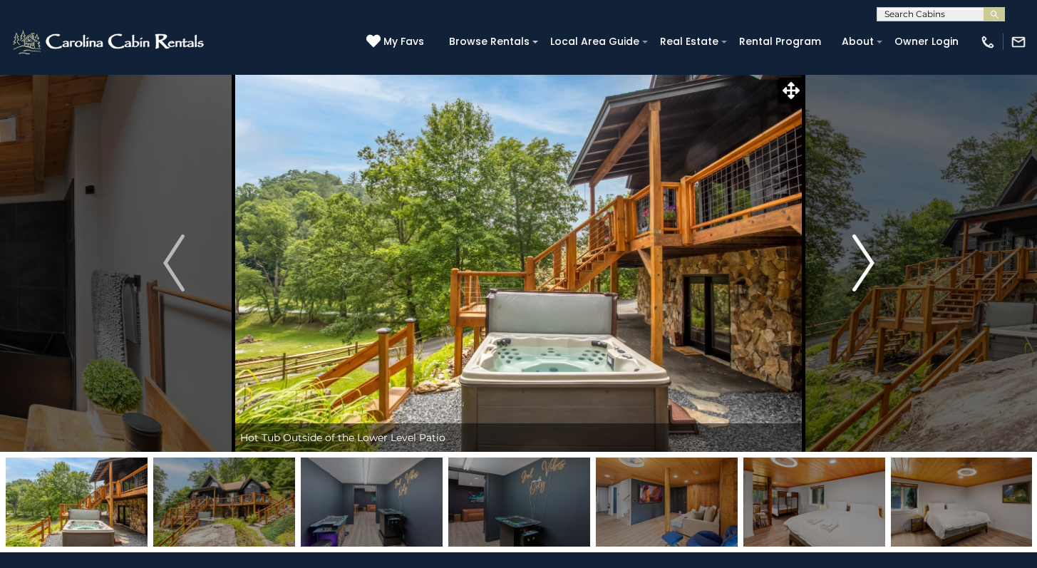
click at [862, 265] on img "Next" at bounding box center [862, 262] width 21 height 57
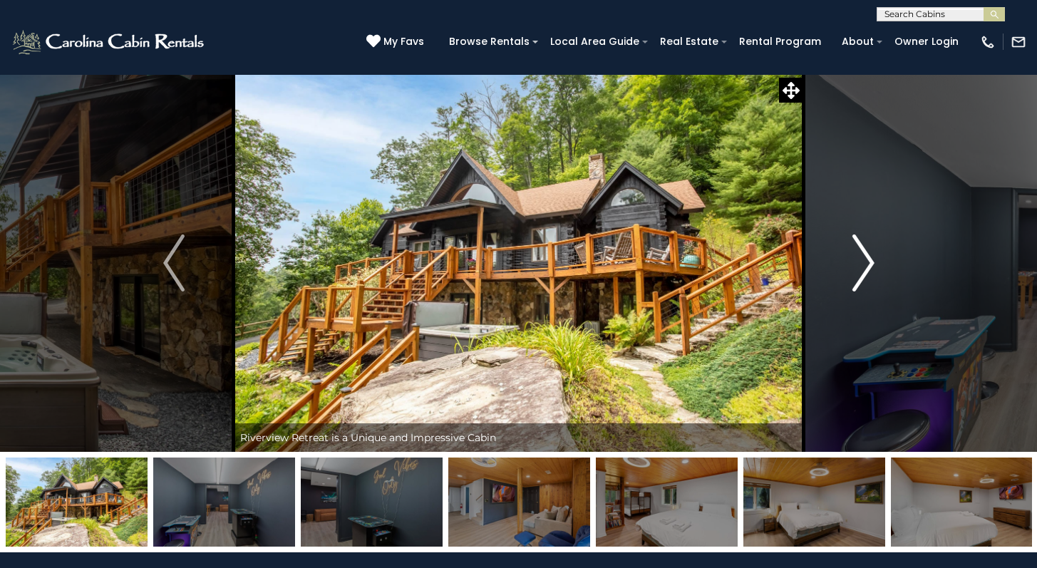
click at [862, 265] on img "Next" at bounding box center [862, 262] width 21 height 57
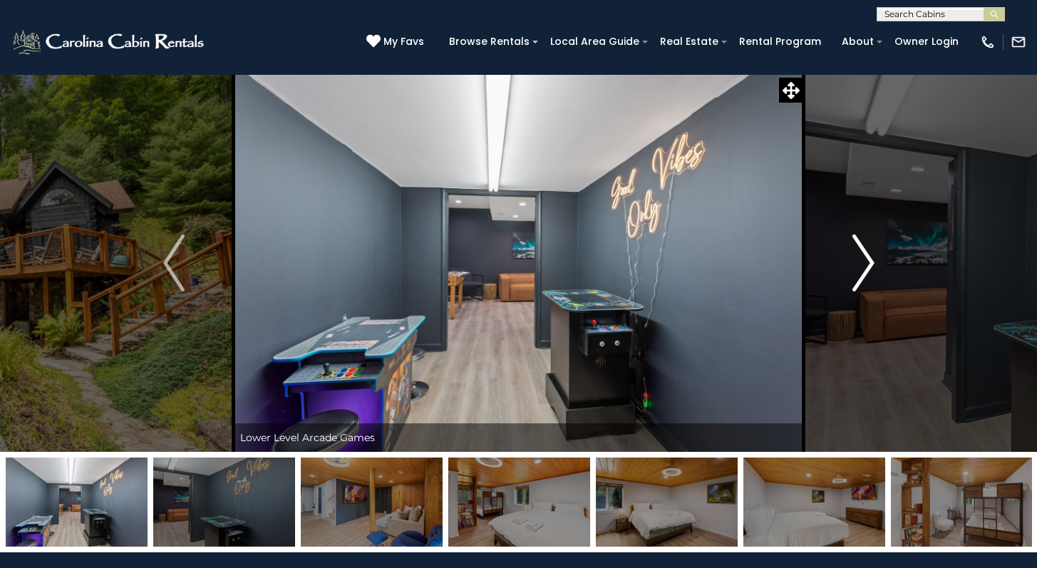
click at [862, 265] on img "Next" at bounding box center [862, 262] width 21 height 57
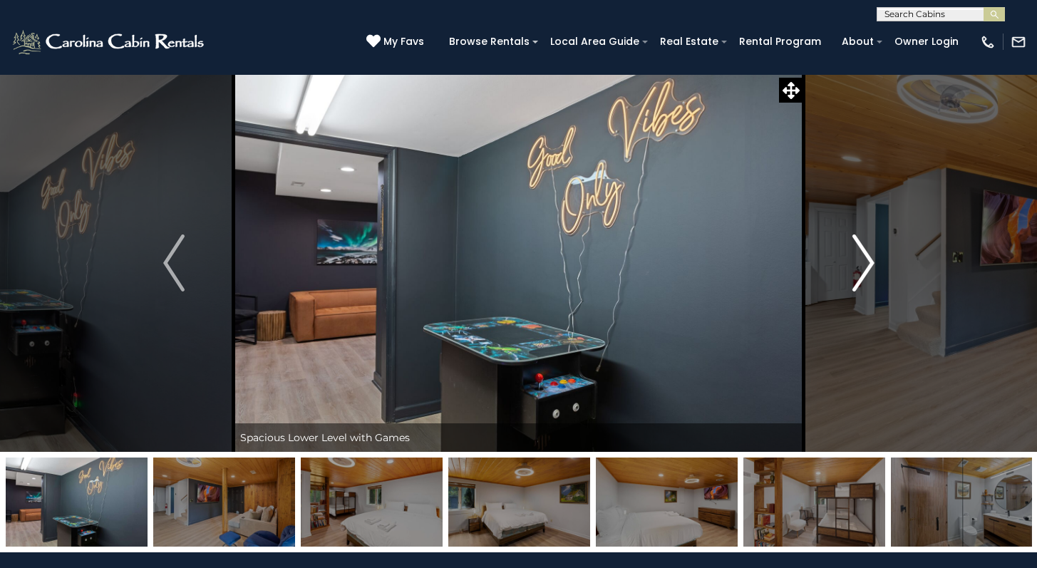
click at [862, 265] on img "Next" at bounding box center [862, 262] width 21 height 57
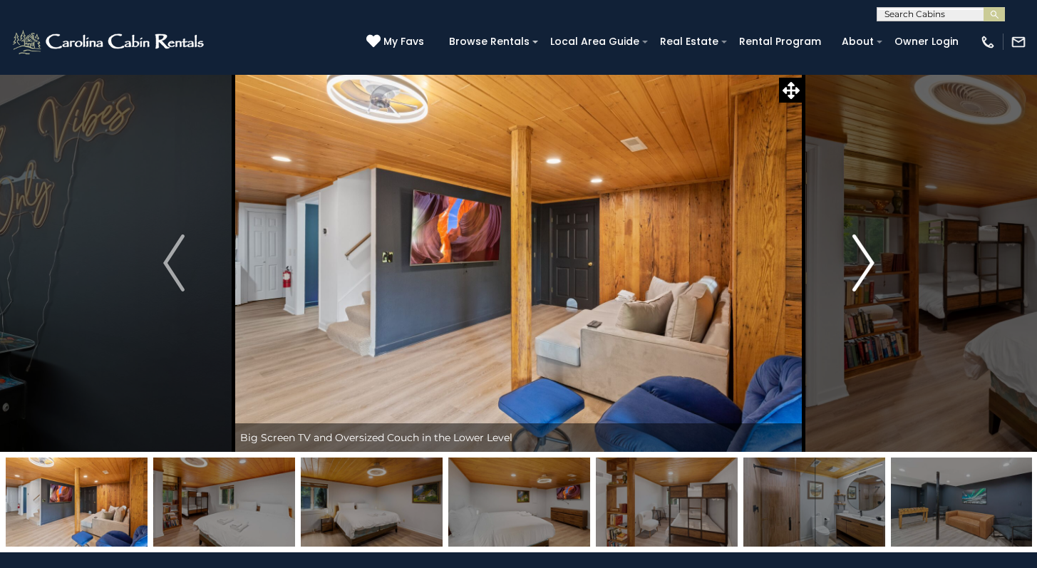
click at [862, 265] on img "Next" at bounding box center [862, 262] width 21 height 57
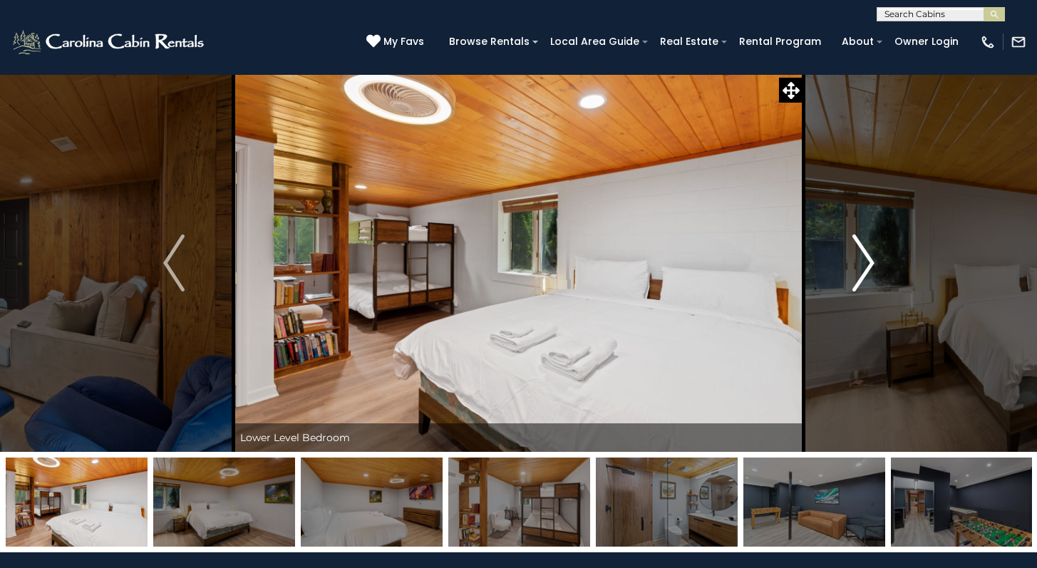
click at [862, 265] on img "Next" at bounding box center [862, 262] width 21 height 57
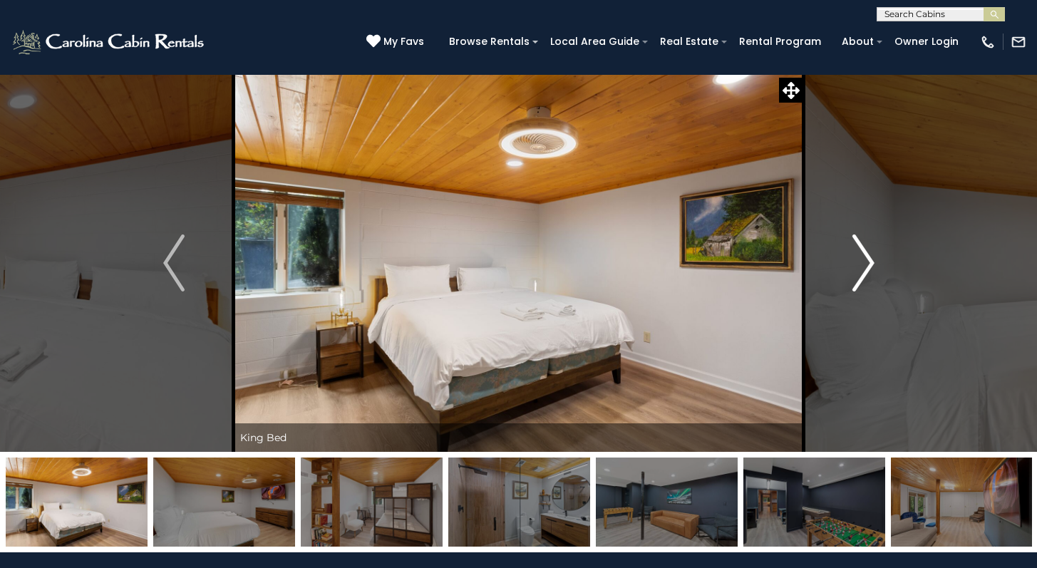
click at [862, 265] on img "Next" at bounding box center [862, 262] width 21 height 57
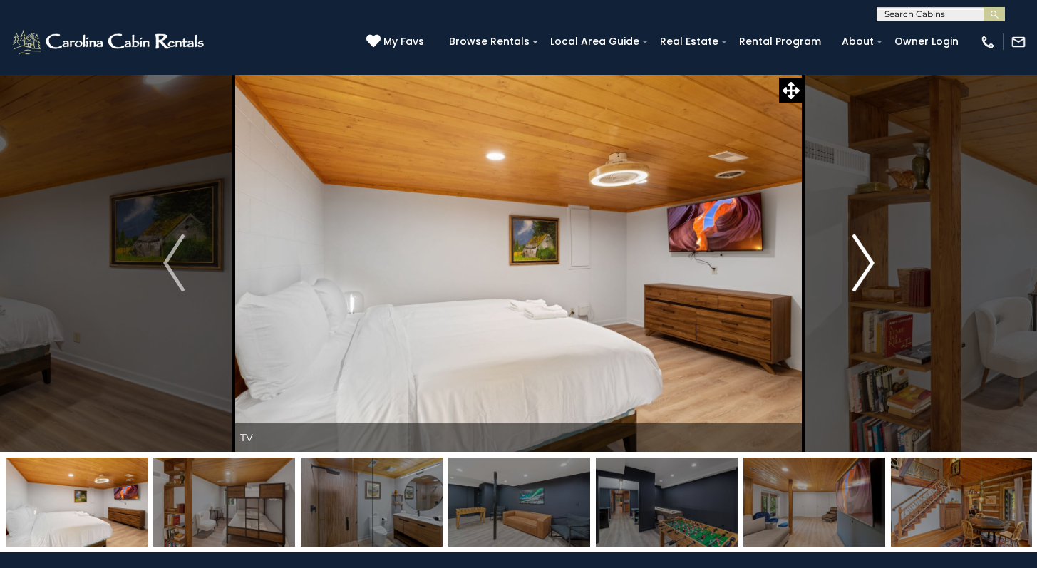
click at [862, 265] on img "Next" at bounding box center [862, 262] width 21 height 57
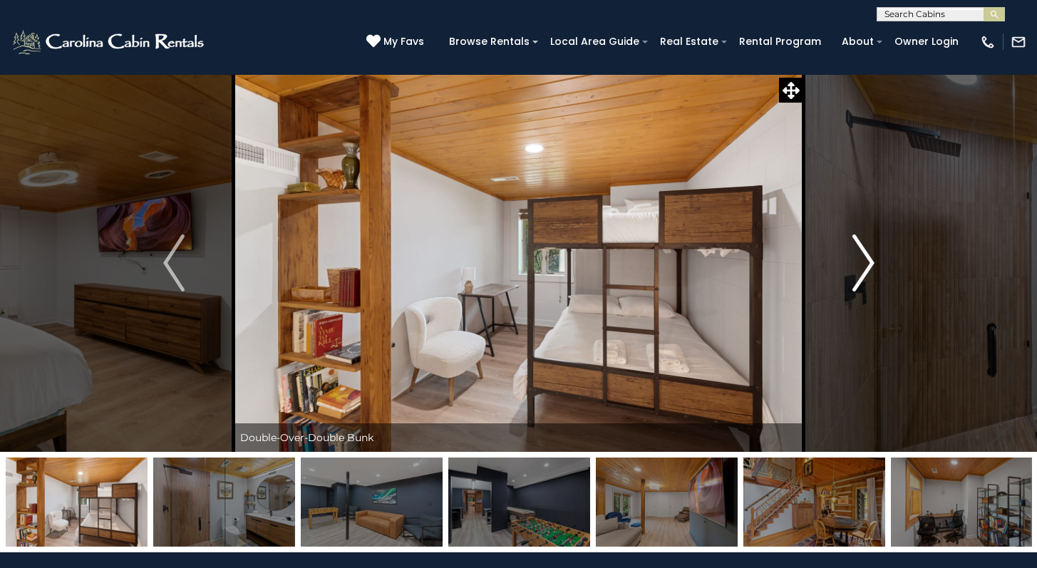
click at [862, 265] on img "Next" at bounding box center [862, 262] width 21 height 57
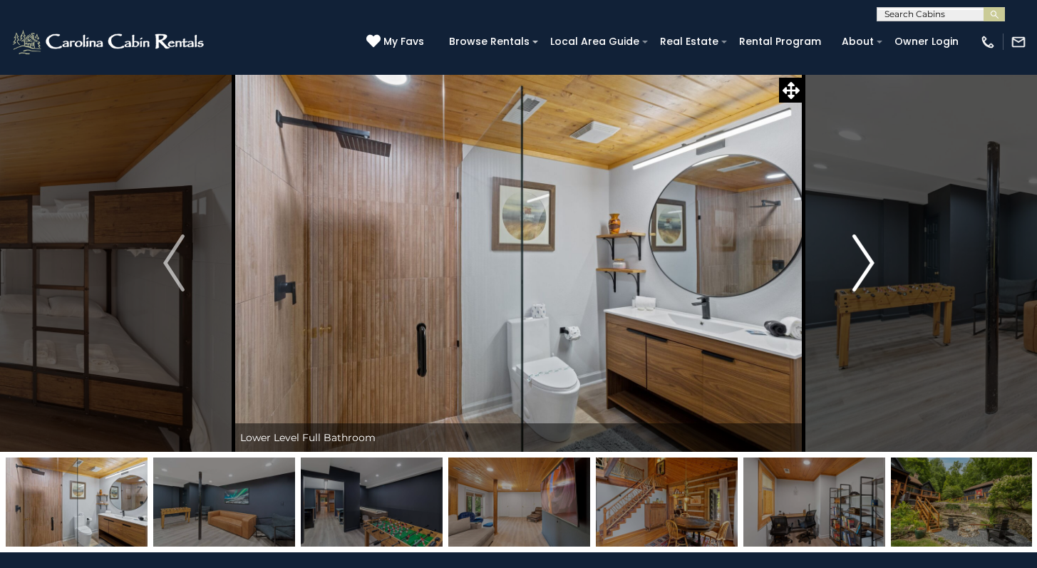
click at [862, 265] on img "Next" at bounding box center [862, 262] width 21 height 57
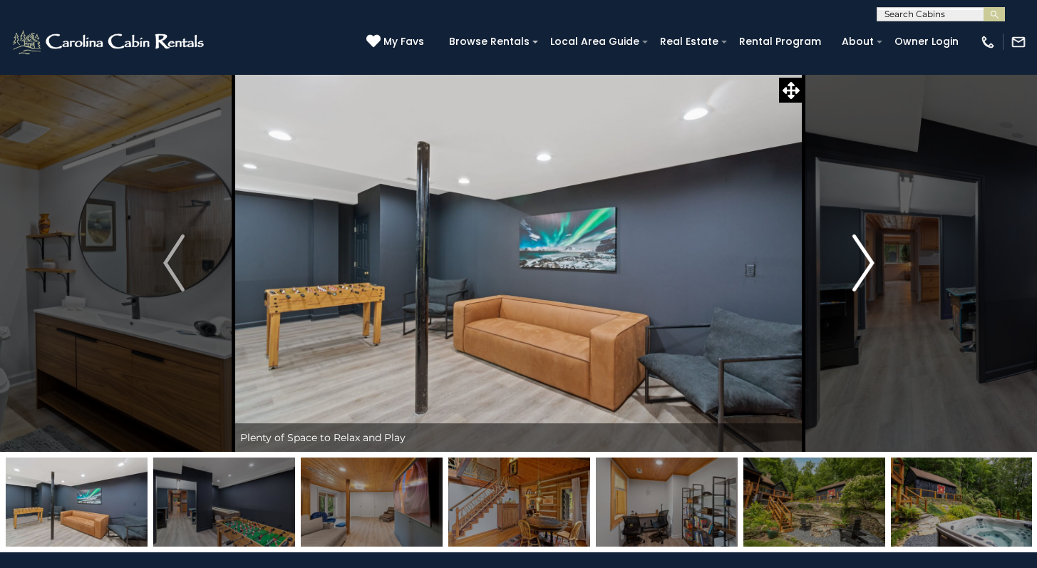
click at [862, 265] on img "Next" at bounding box center [862, 262] width 21 height 57
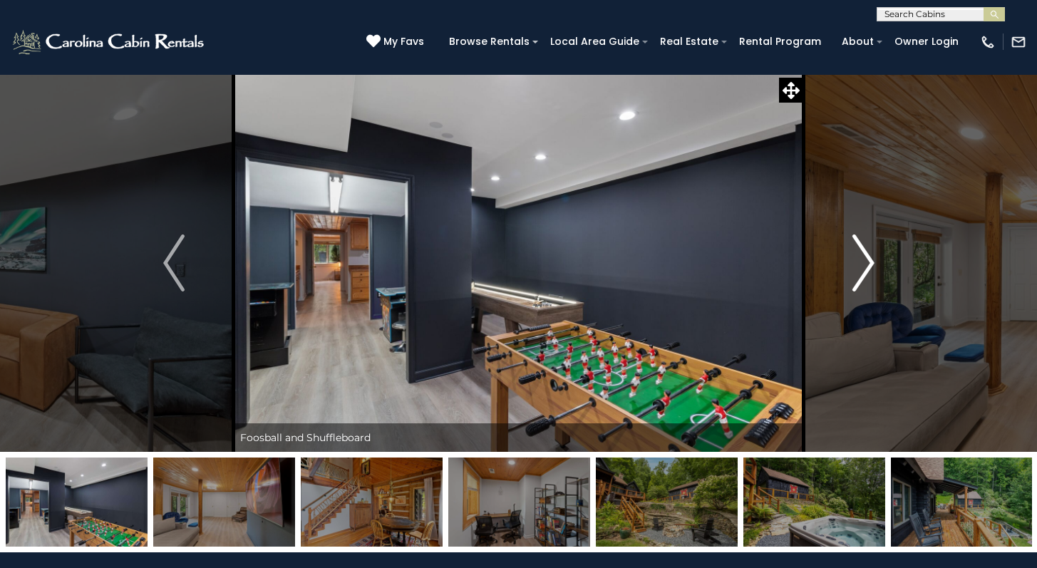
click at [862, 265] on img "Next" at bounding box center [862, 262] width 21 height 57
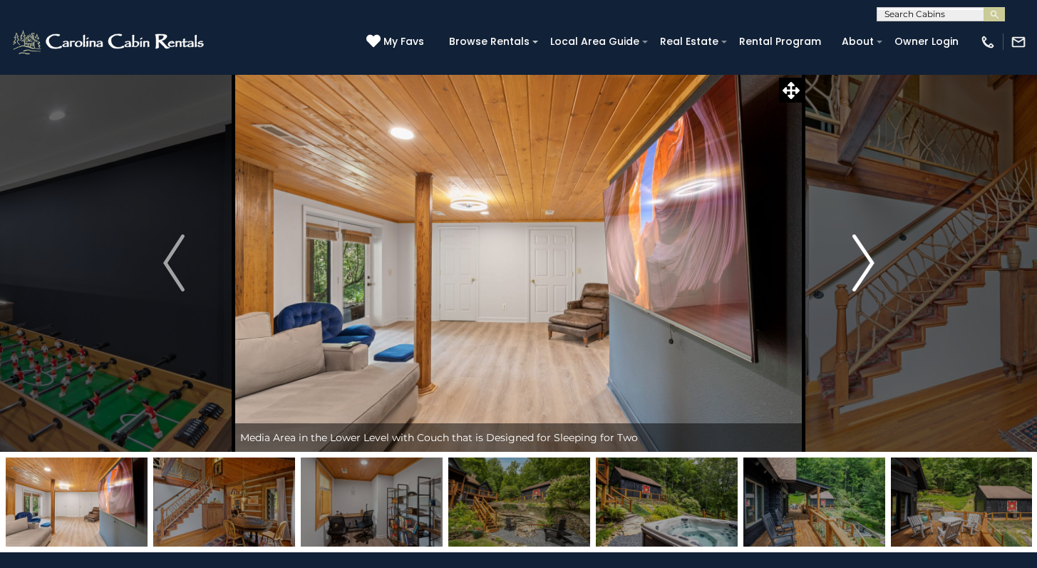
click at [862, 265] on img "Next" at bounding box center [862, 262] width 21 height 57
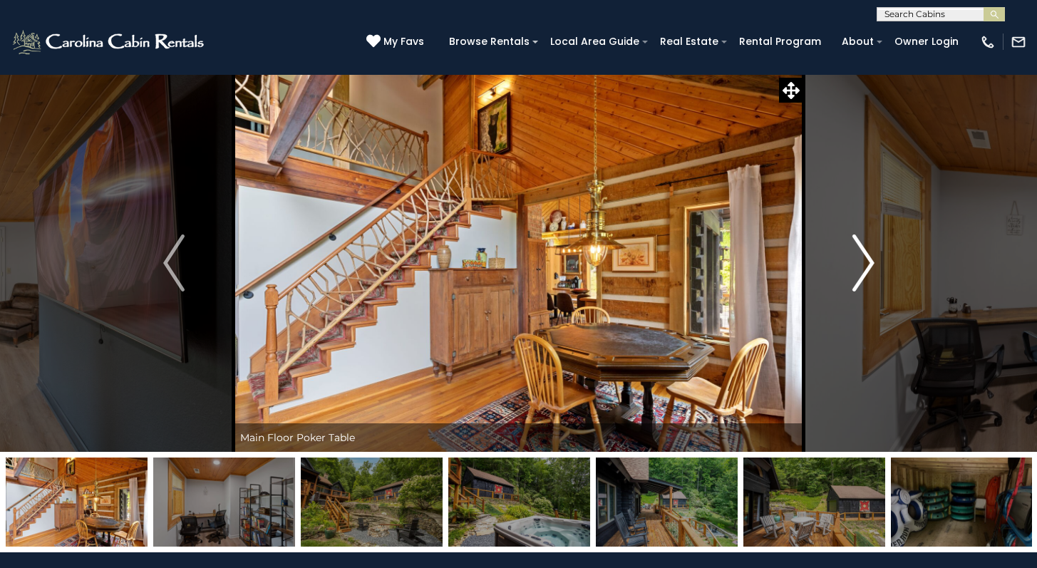
click at [862, 265] on img "Next" at bounding box center [862, 262] width 21 height 57
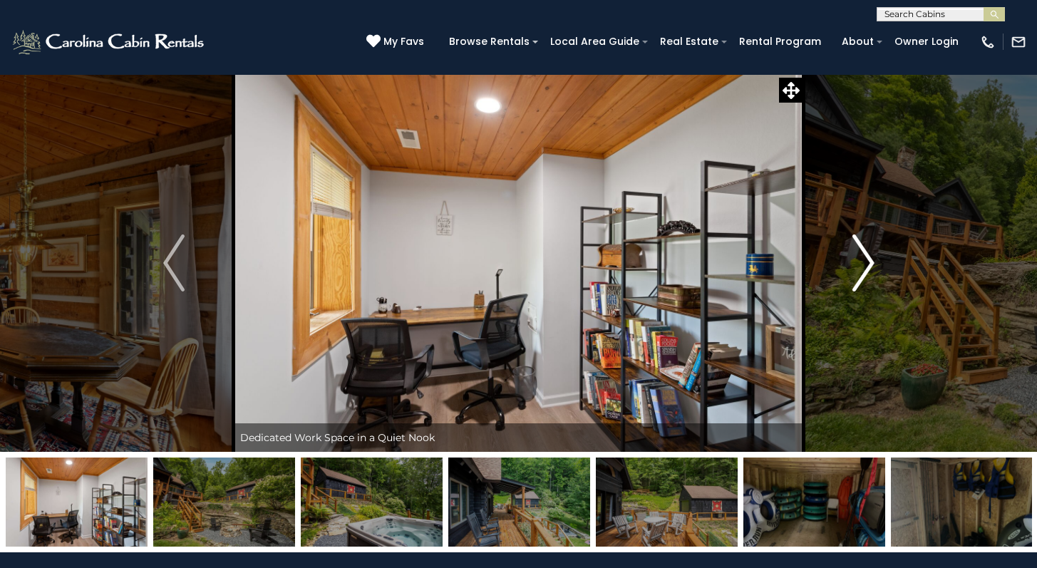
click at [862, 265] on img "Next" at bounding box center [862, 262] width 21 height 57
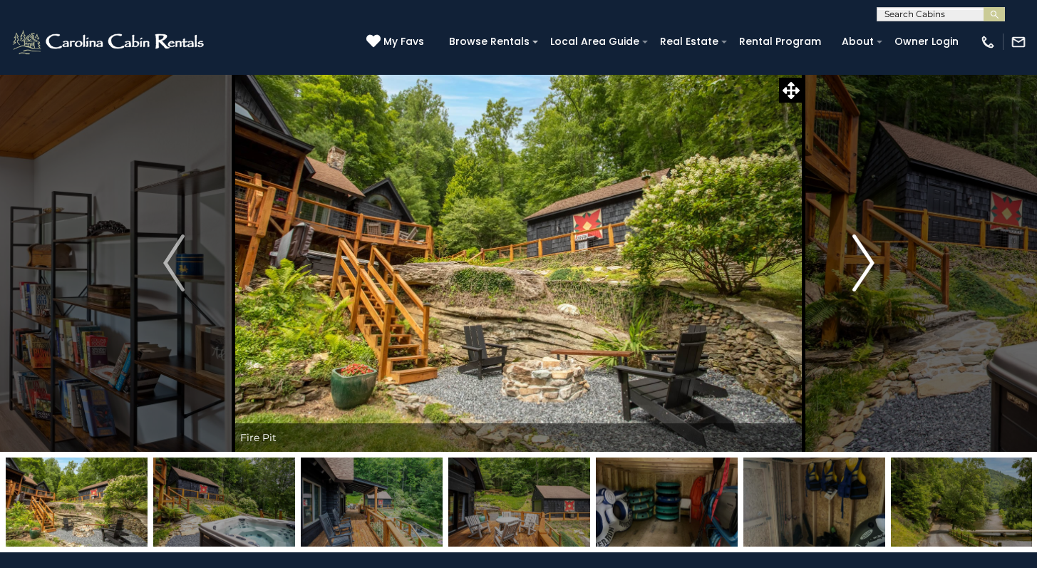
click at [862, 265] on img "Next" at bounding box center [862, 262] width 21 height 57
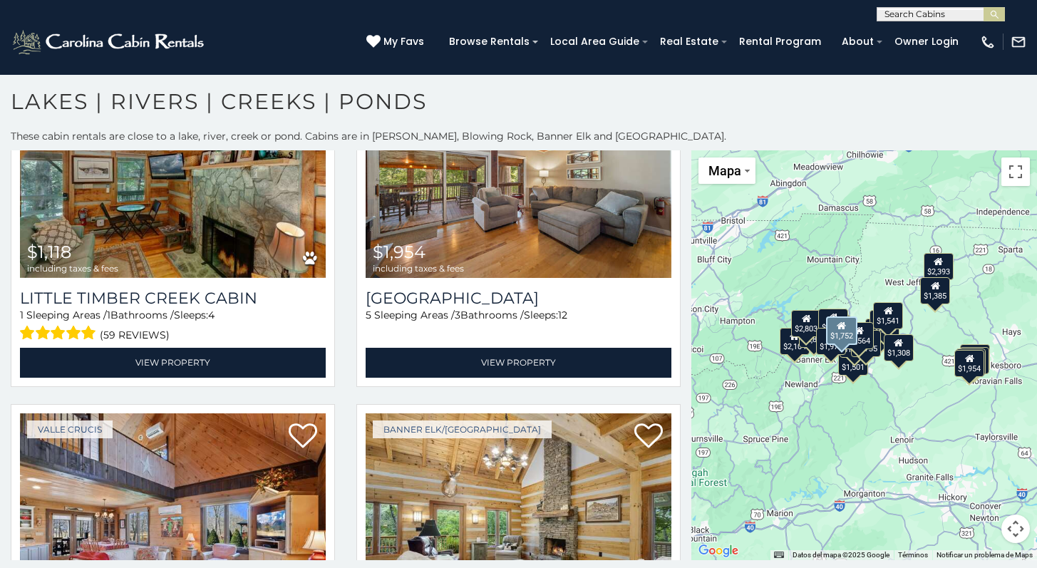
scroll to position [3173, 0]
